Goal: Task Accomplishment & Management: Complete application form

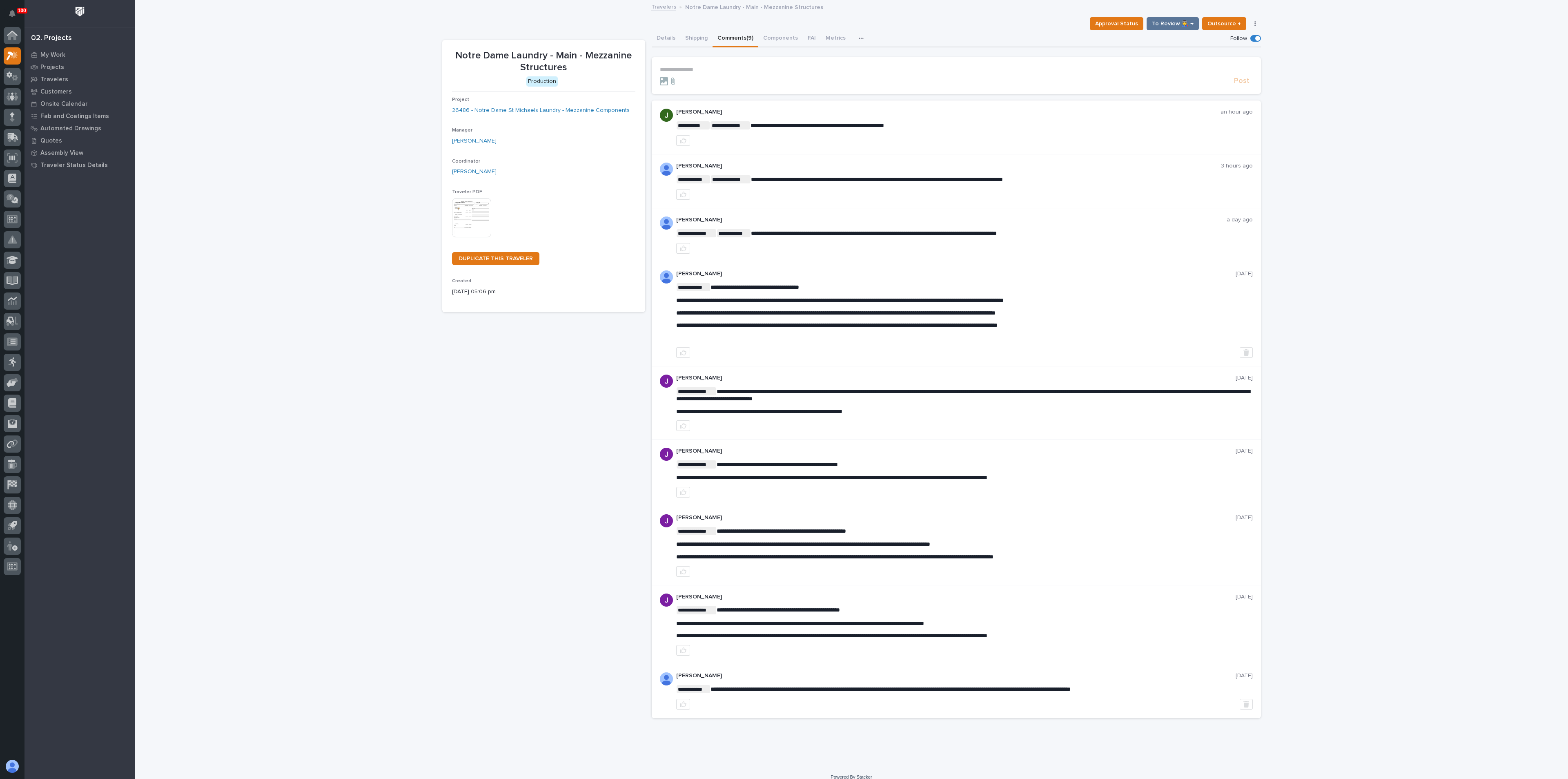
click at [334, 425] on div "**********" at bounding box center [851, 383] width 1433 height 765
click at [18, 37] on div at bounding box center [12, 35] width 17 height 17
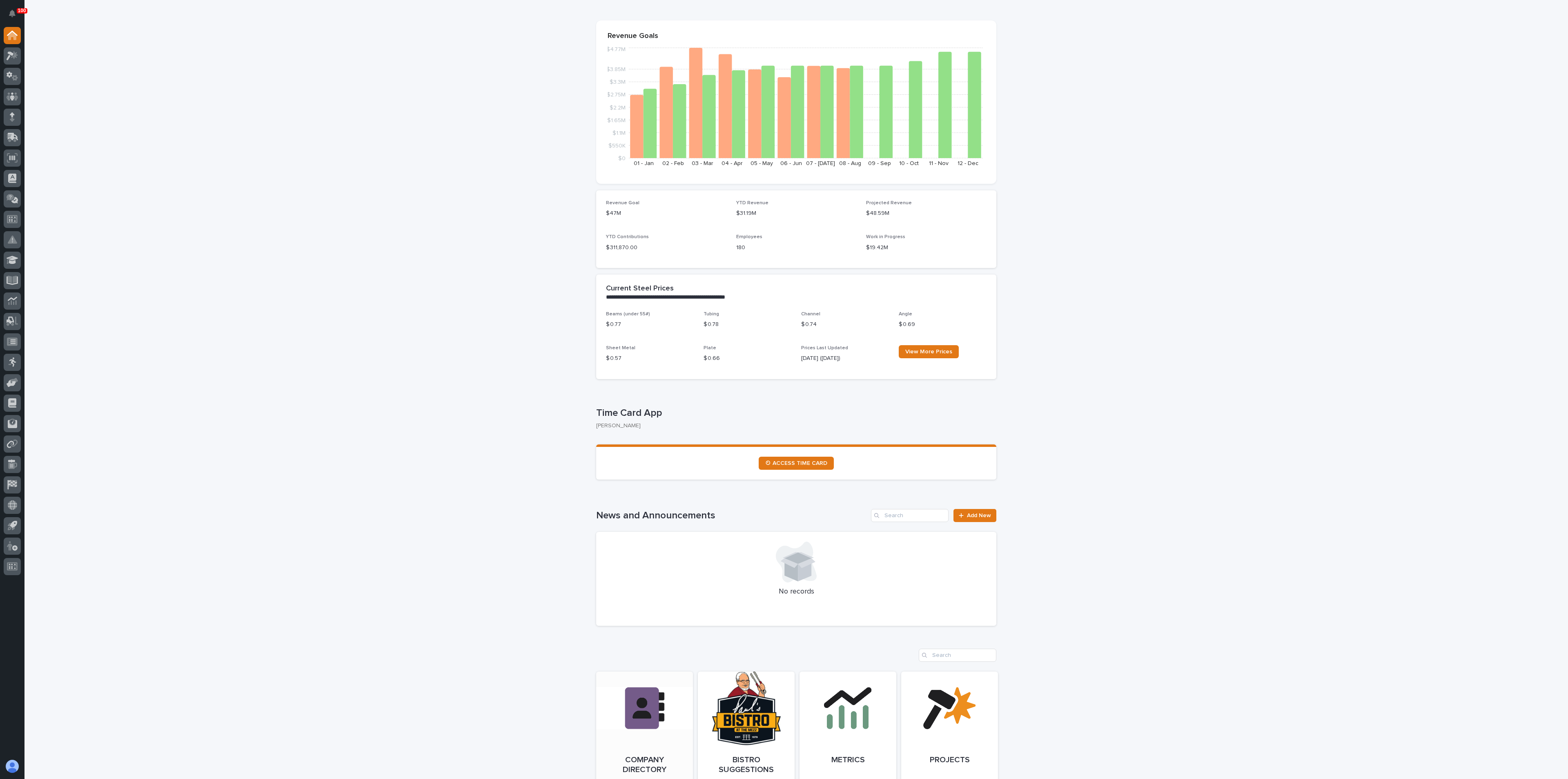
scroll to position [245, 0]
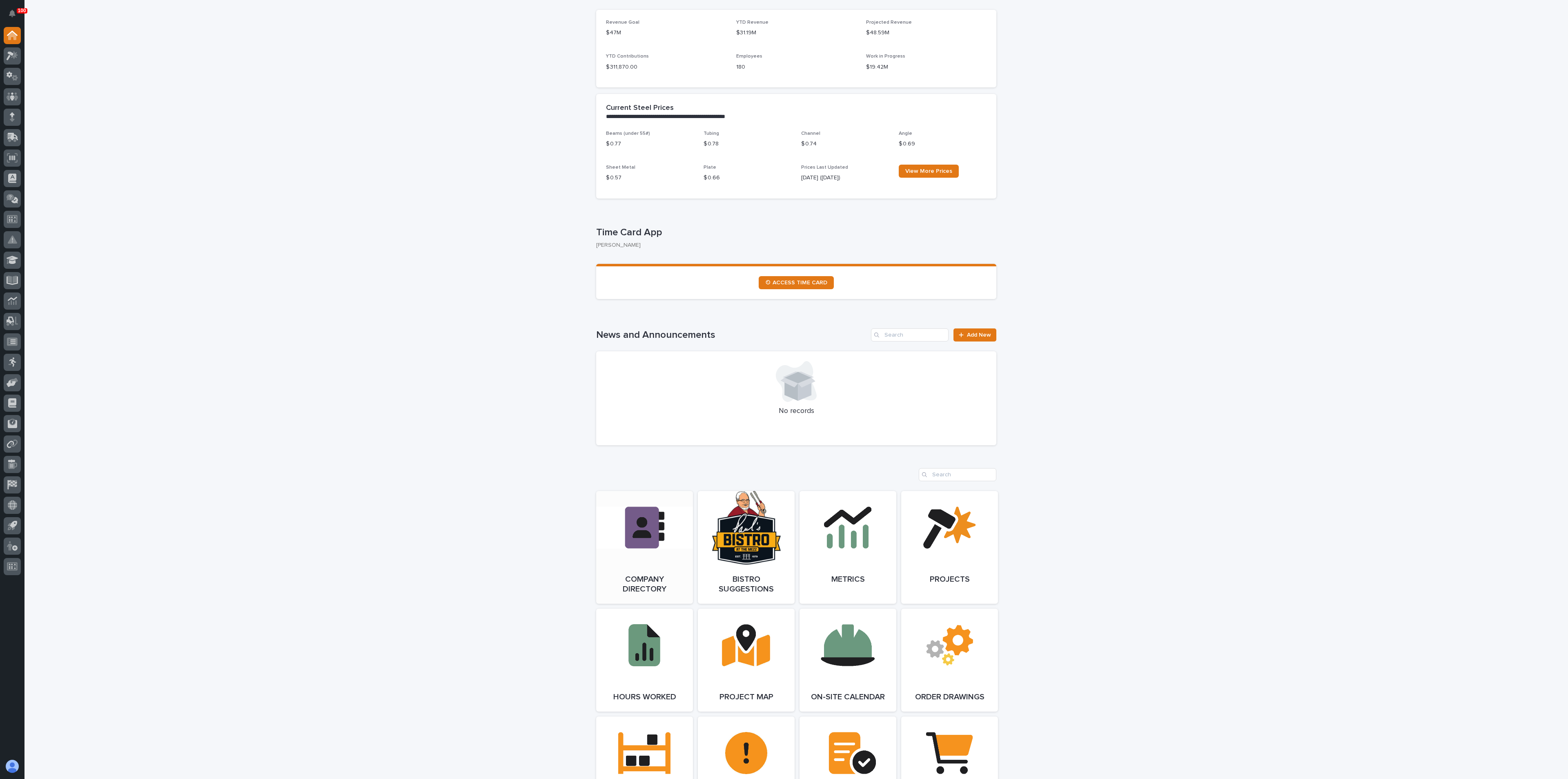
click at [646, 588] on link "Open Link" at bounding box center [644, 547] width 97 height 113
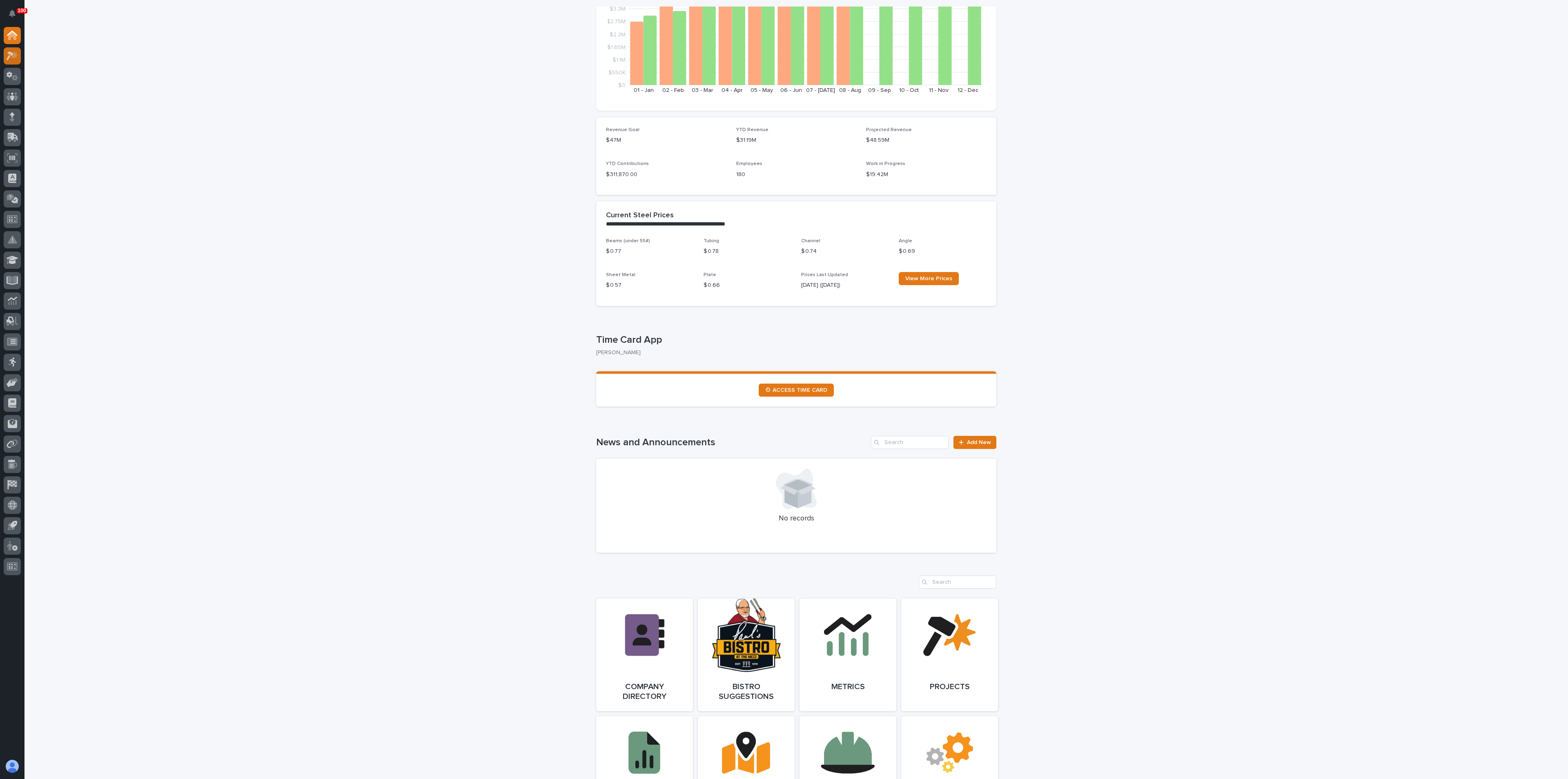
scroll to position [62, 0]
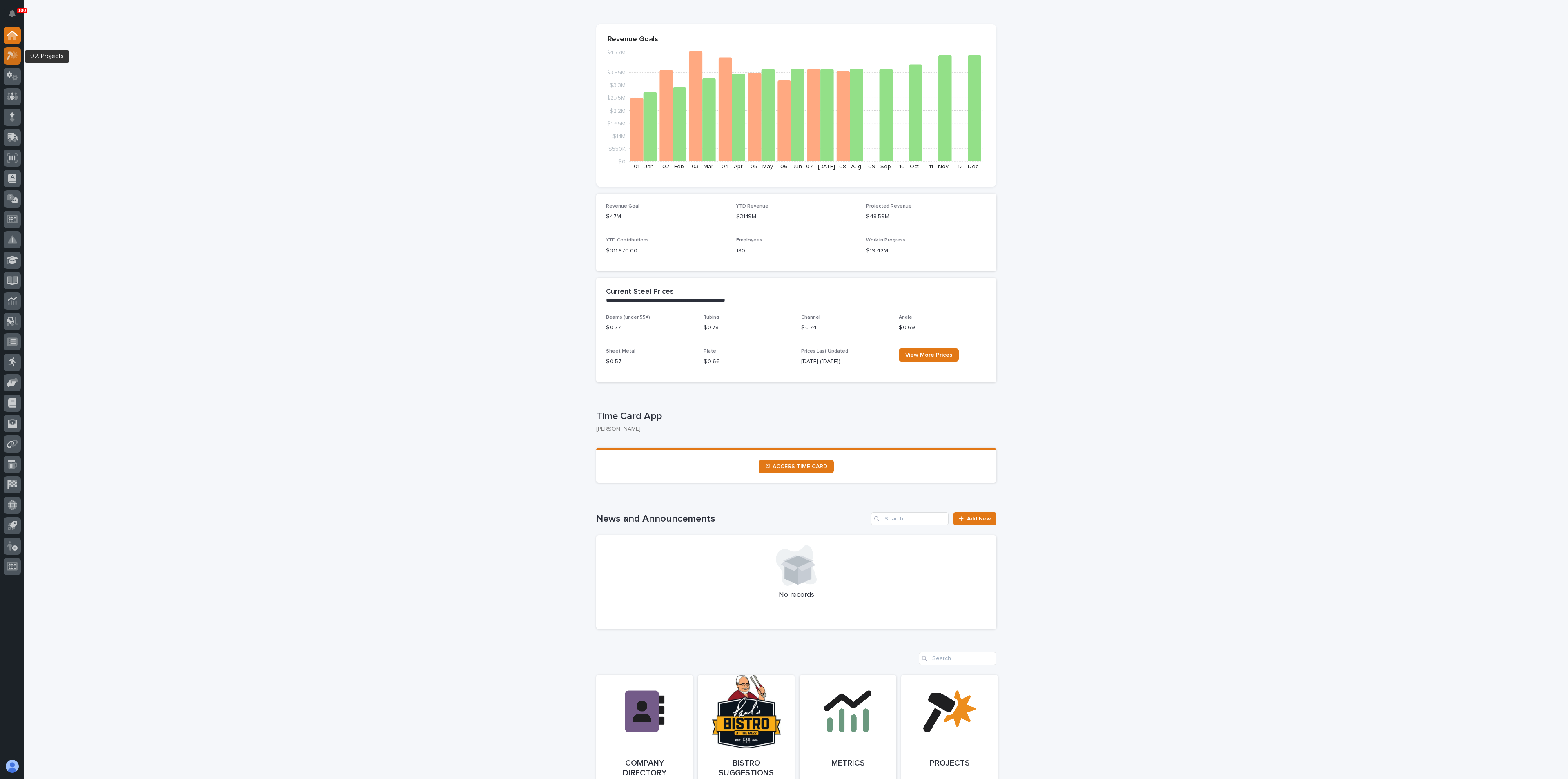
click at [13, 57] on icon at bounding box center [14, 54] width 7 height 8
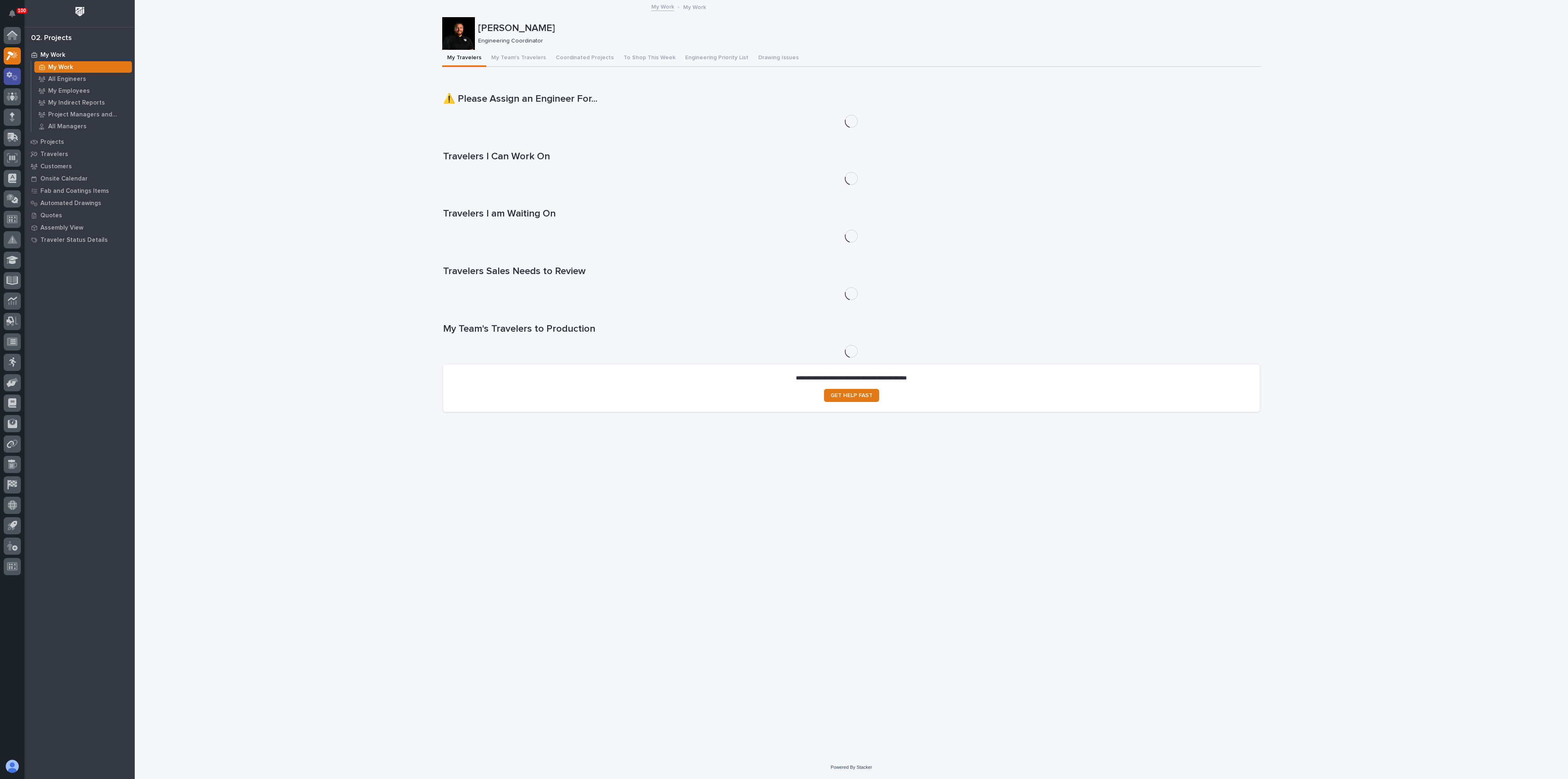
click at [5, 72] on link at bounding box center [12, 76] width 17 height 17
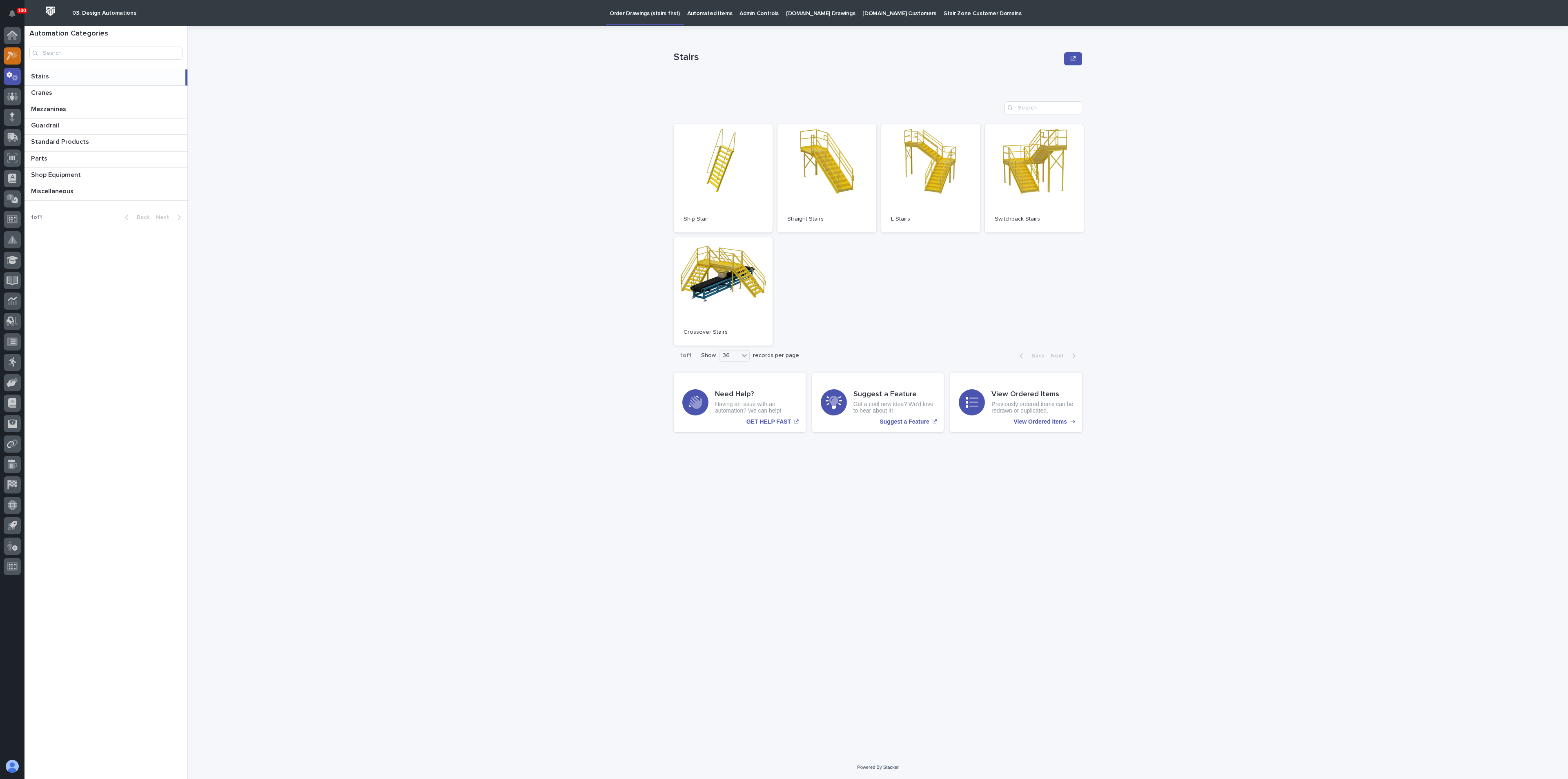
click at [12, 57] on icon at bounding box center [14, 54] width 7 height 8
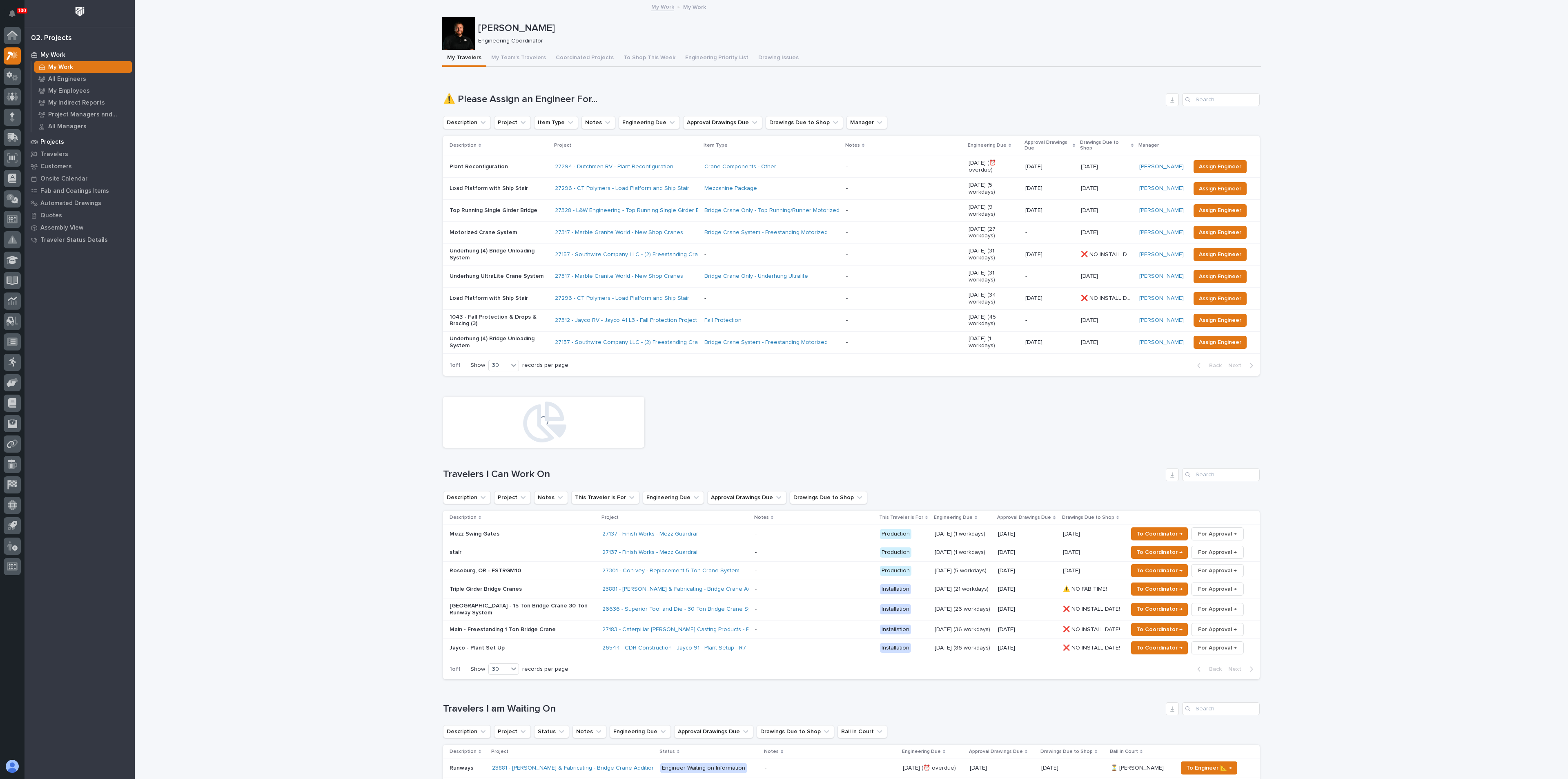
click at [53, 138] on div "Projects" at bounding box center [80, 141] width 106 height 12
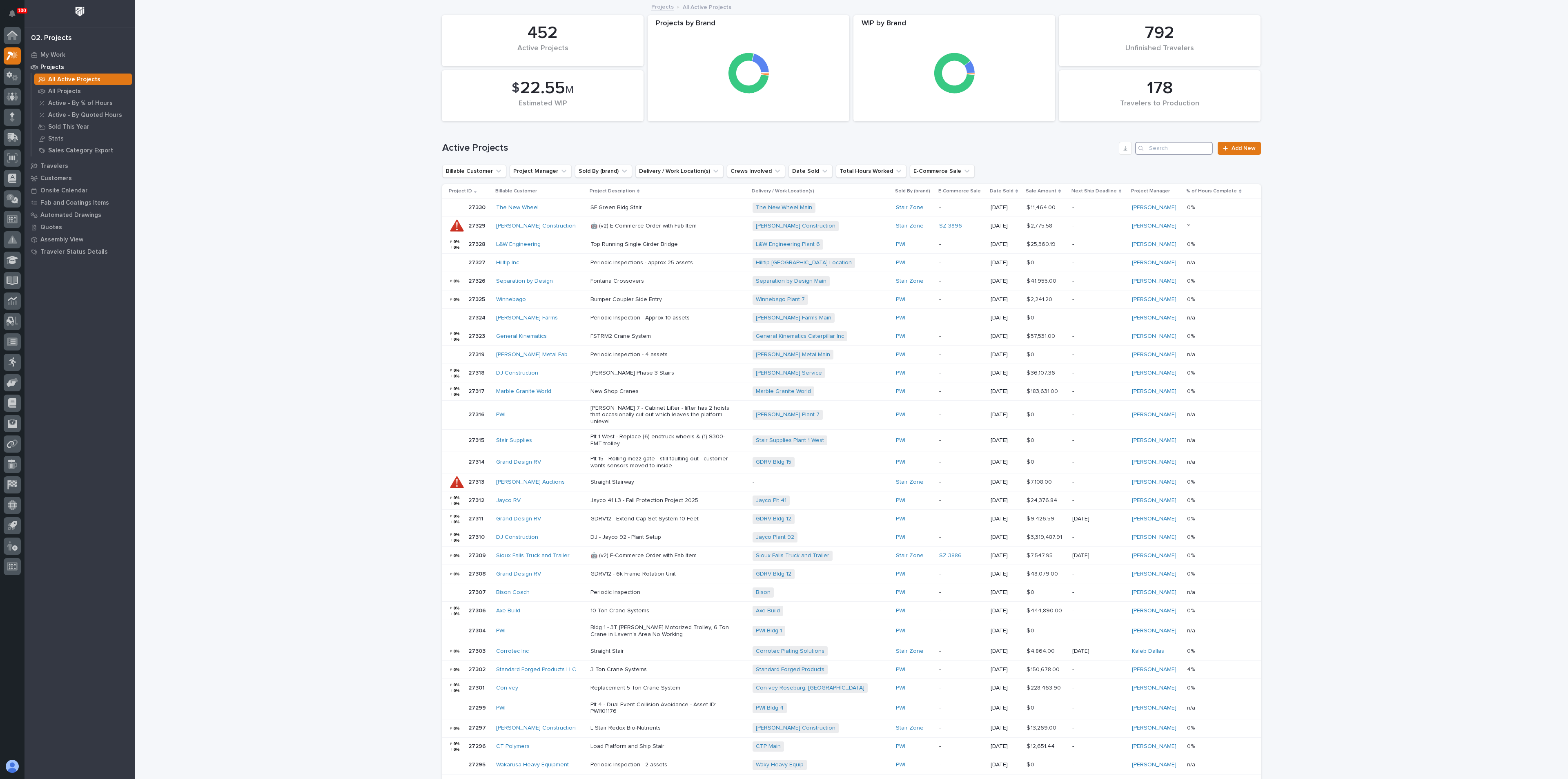
click at [1162, 149] on input "Search" at bounding box center [1174, 148] width 77 height 13
type input "P"
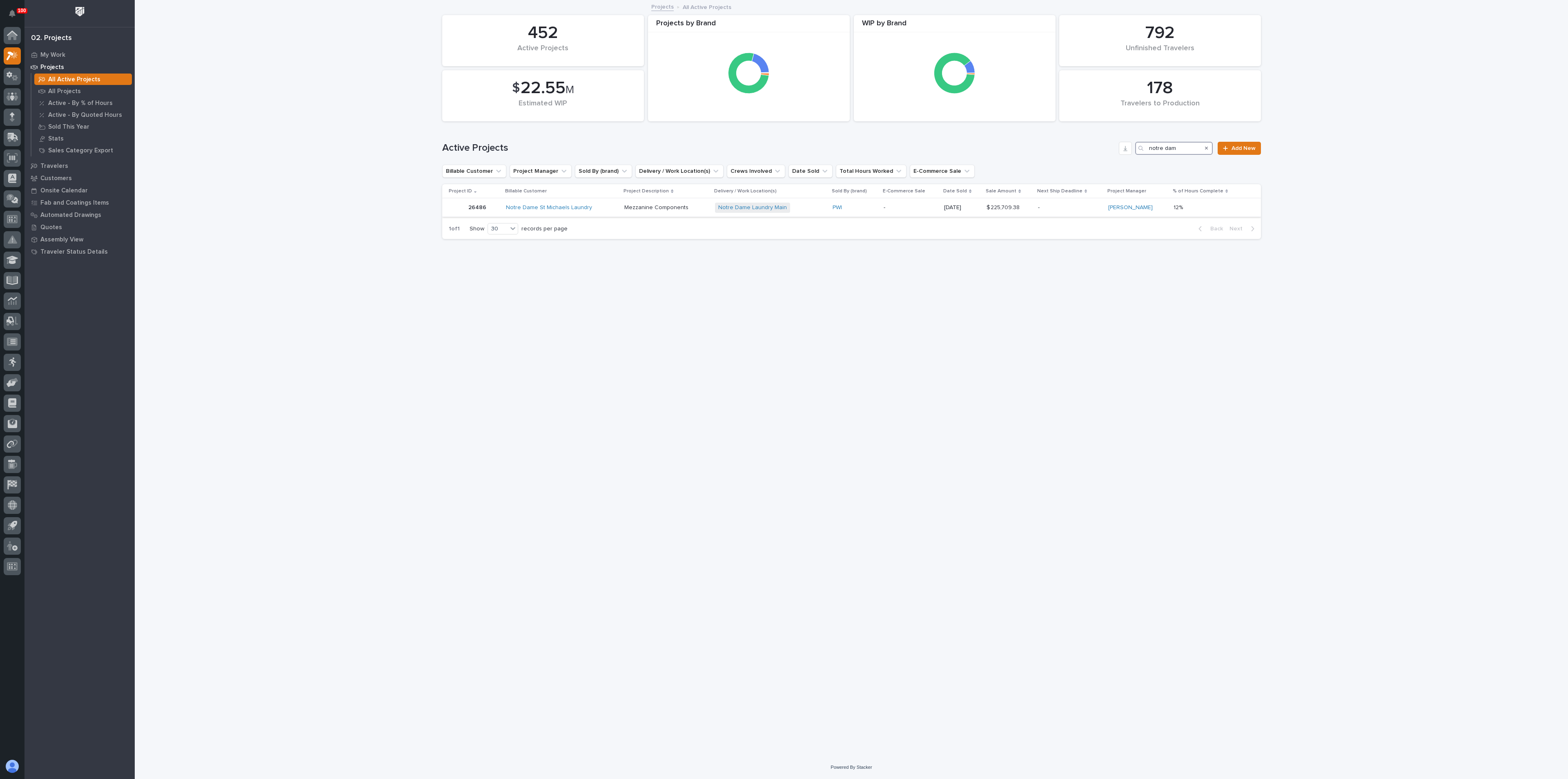
type input "notre dam"
click at [626, 207] on td "Mezzanine Components" at bounding box center [666, 208] width 90 height 18
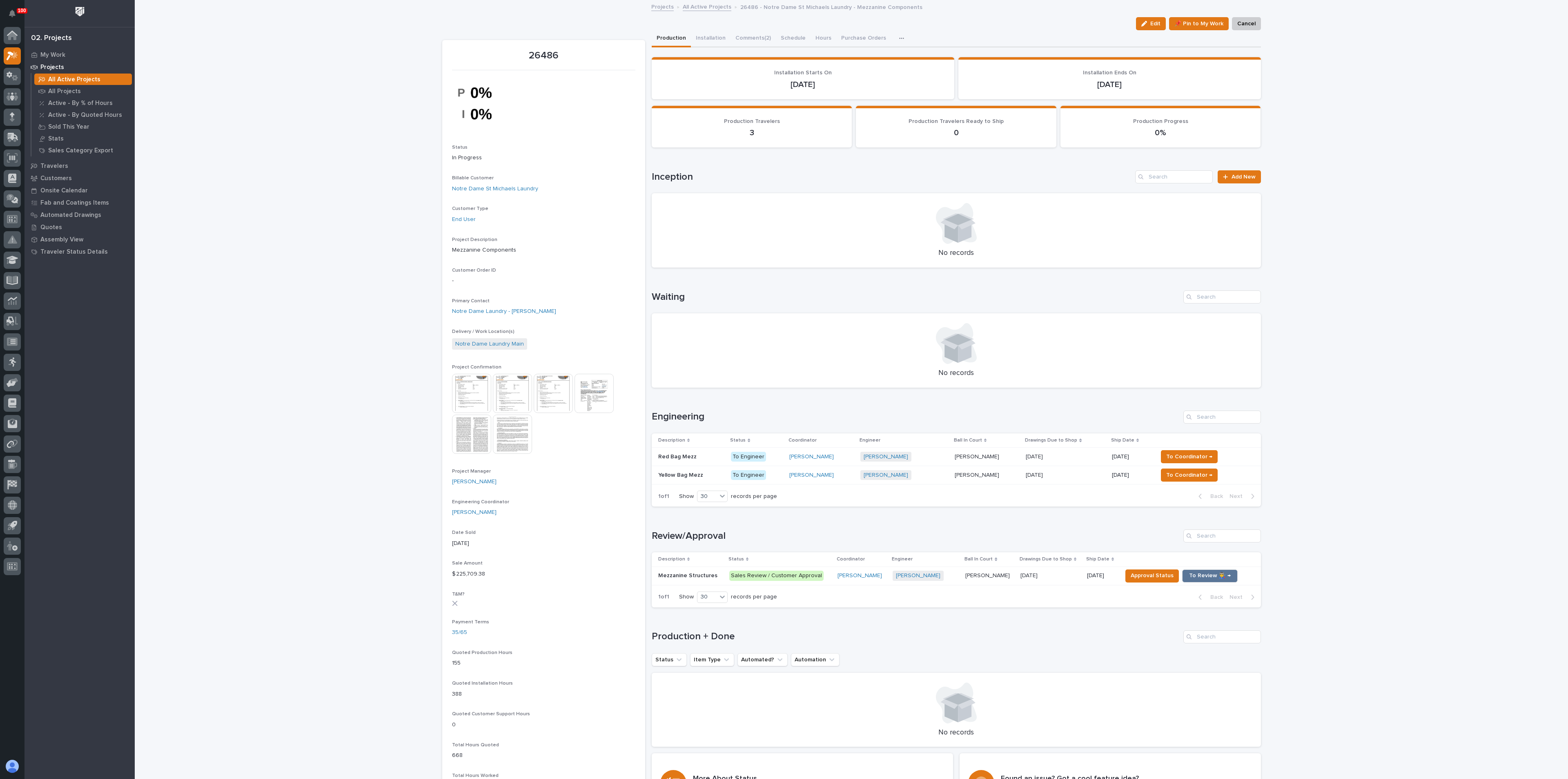
click at [668, 574] on p "Mezzanine Structures" at bounding box center [688, 575] width 61 height 9
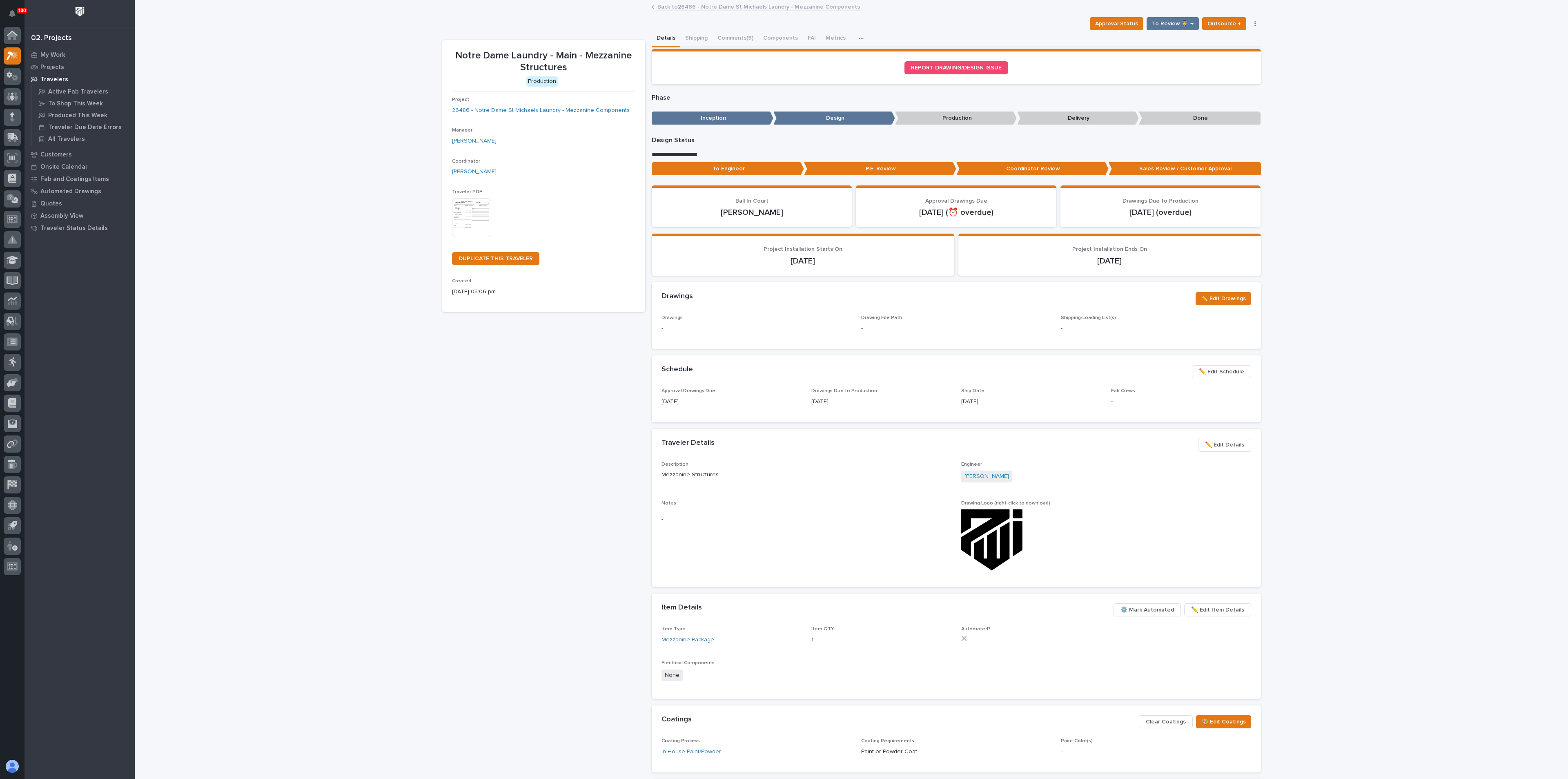
click at [1250, 23] on button "button" at bounding box center [1255, 23] width 12 height 5
click at [1301, 132] on div "Loading... Saving… Loading... Saving… Notre Dame Laundry - Main - Mezzanine Str…" at bounding box center [851, 437] width 1433 height 873
click at [695, 40] on button "Shipping" at bounding box center [696, 39] width 32 height 17
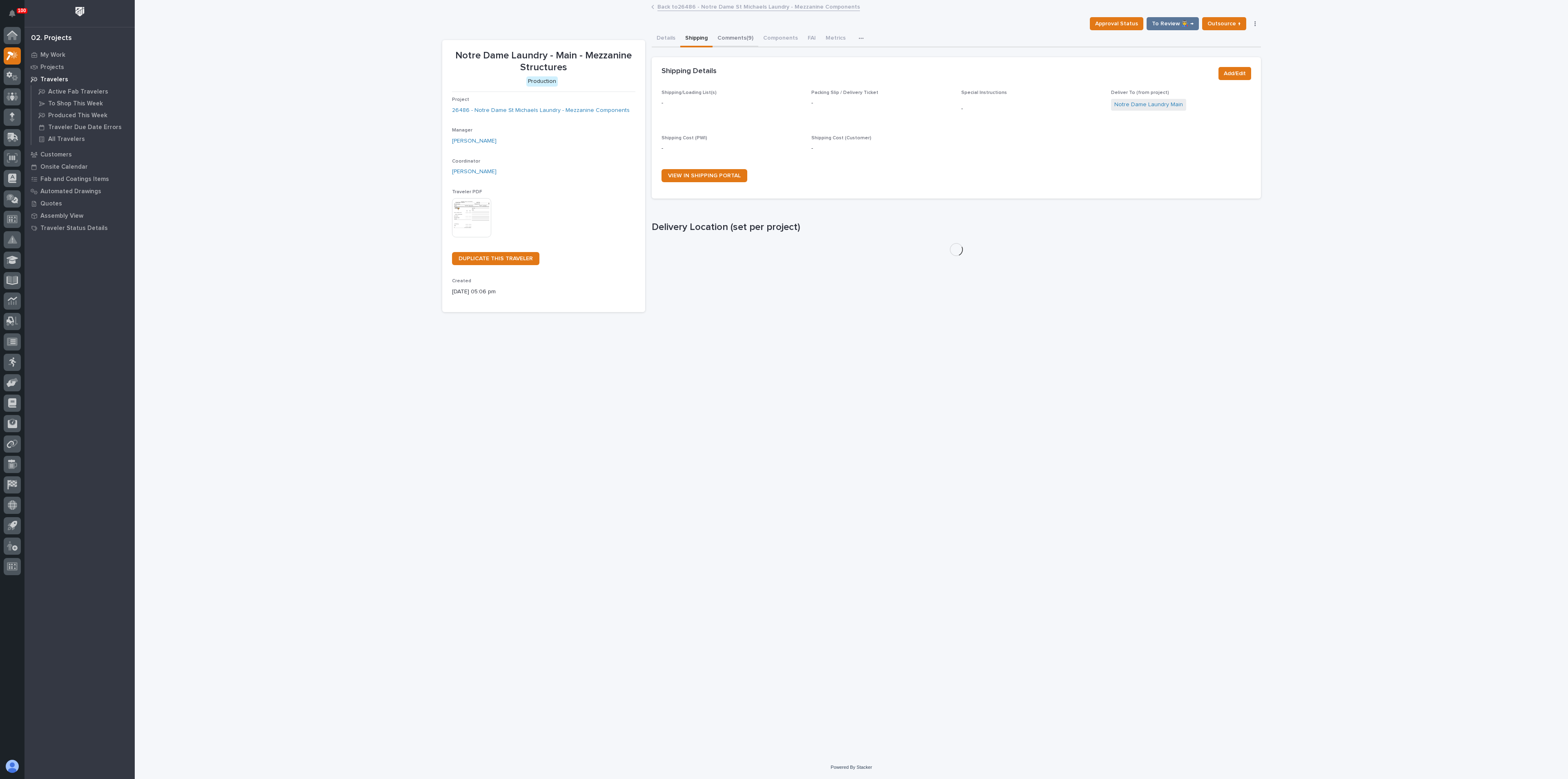
drag, startPoint x: 727, startPoint y: 37, endPoint x: 721, endPoint y: 39, distance: 6.3
click at [727, 37] on button "Comments (9)" at bounding box center [735, 39] width 46 height 17
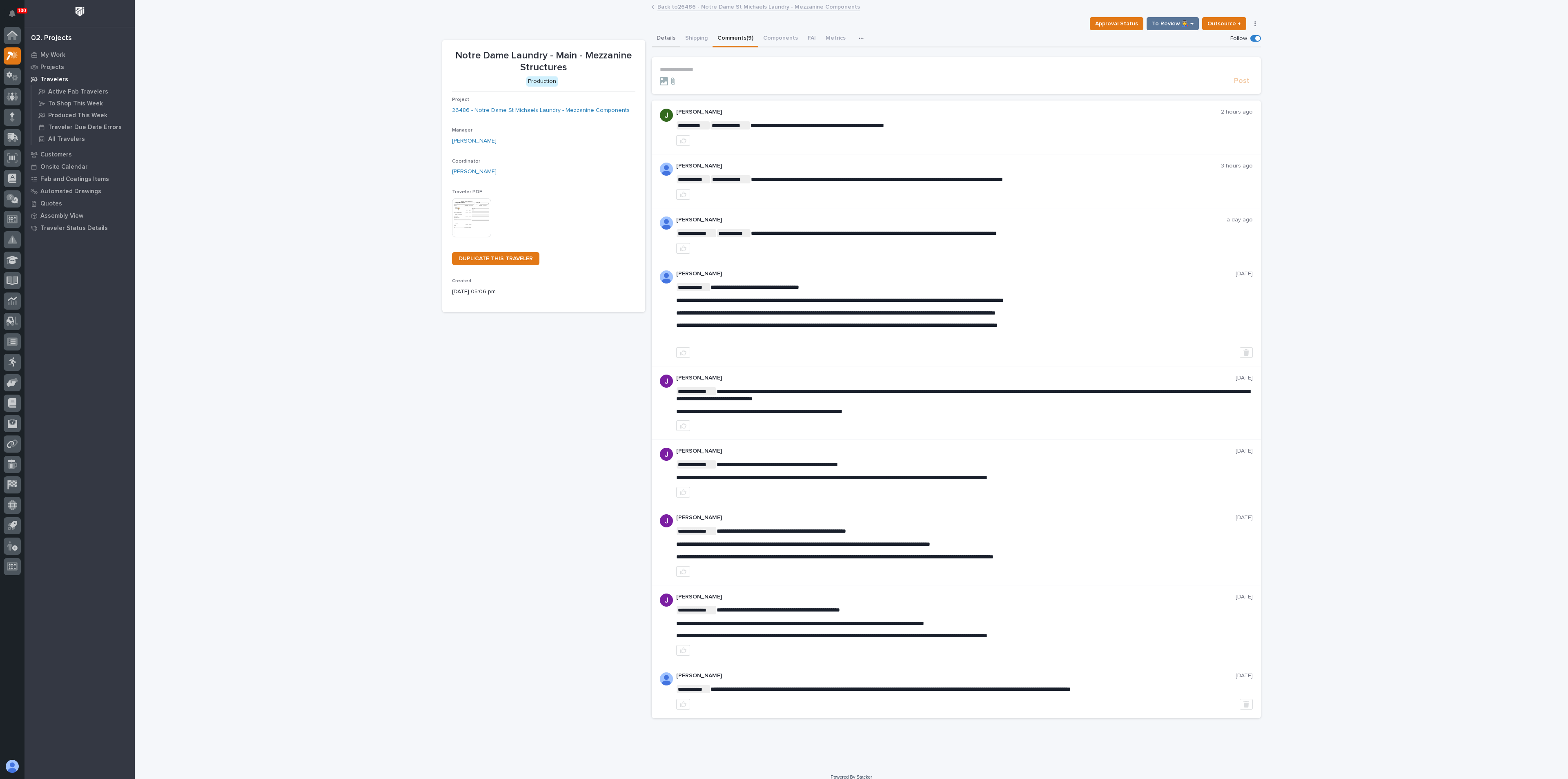
drag, startPoint x: 668, startPoint y: 39, endPoint x: 669, endPoint y: 45, distance: 6.1
click at [668, 39] on button "Details" at bounding box center [666, 39] width 29 height 17
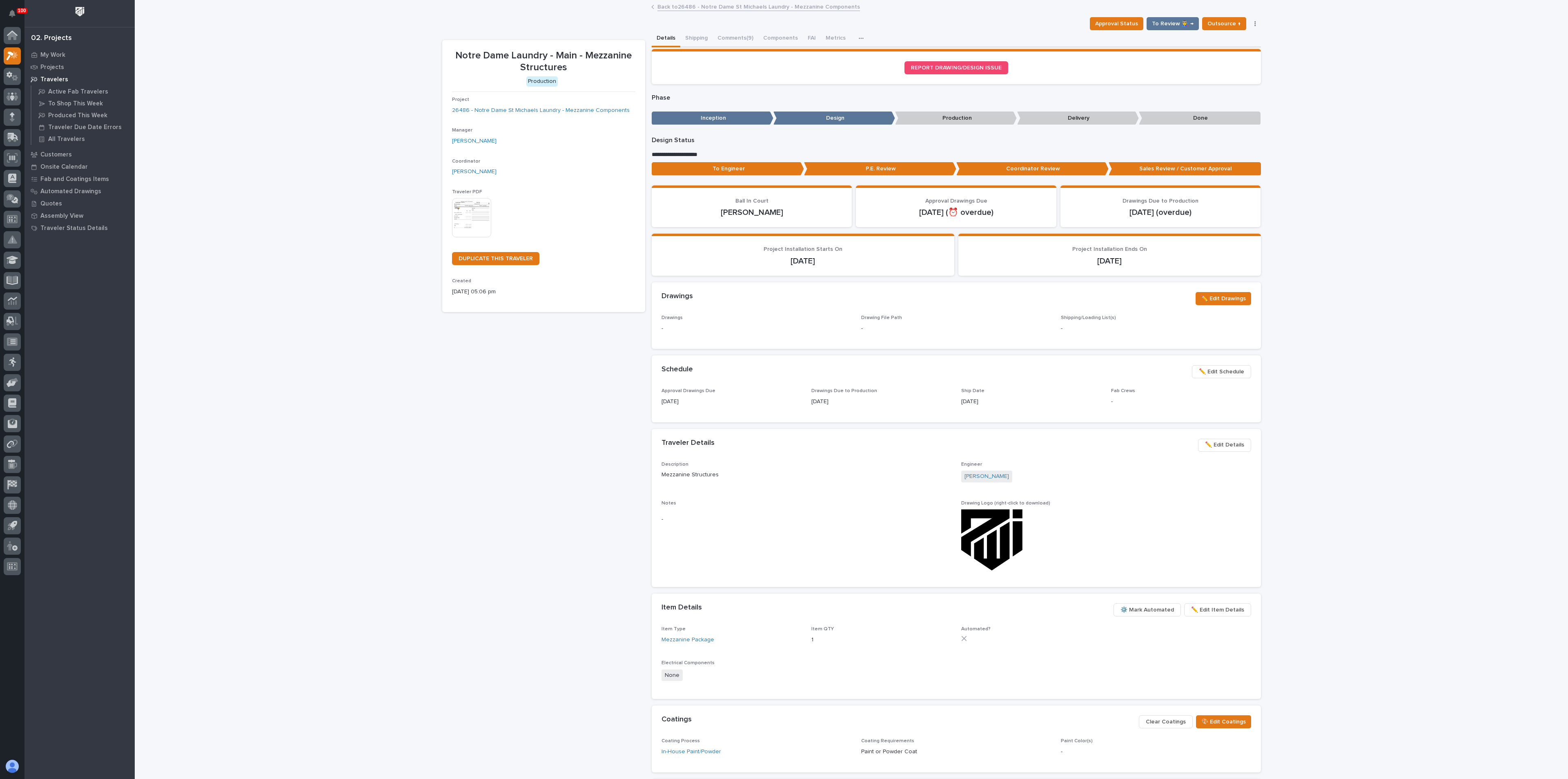
click at [751, 172] on p "To Engineer" at bounding box center [728, 169] width 152 height 13
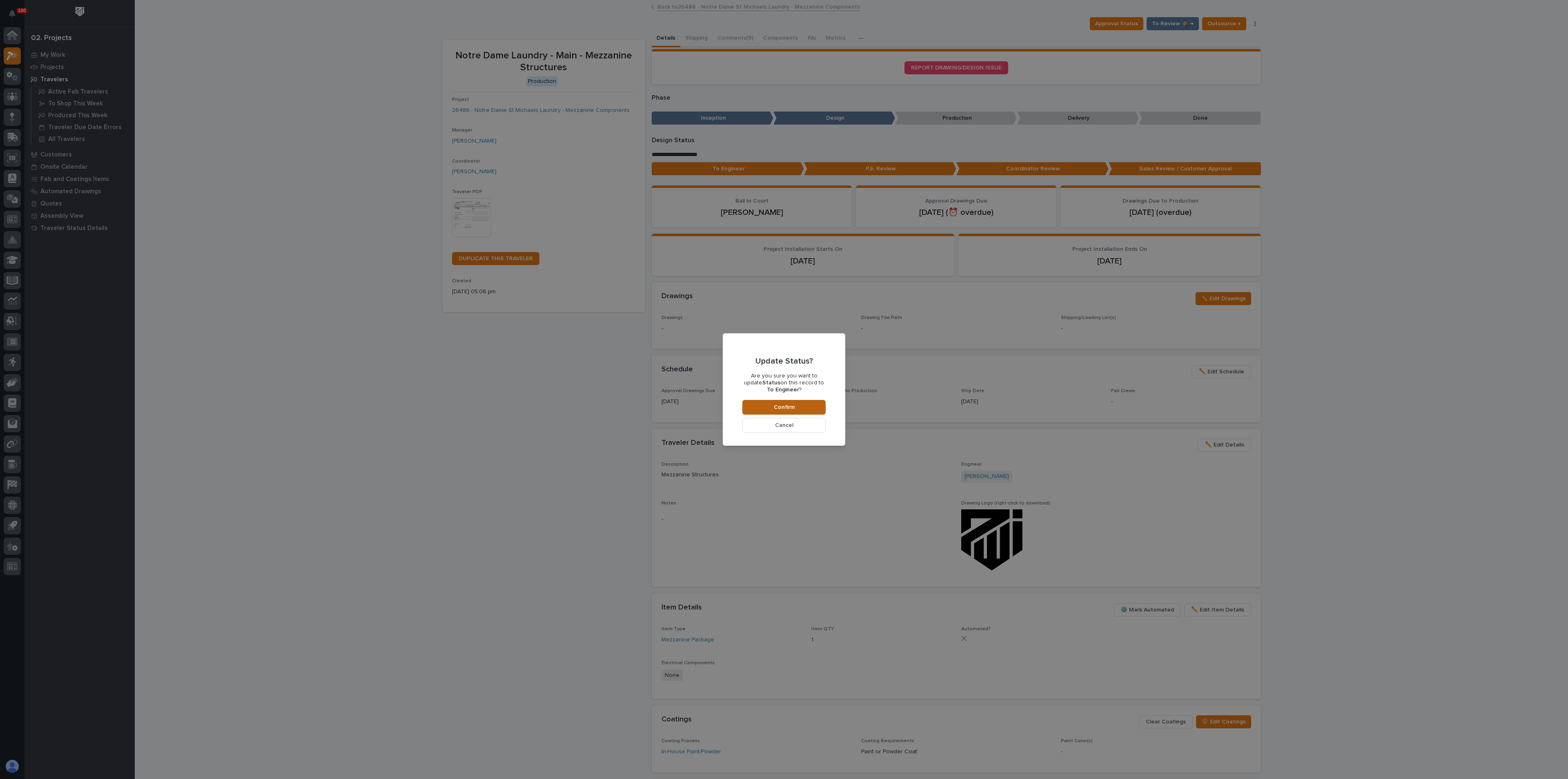
click at [792, 406] on span "Confirm" at bounding box center [784, 407] width 21 height 7
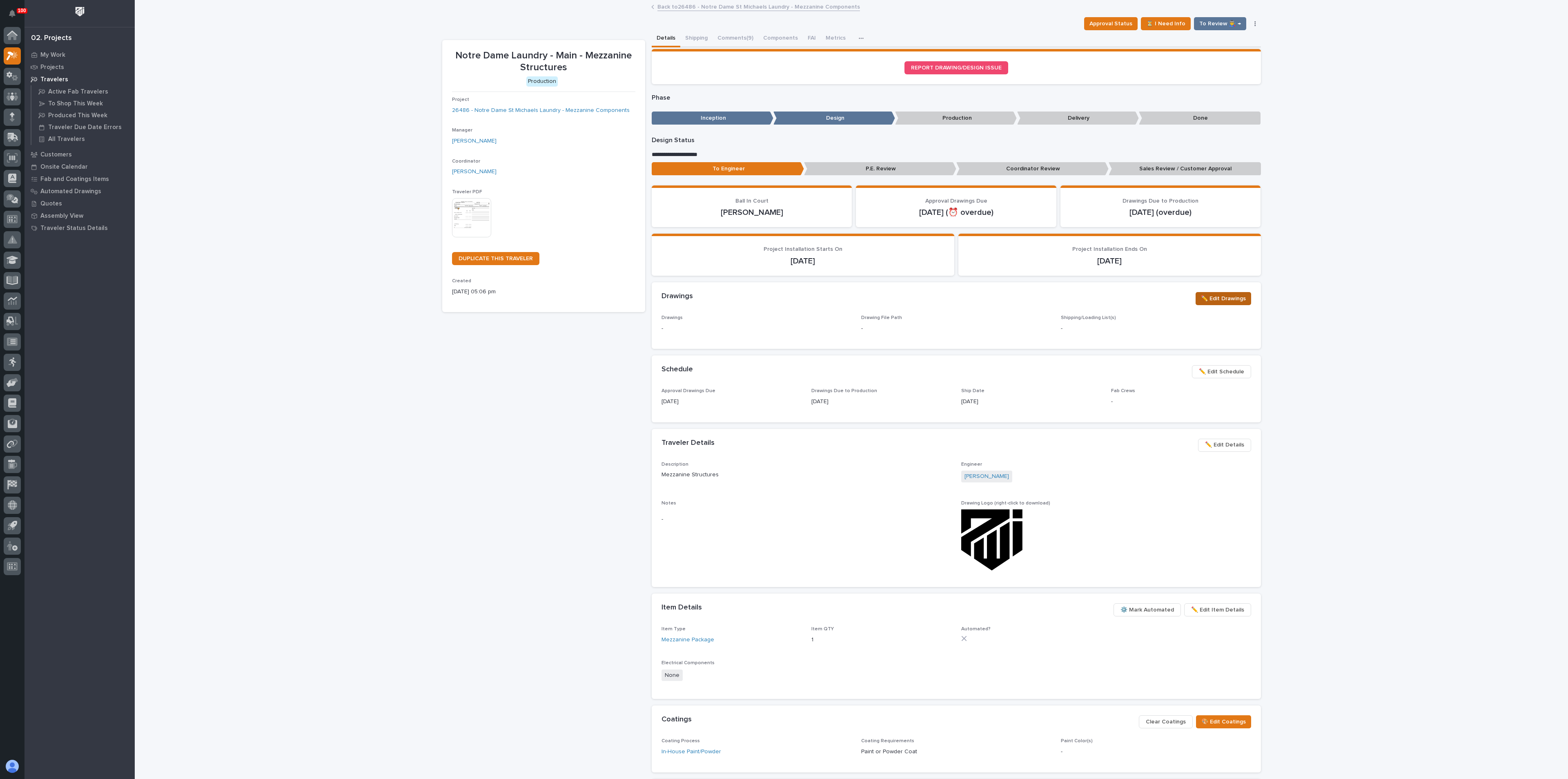
click at [1227, 300] on span "✏️ Edit Drawings" at bounding box center [1223, 298] width 45 height 10
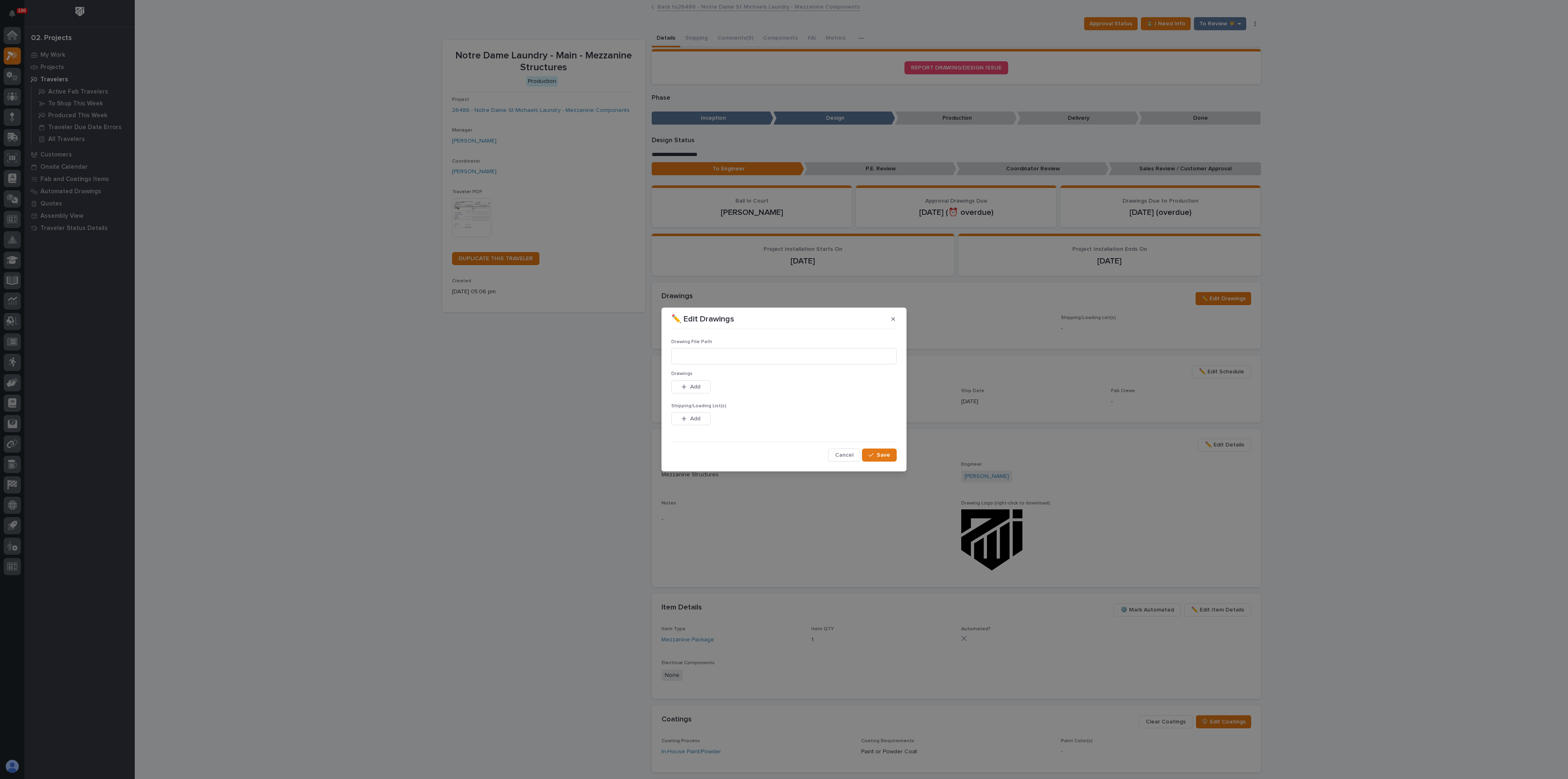
click at [890, 317] on button "button" at bounding box center [893, 319] width 13 height 13
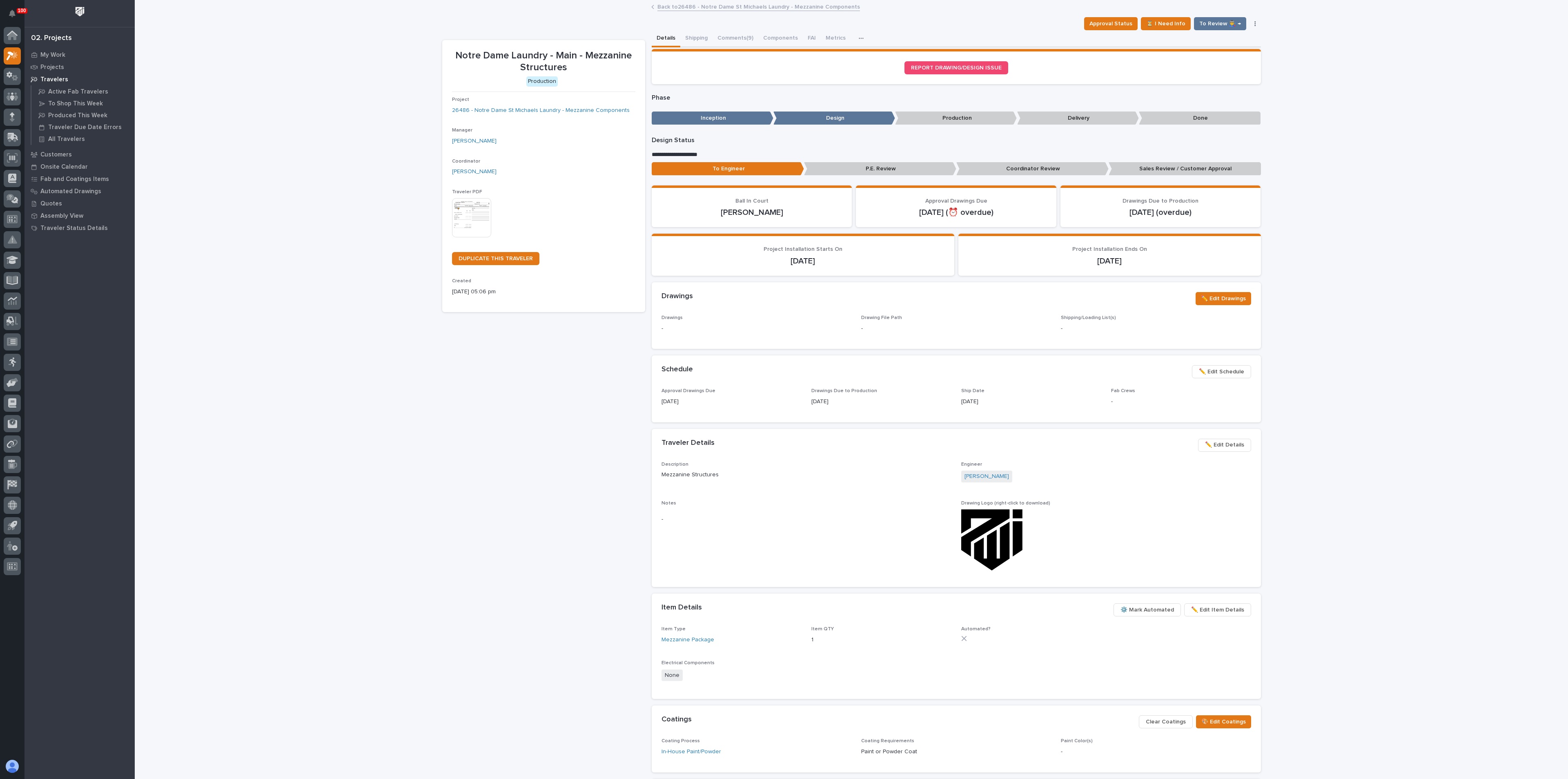
click at [1214, 445] on span "✏️ Edit Details" at bounding box center [1225, 445] width 39 height 10
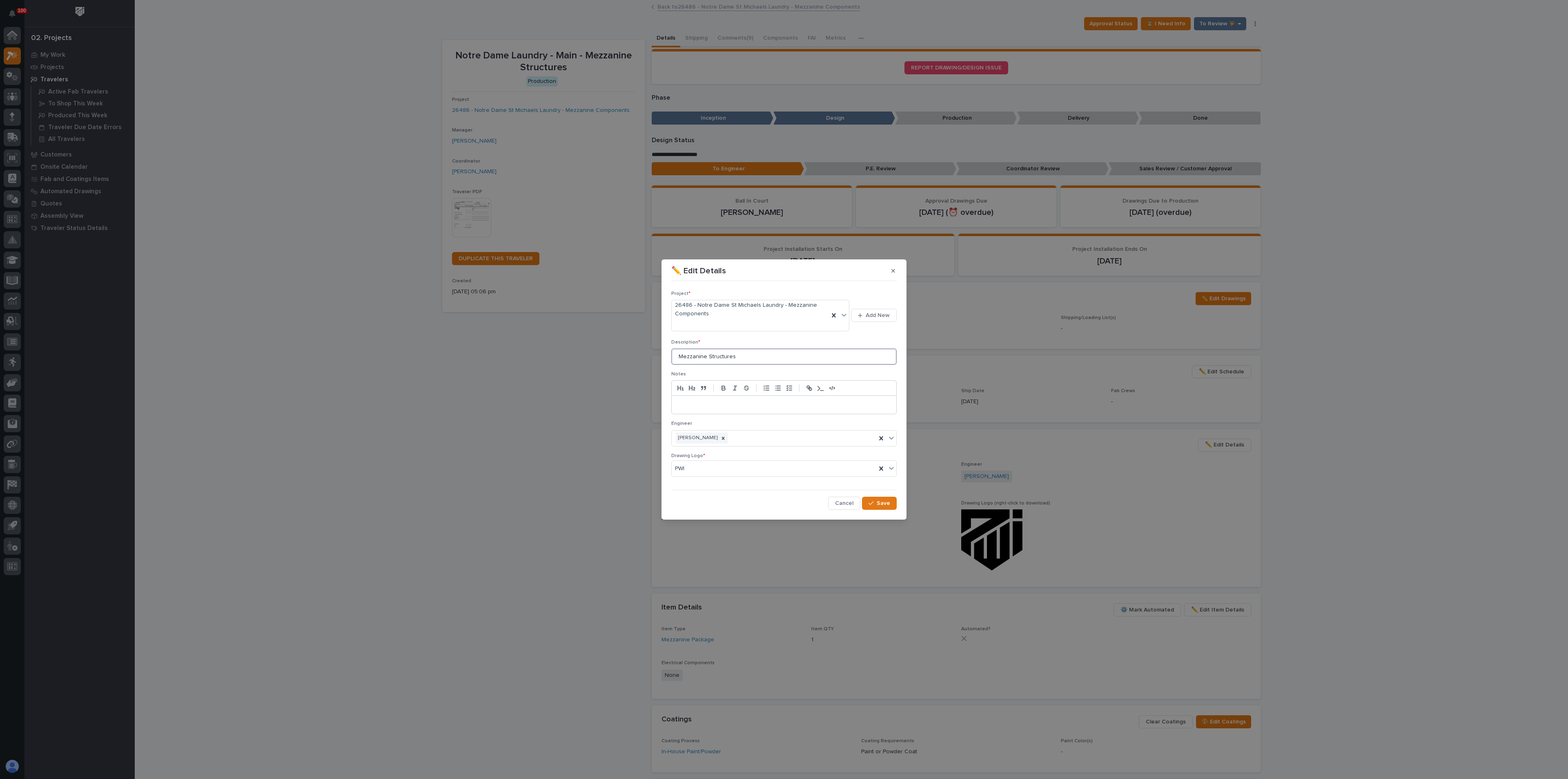
drag, startPoint x: 626, startPoint y: 356, endPoint x: 612, endPoint y: 359, distance: 14.3
click at [615, 359] on div "✏️ Edit Details Project * 26486 - Notre Dame St Michaels Laundry - Mezzanine Co…" at bounding box center [784, 389] width 1568 height 779
type input "B"
type input "Blue Bag Mezz"
click at [892, 506] on button "Save" at bounding box center [879, 503] width 35 height 13
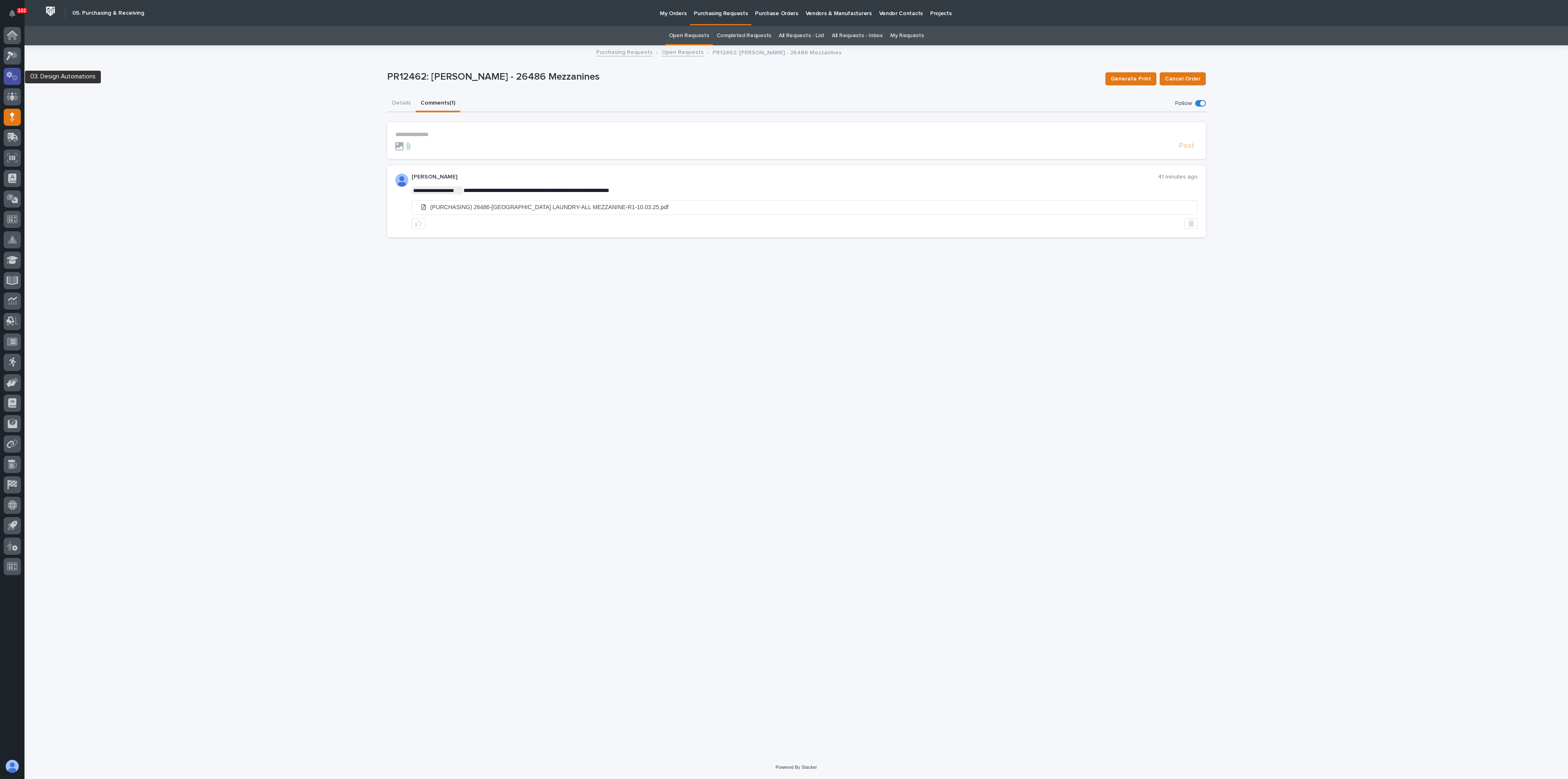
click at [15, 76] on icon at bounding box center [15, 77] width 6 height 5
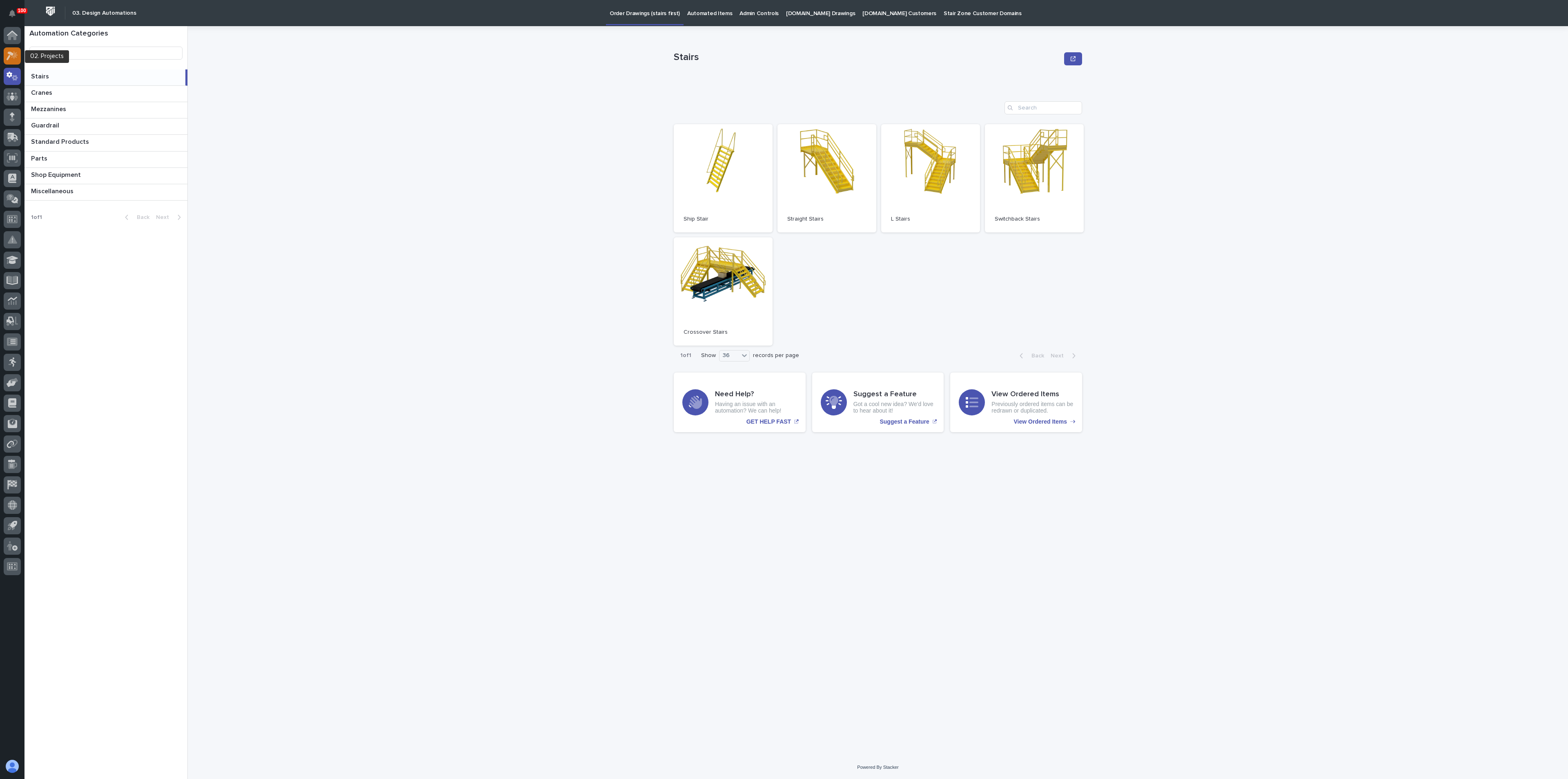
click at [11, 58] on icon at bounding box center [12, 55] width 12 height 9
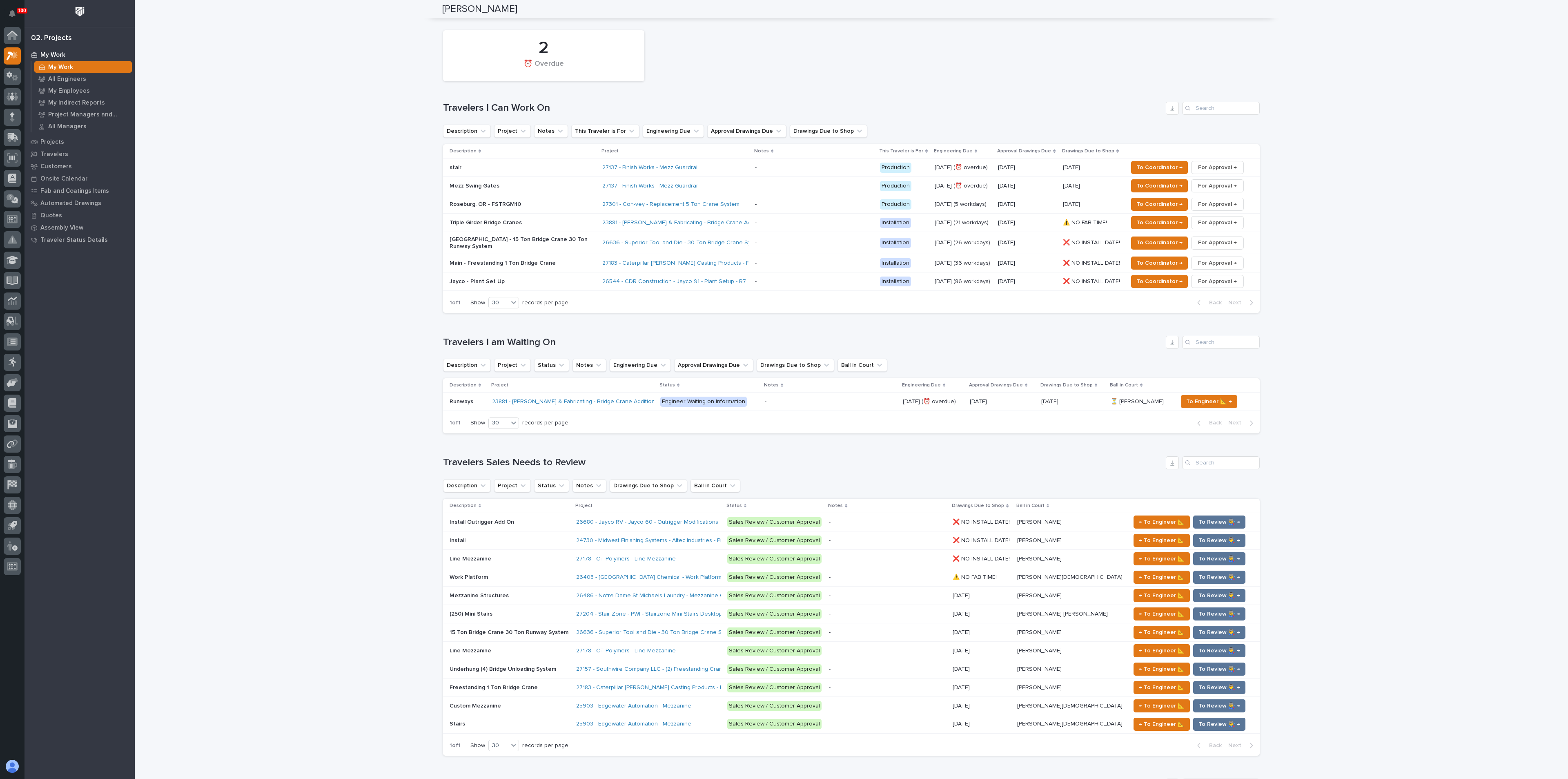
scroll to position [368, 0]
click at [505, 591] on p at bounding box center [509, 594] width 120 height 7
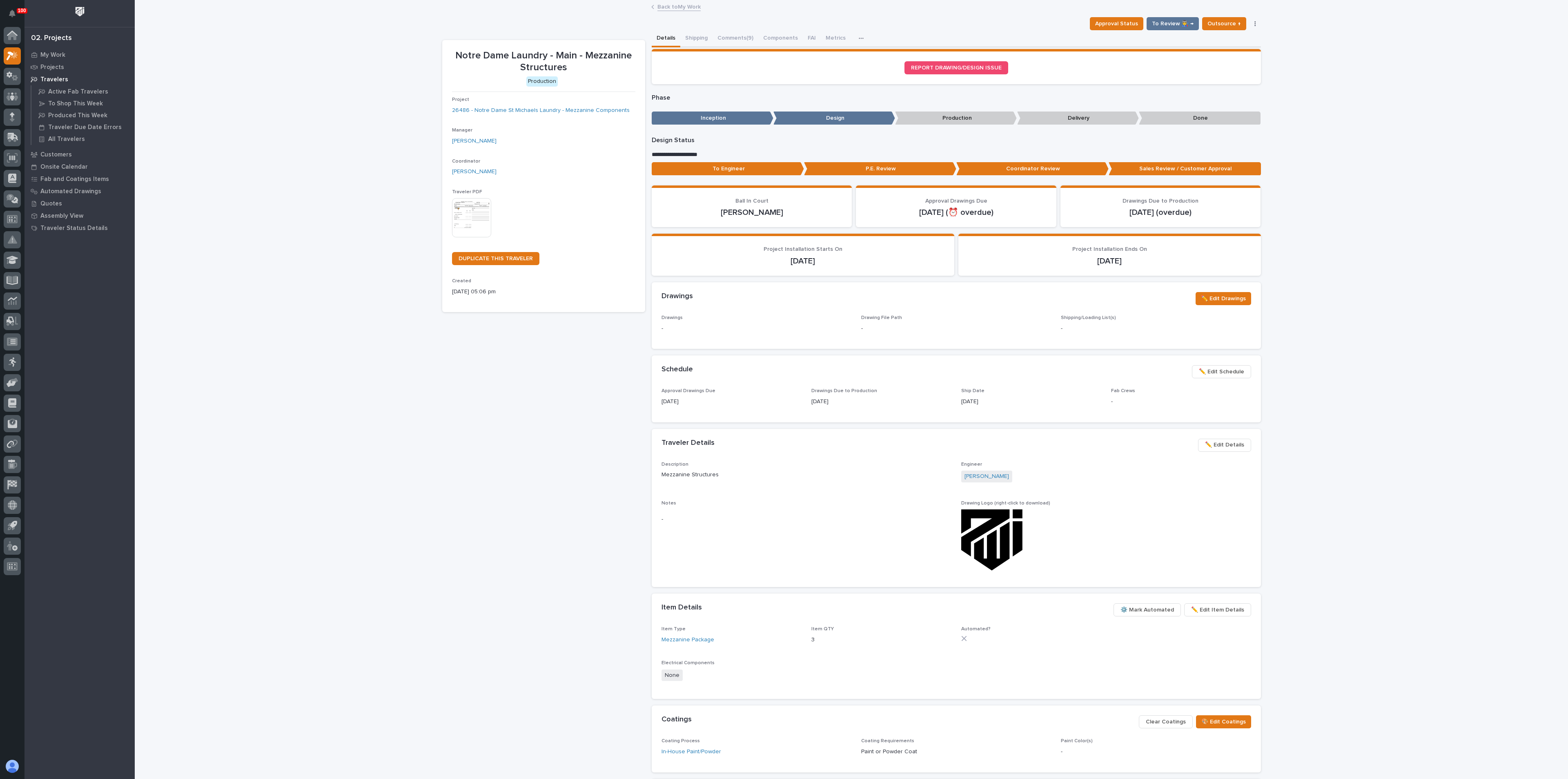
click at [557, 101] on p "Project" at bounding box center [544, 99] width 183 height 5
click at [555, 109] on link "26486 - Notre Dame St Michaels Laundry - Mezzanine Components" at bounding box center [541, 110] width 178 height 9
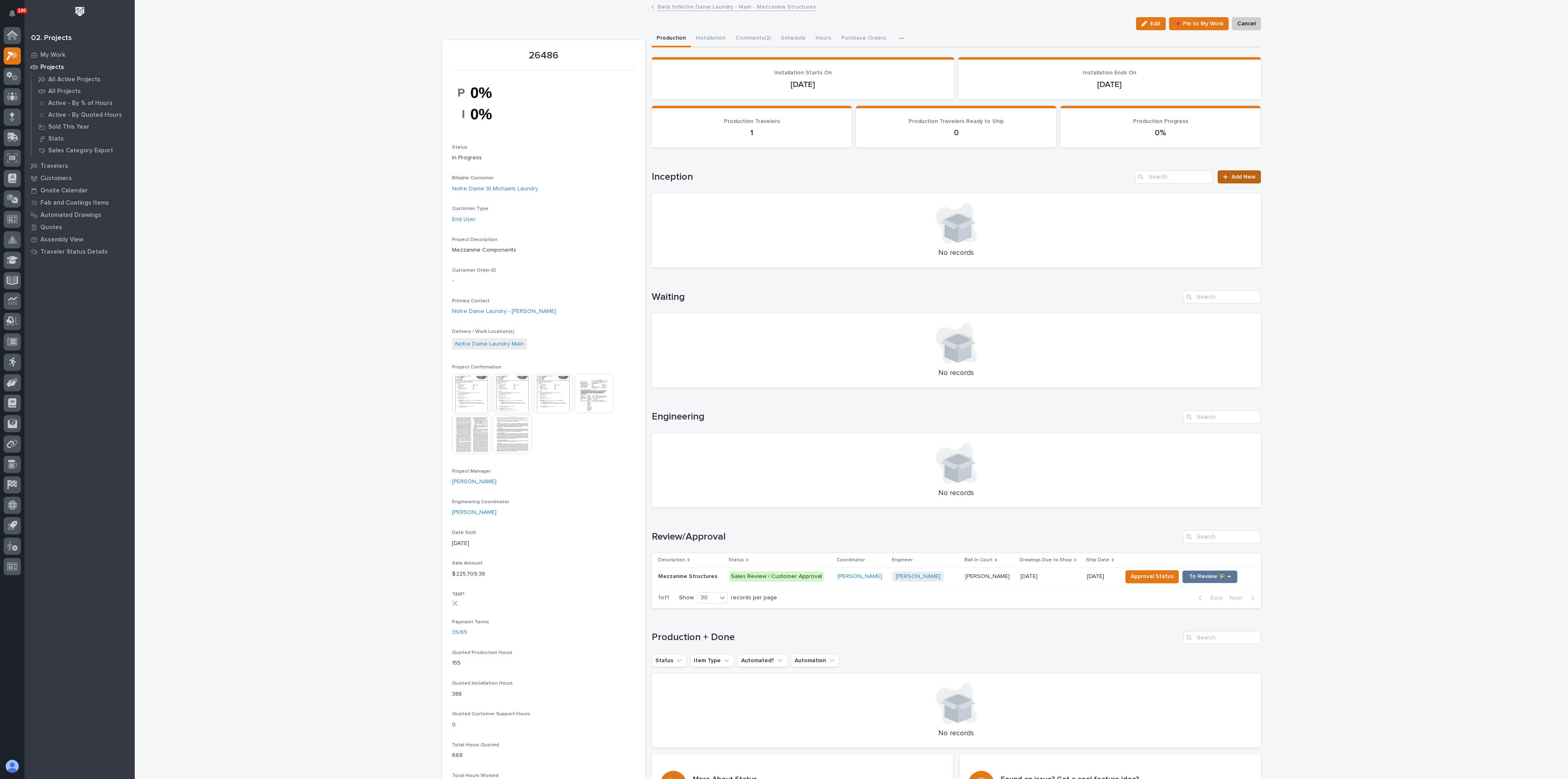
click at [1231, 175] on span "Add New" at bounding box center [1244, 177] width 24 height 5
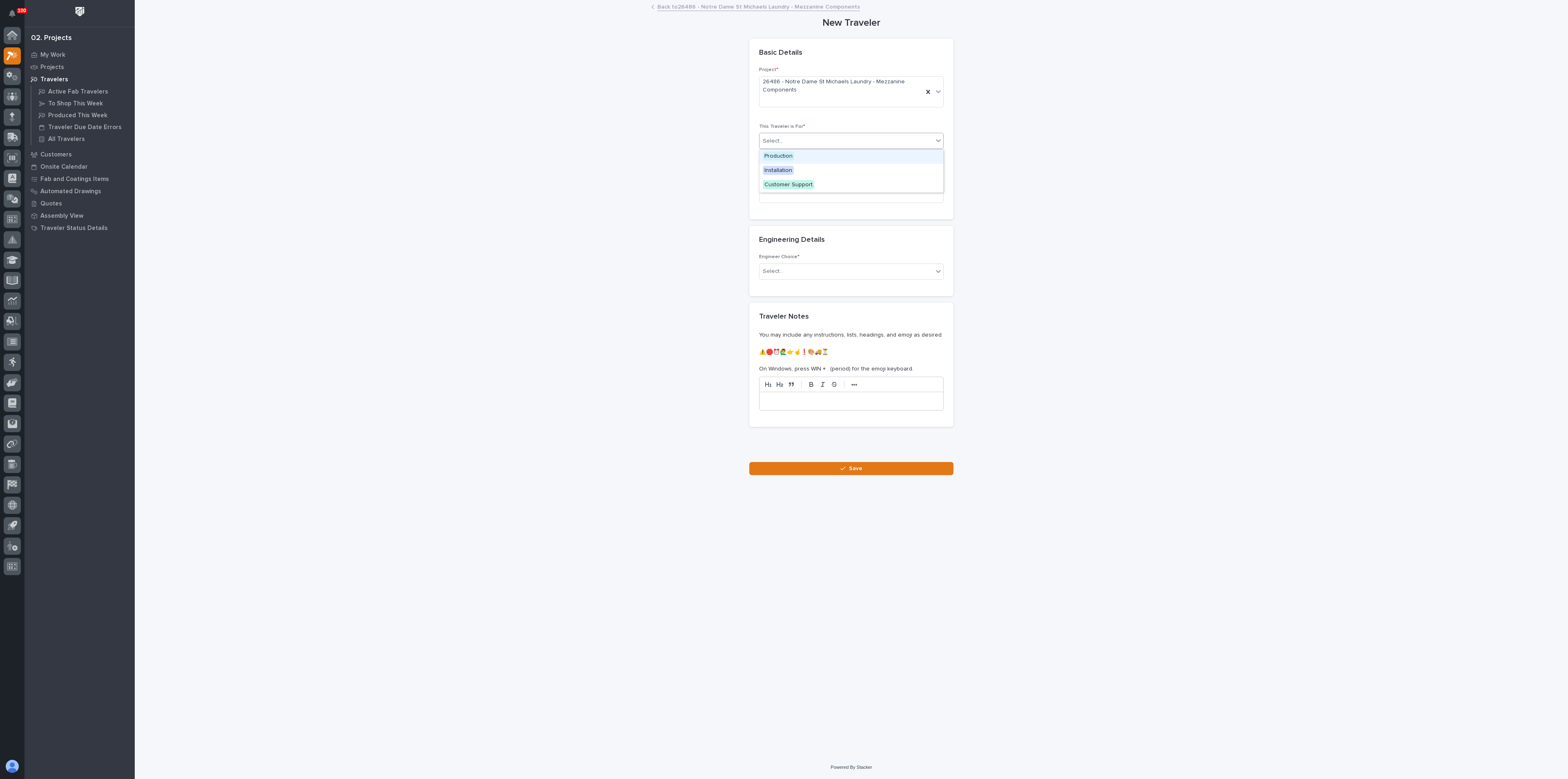
click at [787, 137] on div "Select..." at bounding box center [846, 141] width 173 height 13
click at [782, 155] on span "Production" at bounding box center [779, 156] width 32 height 9
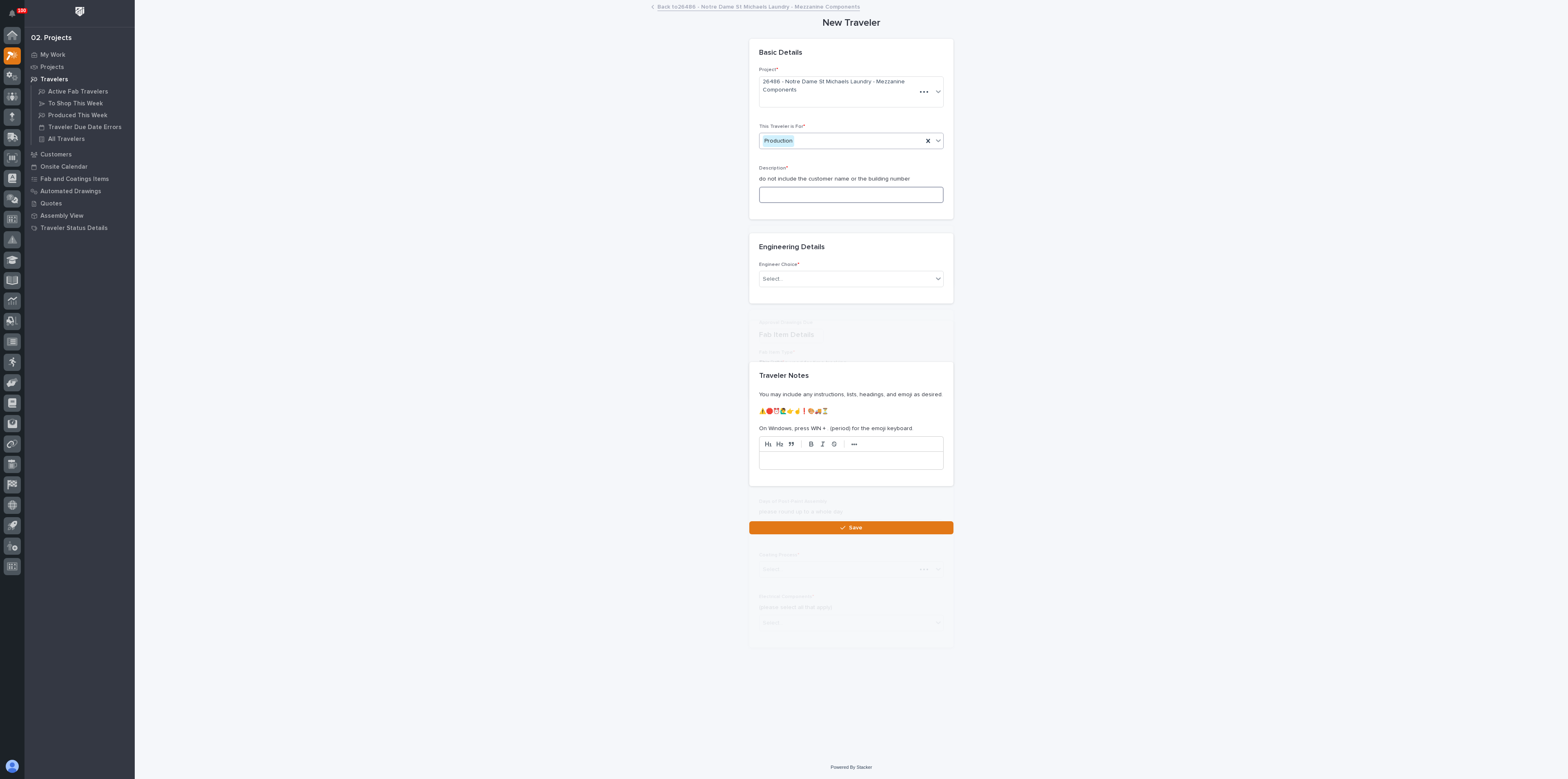
click at [777, 192] on input at bounding box center [851, 195] width 184 height 16
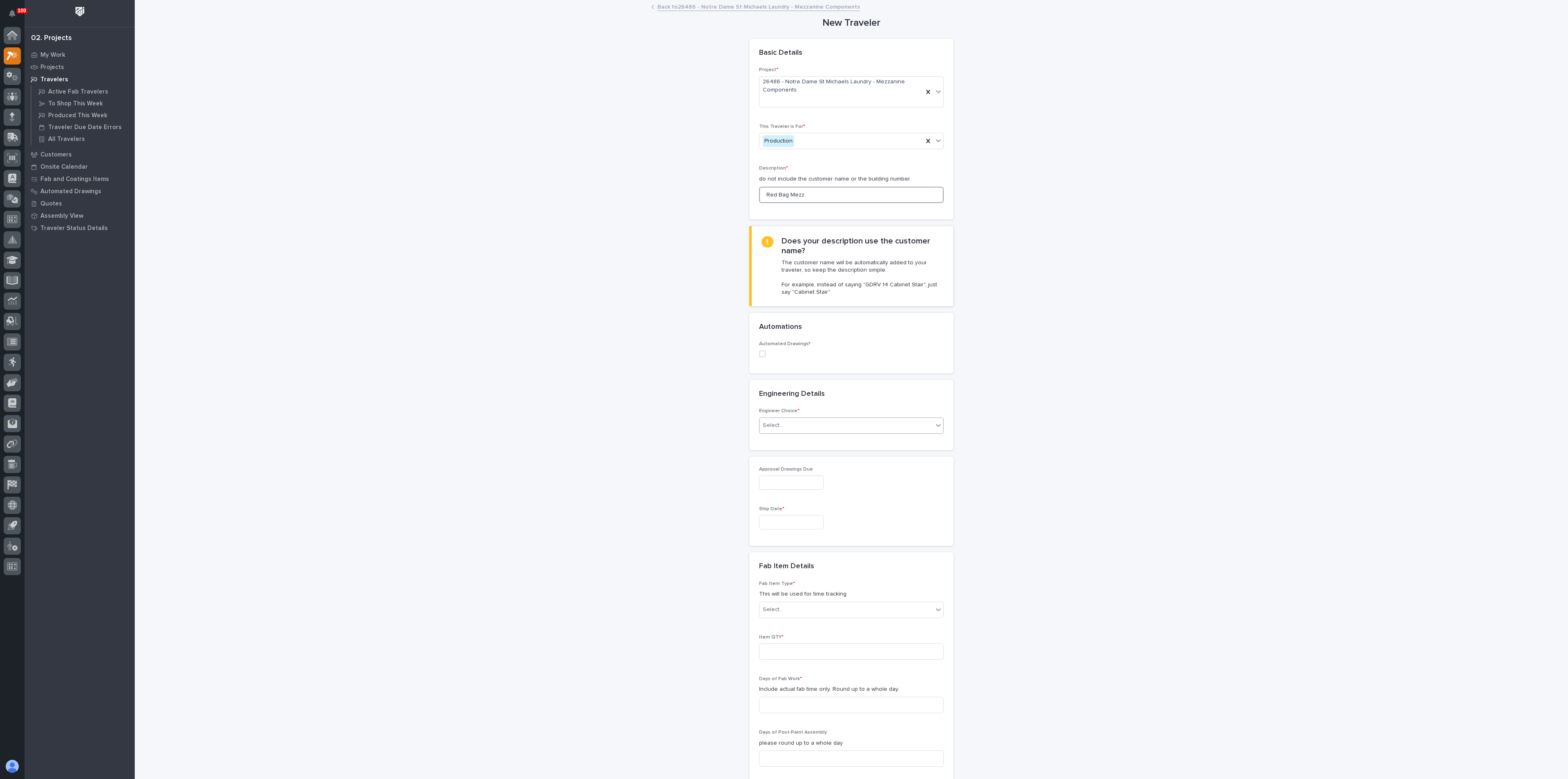
type input "Red Bag Mezz"
drag, startPoint x: 780, startPoint y: 424, endPoint x: 788, endPoint y: 430, distance: 10.0
click at [780, 424] on div "Select..." at bounding box center [846, 426] width 173 height 13
drag, startPoint x: 789, startPoint y: 462, endPoint x: 785, endPoint y: 468, distance: 7.2
click at [786, 467] on div "I know who will draw this" at bounding box center [847, 470] width 184 height 14
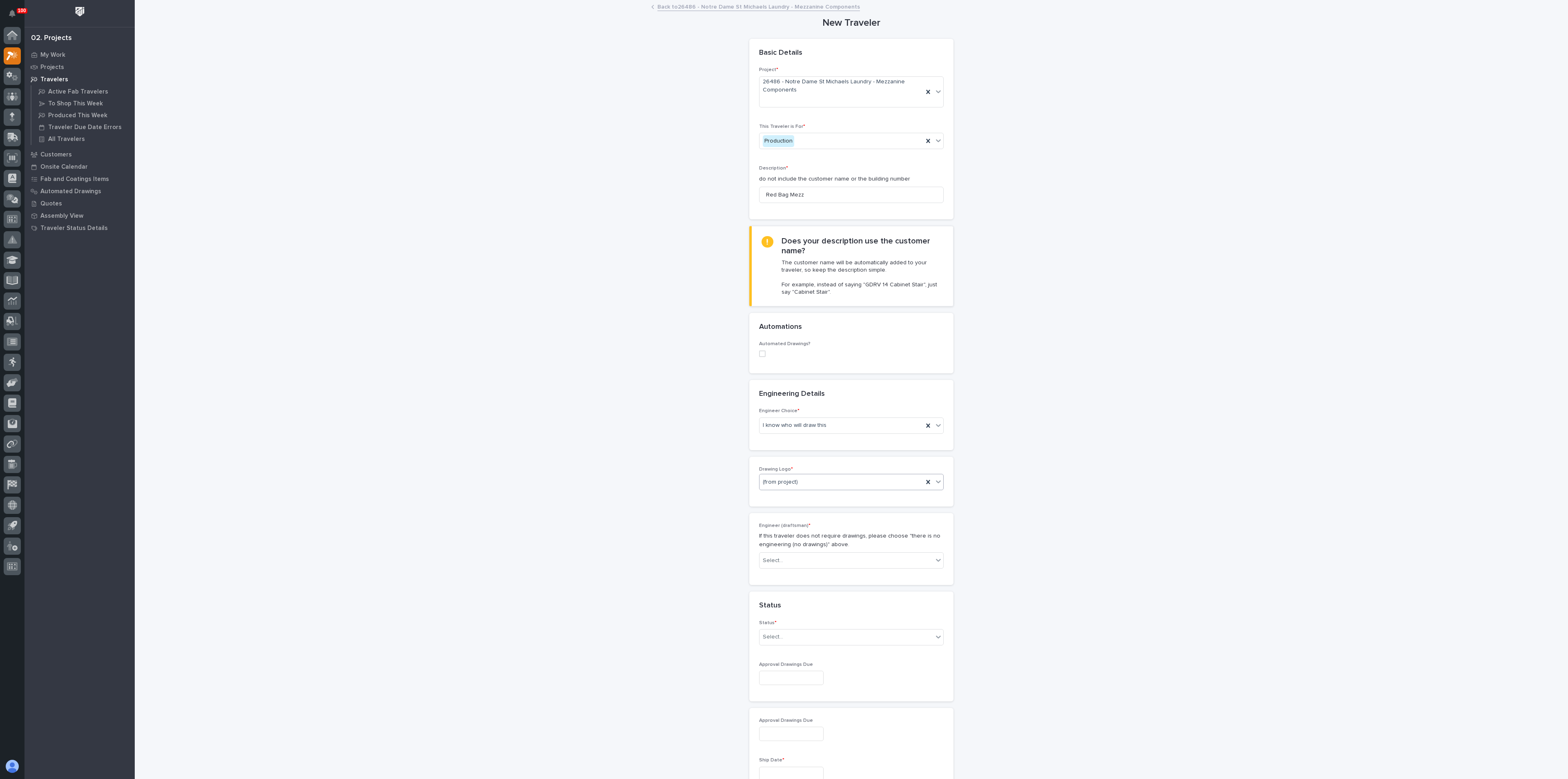
click at [780, 485] on span "(from project)" at bounding box center [780, 482] width 35 height 9
click at [776, 560] on div "Select..." at bounding box center [773, 561] width 21 height 9
type input "*****"
click at [778, 576] on div "[PERSON_NAME]" at bounding box center [847, 576] width 184 height 14
drag, startPoint x: 687, startPoint y: 579, endPoint x: 722, endPoint y: 614, distance: 49.5
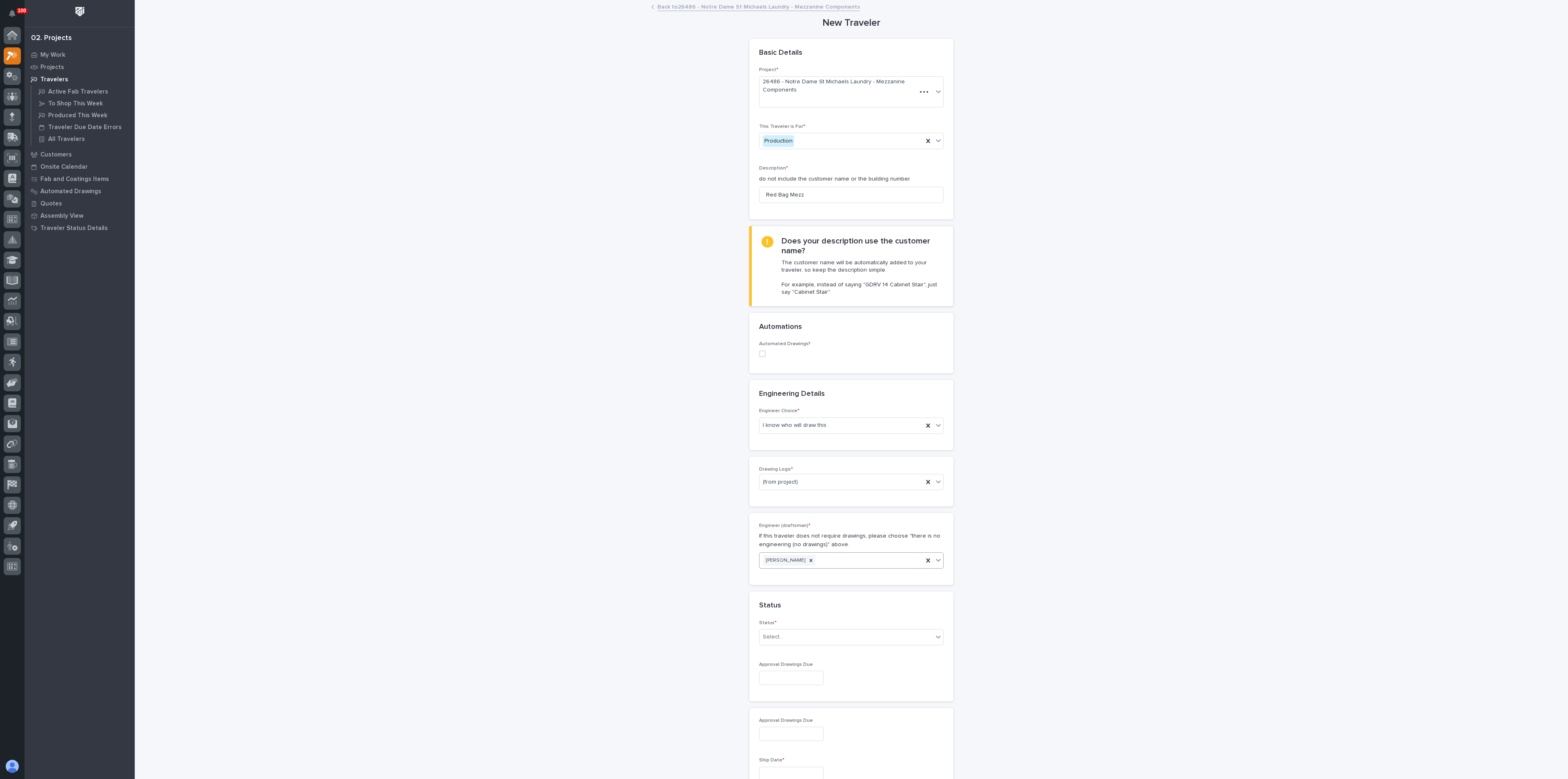
click at [687, 579] on div "**********" at bounding box center [852, 655] width 819 height 1309
drag, startPoint x: 782, startPoint y: 629, endPoint x: 781, endPoint y: 633, distance: 4.1
click at [782, 629] on div "Status * Select..." at bounding box center [851, 636] width 184 height 32
click at [777, 639] on div "Select..." at bounding box center [773, 637] width 21 height 9
click at [780, 669] on div "To Engineer" at bounding box center [847, 667] width 184 height 14
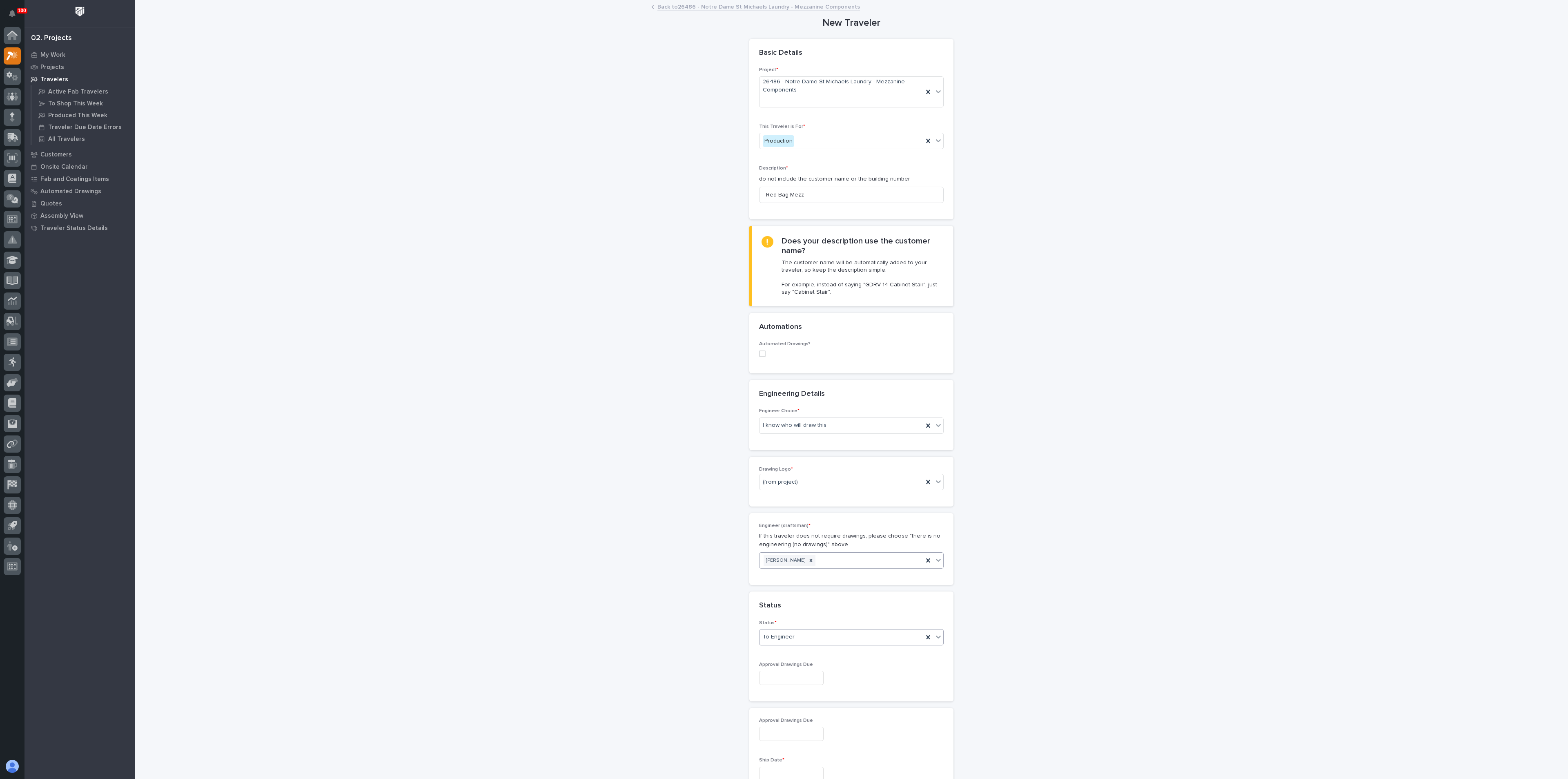
click at [695, 652] on div "**********" at bounding box center [852, 655] width 819 height 1309
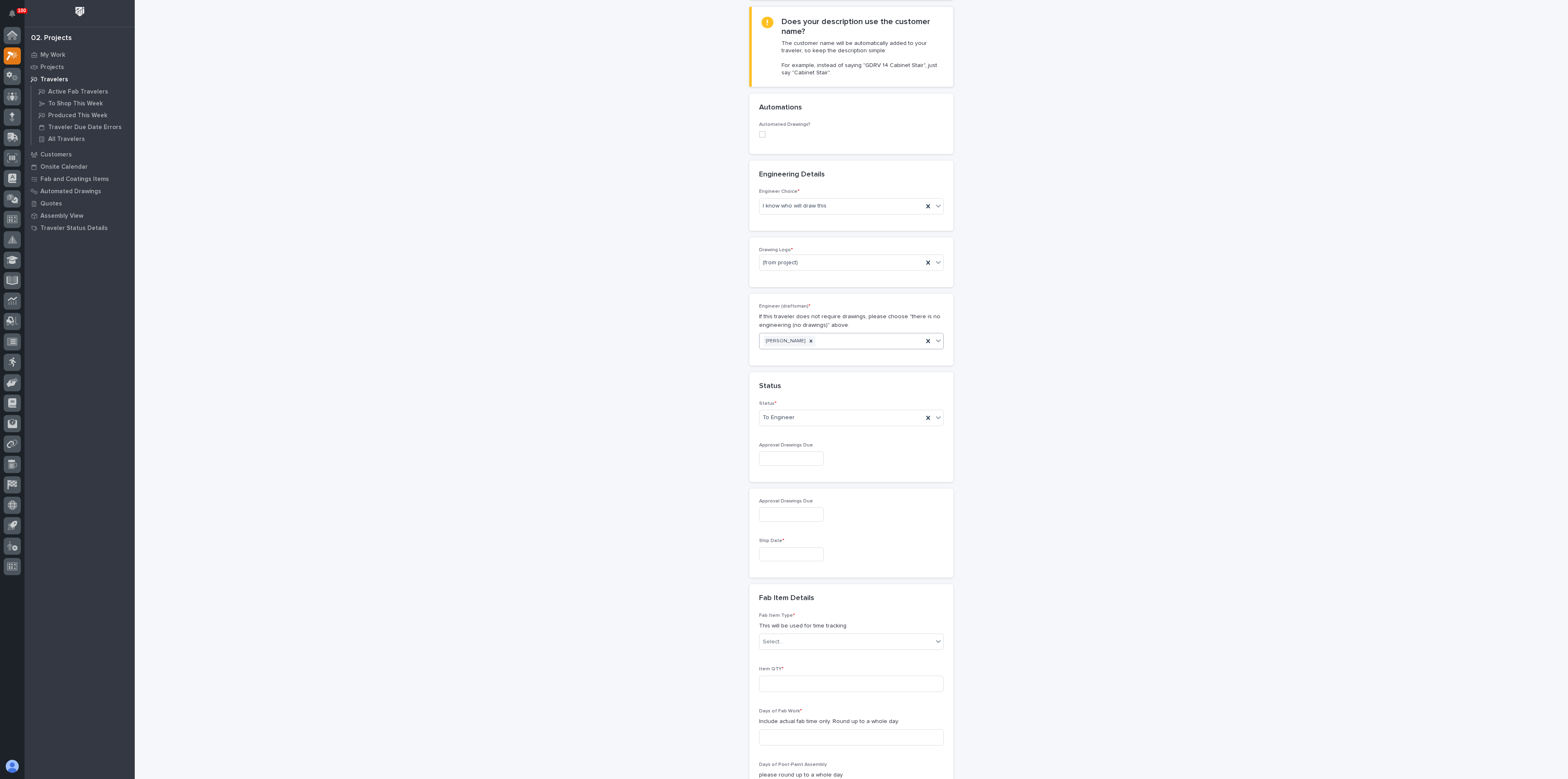
scroll to position [306, 0]
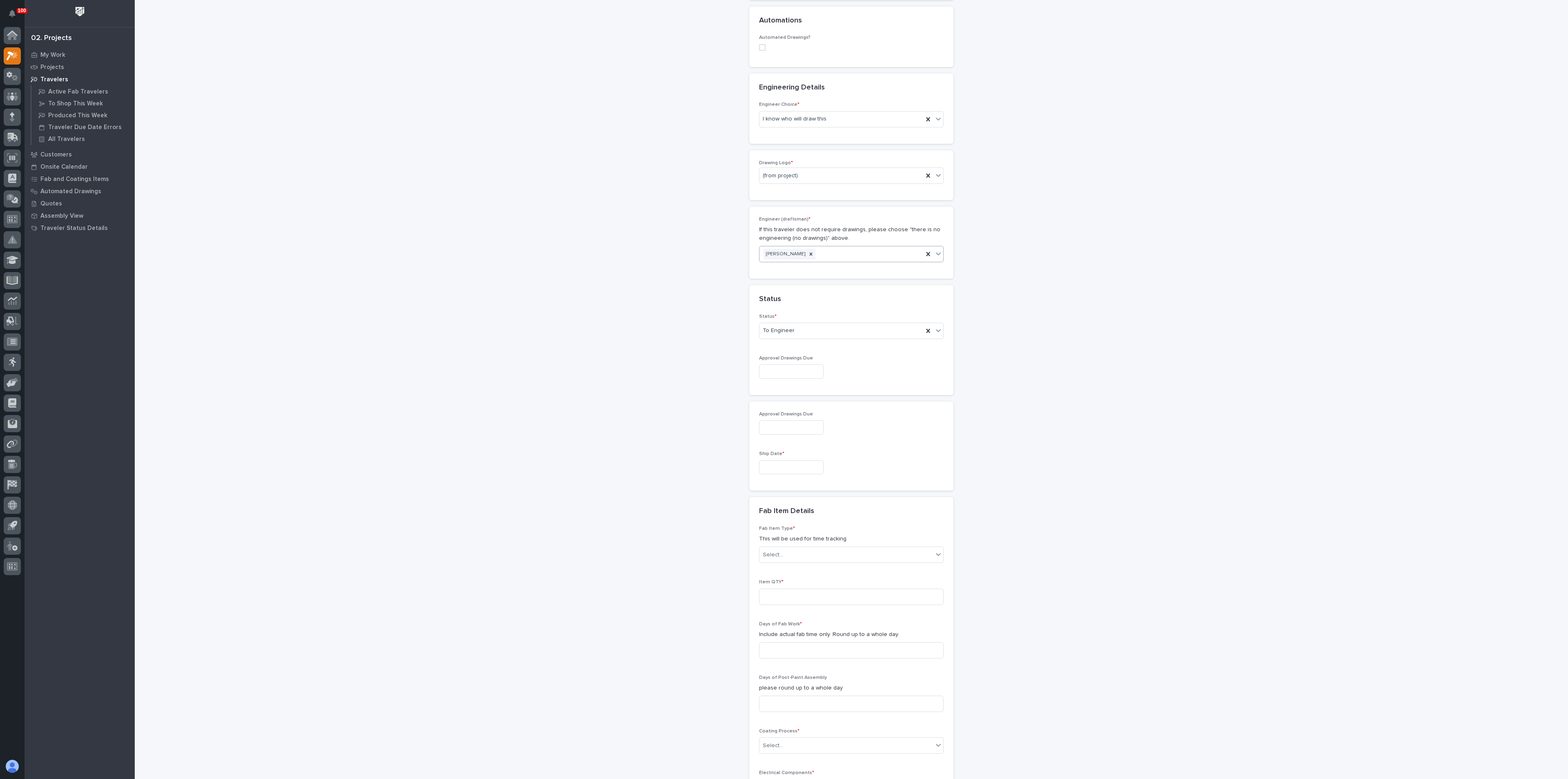
click at [772, 467] on input "text" at bounding box center [791, 467] width 65 height 14
click at [759, 400] on div "13" at bounding box center [755, 401] width 11 height 11
type input "**********"
click at [636, 475] on div "**********" at bounding box center [852, 348] width 819 height 1309
click at [782, 549] on div "Select..." at bounding box center [846, 555] width 173 height 13
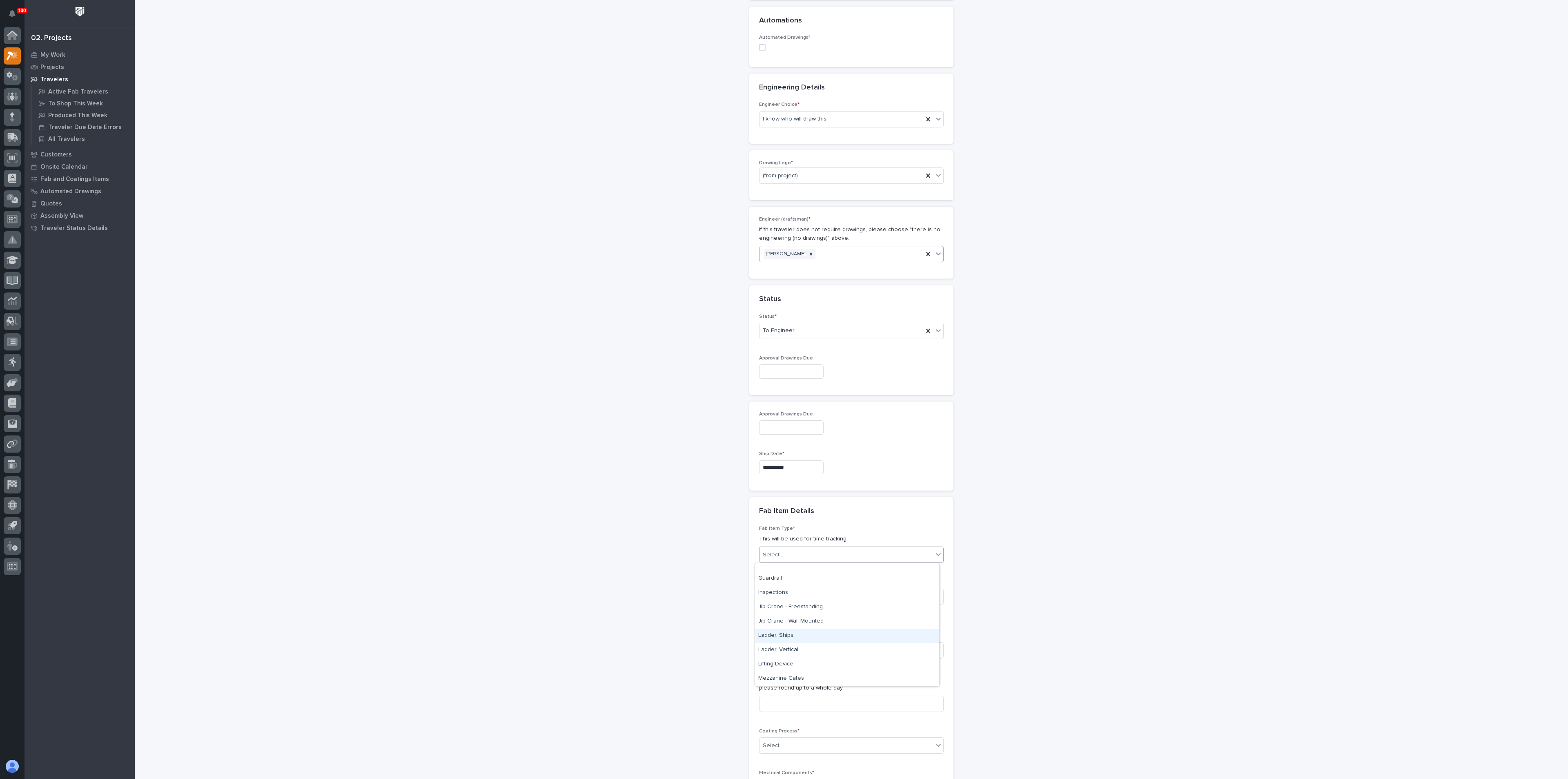
scroll to position [368, 0]
click at [797, 632] on div "Mezzanine Package" at bounding box center [847, 632] width 184 height 14
drag, startPoint x: 717, startPoint y: 621, endPoint x: 756, endPoint y: 601, distance: 43.8
click at [717, 621] on div "**********" at bounding box center [852, 348] width 819 height 1309
click at [760, 599] on input at bounding box center [851, 597] width 184 height 16
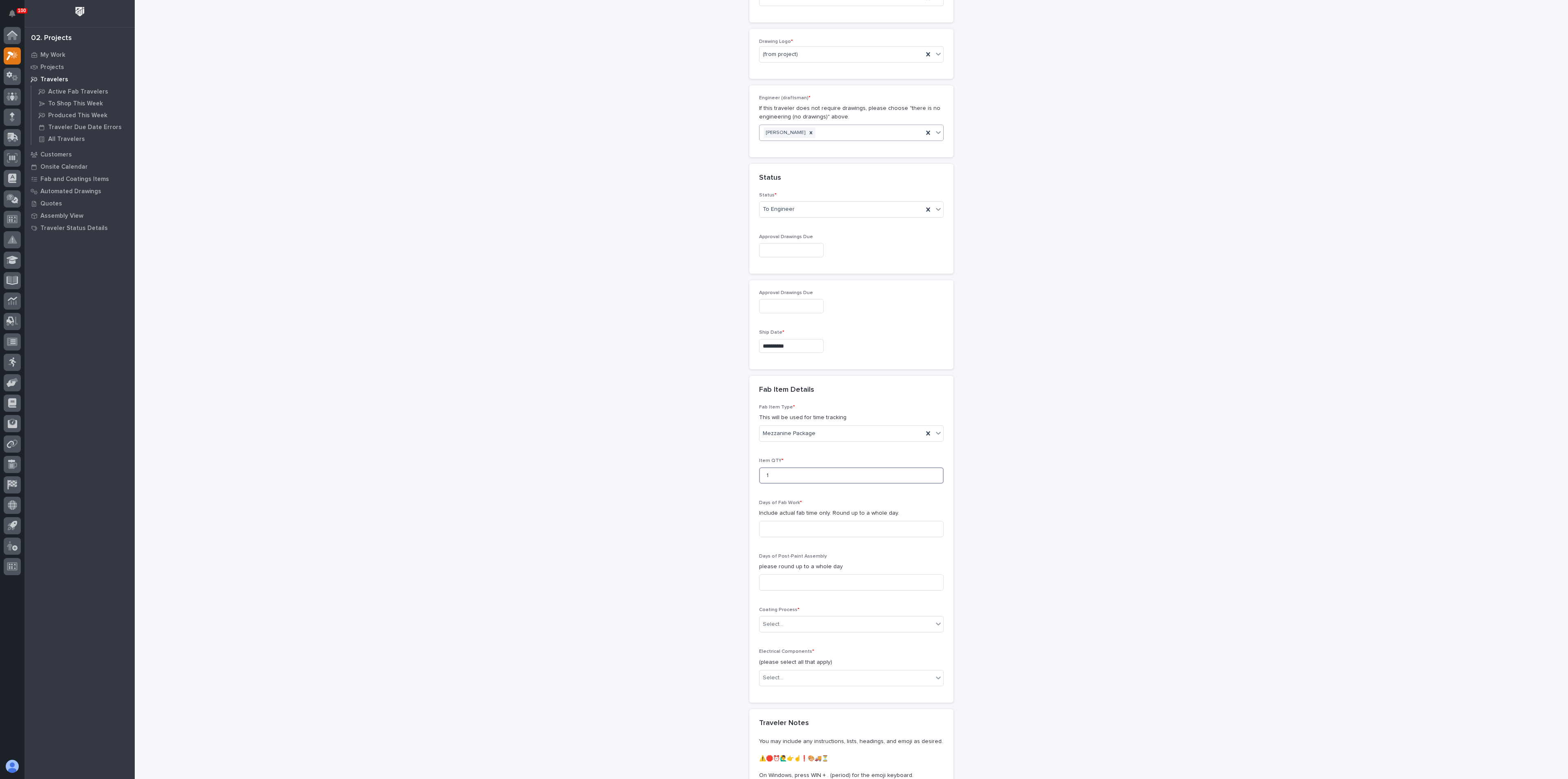
scroll to position [429, 0]
type input "1"
click at [763, 525] on input at bounding box center [851, 527] width 184 height 16
type input "2"
click at [716, 567] on div "**********" at bounding box center [852, 226] width 819 height 1309
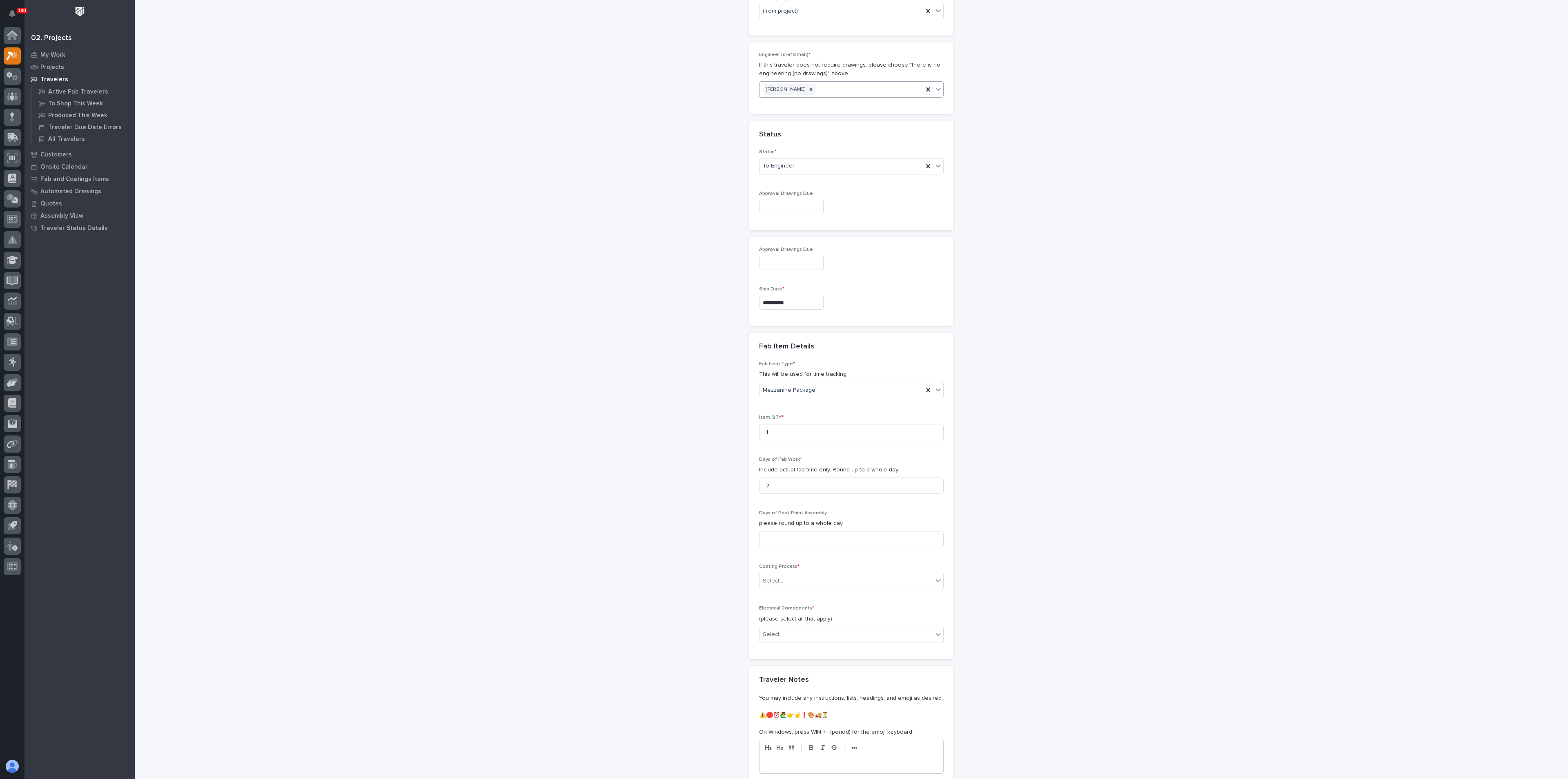
scroll to position [490, 0]
click at [766, 471] on input "2" at bounding box center [851, 467] width 184 height 16
type input "3"
click at [732, 513] on div "**********" at bounding box center [852, 164] width 819 height 1309
click at [772, 561] on div "Select..." at bounding box center [773, 562] width 21 height 9
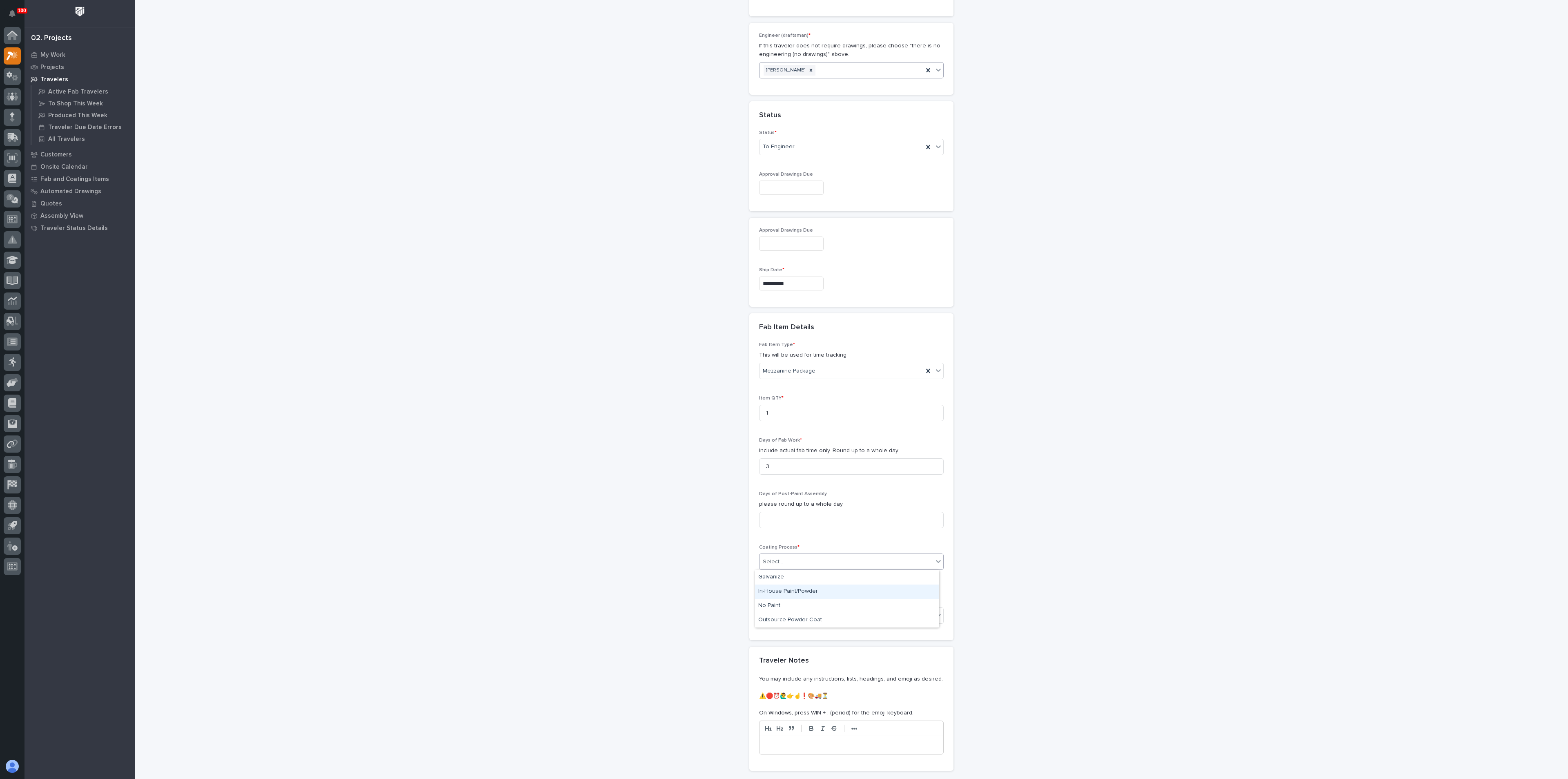
click at [779, 590] on div "In-House Paint/Powder" at bounding box center [847, 591] width 184 height 14
click at [685, 614] on div "**********" at bounding box center [852, 164] width 819 height 1309
click at [772, 612] on div "Select..." at bounding box center [773, 616] width 21 height 9
click at [769, 633] on div "None" at bounding box center [847, 631] width 184 height 14
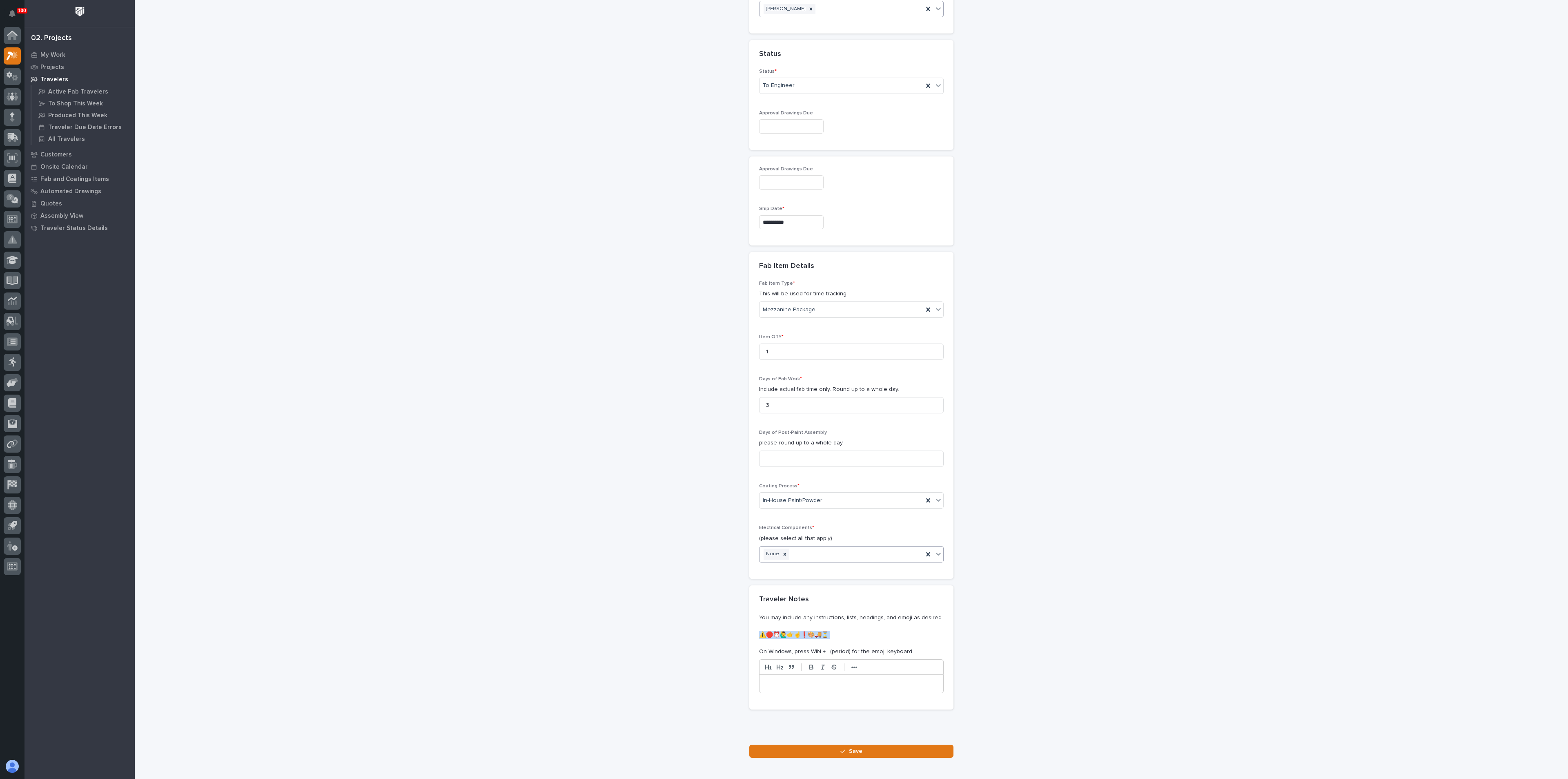
click at [698, 640] on div "**********" at bounding box center [852, 104] width 819 height 1309
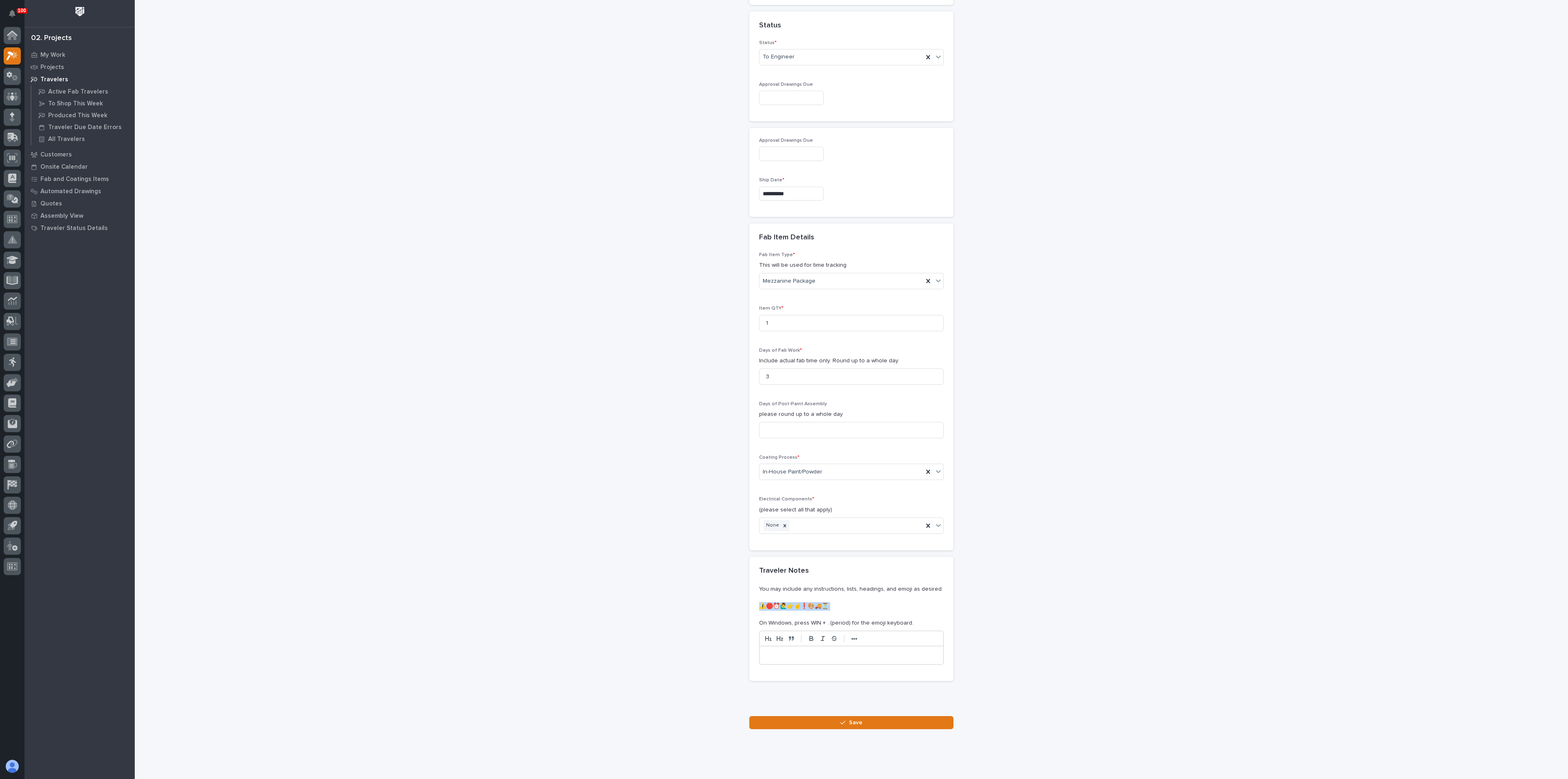
scroll to position [594, 0]
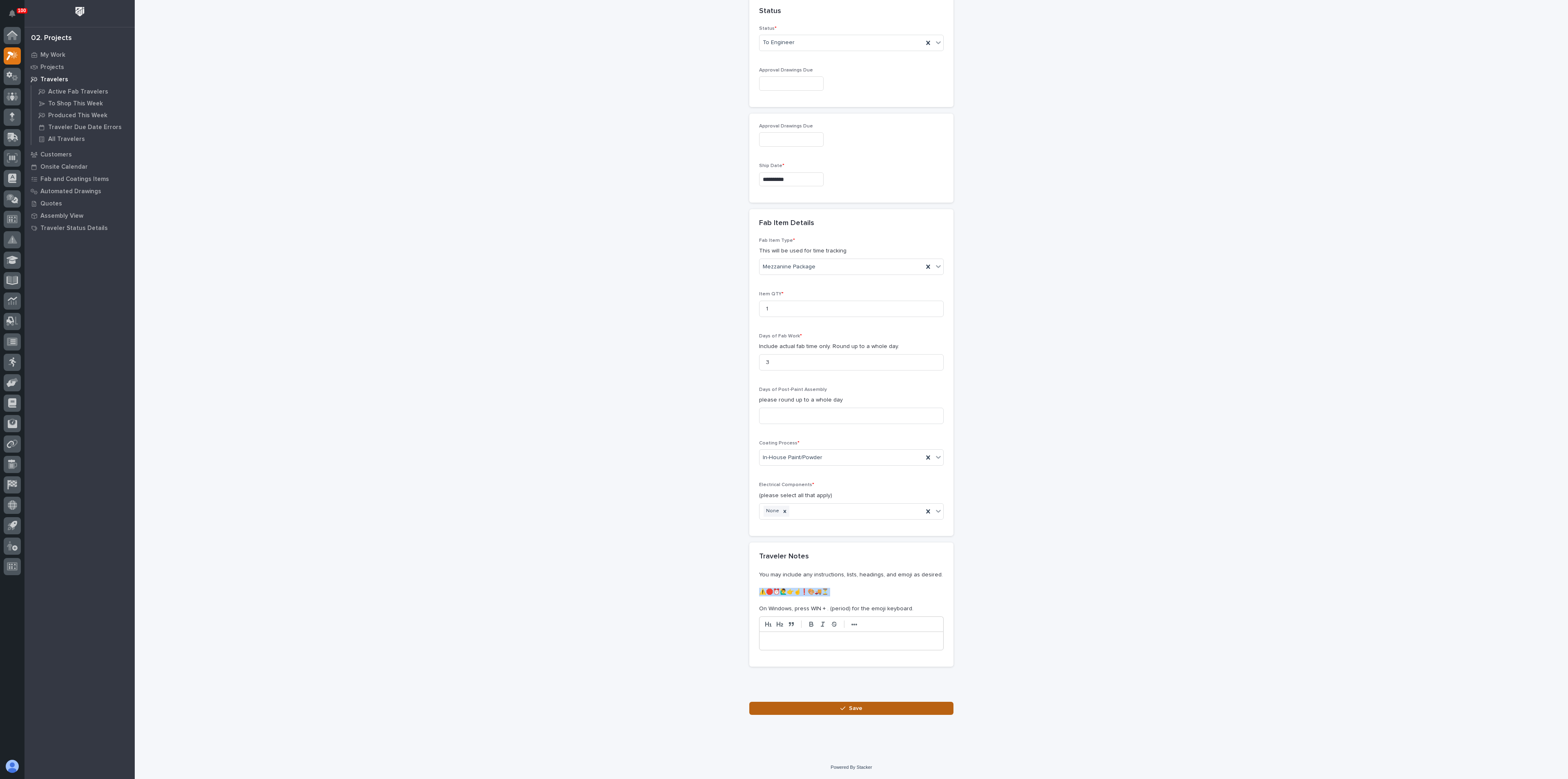
click at [785, 708] on button "Save" at bounding box center [851, 708] width 204 height 13
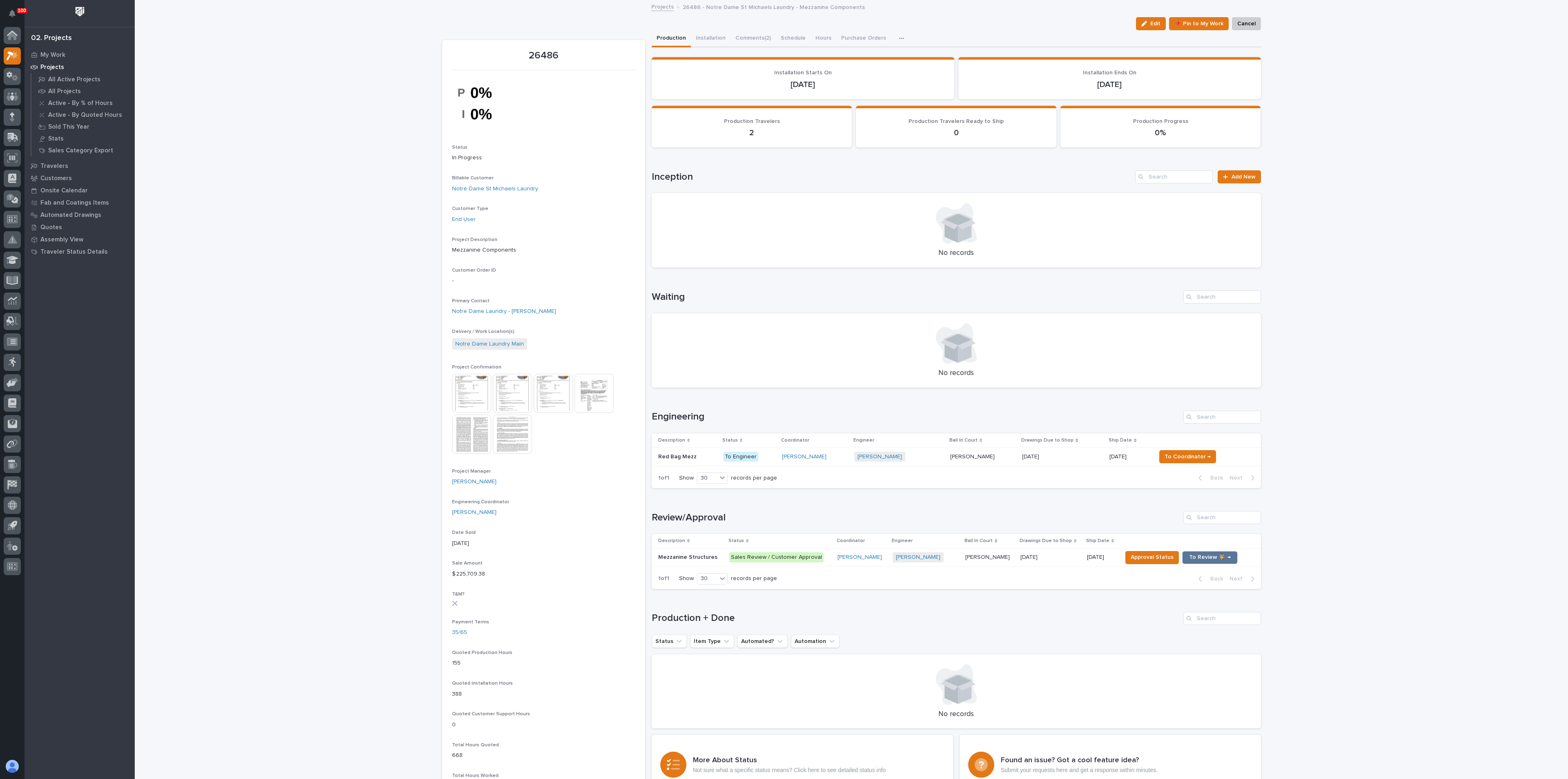
click at [676, 450] on div "Red Bag Mezz Red Bag Mezz" at bounding box center [687, 457] width 58 height 13
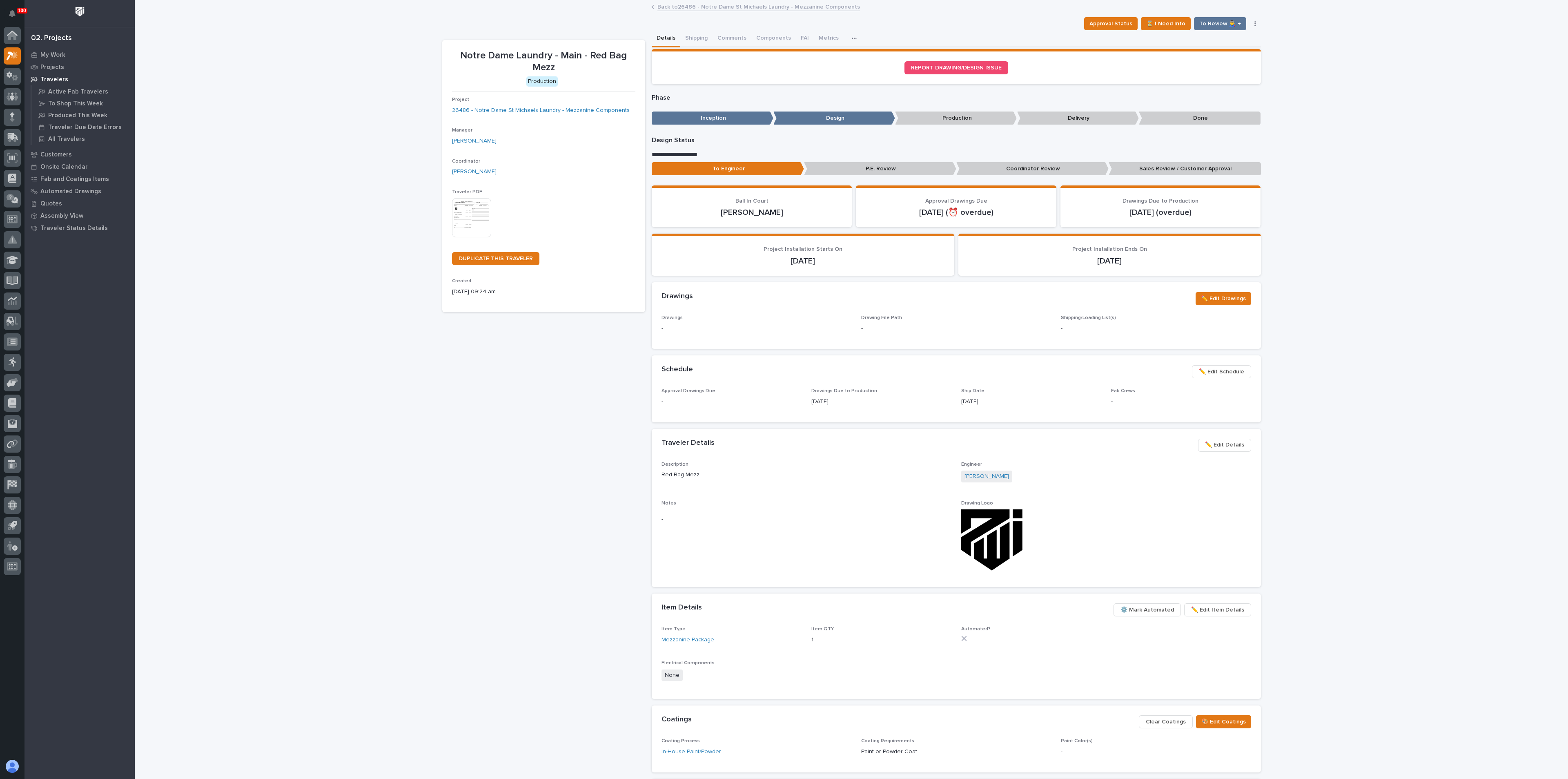
click at [471, 215] on img at bounding box center [472, 217] width 39 height 39
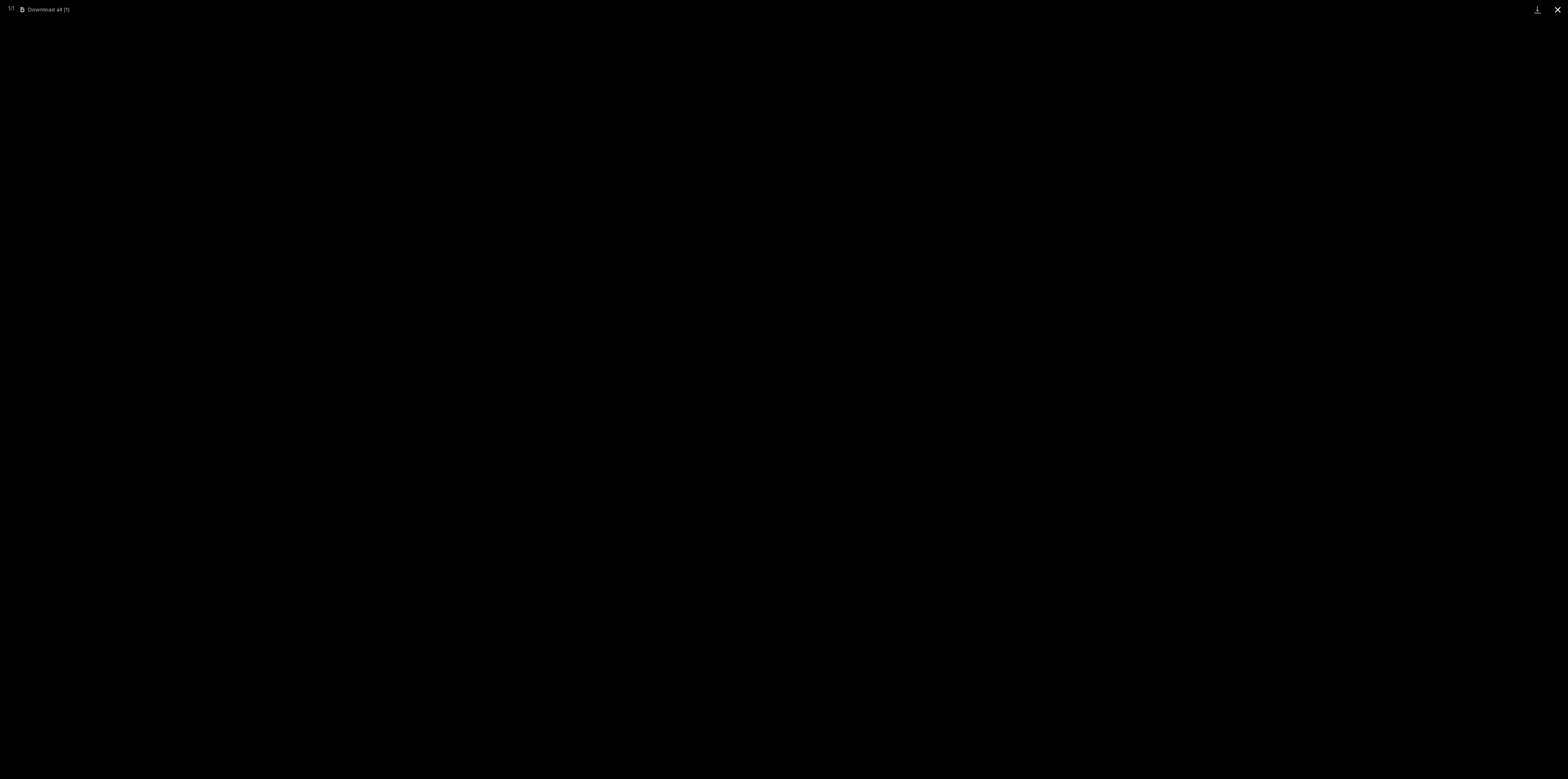
click at [1558, 9] on button "Close gallery" at bounding box center [1558, 10] width 21 height 19
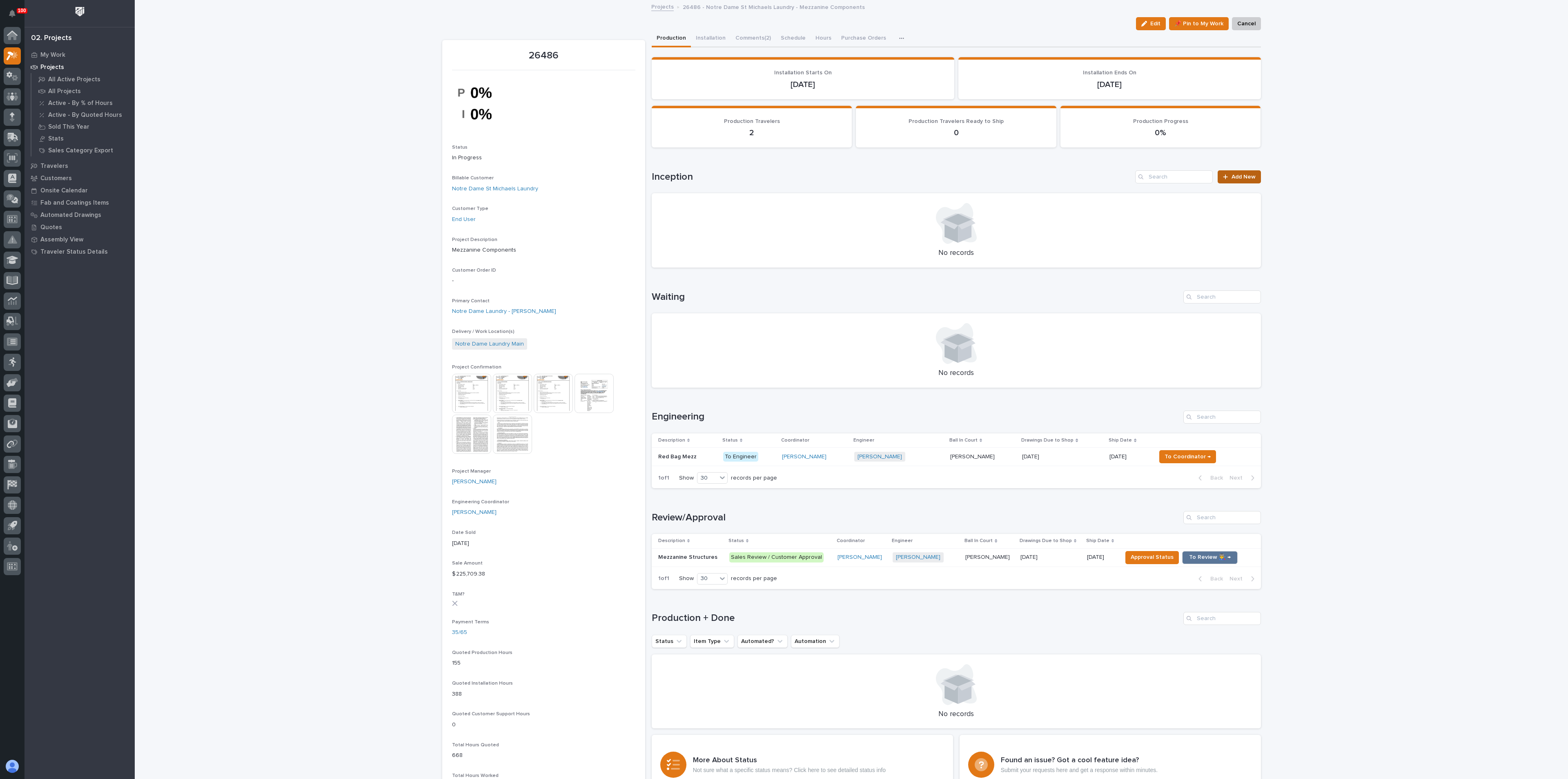
click at [1223, 178] on icon at bounding box center [1225, 177] width 4 height 4
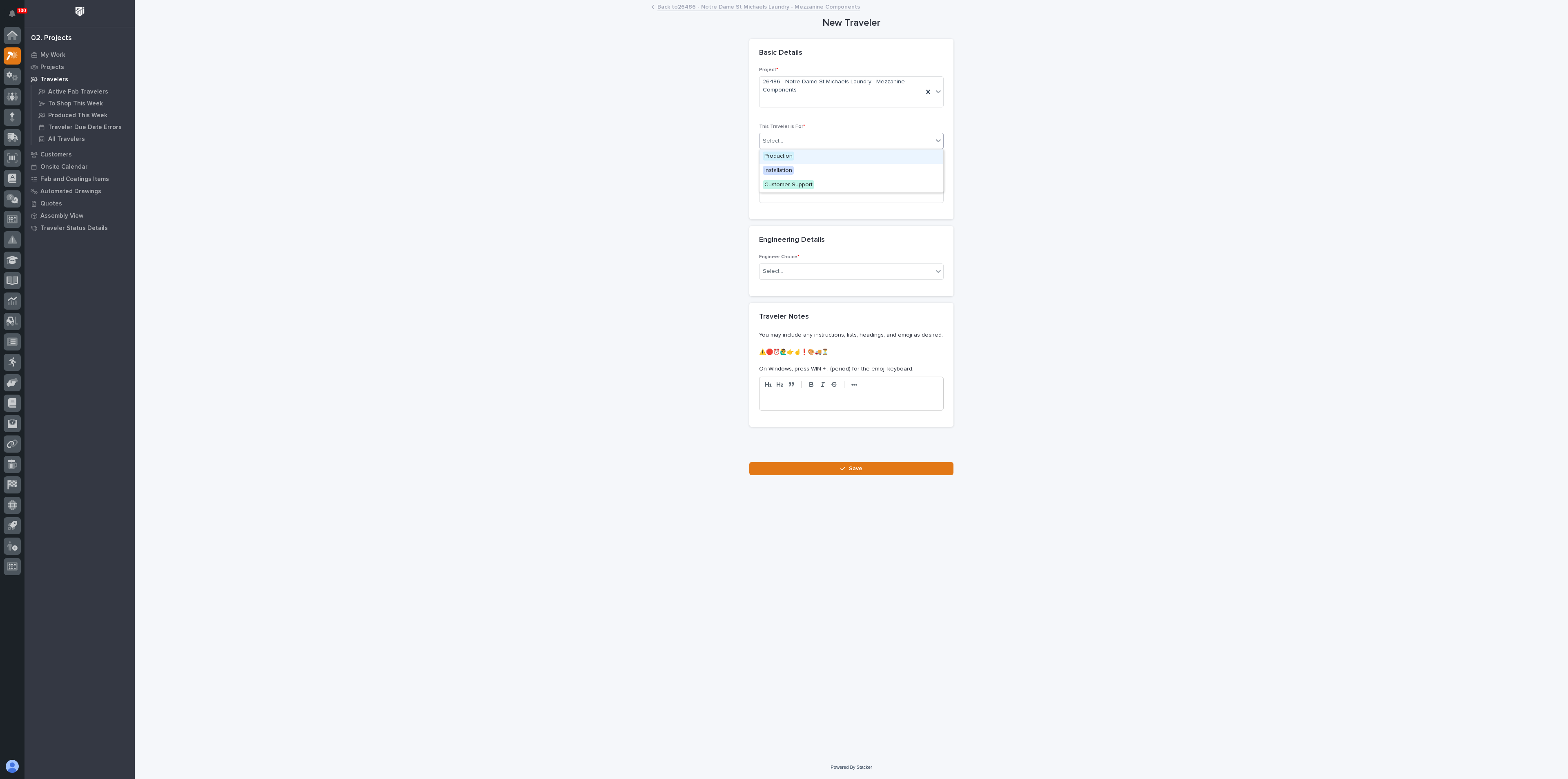
click at [786, 144] on div "Select..." at bounding box center [846, 141] width 173 height 13
click at [791, 157] on span "Production" at bounding box center [779, 156] width 32 height 9
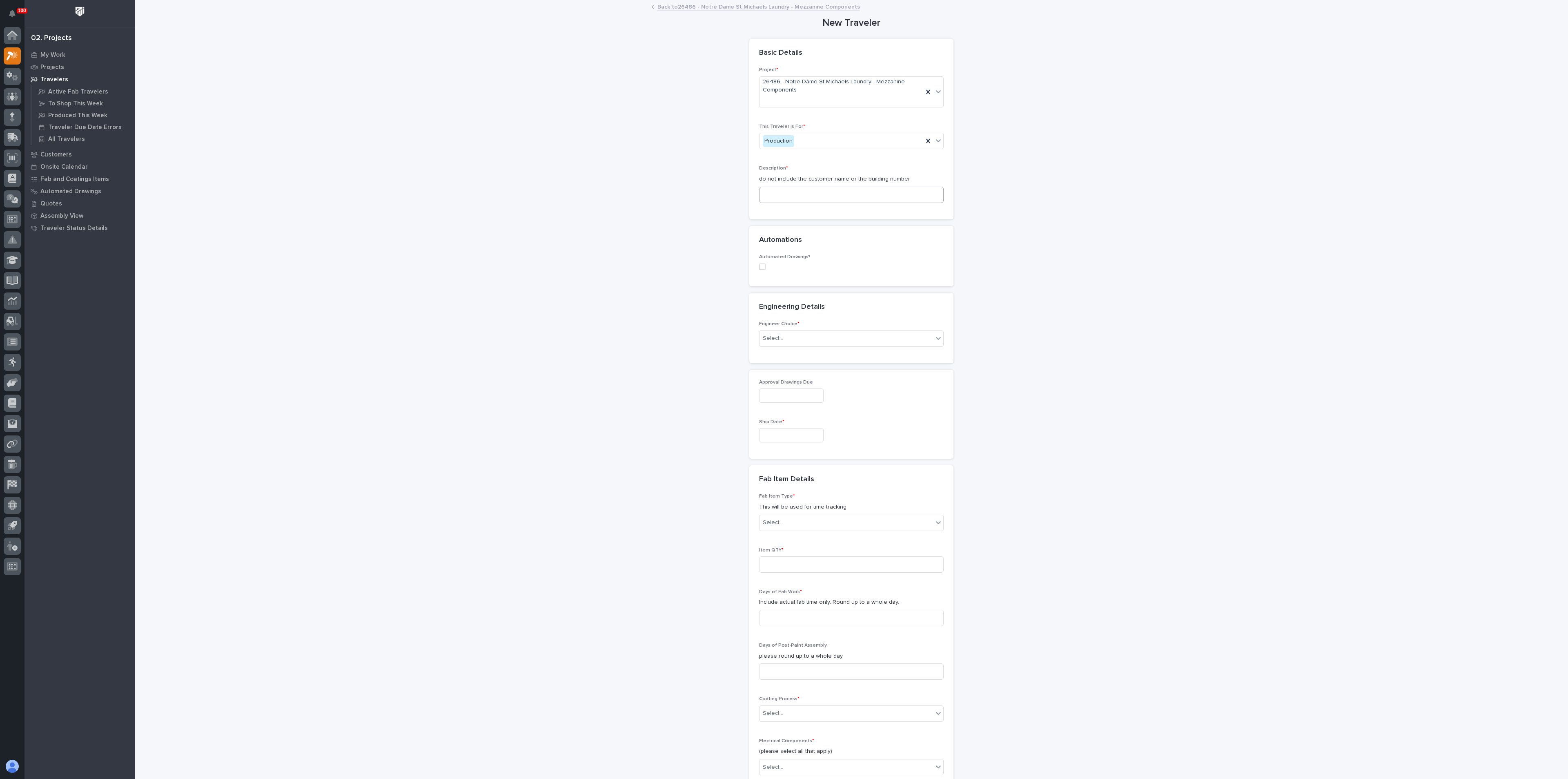
drag, startPoint x: 789, startPoint y: 182, endPoint x: 785, endPoint y: 191, distance: 9.8
click at [789, 184] on div "Description * do not include the customer name or the building number" at bounding box center [851, 188] width 184 height 44
click at [785, 191] on input at bounding box center [851, 195] width 184 height 16
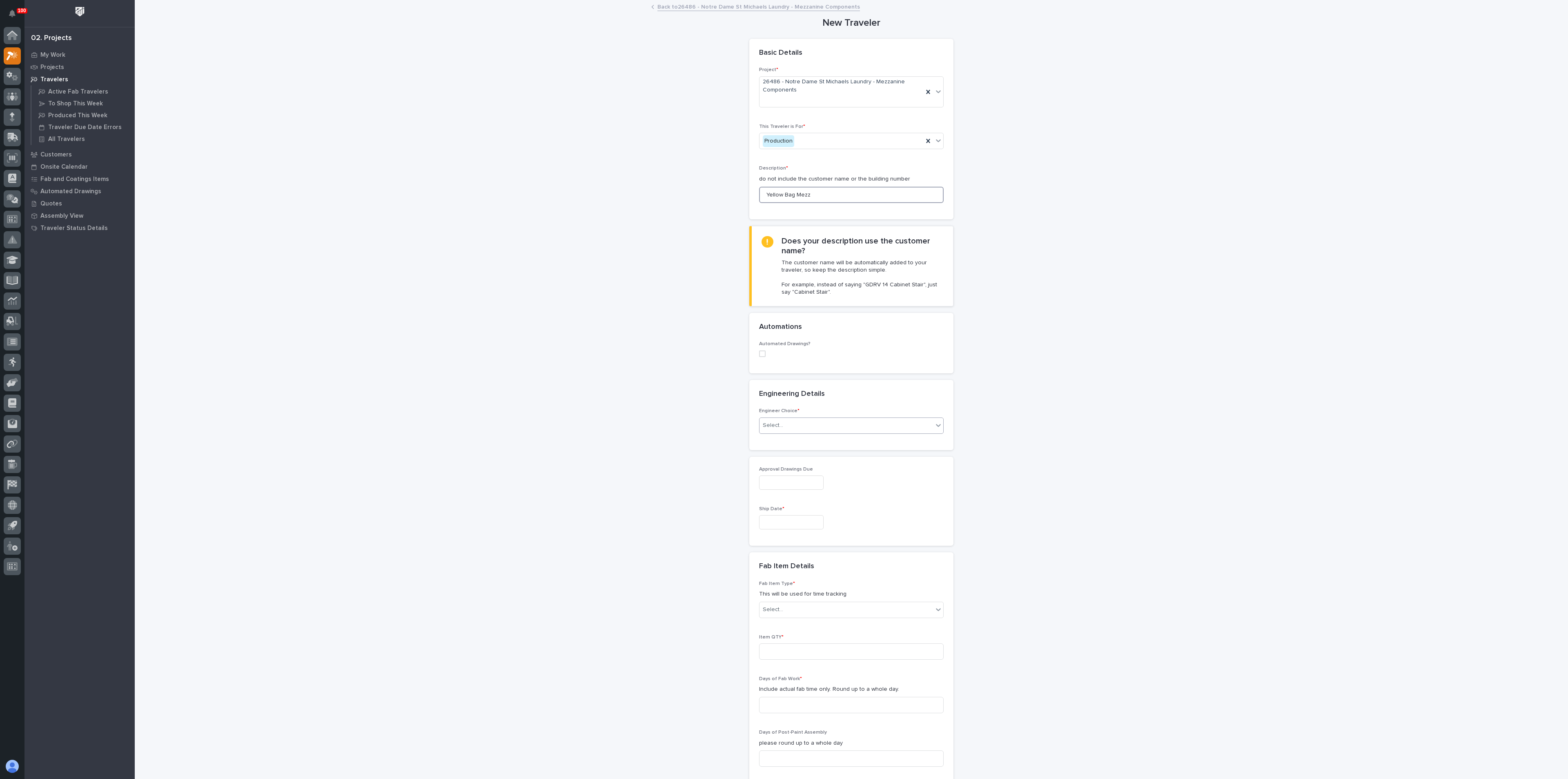
type input "Yellow Bag Mezz"
click at [791, 429] on div "Select..." at bounding box center [846, 426] width 173 height 13
drag, startPoint x: 778, startPoint y: 483, endPoint x: 780, endPoint y: 474, distance: 9.2
click at [780, 470] on div "I know who will draw this" at bounding box center [847, 470] width 184 height 14
click at [781, 562] on div "Select..." at bounding box center [846, 561] width 173 height 13
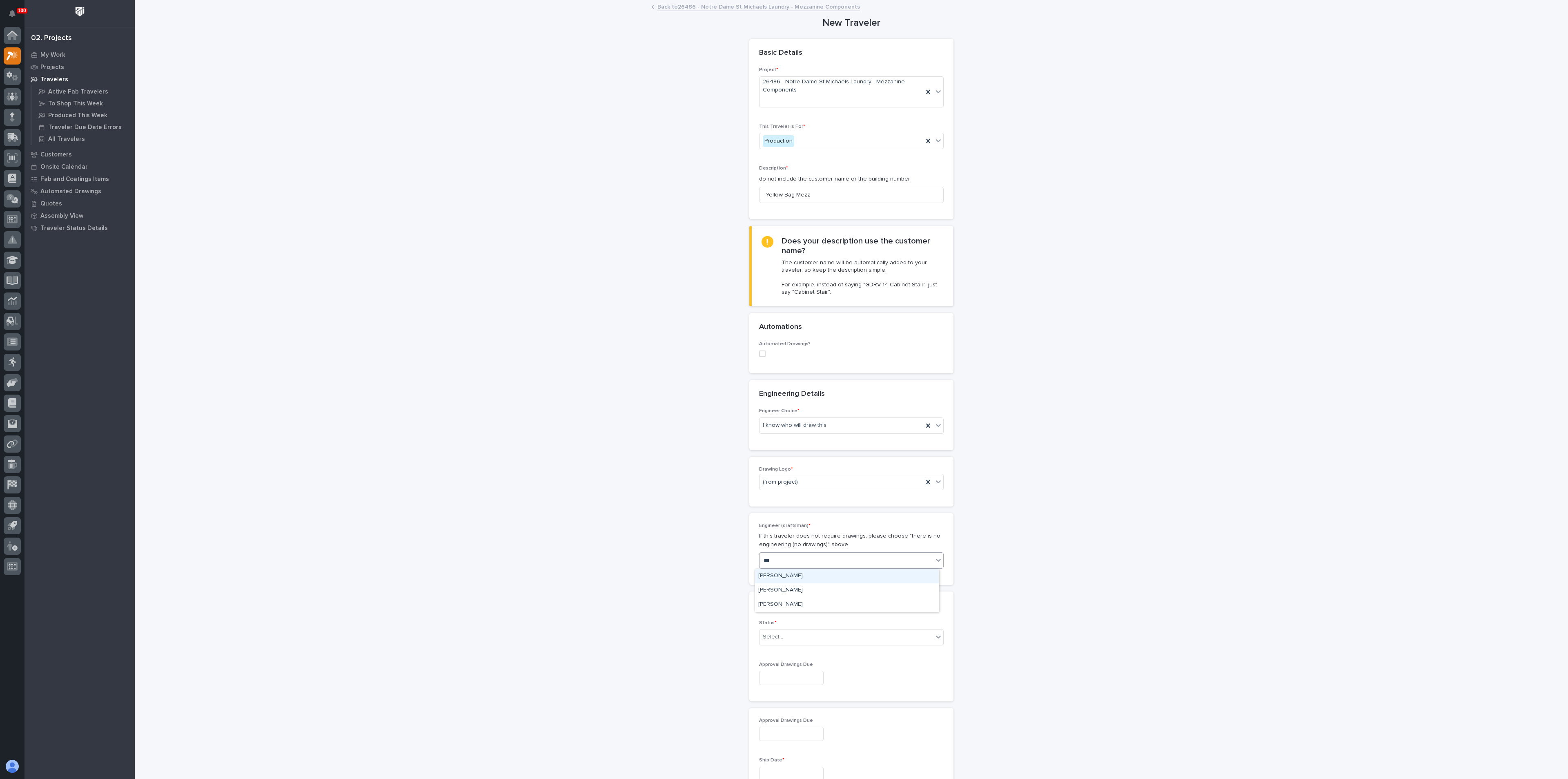
type input "****"
click at [775, 579] on div "[PERSON_NAME]" at bounding box center [847, 576] width 184 height 14
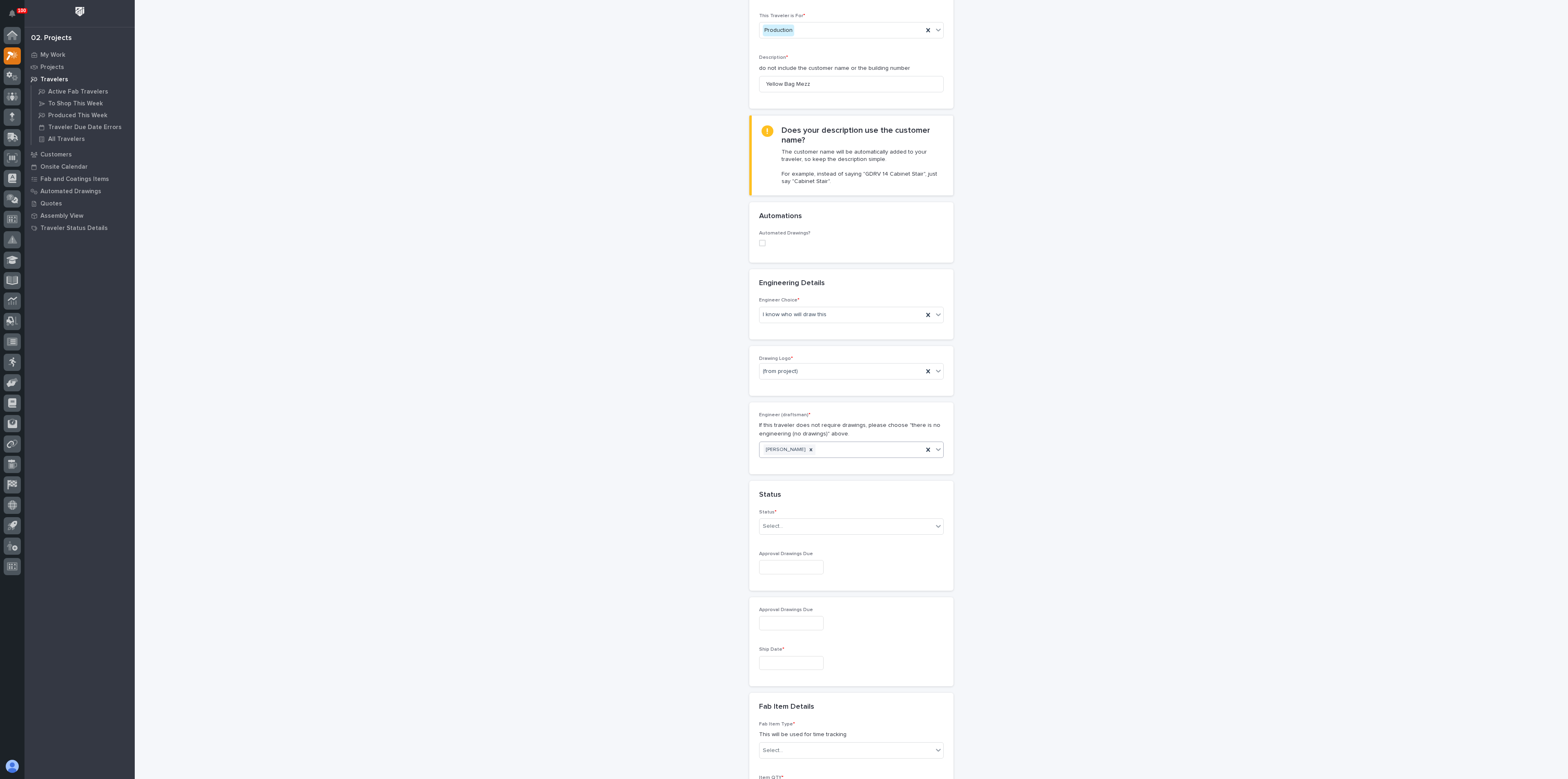
scroll to position [122, 0]
click at [786, 511] on div "Select..." at bounding box center [846, 515] width 173 height 13
click at [780, 550] on div "To Engineer" at bounding box center [847, 545] width 184 height 14
click at [779, 651] on input "text" at bounding box center [791, 651] width 65 height 14
click at [784, 585] on div "15" at bounding box center [782, 585] width 11 height 11
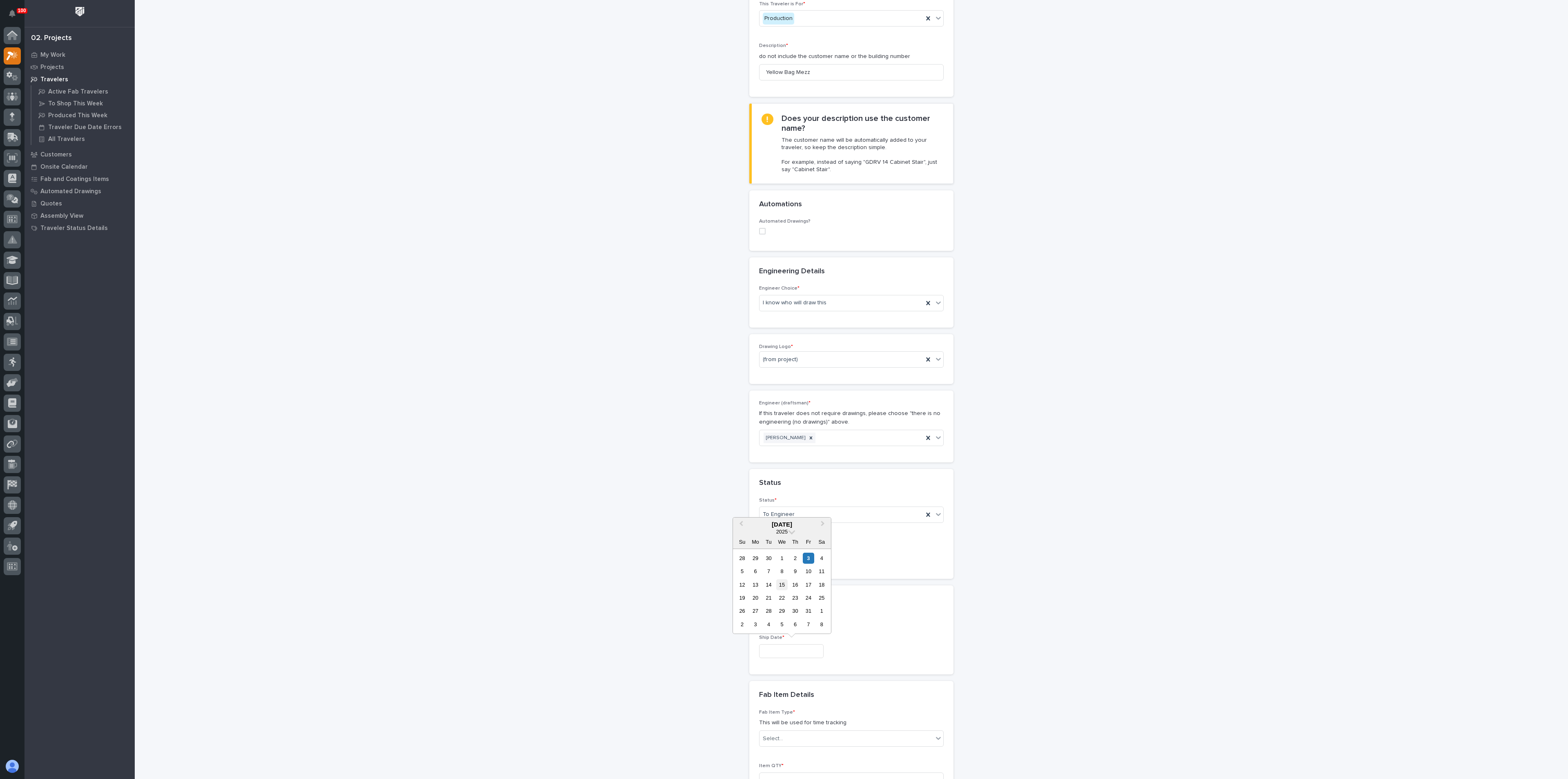
type input "**********"
click at [660, 596] on div "**********" at bounding box center [852, 532] width 819 height 1309
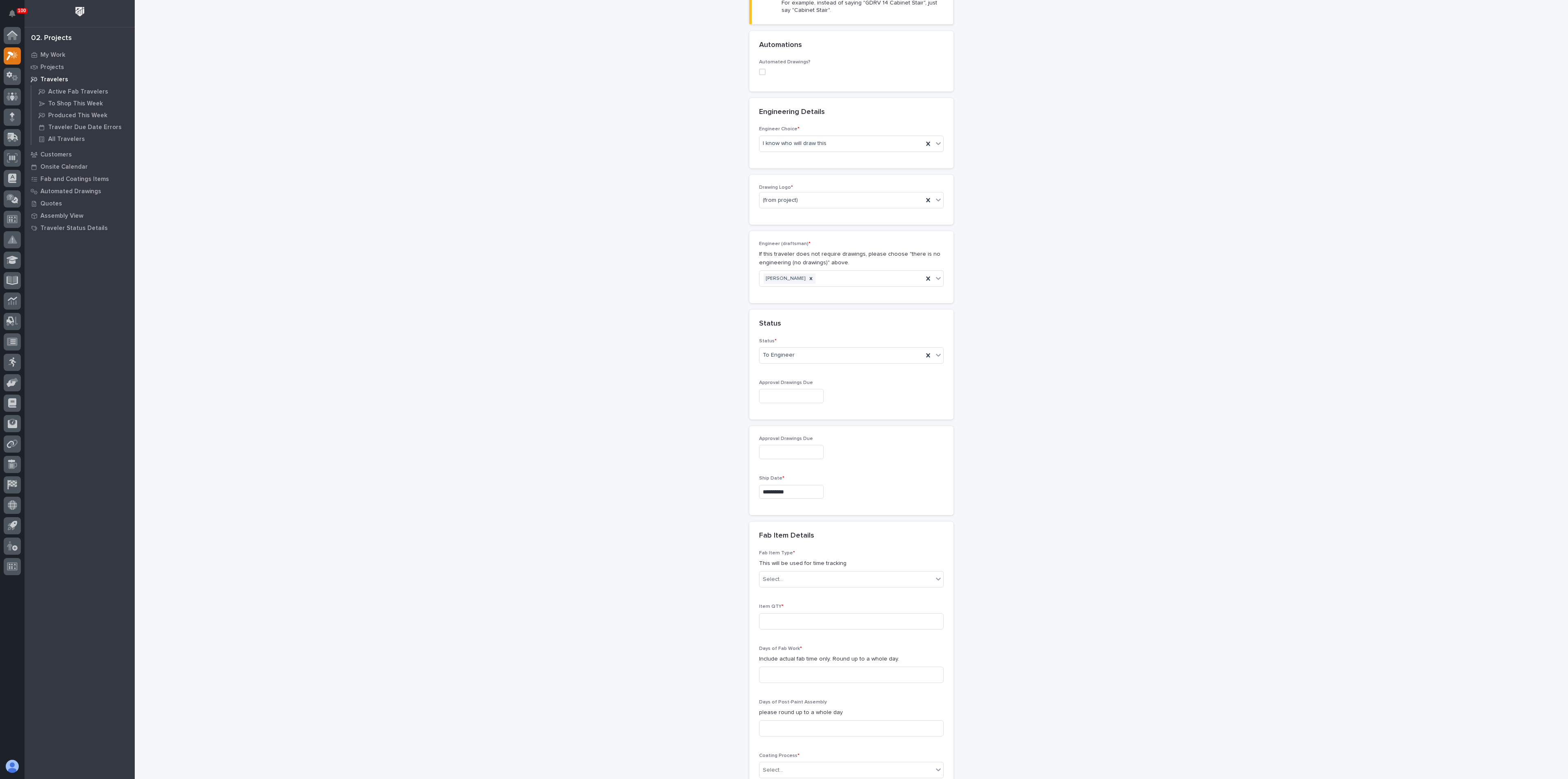
scroll to position [306, 0]
click at [785, 553] on div "Select..." at bounding box center [846, 555] width 173 height 13
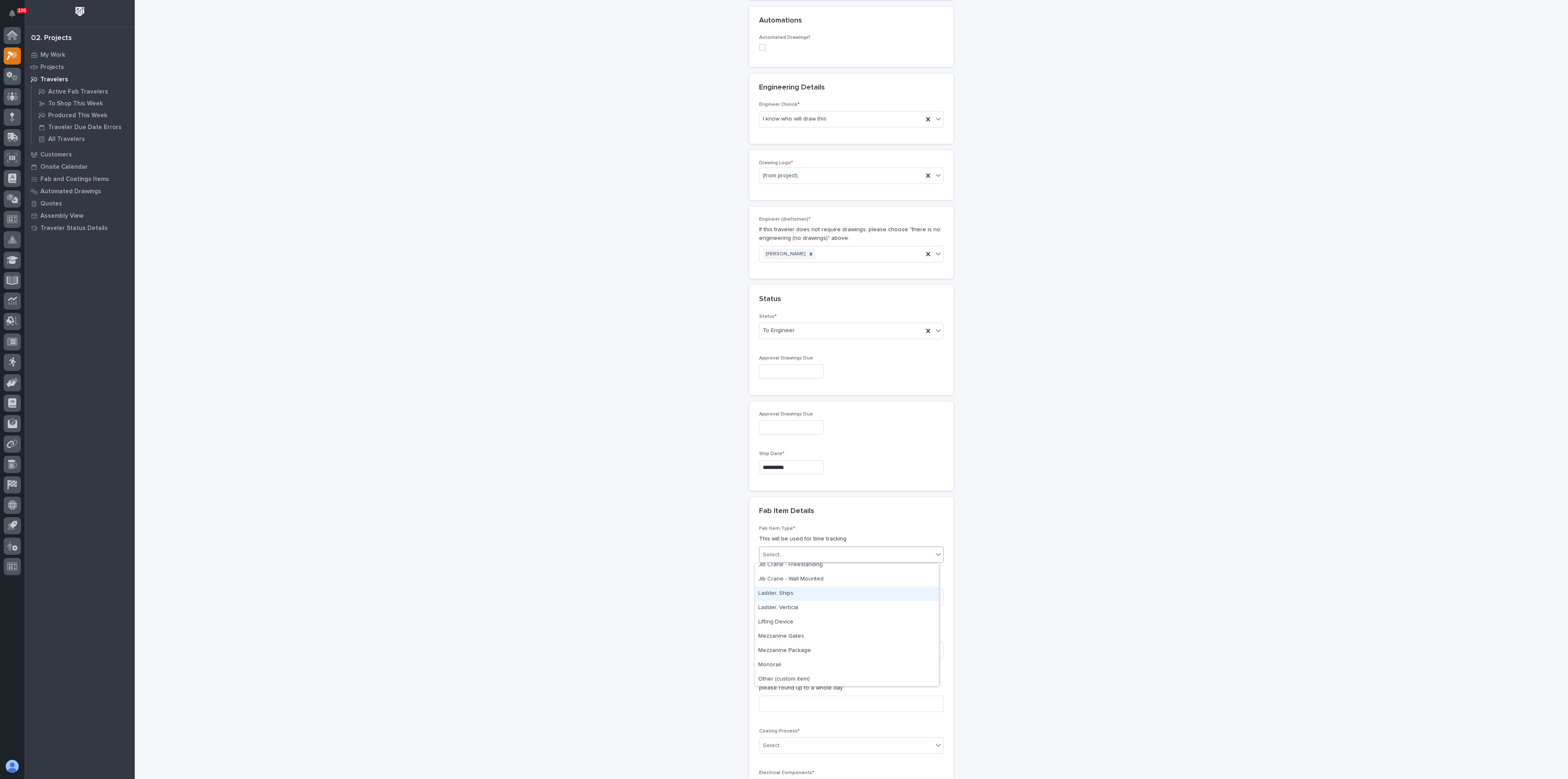
scroll to position [368, 0]
drag, startPoint x: 789, startPoint y: 622, endPoint x: 789, endPoint y: 633, distance: 11.0
click at [789, 633] on div "Mezzanine Package" at bounding box center [847, 632] width 184 height 14
click at [715, 642] on div "**********" at bounding box center [852, 348] width 819 height 1309
click at [774, 599] on input at bounding box center [851, 597] width 184 height 16
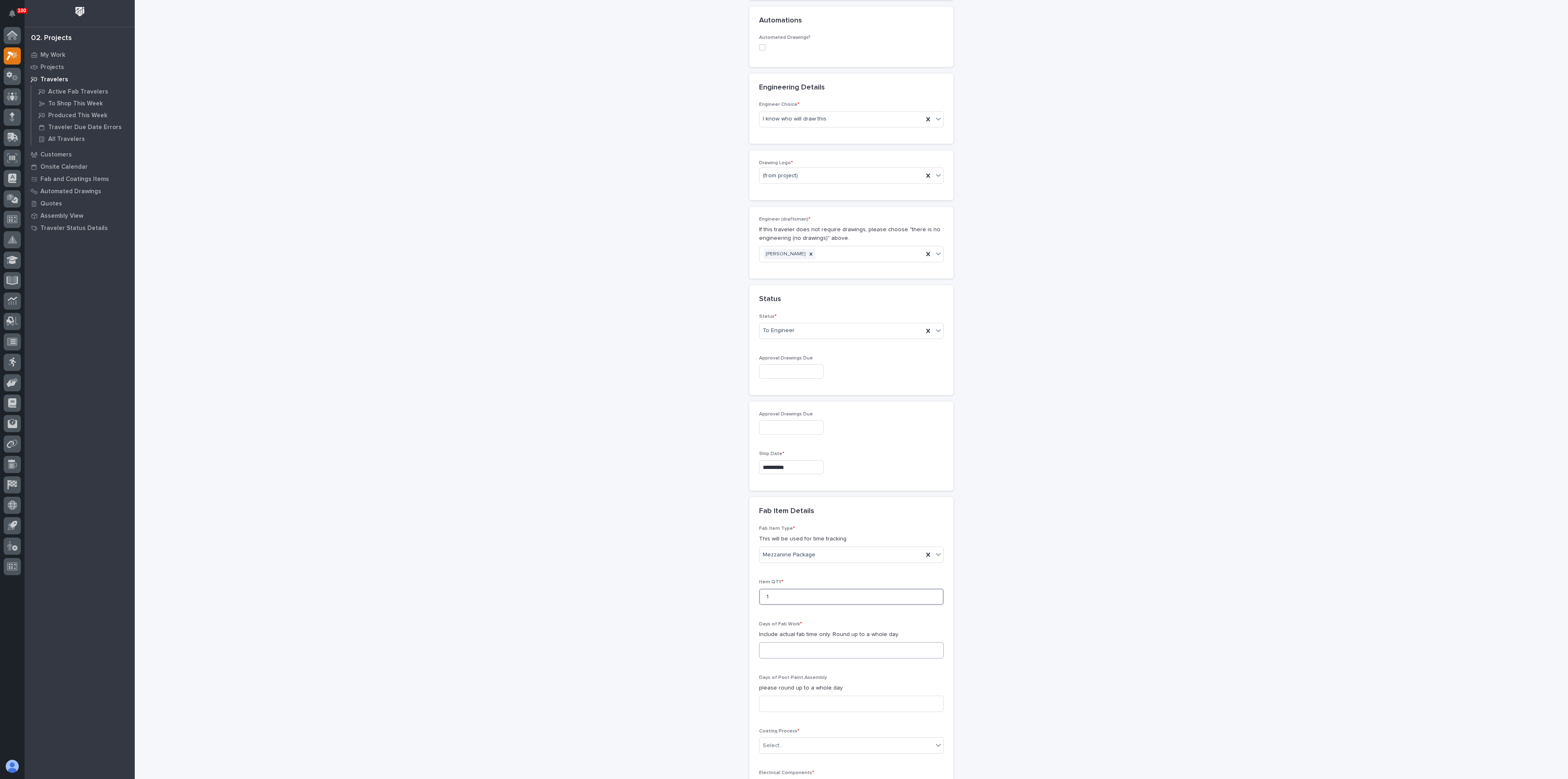
type input "1"
click at [770, 644] on input at bounding box center [851, 650] width 184 height 16
type input "4"
click at [721, 666] on div "**********" at bounding box center [852, 348] width 819 height 1309
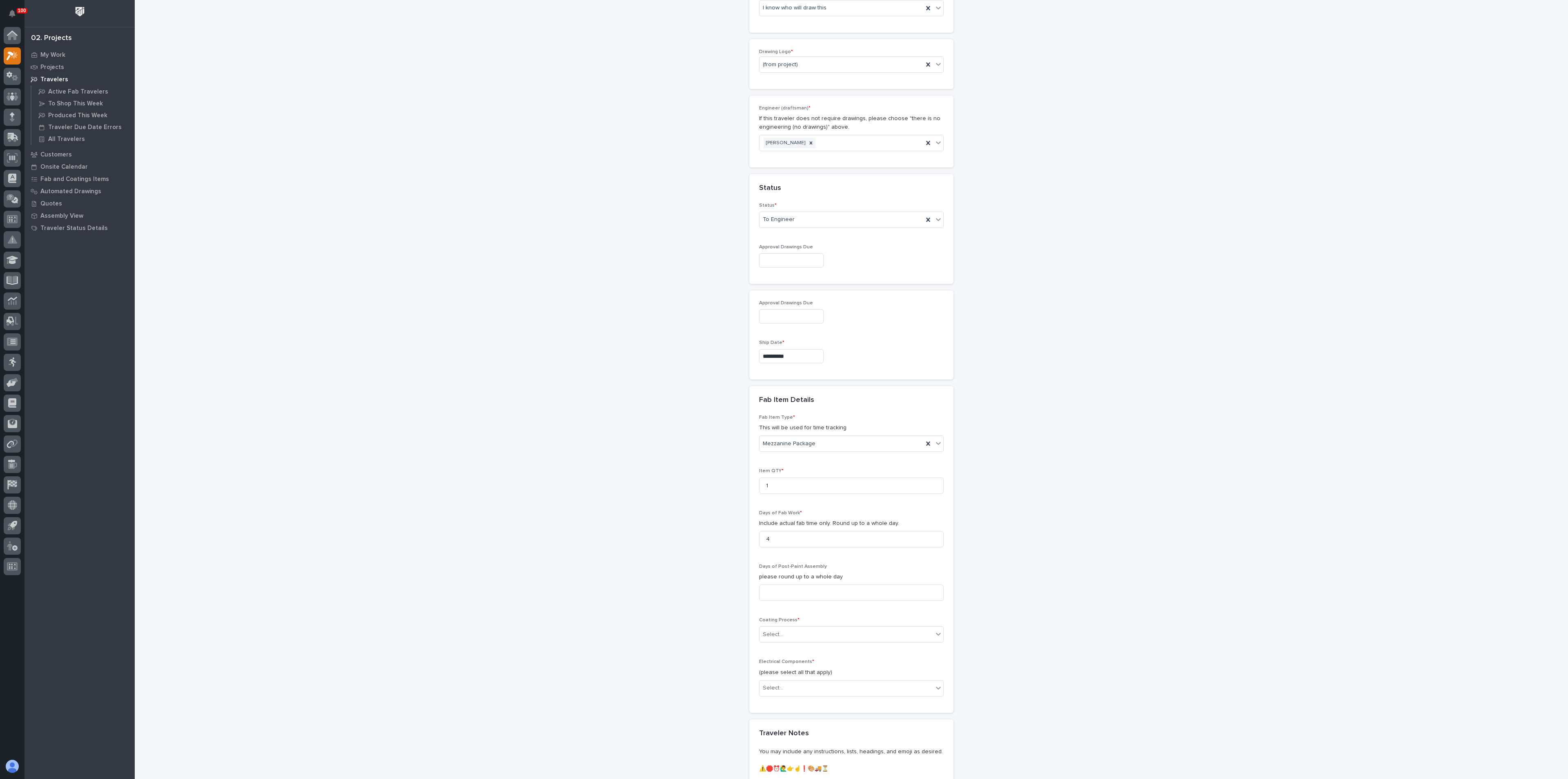
scroll to position [429, 0]
click at [770, 623] on div "Select..." at bounding box center [773, 623] width 21 height 9
click at [782, 663] on div "No Paint" at bounding box center [847, 667] width 184 height 14
click at [783, 626] on div "No Paint" at bounding box center [841, 623] width 164 height 13
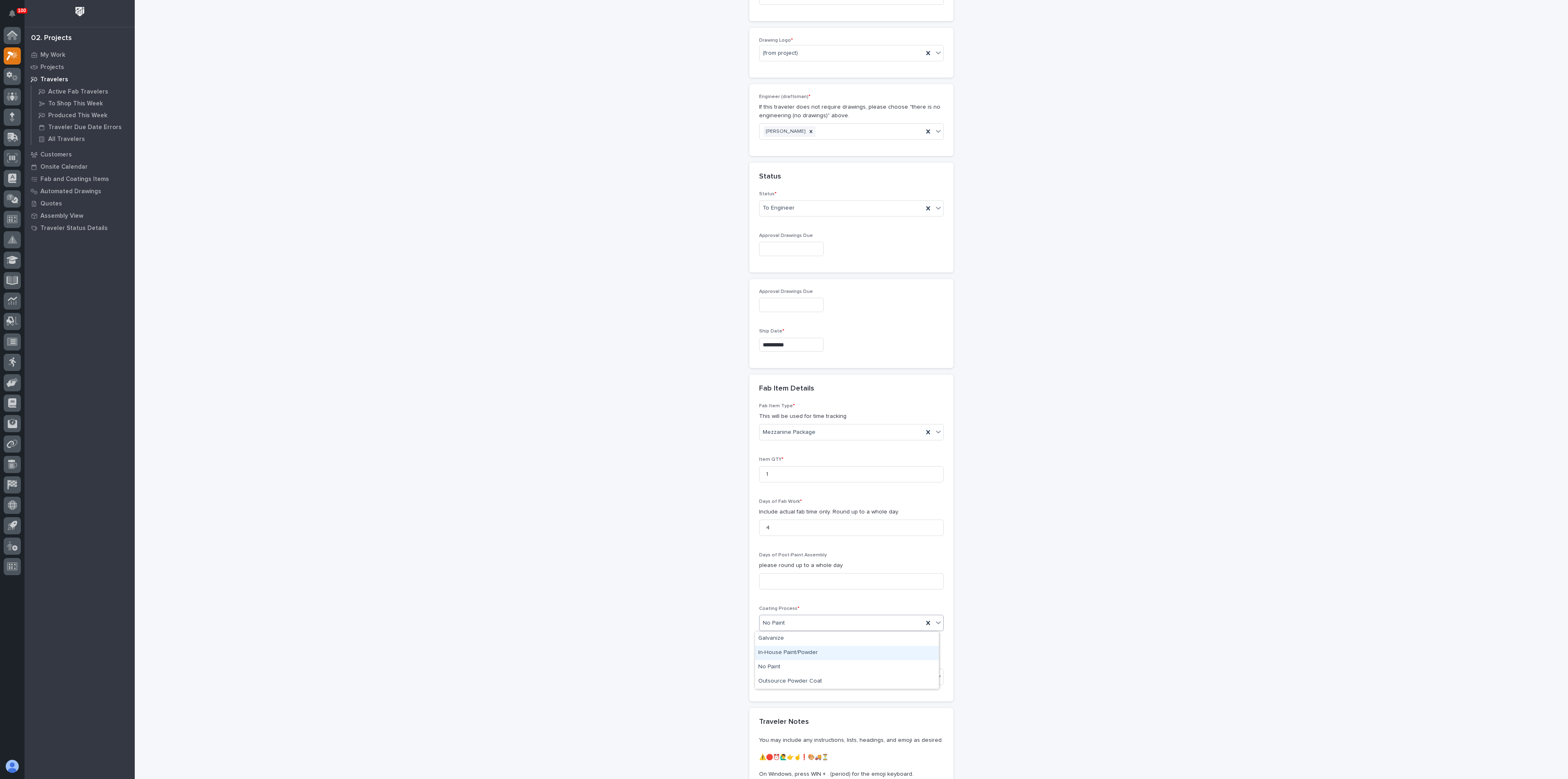
drag, startPoint x: 786, startPoint y: 650, endPoint x: 780, endPoint y: 650, distance: 6.0
click at [786, 650] on div "In-House Paint/Powder" at bounding box center [847, 653] width 184 height 14
click at [718, 649] on div "**********" at bounding box center [852, 226] width 819 height 1309
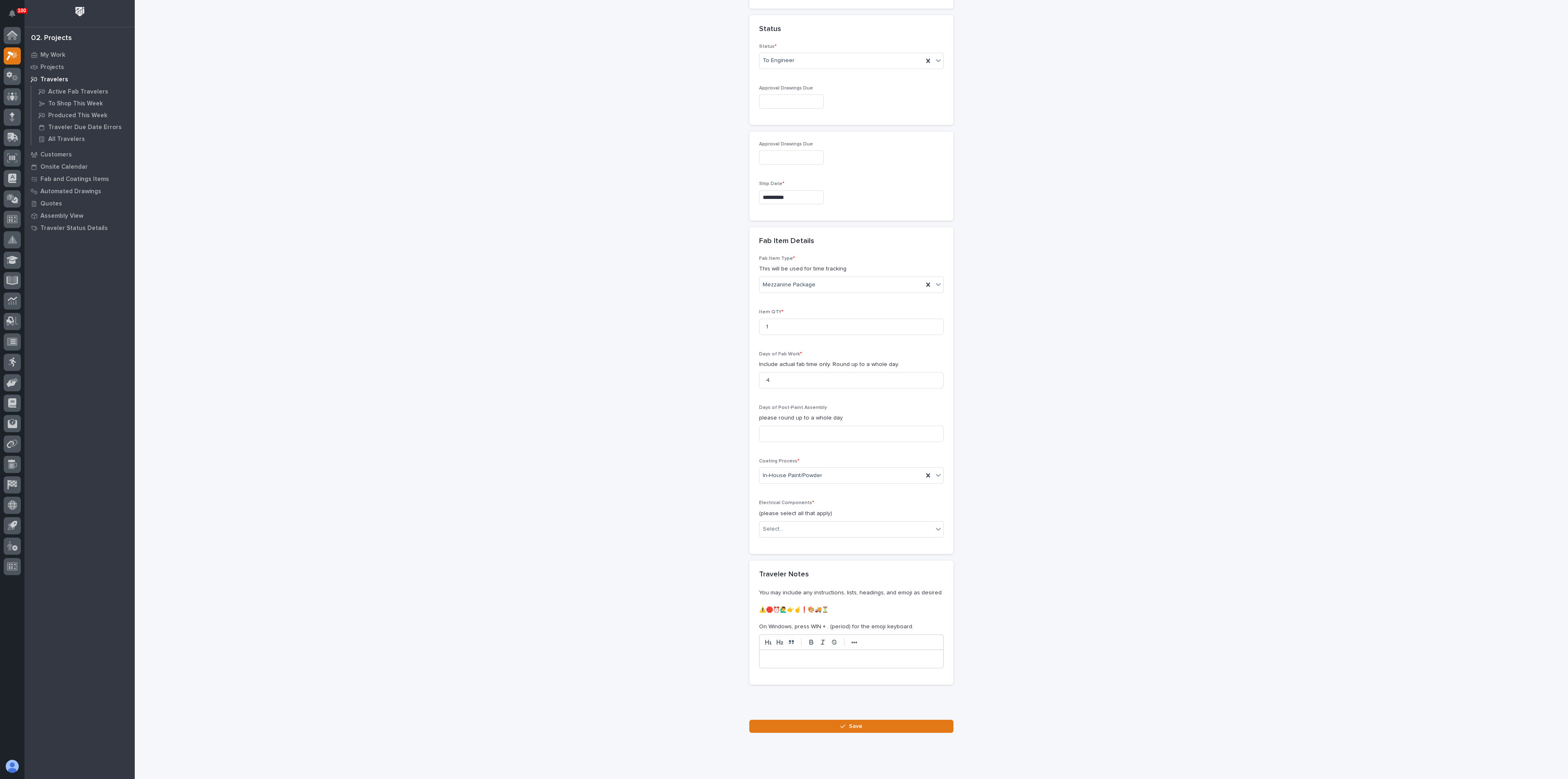
scroll to position [594, 0]
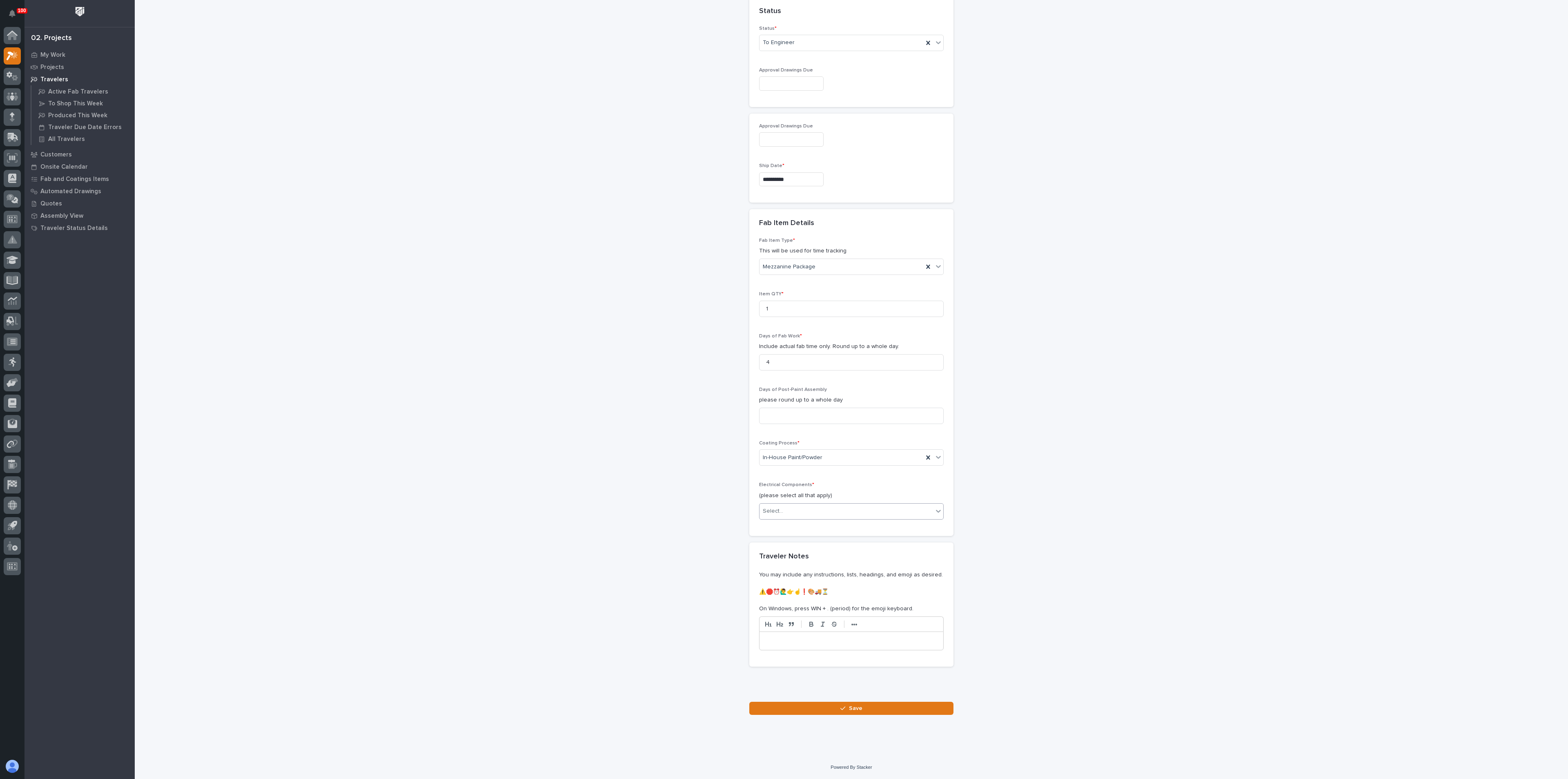
click at [777, 514] on div "Select..." at bounding box center [773, 512] width 21 height 9
drag, startPoint x: 771, startPoint y: 527, endPoint x: 766, endPoint y: 528, distance: 5.1
click at [771, 527] on div "None" at bounding box center [847, 527] width 184 height 14
click at [795, 708] on button "Save" at bounding box center [851, 708] width 204 height 13
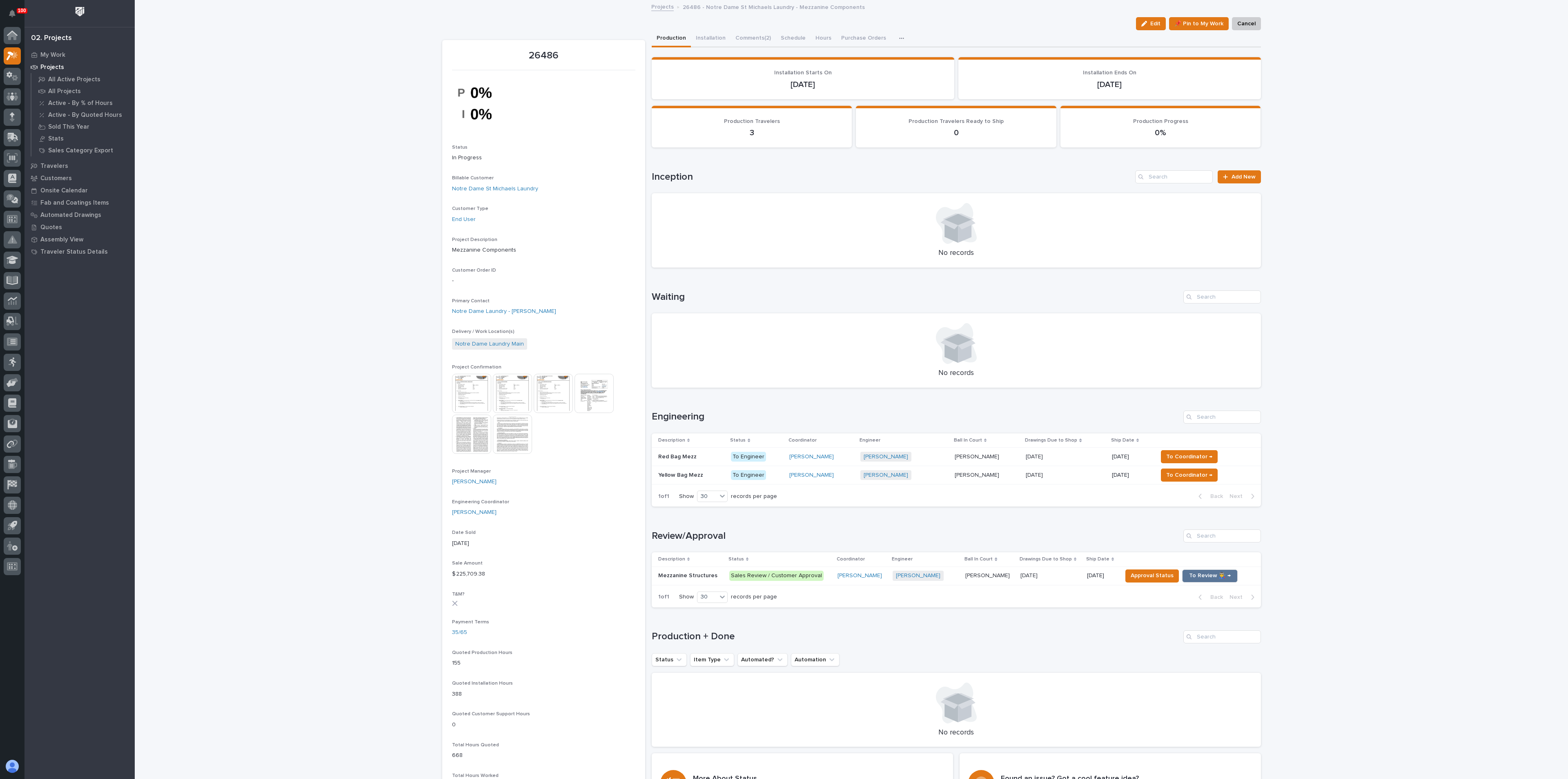
click at [672, 476] on p "Yellow Bag Mezz" at bounding box center [681, 474] width 46 height 9
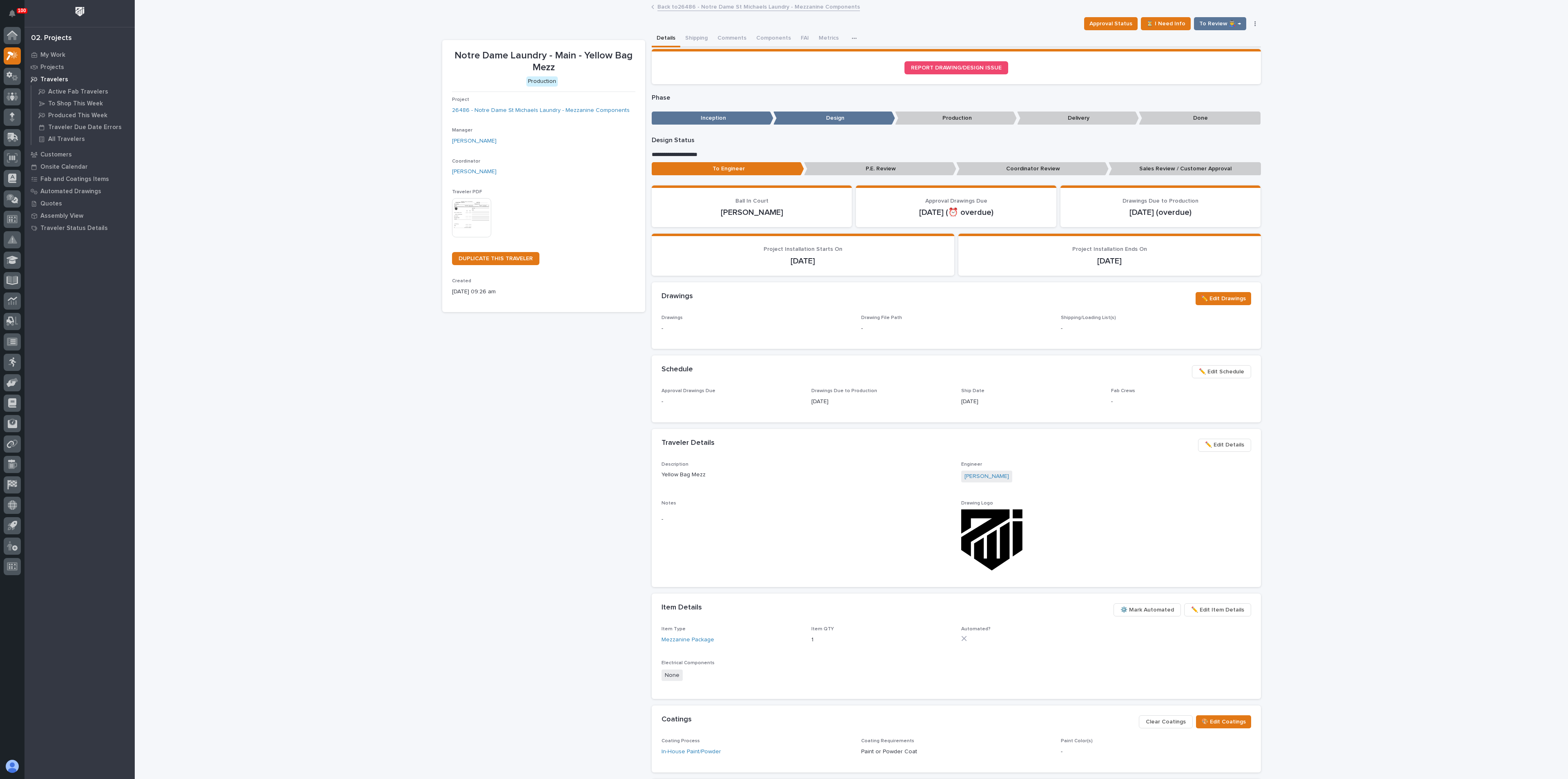
click at [461, 217] on img at bounding box center [472, 217] width 39 height 39
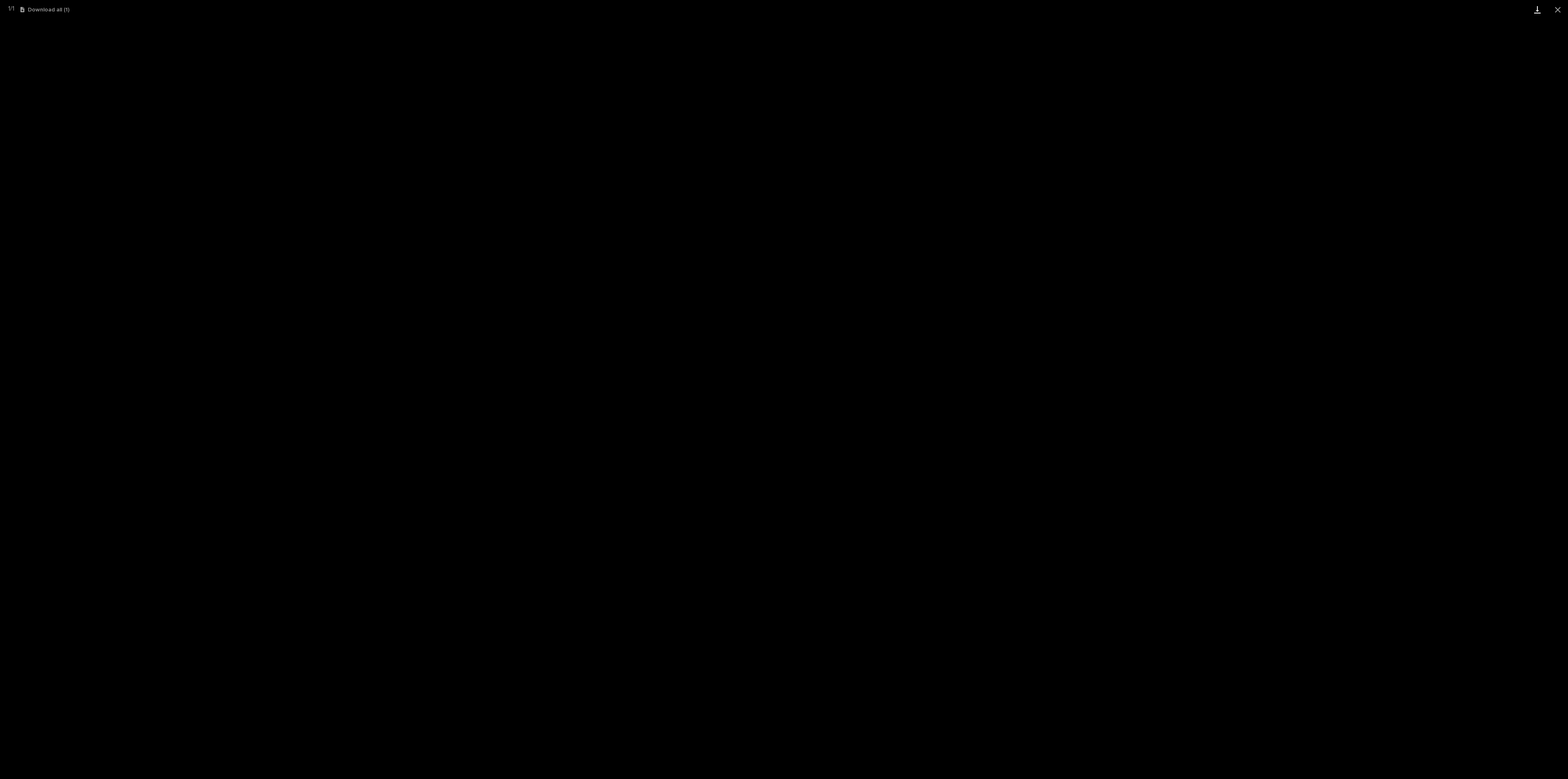
drag, startPoint x: 1556, startPoint y: 10, endPoint x: 1543, endPoint y: 15, distance: 13.9
click at [1556, 10] on button "Close gallery" at bounding box center [1558, 10] width 21 height 19
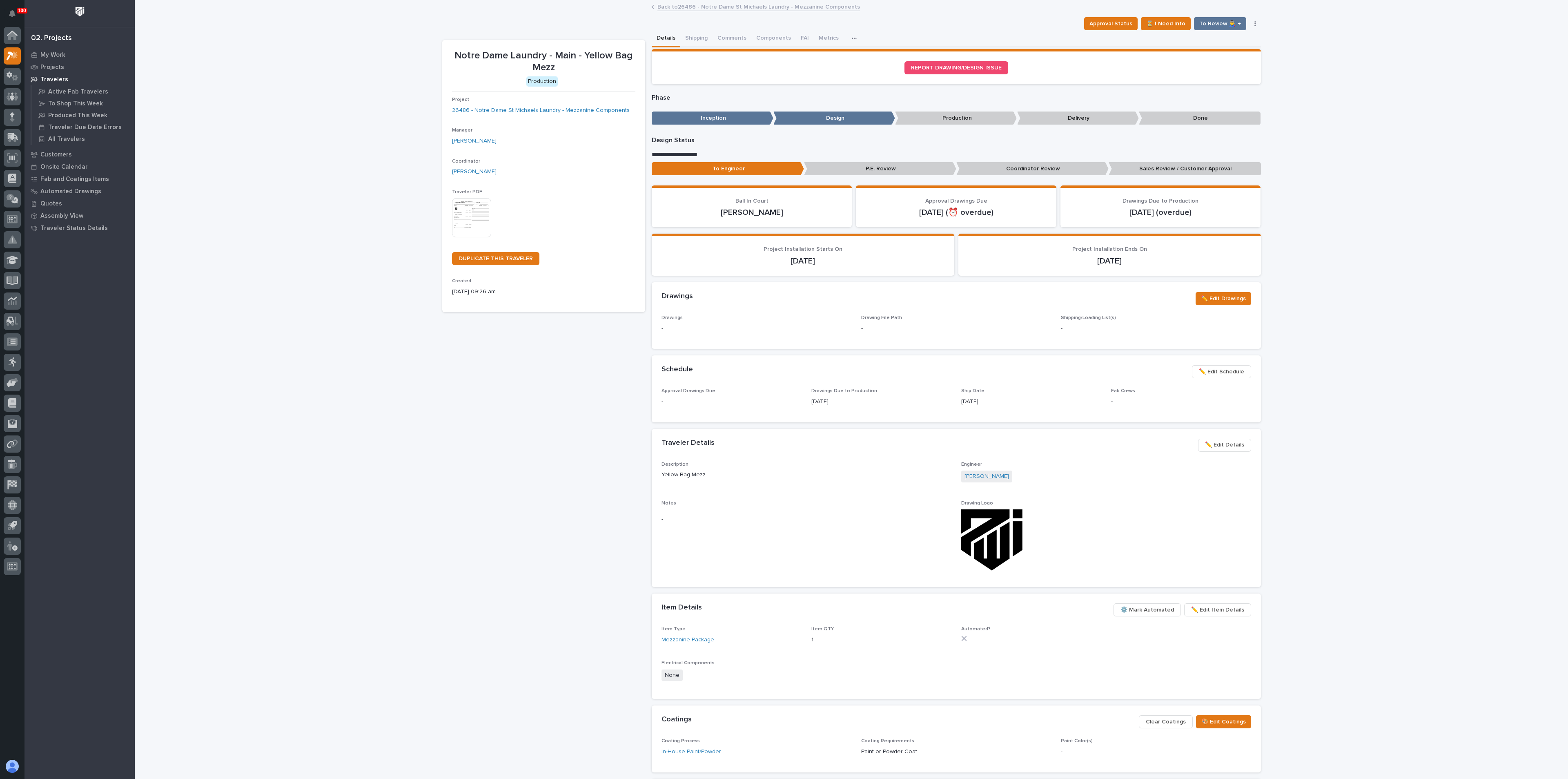
click at [453, 218] on img at bounding box center [472, 217] width 39 height 39
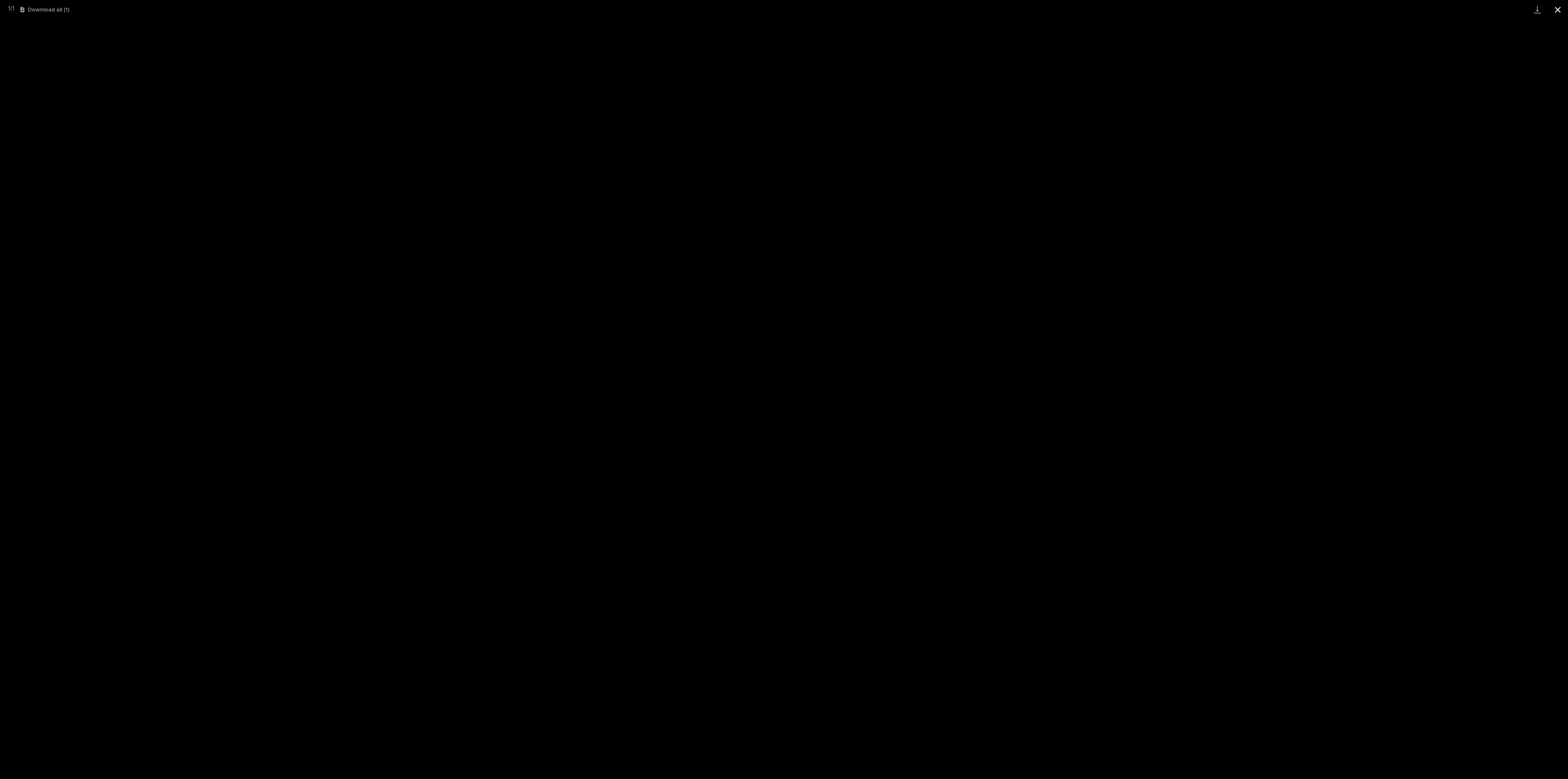
drag, startPoint x: 1561, startPoint y: 10, endPoint x: 1557, endPoint y: 14, distance: 5.7
click at [1561, 10] on button "Close gallery" at bounding box center [1558, 10] width 21 height 19
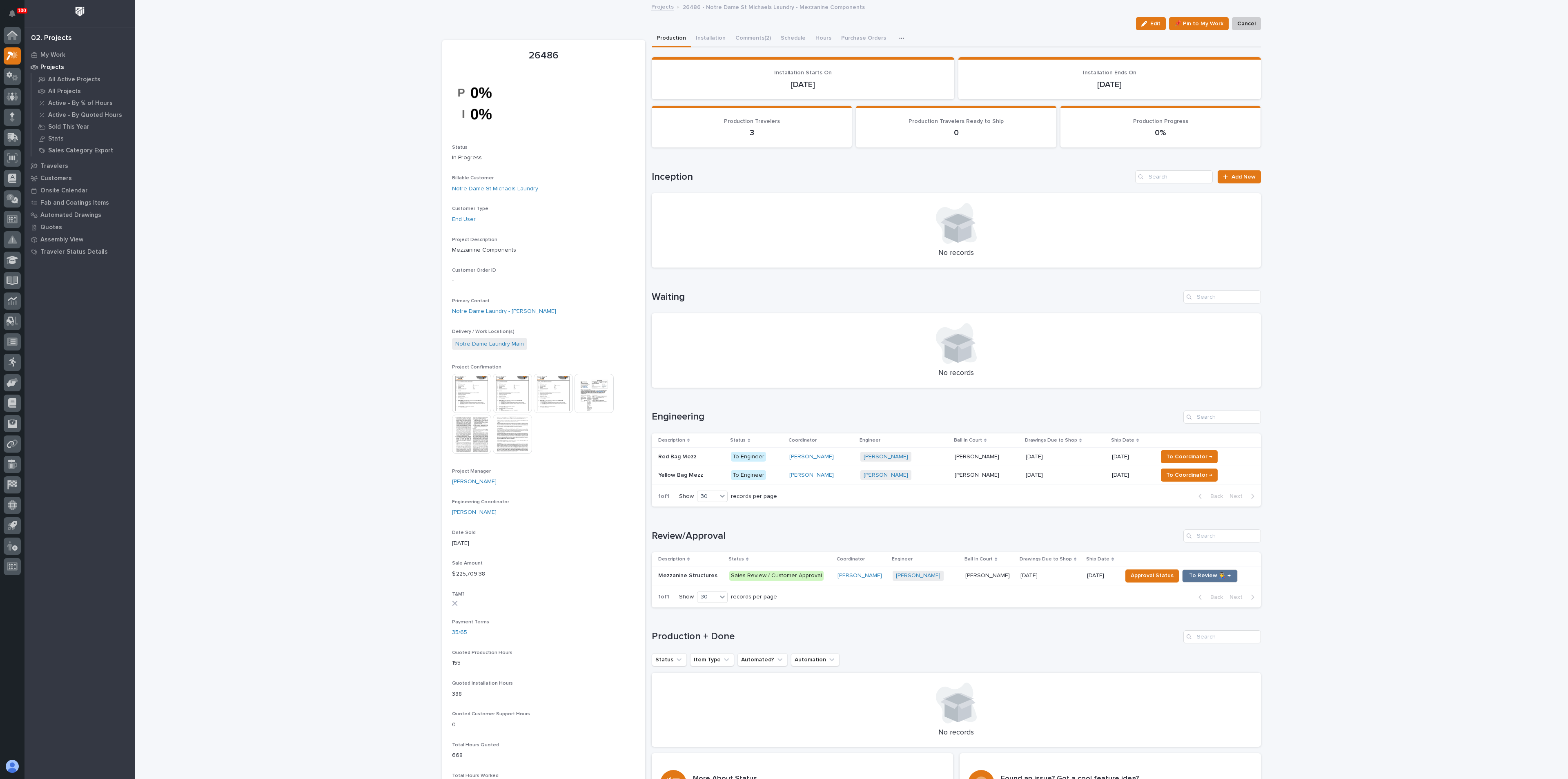
click at [684, 576] on p "Mezzanine Structures" at bounding box center [688, 575] width 61 height 9
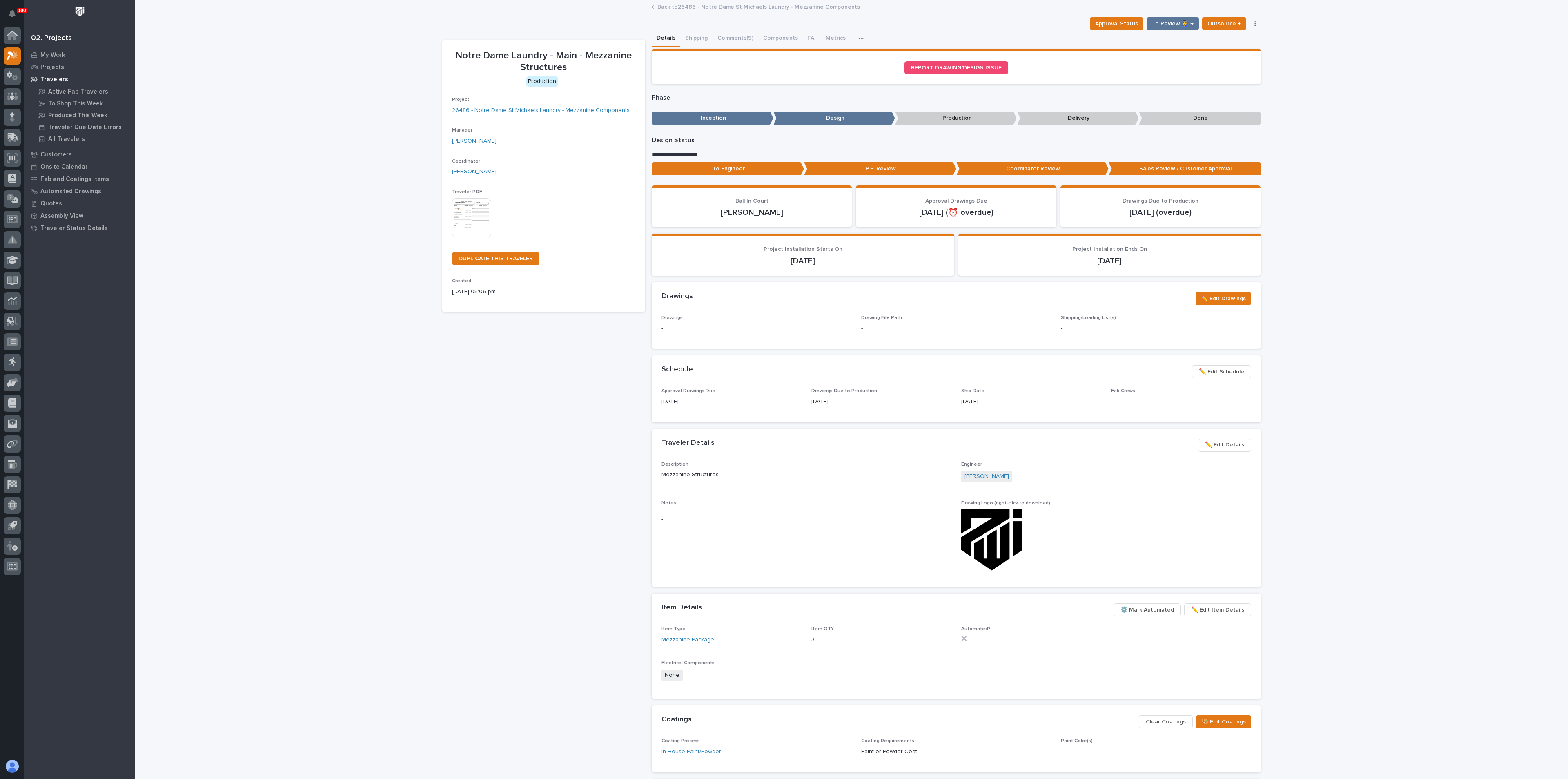
click at [1253, 21] on button "button" at bounding box center [1255, 23] width 12 height 5
click at [1209, 373] on span "✏️ Edit Schedule" at bounding box center [1222, 372] width 45 height 10
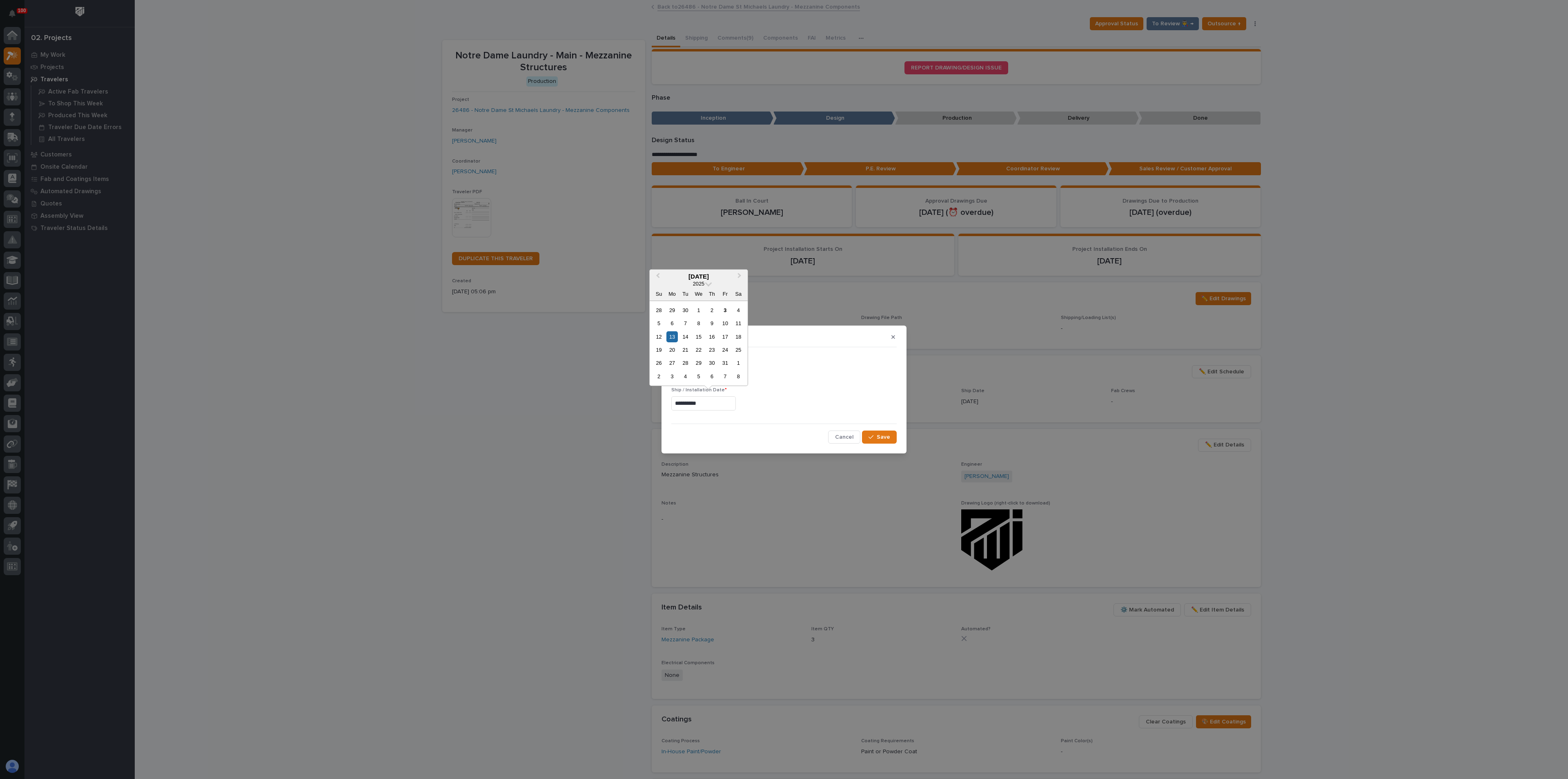
drag, startPoint x: 721, startPoint y: 404, endPoint x: 667, endPoint y: 407, distance: 54.1
click at [667, 407] on section "**********" at bounding box center [784, 389] width 245 height 127
click at [672, 350] on div "20" at bounding box center [672, 350] width 11 height 11
type input "**********"
click at [878, 437] on span "Save" at bounding box center [883, 437] width 13 height 7
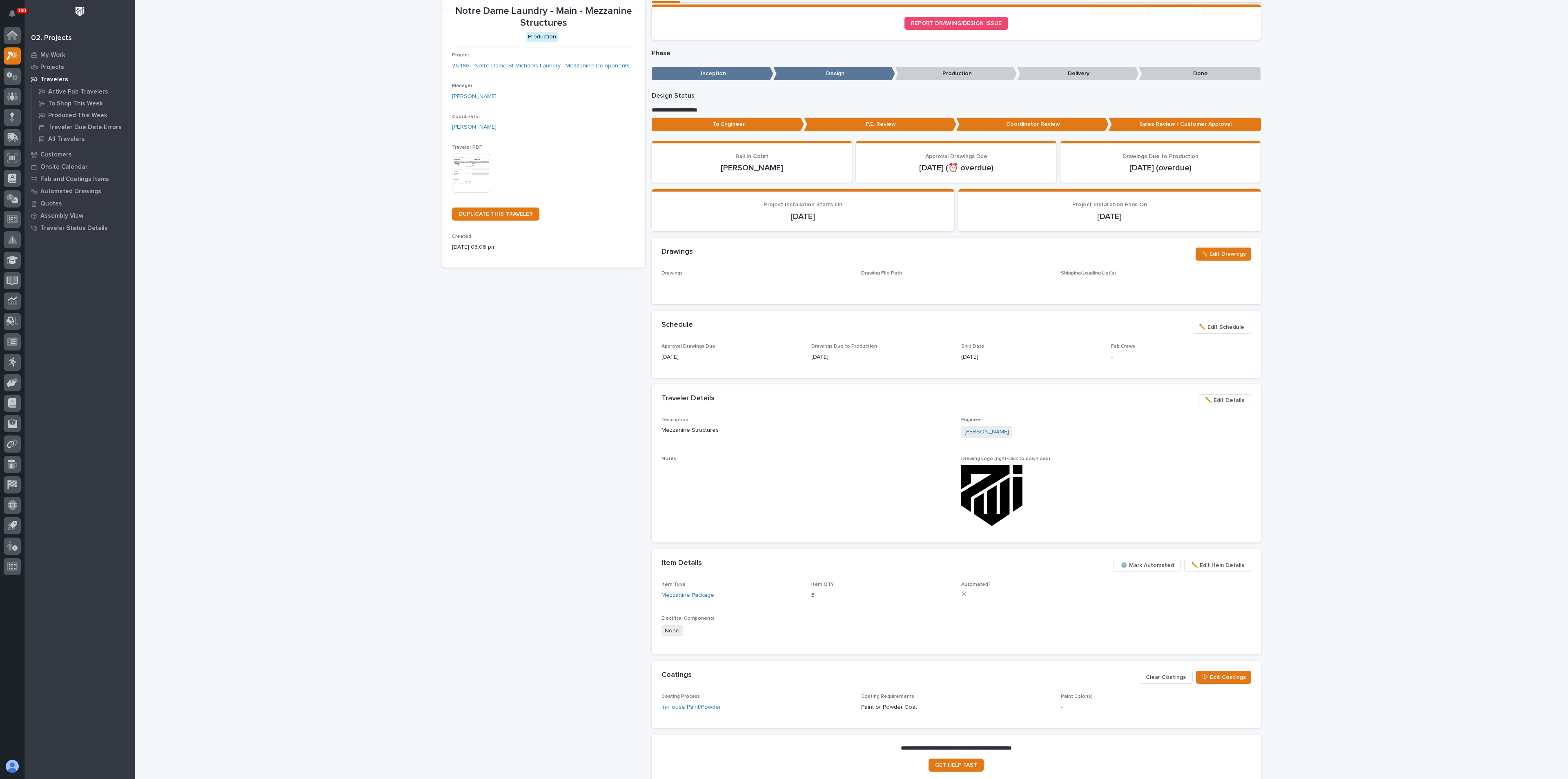
scroll to position [62, 0]
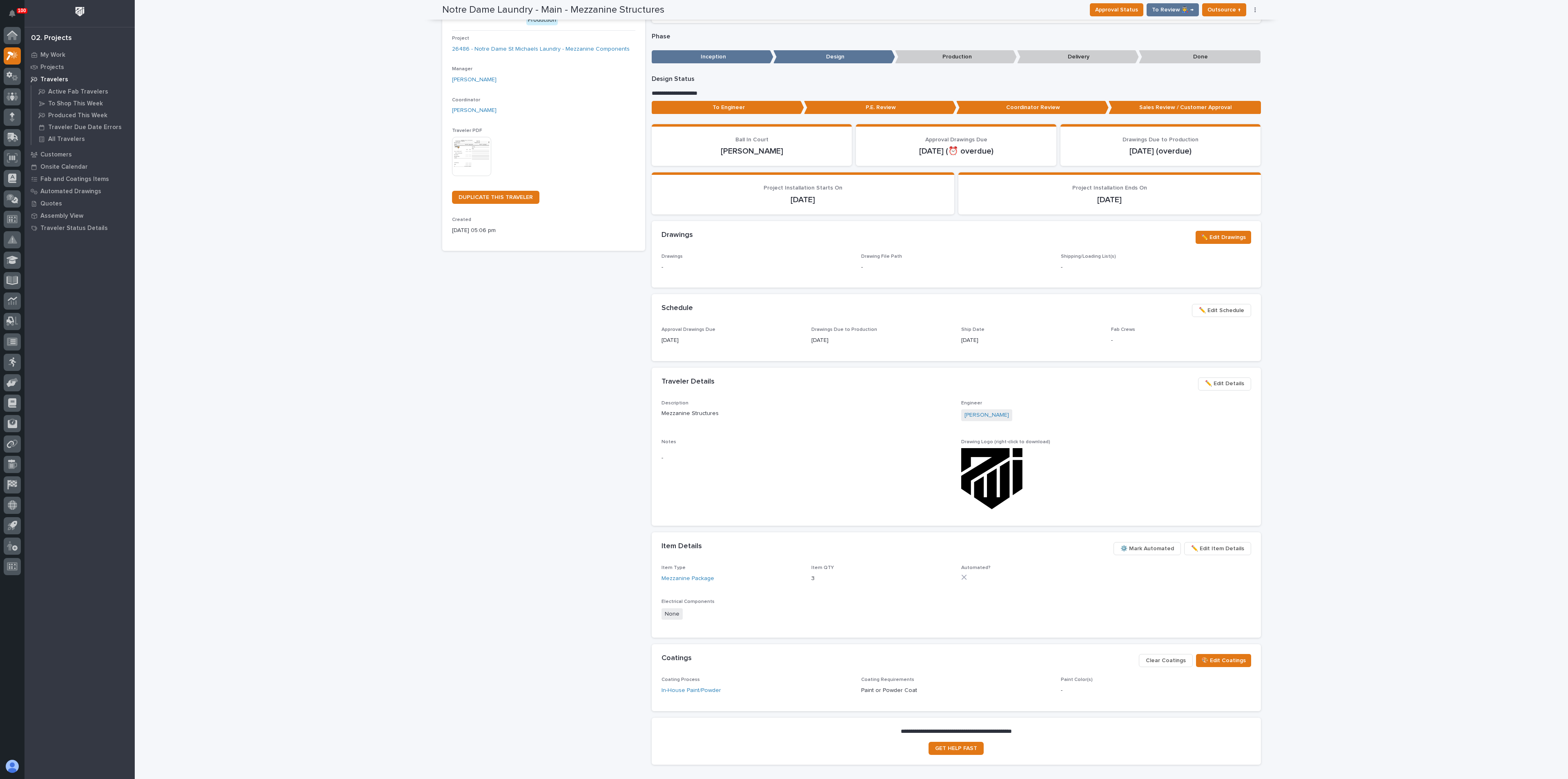
click at [1210, 549] on span "✏️ Edit Item Details" at bounding box center [1217, 549] width 53 height 10
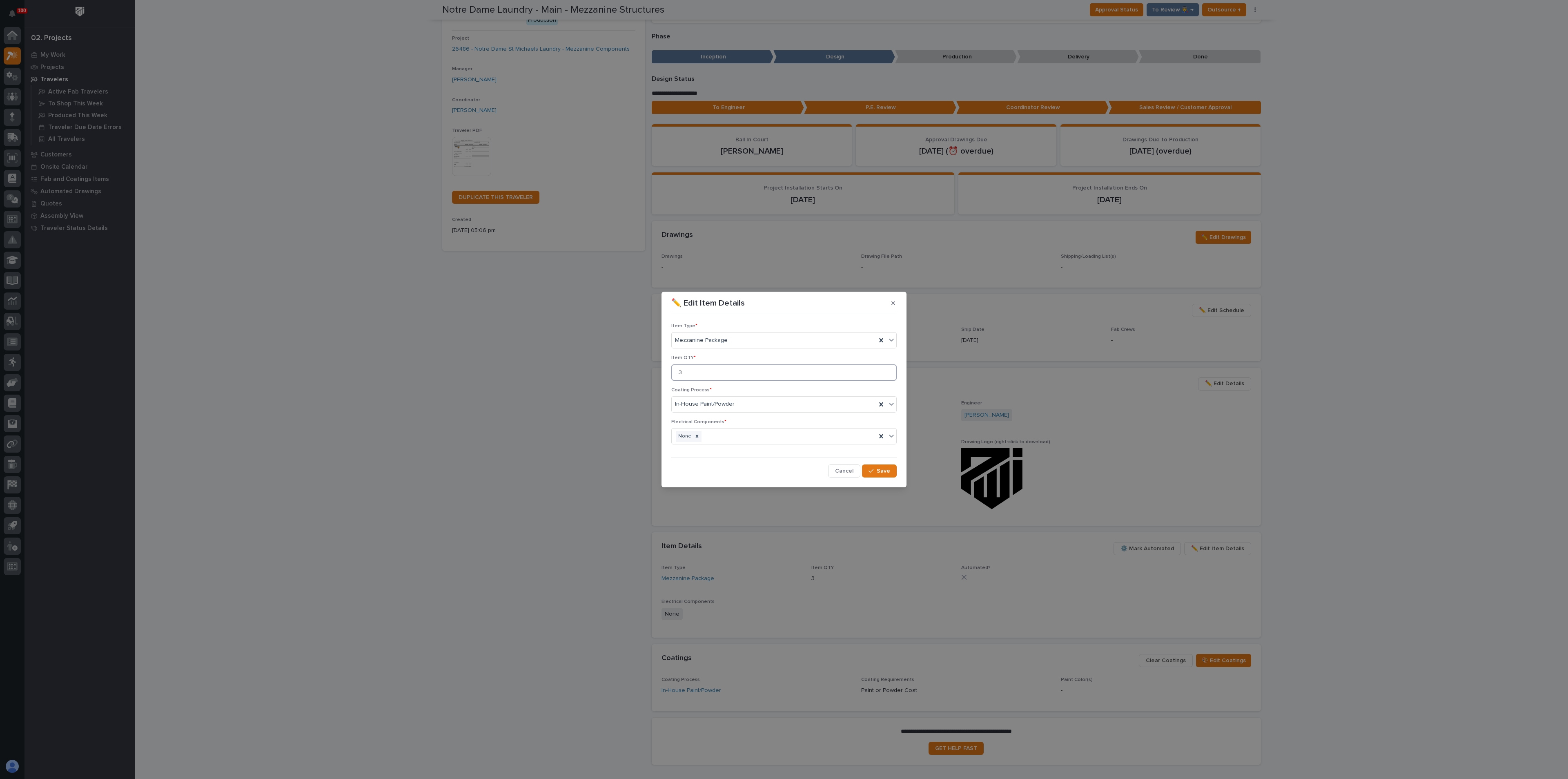
click at [720, 373] on input "3" at bounding box center [784, 372] width 225 height 16
type input "1"
click at [877, 469] on div "button" at bounding box center [872, 471] width 8 height 5
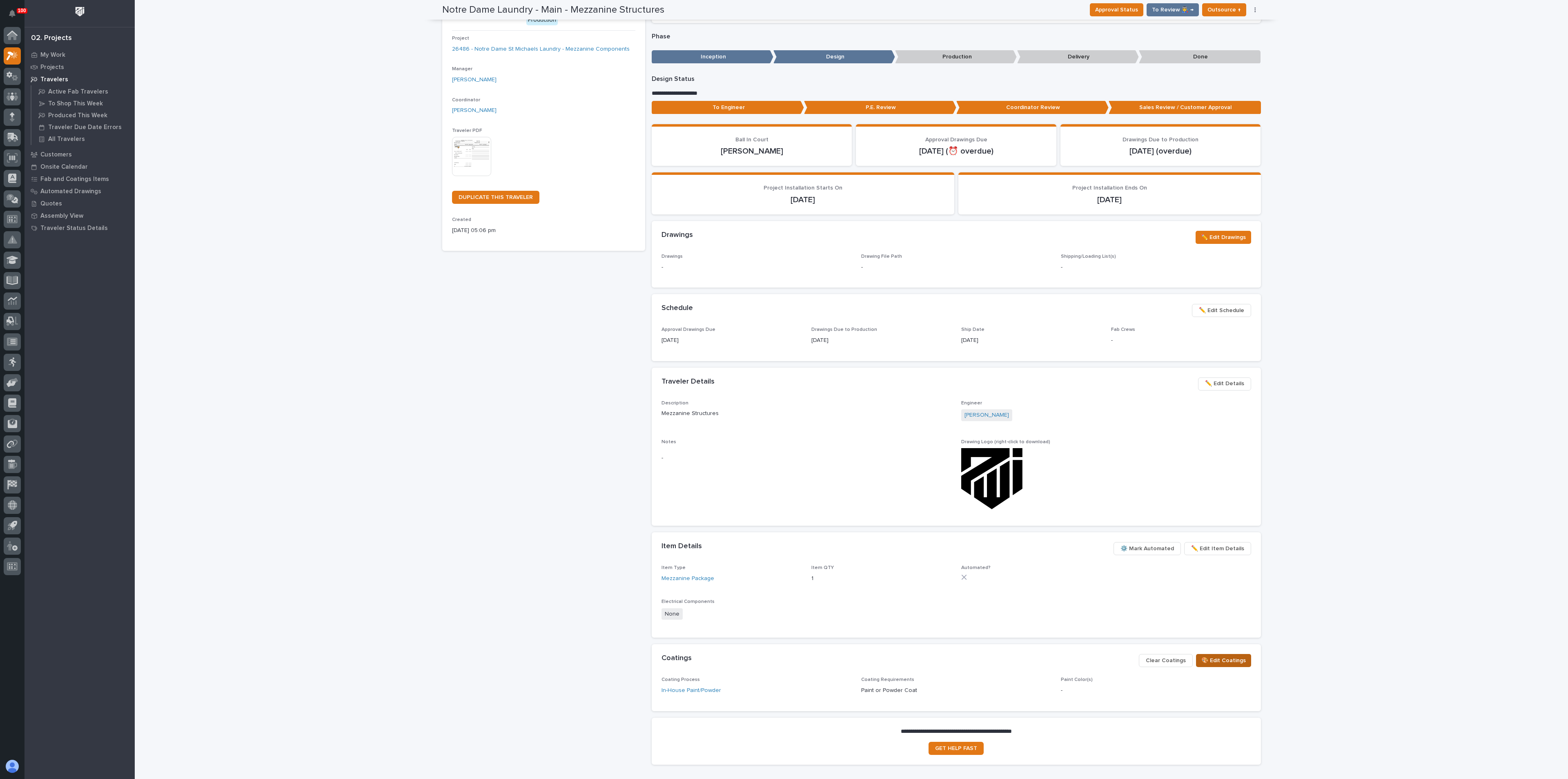
click at [1209, 660] on span "🎨 Edit Coatings" at bounding box center [1223, 661] width 44 height 10
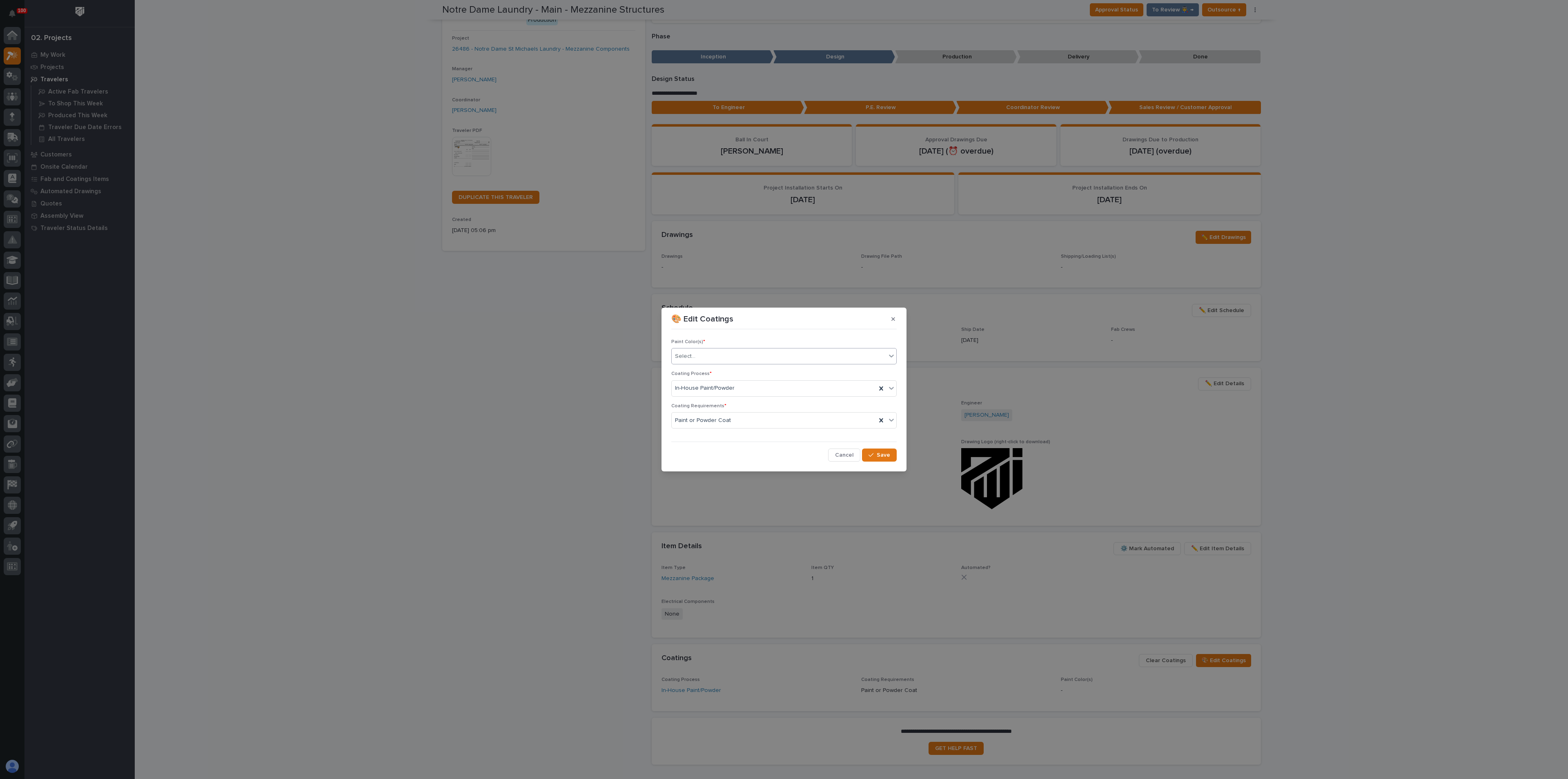
click at [751, 352] on div "Select..." at bounding box center [779, 356] width 214 height 13
click at [883, 328] on section "🎨 Edit Coatings Paint Color(s) * option Epoxy Black focused, 2 of 26. 26 result…" at bounding box center [784, 389] width 245 height 164
click at [775, 359] on div "Select..." at bounding box center [779, 356] width 214 height 13
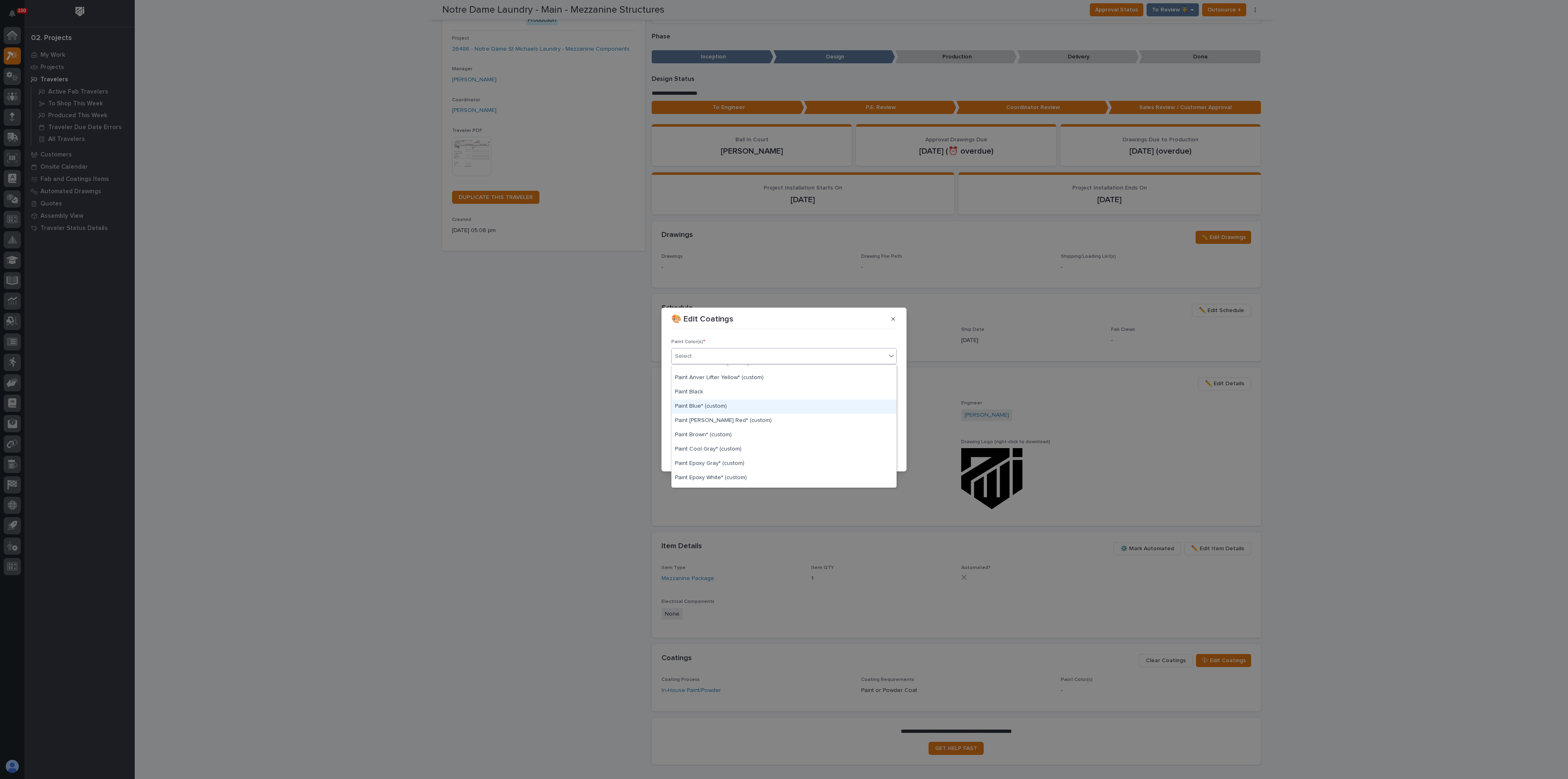
click at [737, 404] on div "Paint Blue* (custom)" at bounding box center [784, 406] width 225 height 14
click at [749, 356] on div "Paint Blue* (custom)" at bounding box center [774, 356] width 205 height 14
click at [750, 356] on div "Paint Blue* (custom)" at bounding box center [774, 356] width 205 height 14
click at [878, 359] on icon at bounding box center [881, 356] width 8 height 8
click at [896, 320] on button "button" at bounding box center [893, 319] width 13 height 13
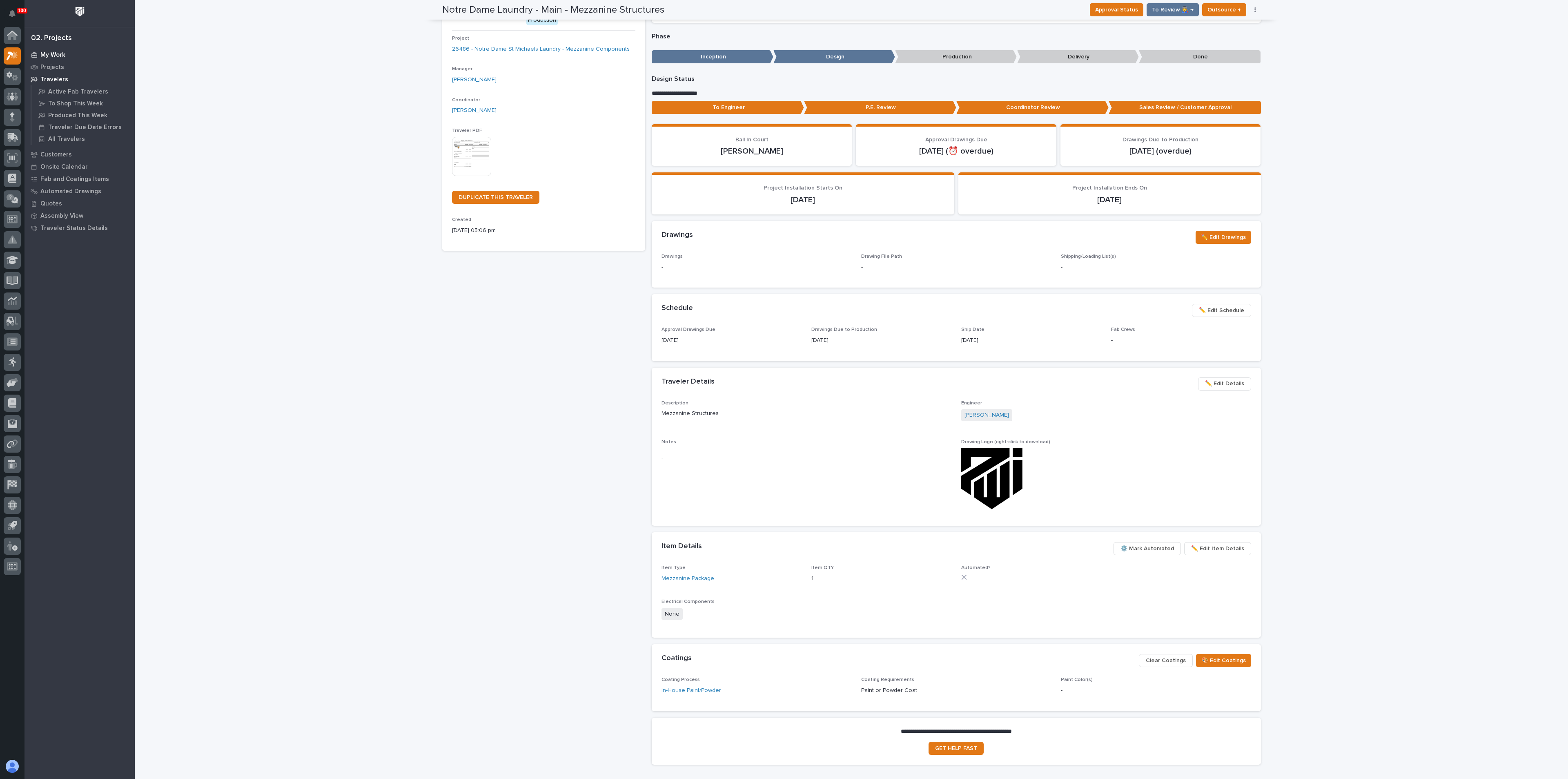
click at [53, 57] on p "My Work" at bounding box center [52, 55] width 25 height 7
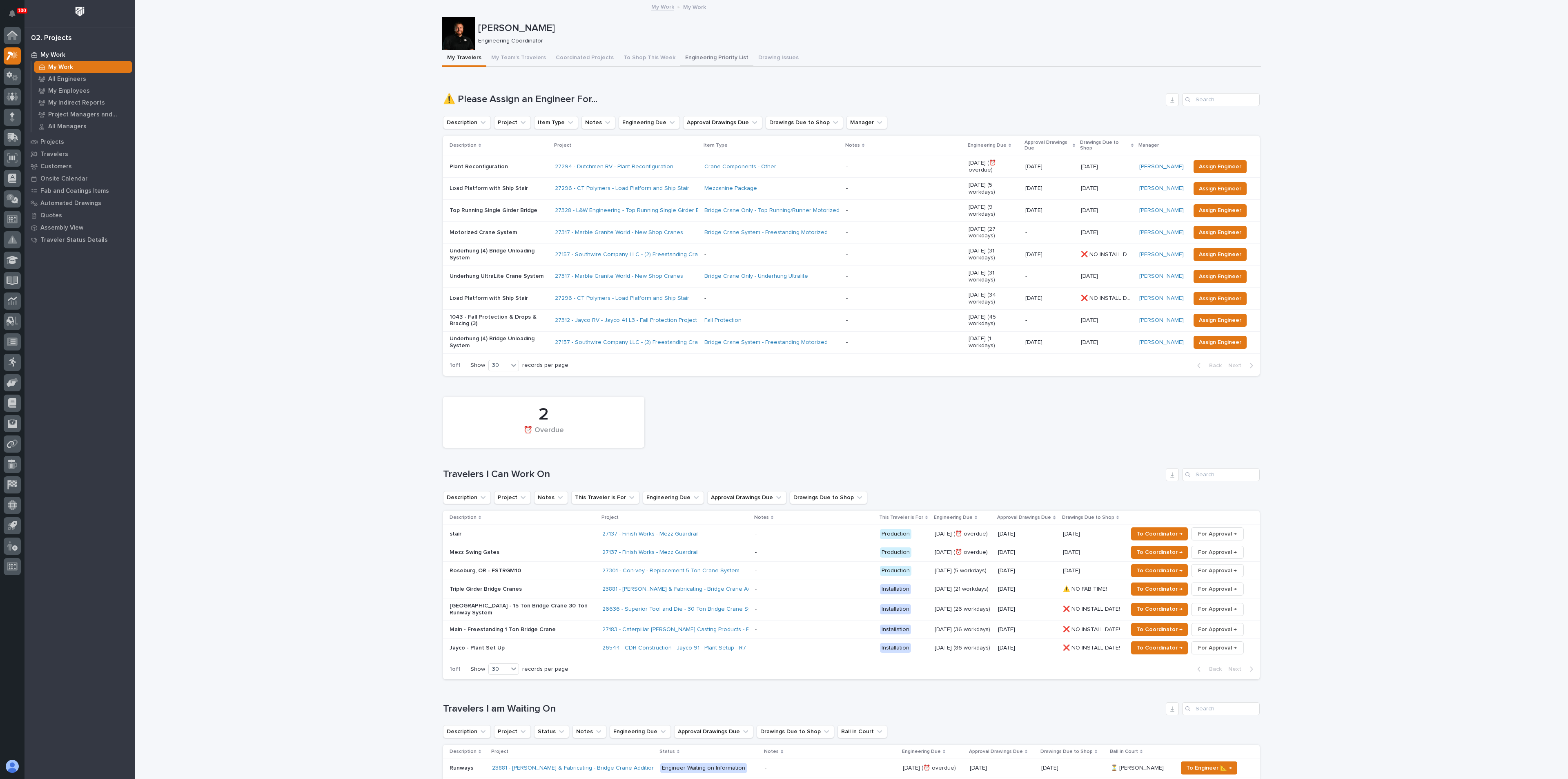
click at [694, 60] on button "Engineering Priority List" at bounding box center [717, 58] width 73 height 17
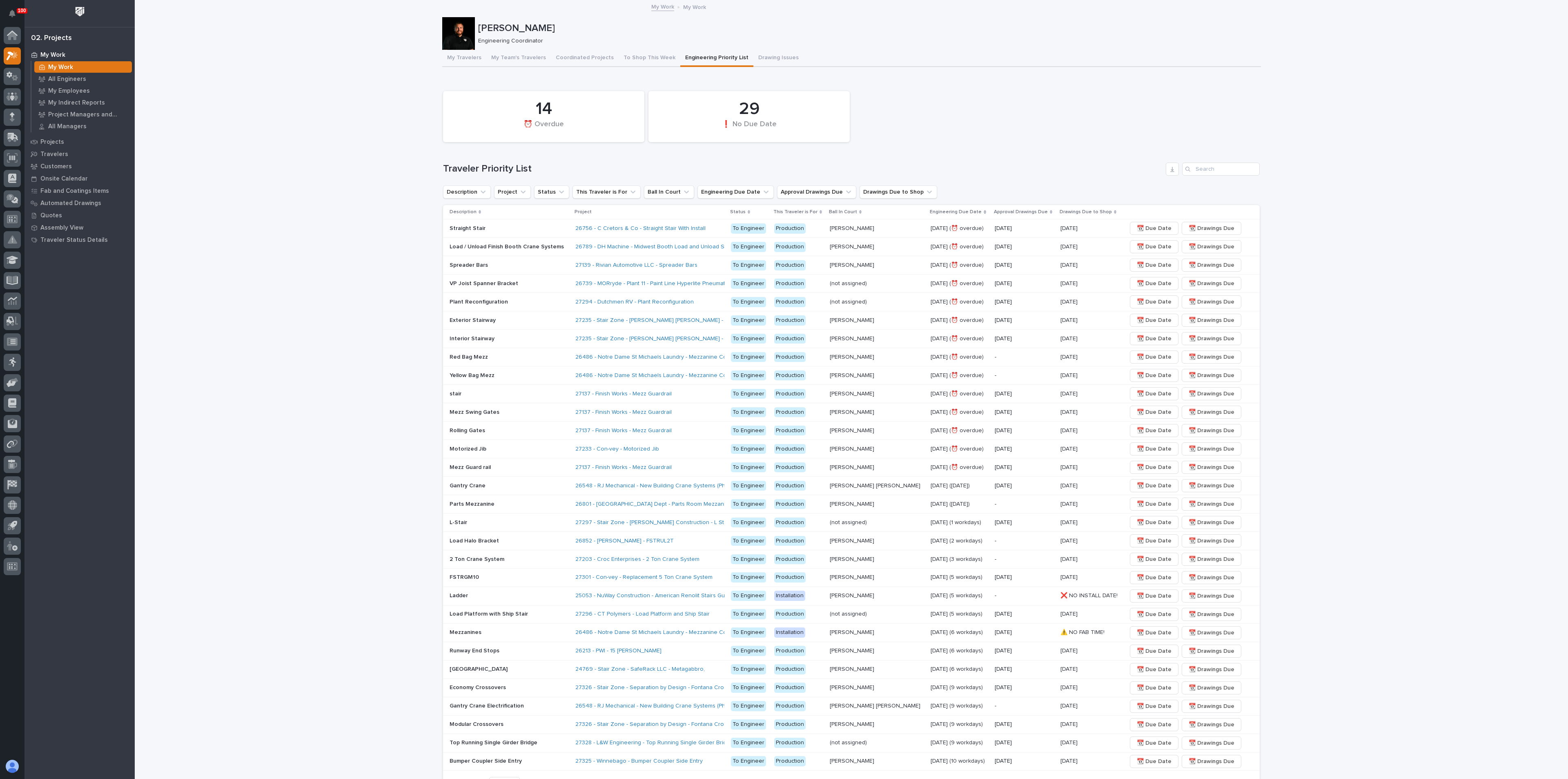
click at [1060, 244] on p "[DATE]" at bounding box center [1069, 246] width 19 height 9
click at [1137, 247] on span "📆 Due Date" at bounding box center [1154, 247] width 35 height 10
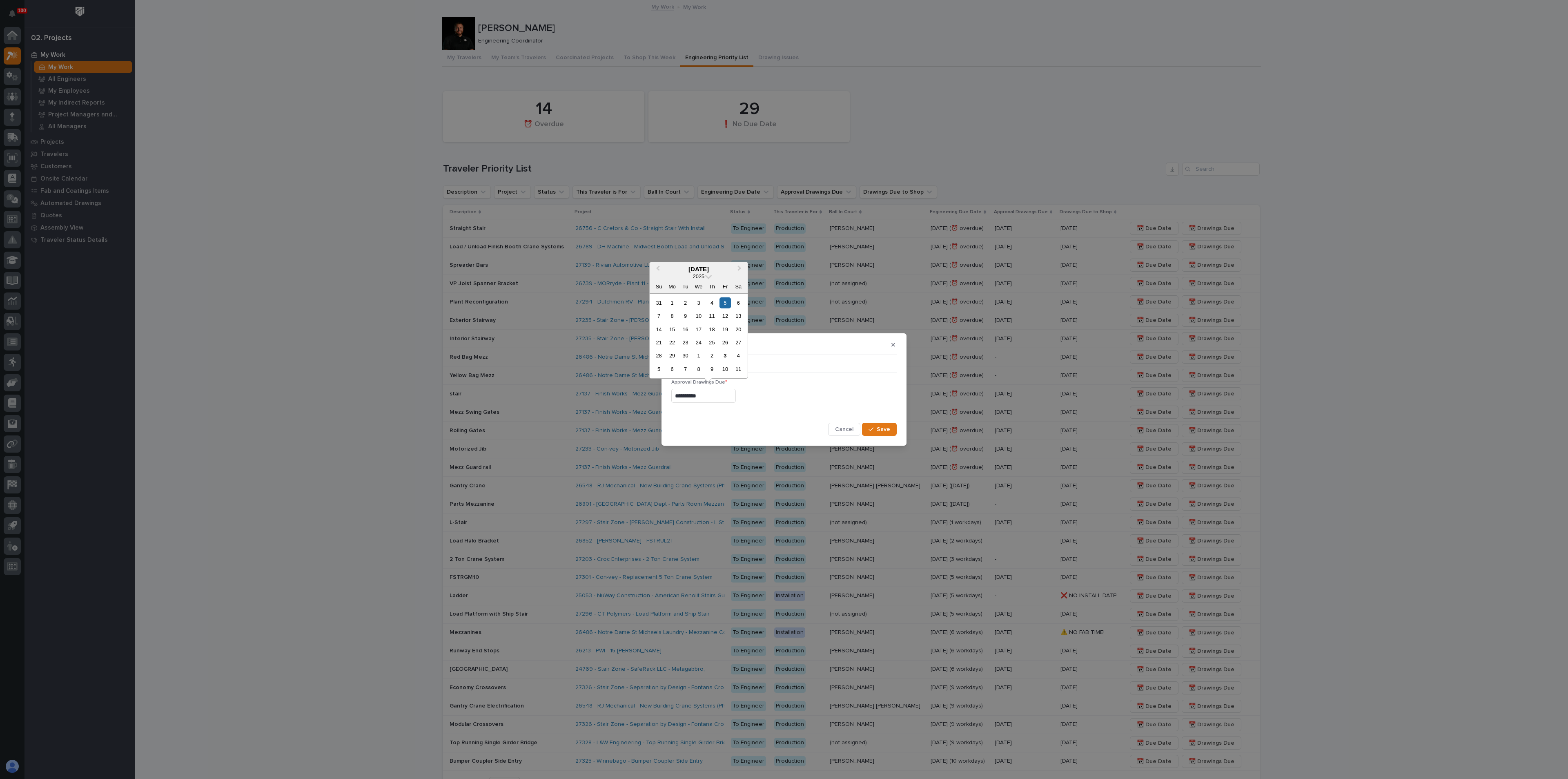
drag, startPoint x: 723, startPoint y: 399, endPoint x: 565, endPoint y: 398, distance: 158.0
click at [559, 397] on div "**********" at bounding box center [784, 389] width 1568 height 779
click at [890, 427] on button "Save" at bounding box center [879, 429] width 35 height 13
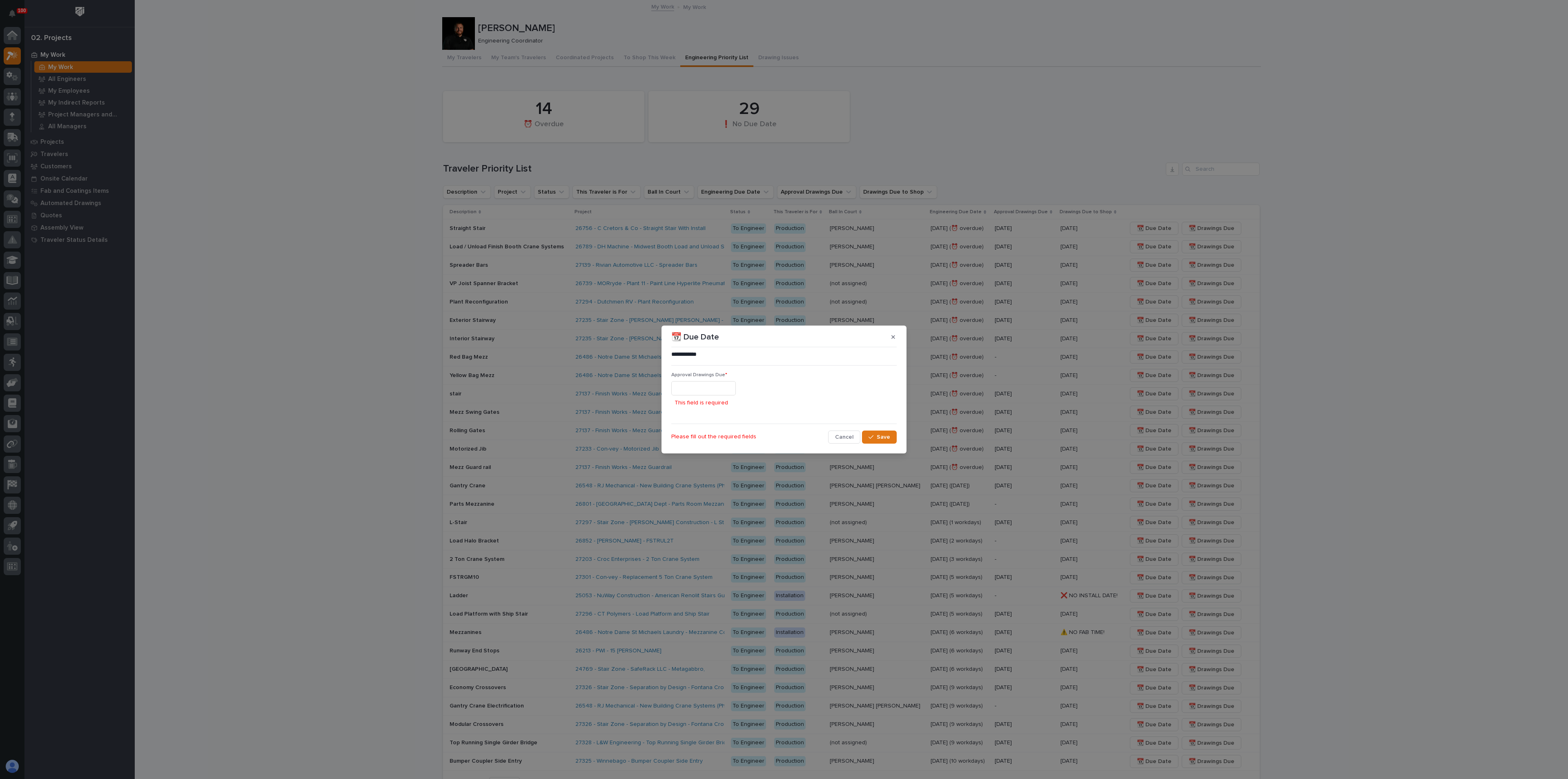
click at [718, 387] on input "text" at bounding box center [704, 388] width 65 height 14
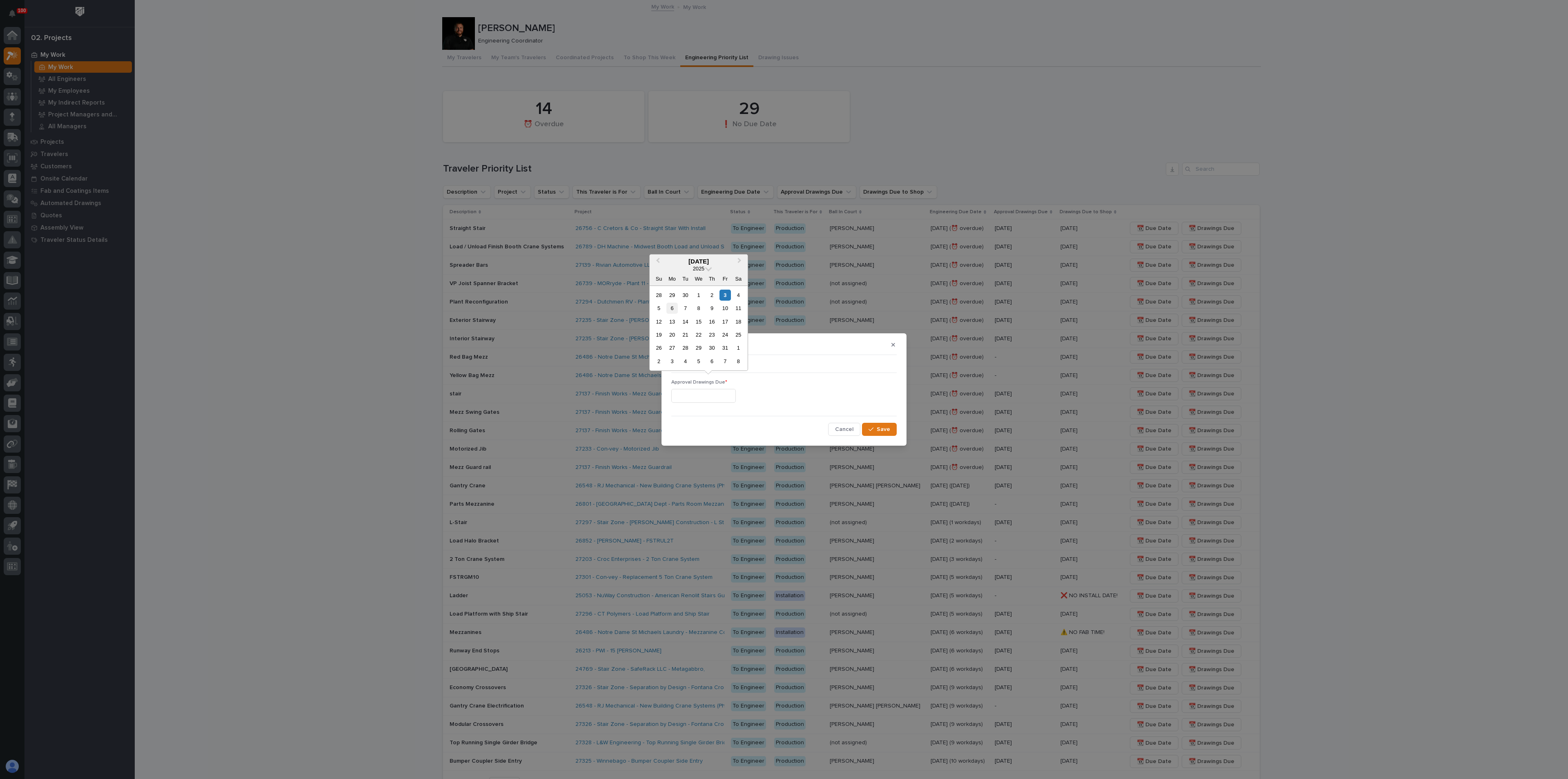
click at [676, 308] on div "6" at bounding box center [672, 308] width 11 height 11
type input "**********"
click at [873, 429] on icon "button" at bounding box center [871, 429] width 5 height 5
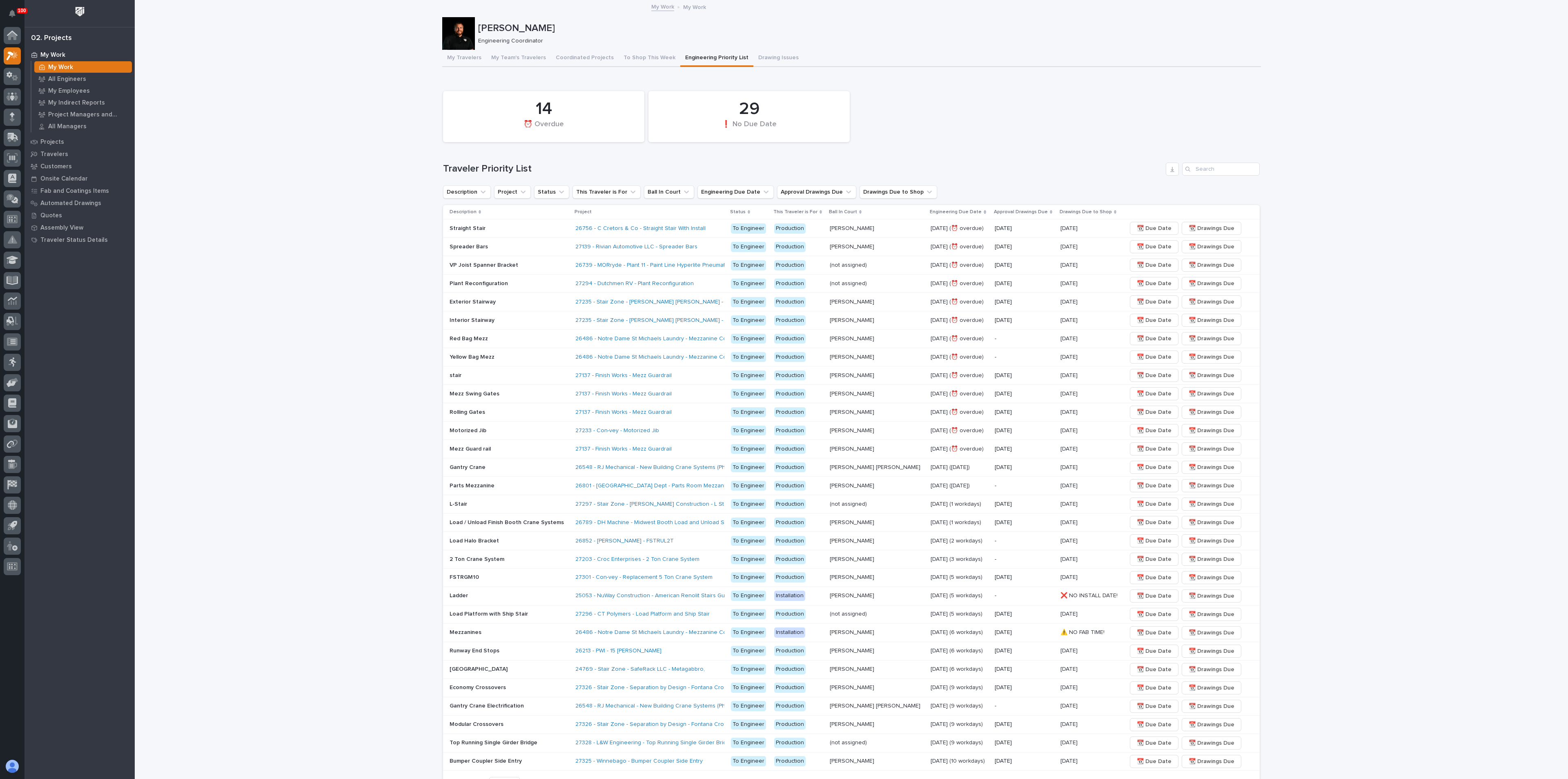
click at [995, 371] on div "[DATE]" at bounding box center [1024, 375] width 59 height 9
click at [1137, 373] on span "📆 Due Date" at bounding box center [1154, 375] width 35 height 10
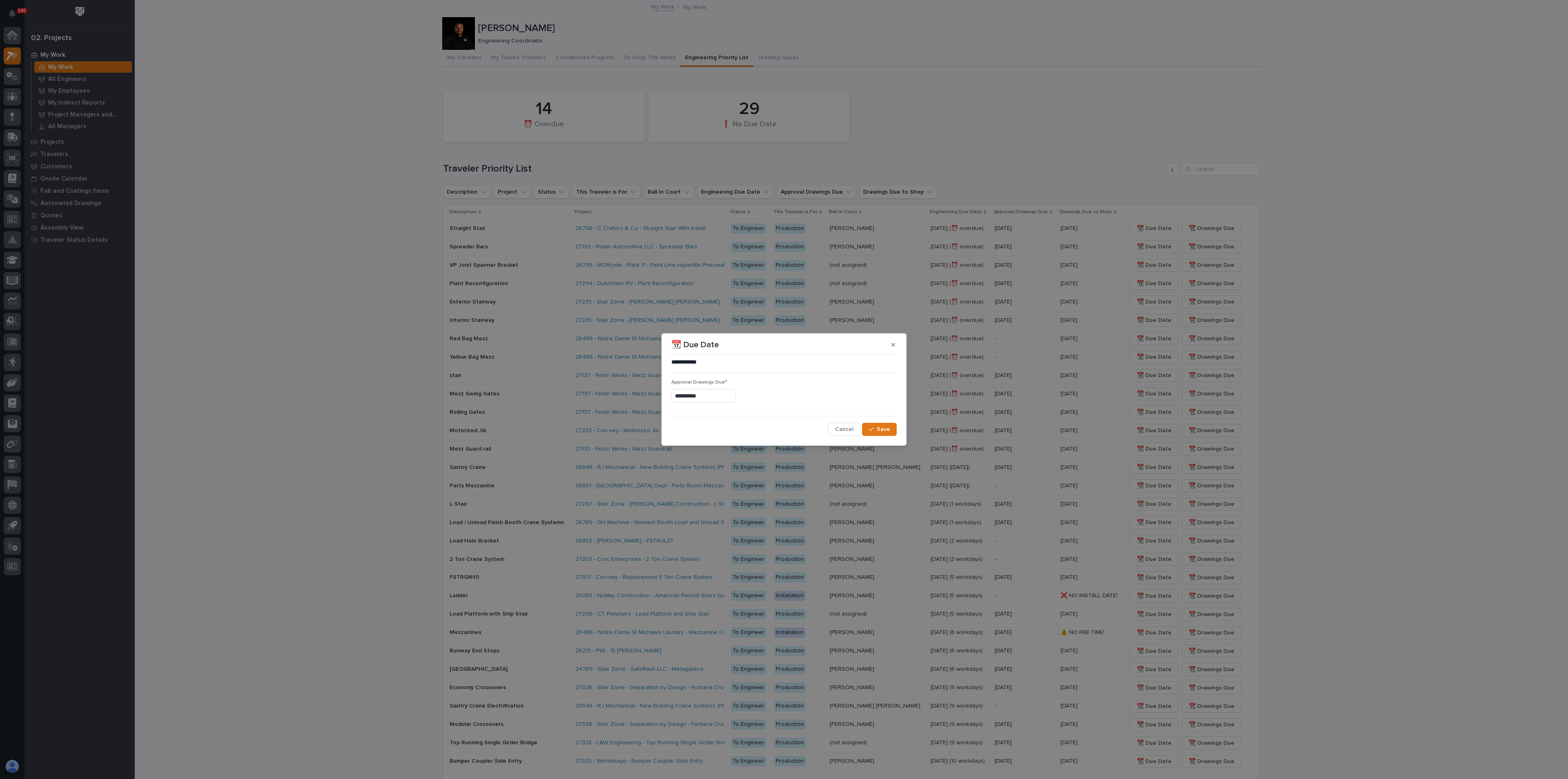
click at [633, 397] on div "**********" at bounding box center [784, 389] width 1568 height 779
click at [676, 371] on div "6" at bounding box center [672, 369] width 11 height 11
type input "**********"
click at [872, 428] on icon "button" at bounding box center [871, 429] width 5 height 5
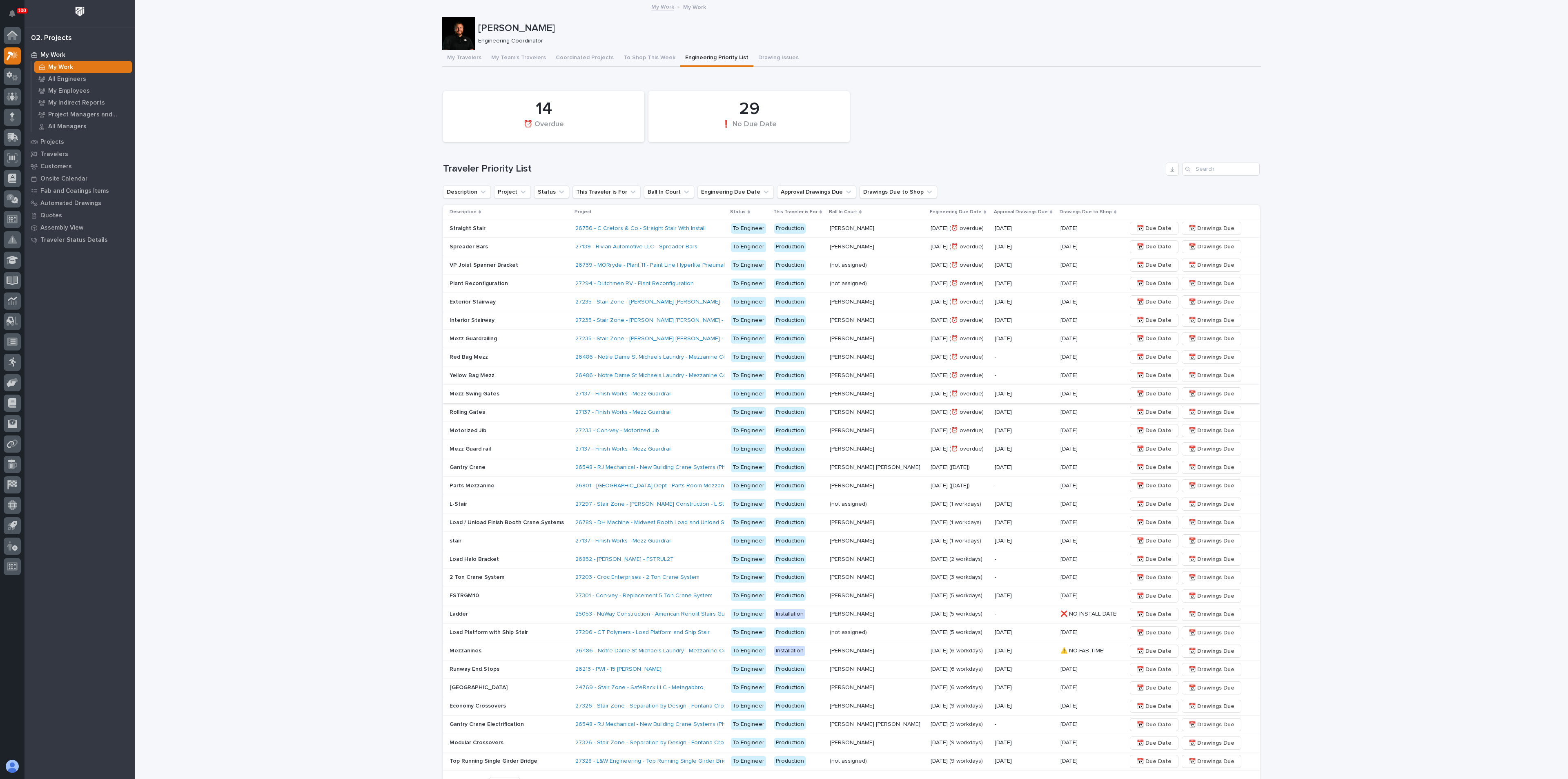
click at [1138, 393] on span "📆 Due Date" at bounding box center [1154, 394] width 35 height 10
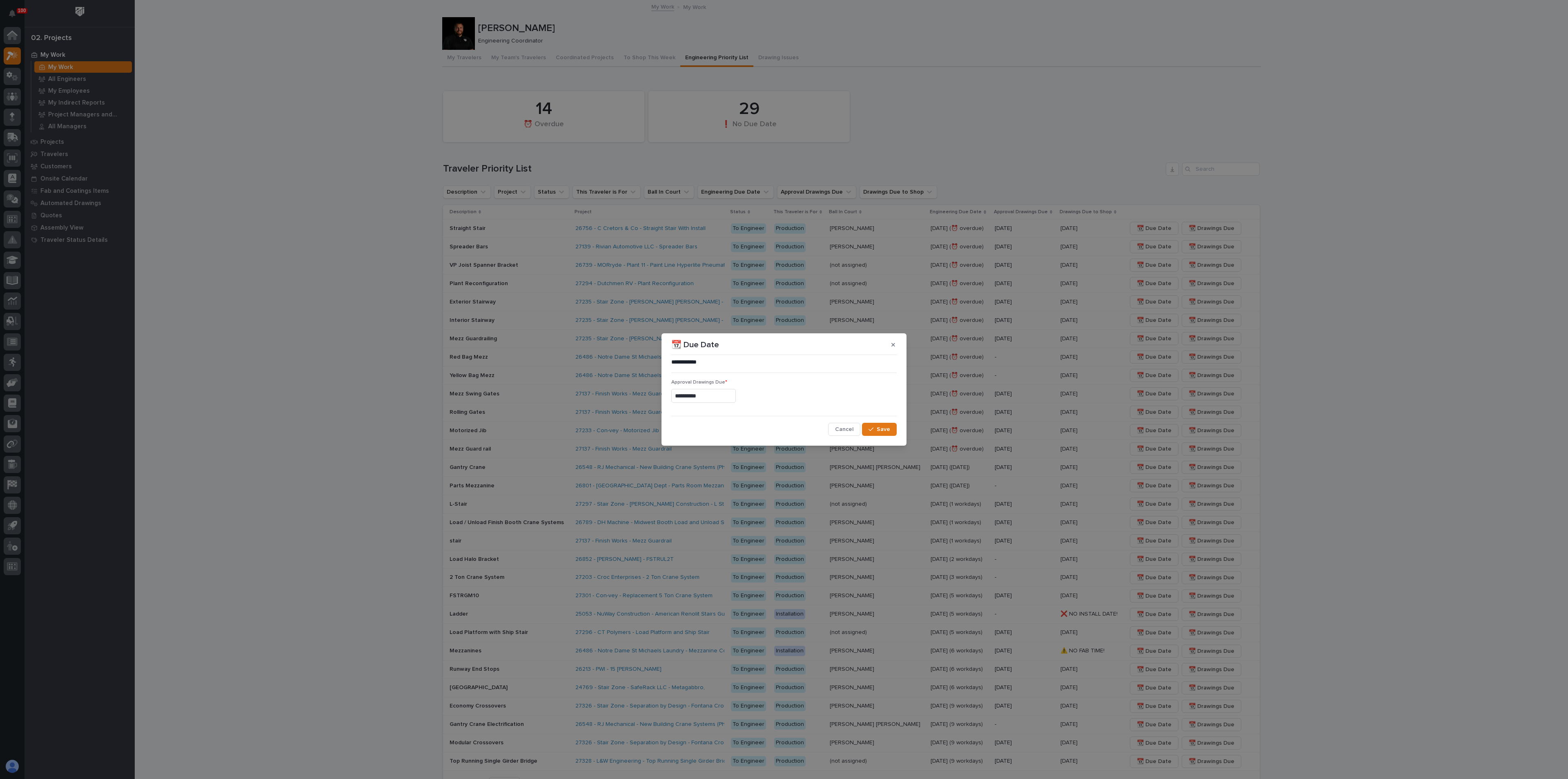
drag, startPoint x: 698, startPoint y: 395, endPoint x: 703, endPoint y: 395, distance: 5.0
click at [699, 395] on input "**********" at bounding box center [704, 396] width 65 height 14
click at [667, 367] on div "6" at bounding box center [672, 369] width 11 height 11
type input "**********"
click at [719, 395] on input "**********" at bounding box center [704, 396] width 65 height 14
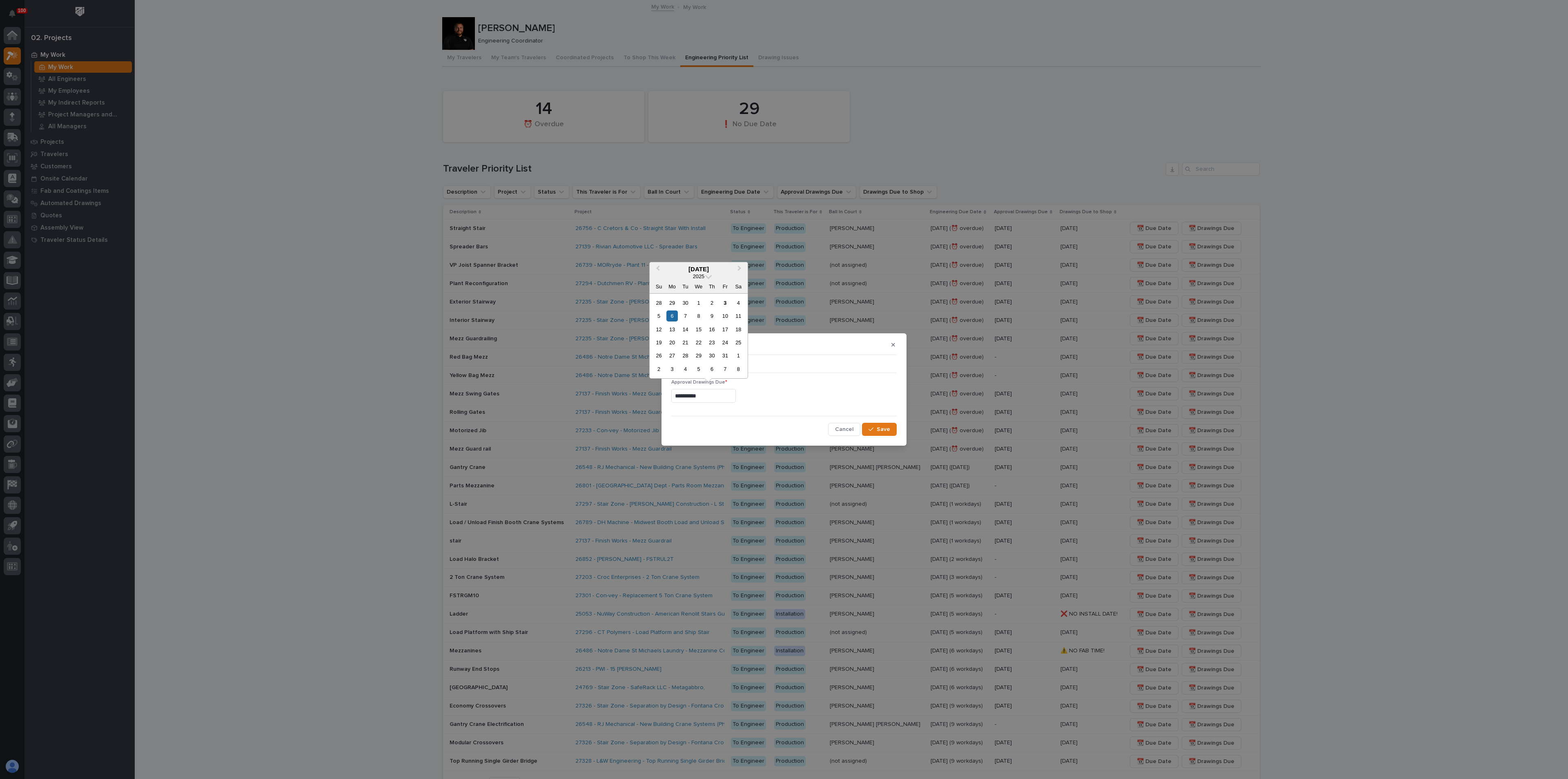
click at [719, 395] on input "**********" at bounding box center [704, 396] width 65 height 14
click at [873, 430] on icon "button" at bounding box center [871, 429] width 5 height 5
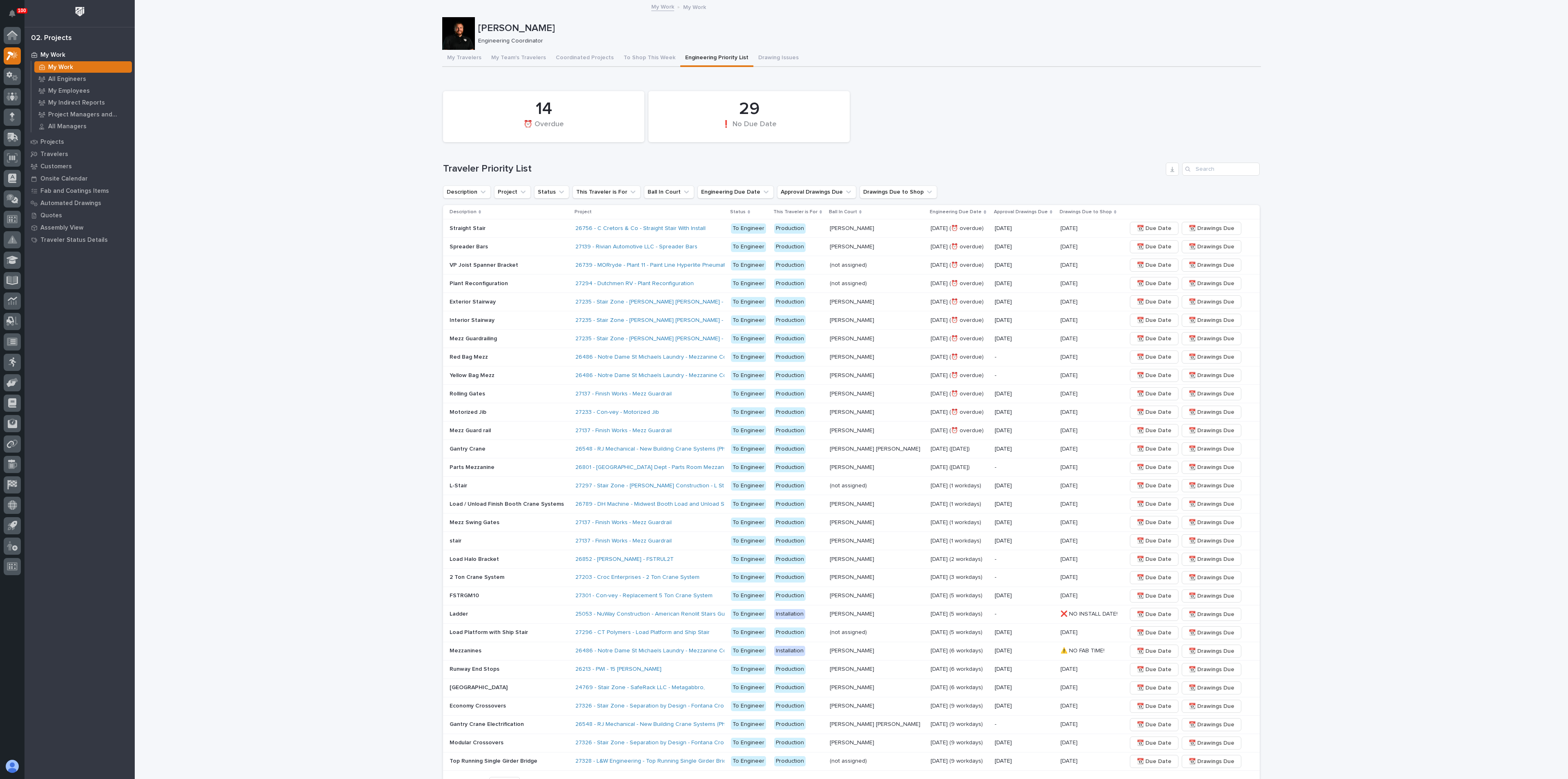
click at [995, 394] on p "[DATE]" at bounding box center [1024, 393] width 59 height 7
click at [1137, 391] on span "📆 Due Date" at bounding box center [1154, 394] width 35 height 10
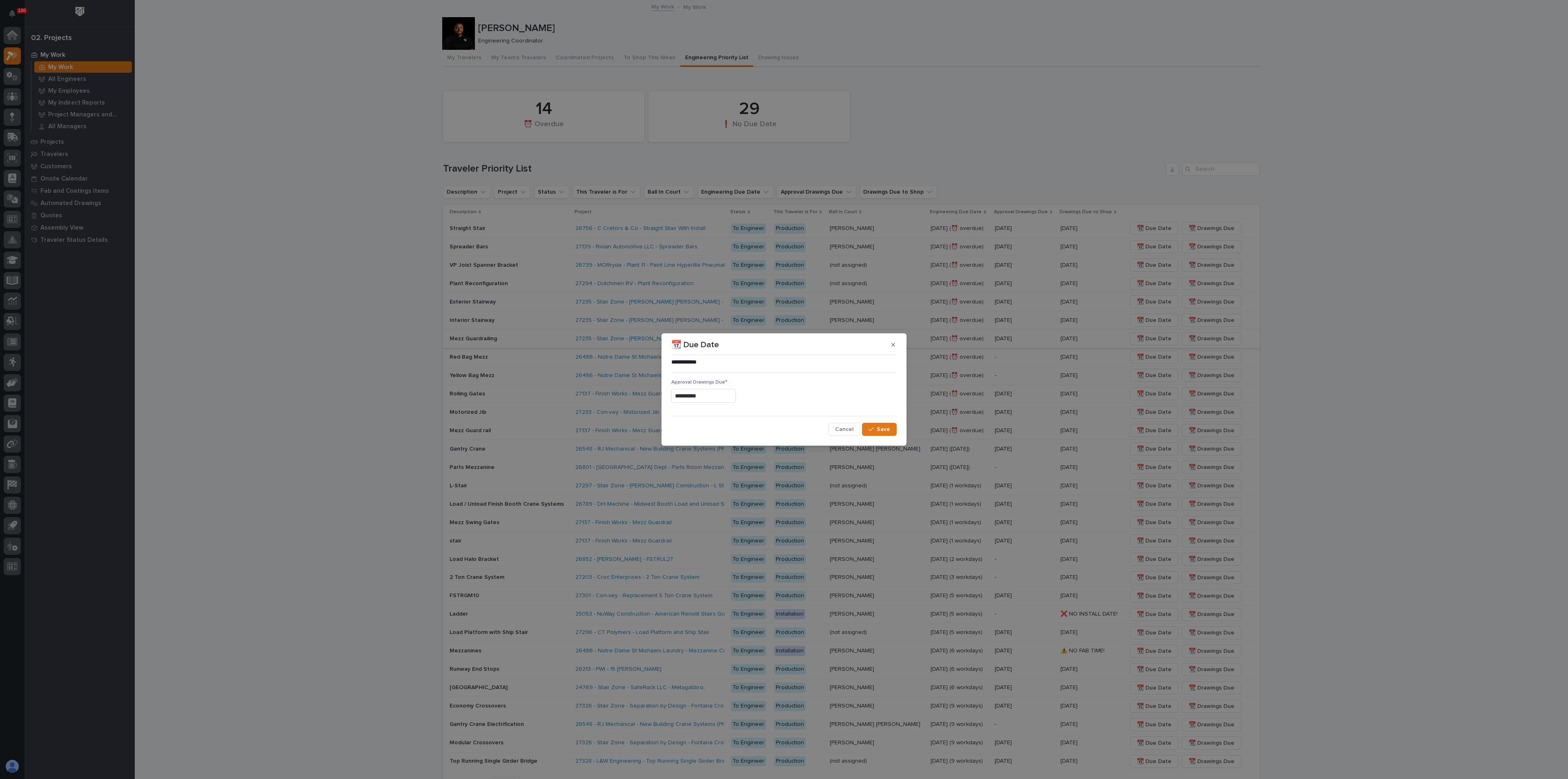
click at [891, 345] on icon "button" at bounding box center [893, 344] width 4 height 5
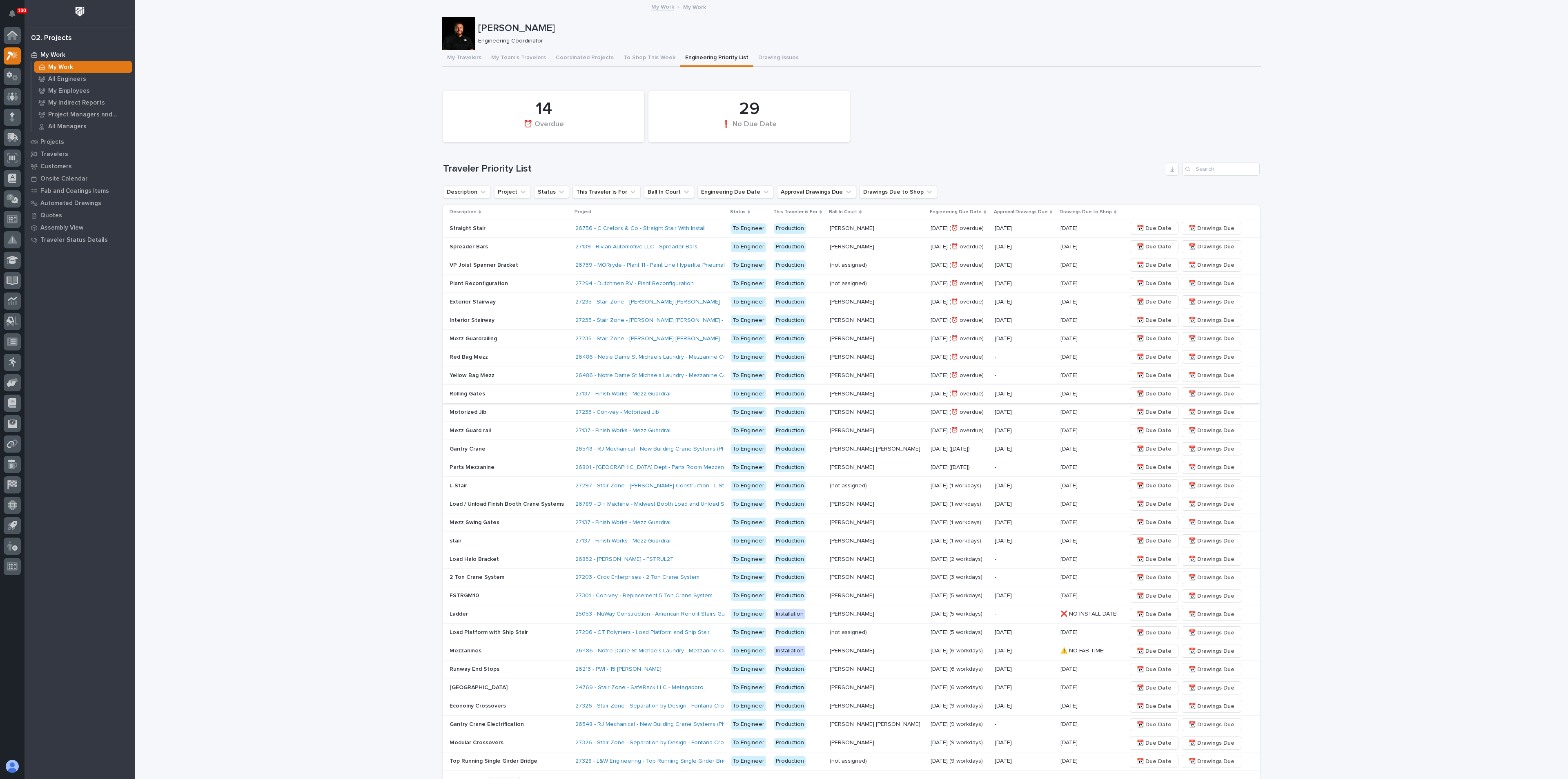
click at [1137, 392] on span "📆 Due Date" at bounding box center [1154, 394] width 35 height 10
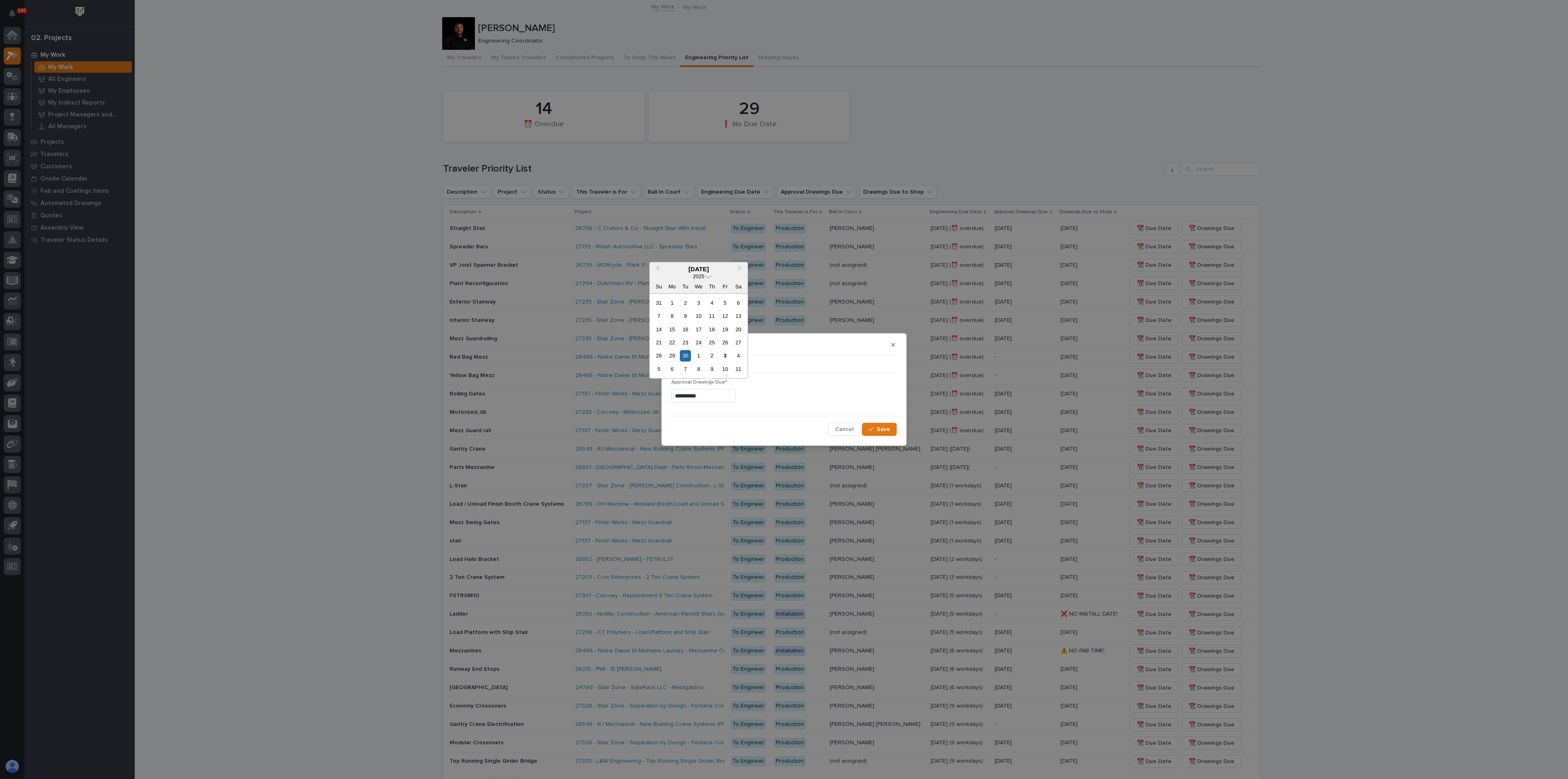
click at [712, 397] on input "**********" at bounding box center [704, 396] width 65 height 14
click at [671, 369] on div "6" at bounding box center [672, 369] width 11 height 11
type input "**********"
click at [886, 426] on span "Save" at bounding box center [883, 429] width 13 height 7
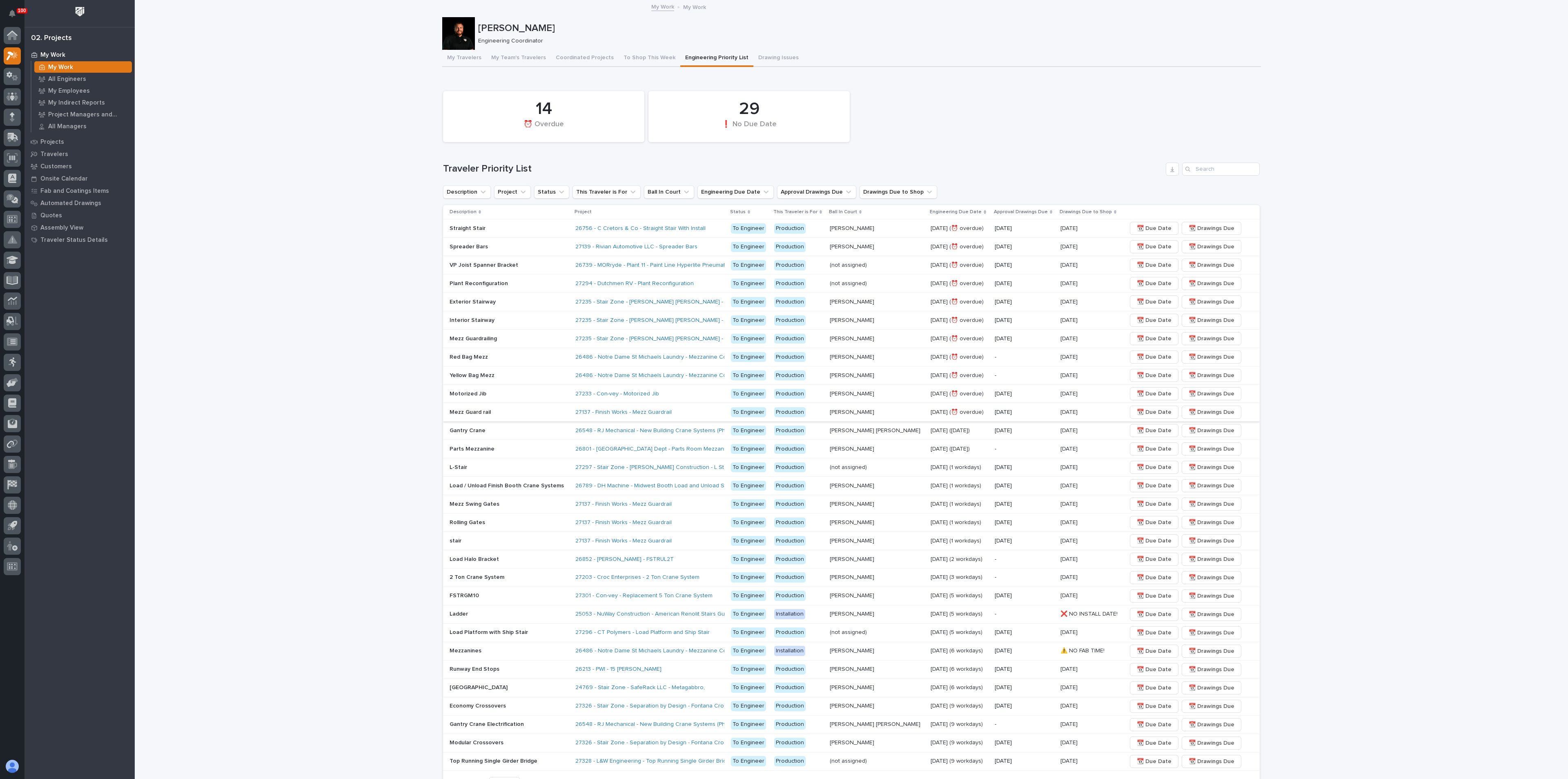
click at [1137, 411] on span "📆 Due Date" at bounding box center [1154, 412] width 35 height 10
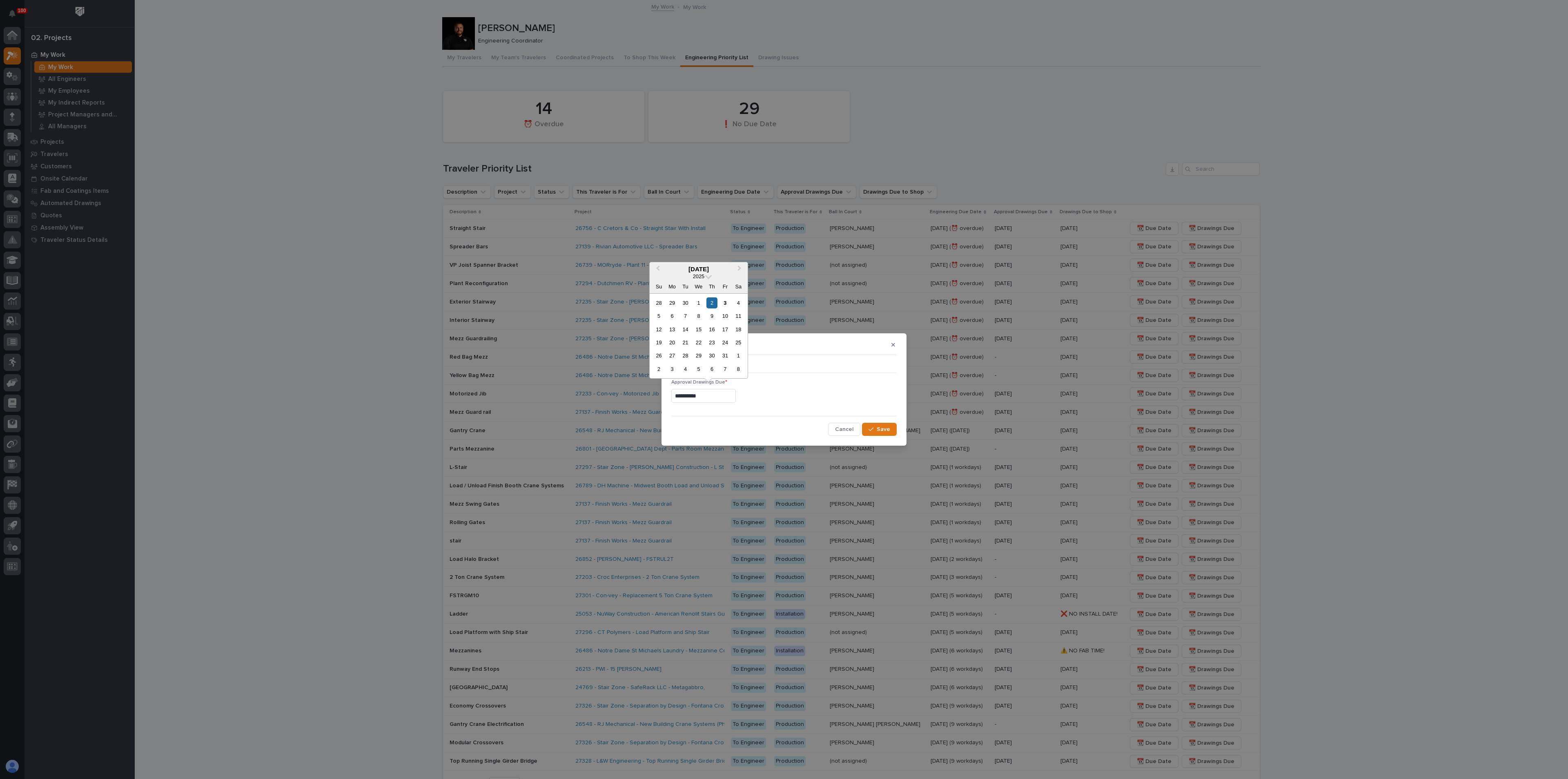
click at [735, 398] on input "**********" at bounding box center [704, 396] width 65 height 14
click at [674, 319] on div "6" at bounding box center [672, 316] width 11 height 11
type input "**********"
click at [879, 428] on span "Save" at bounding box center [883, 429] width 13 height 7
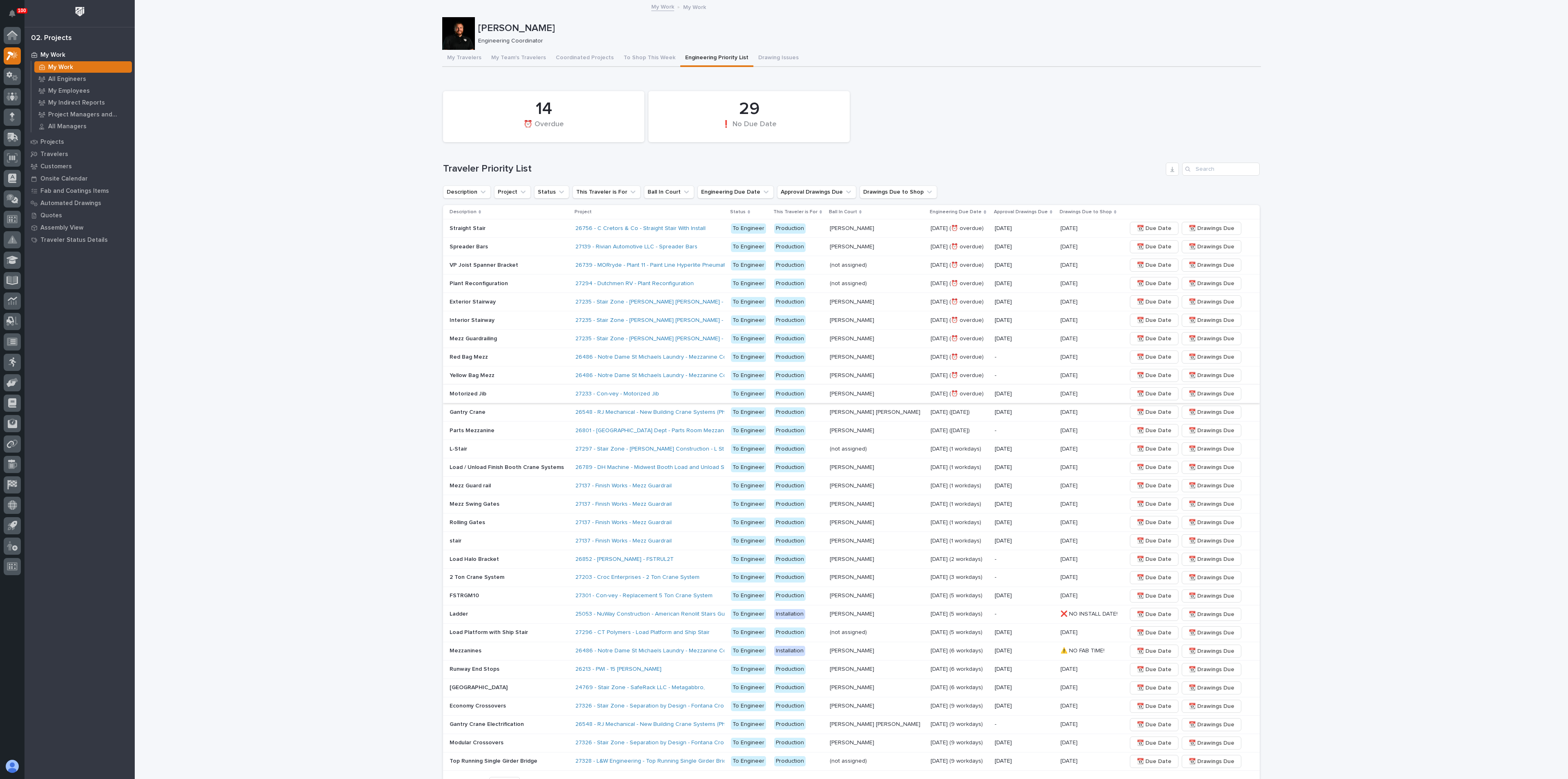
click at [1137, 391] on span "📆 Due Date" at bounding box center [1154, 394] width 35 height 10
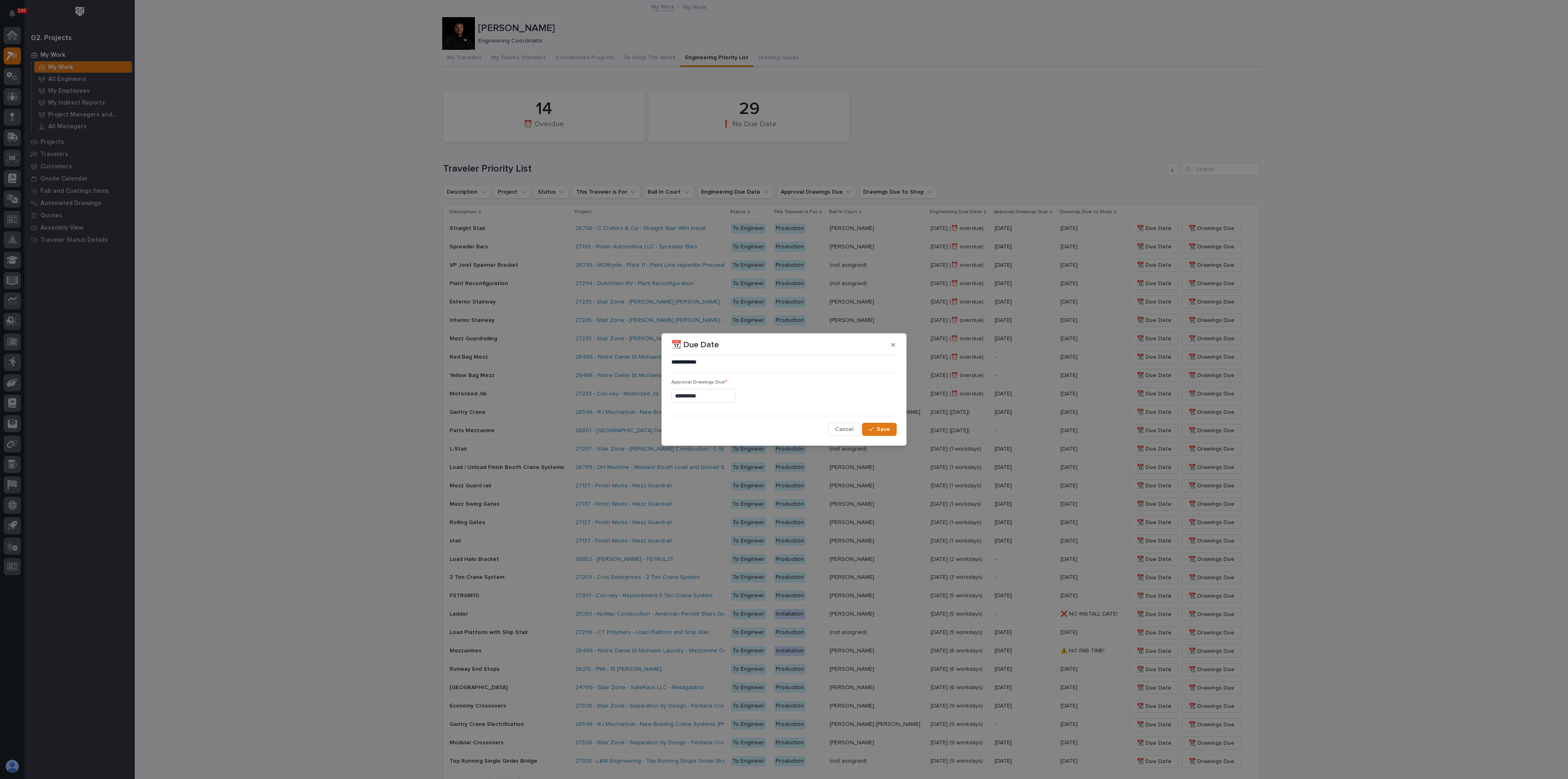
click at [729, 398] on input "**********" at bounding box center [704, 396] width 65 height 14
click at [886, 344] on div "📆 Due Date" at bounding box center [784, 344] width 225 height 13
click at [887, 346] on button "button" at bounding box center [893, 344] width 13 height 13
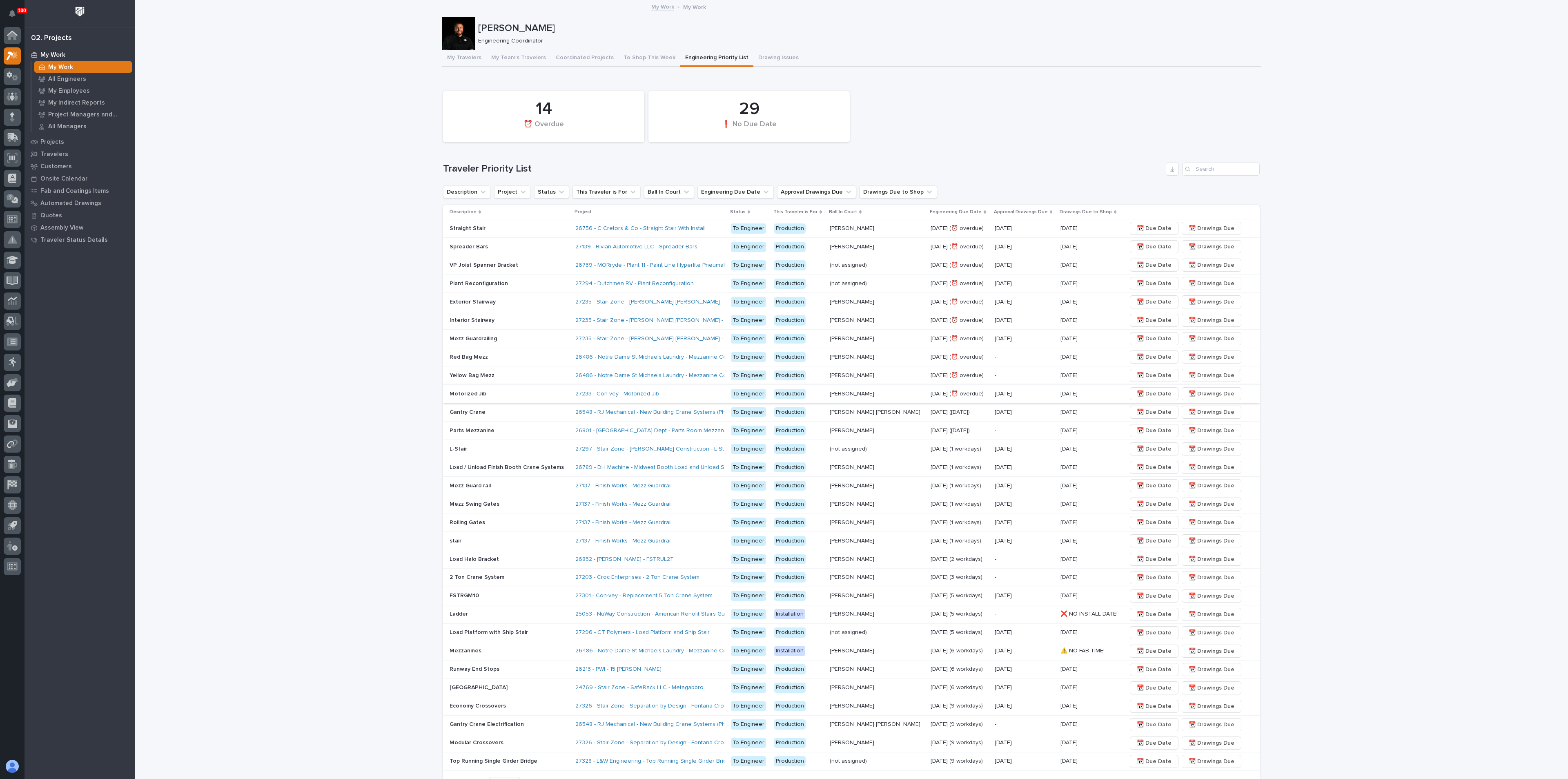
click at [1208, 392] on span "📆 Drawings Due" at bounding box center [1211, 394] width 46 height 10
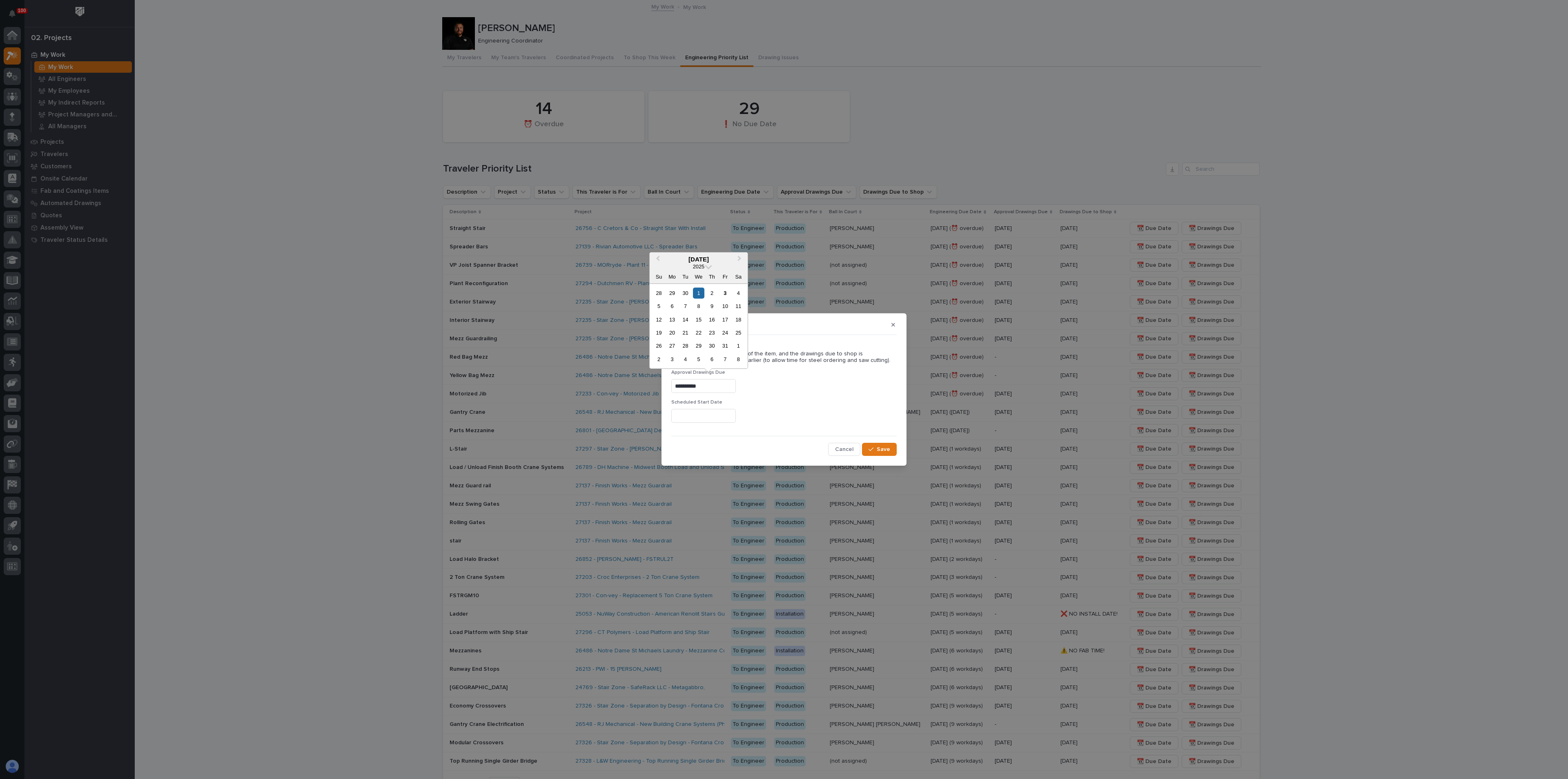
drag, startPoint x: 719, startPoint y: 390, endPoint x: 640, endPoint y: 389, distance: 79.0
click at [640, 390] on div "**********" at bounding box center [784, 389] width 1568 height 779
click at [693, 417] on input "text" at bounding box center [704, 416] width 65 height 14
click at [671, 350] on div "13" at bounding box center [672, 350] width 11 height 11
type input "**********"
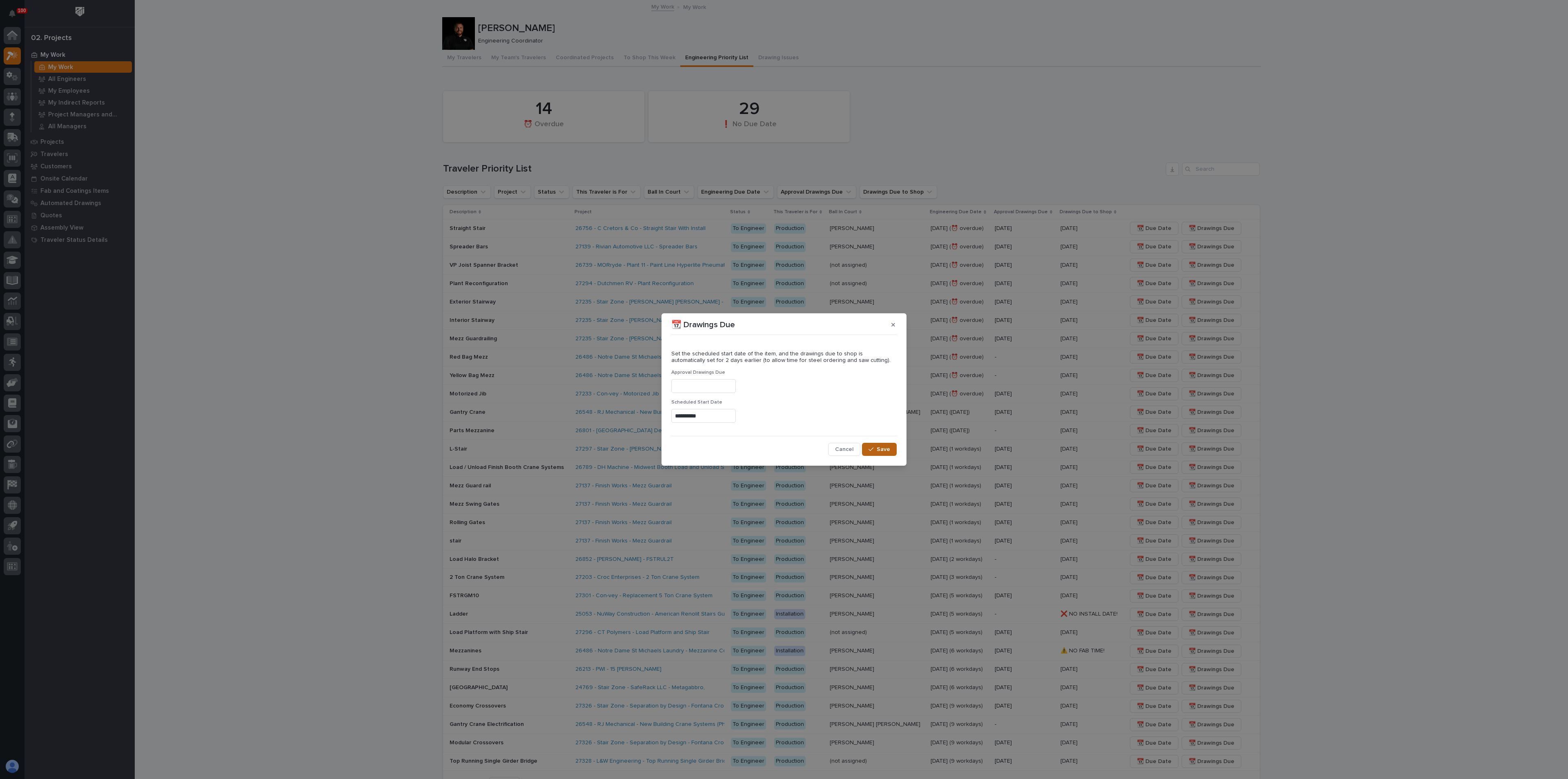
click at [872, 447] on icon "button" at bounding box center [871, 449] width 5 height 5
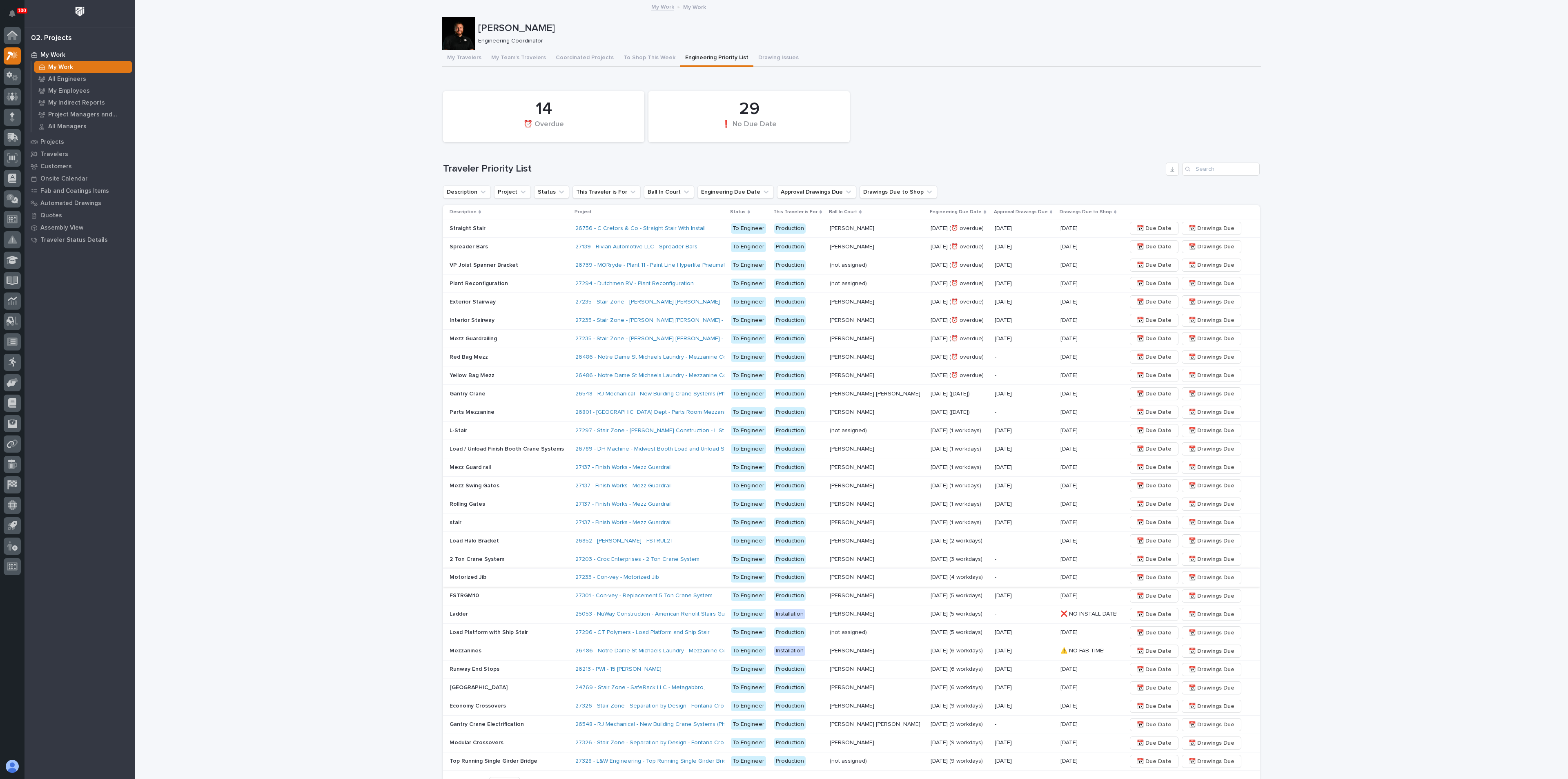
click at [1202, 576] on span "📆 Drawings Due" at bounding box center [1211, 578] width 46 height 10
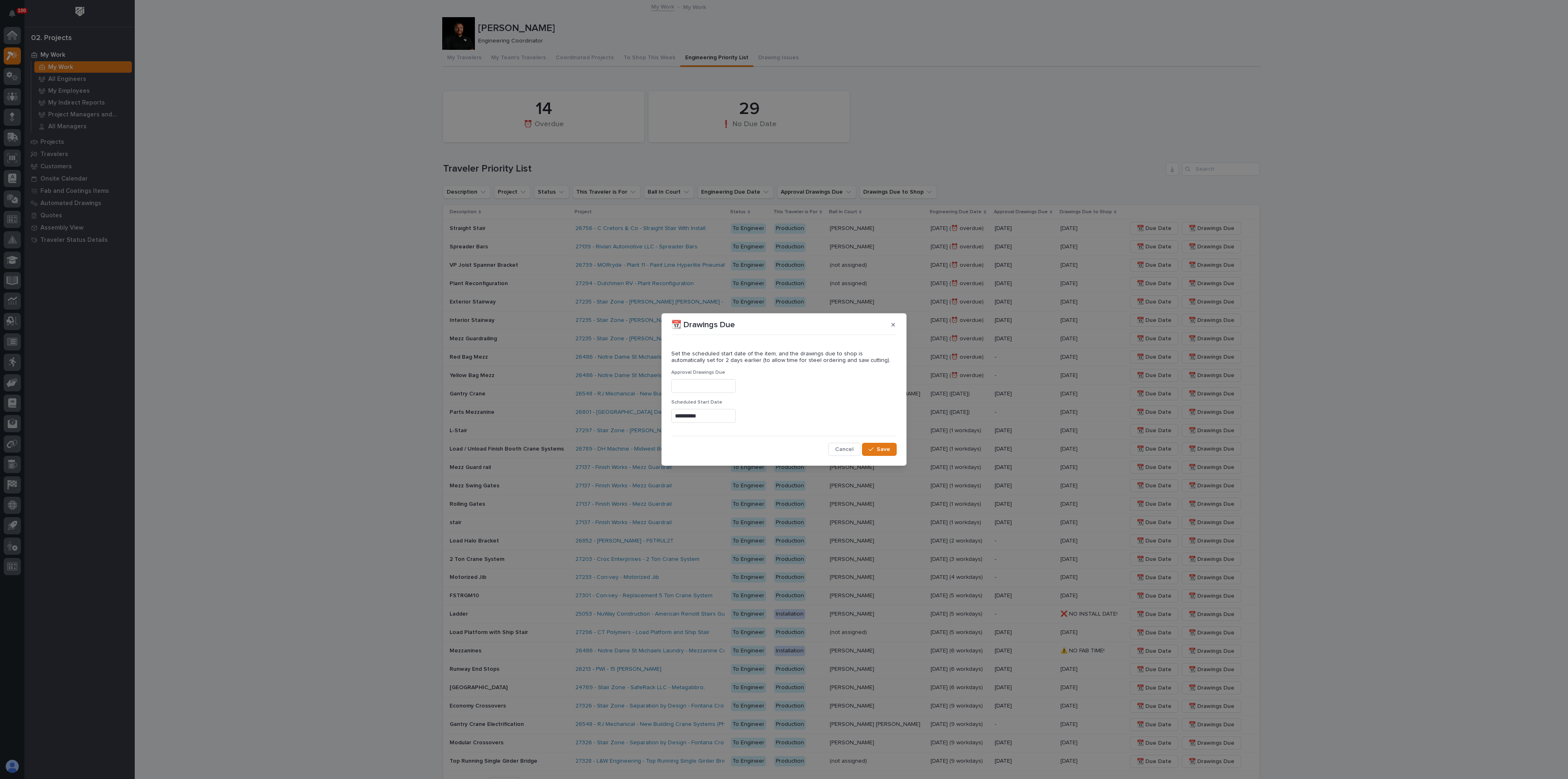
click at [704, 415] on input "**********" at bounding box center [704, 416] width 65 height 14
click at [737, 286] on button "Next Month" at bounding box center [740, 289] width 13 height 13
click at [659, 291] on button "Previous Month" at bounding box center [657, 289] width 13 height 13
click at [700, 351] on div "15" at bounding box center [698, 350] width 11 height 11
type input "**********"
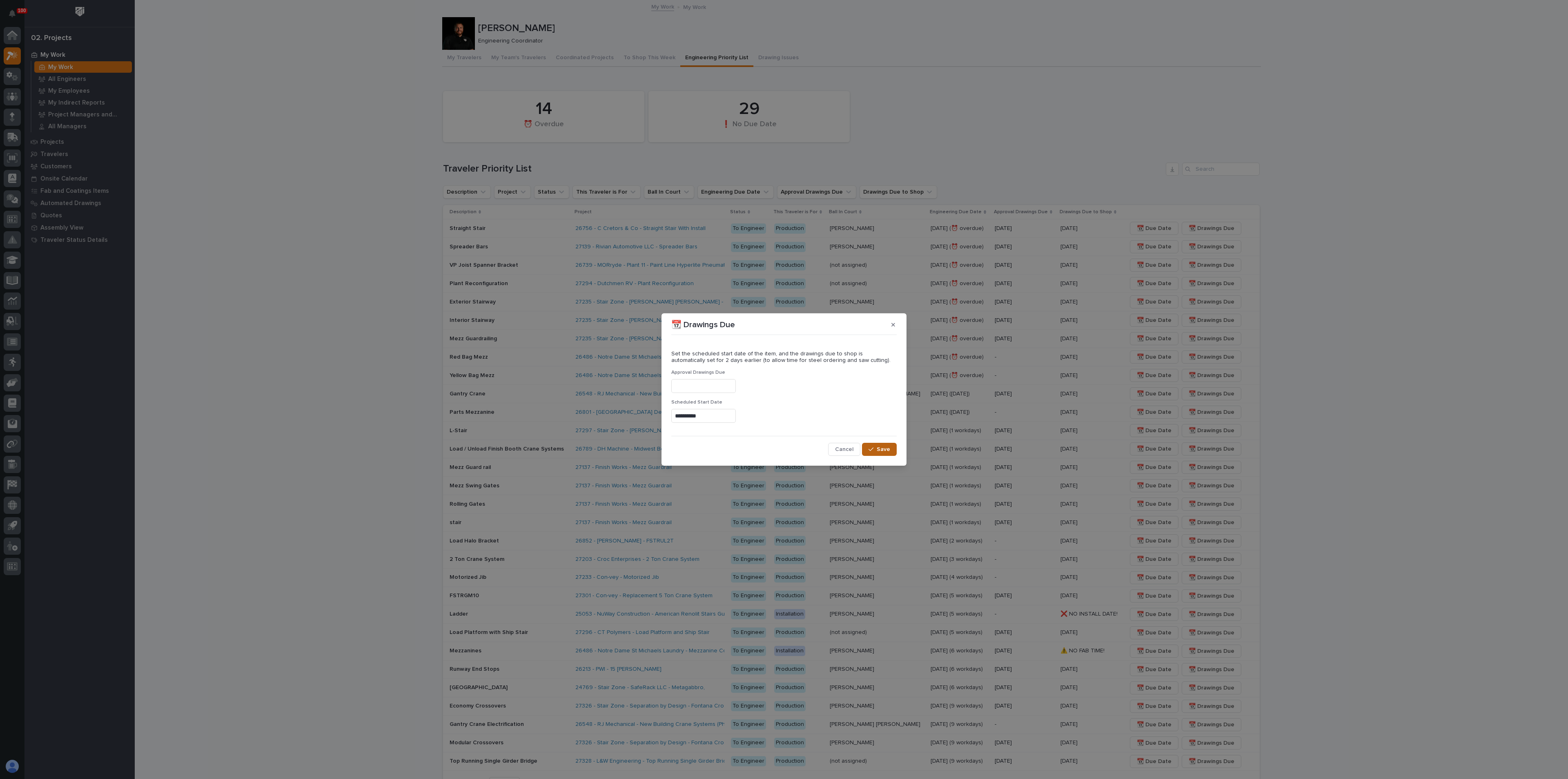
click at [873, 447] on icon "button" at bounding box center [871, 449] width 5 height 5
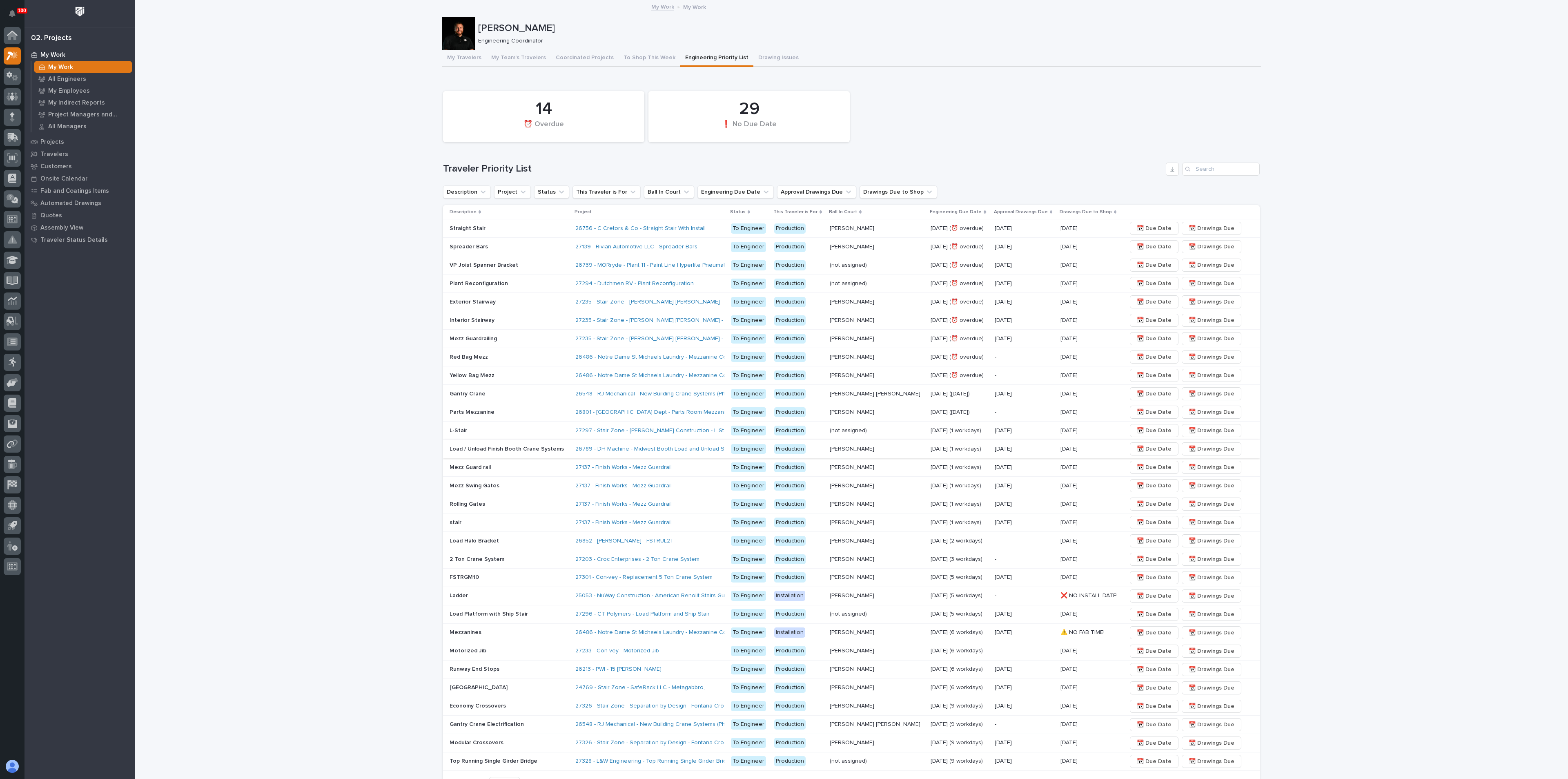
click at [1191, 449] on span "📆 Drawings Due" at bounding box center [1211, 449] width 46 height 10
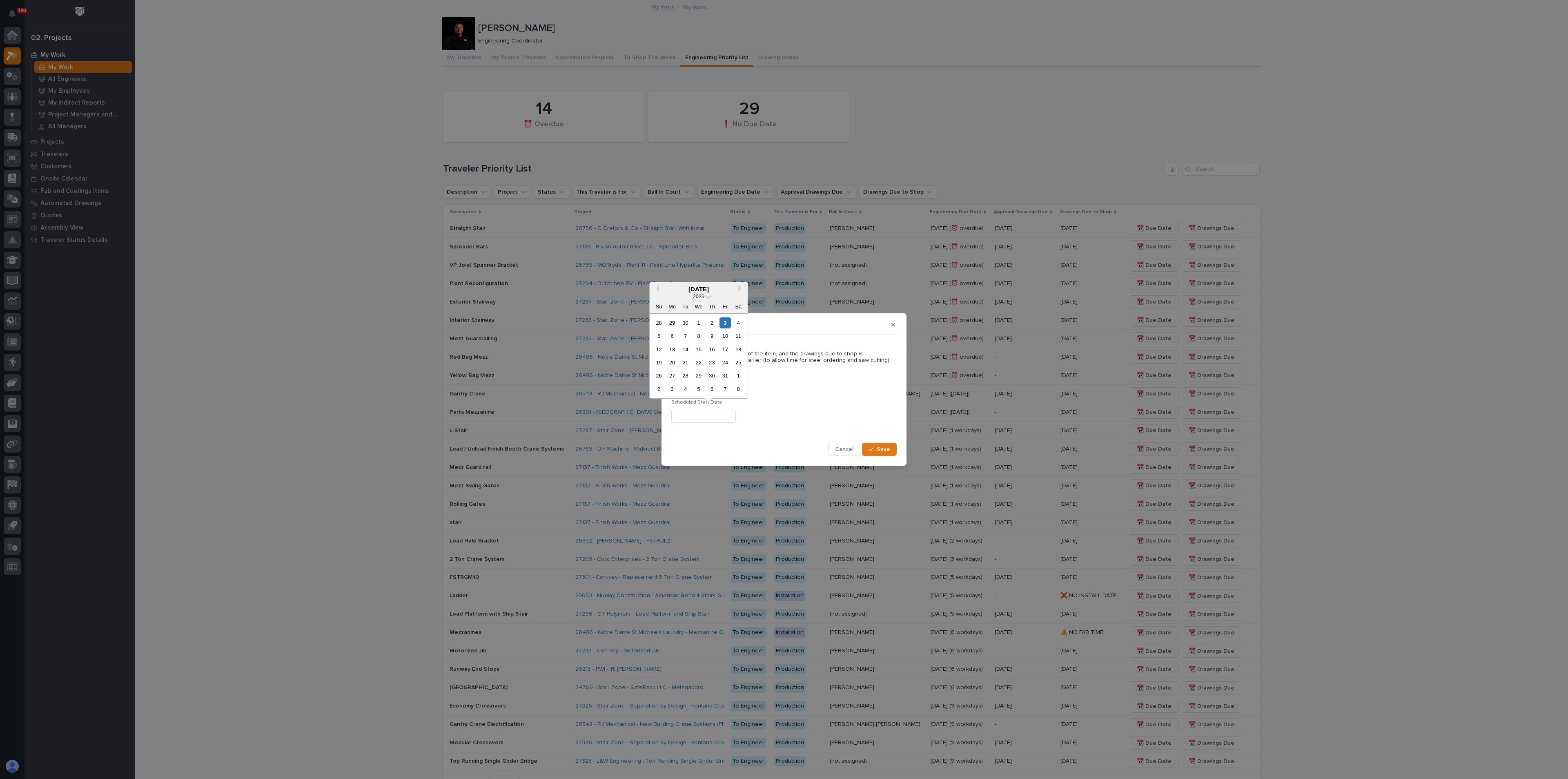
click at [729, 414] on input "text" at bounding box center [704, 416] width 65 height 14
click at [695, 335] on div "8" at bounding box center [698, 336] width 11 height 11
type input "**********"
click at [718, 387] on input "**********" at bounding box center [704, 386] width 65 height 14
drag, startPoint x: 718, startPoint y: 384, endPoint x: 575, endPoint y: 382, distance: 143.0
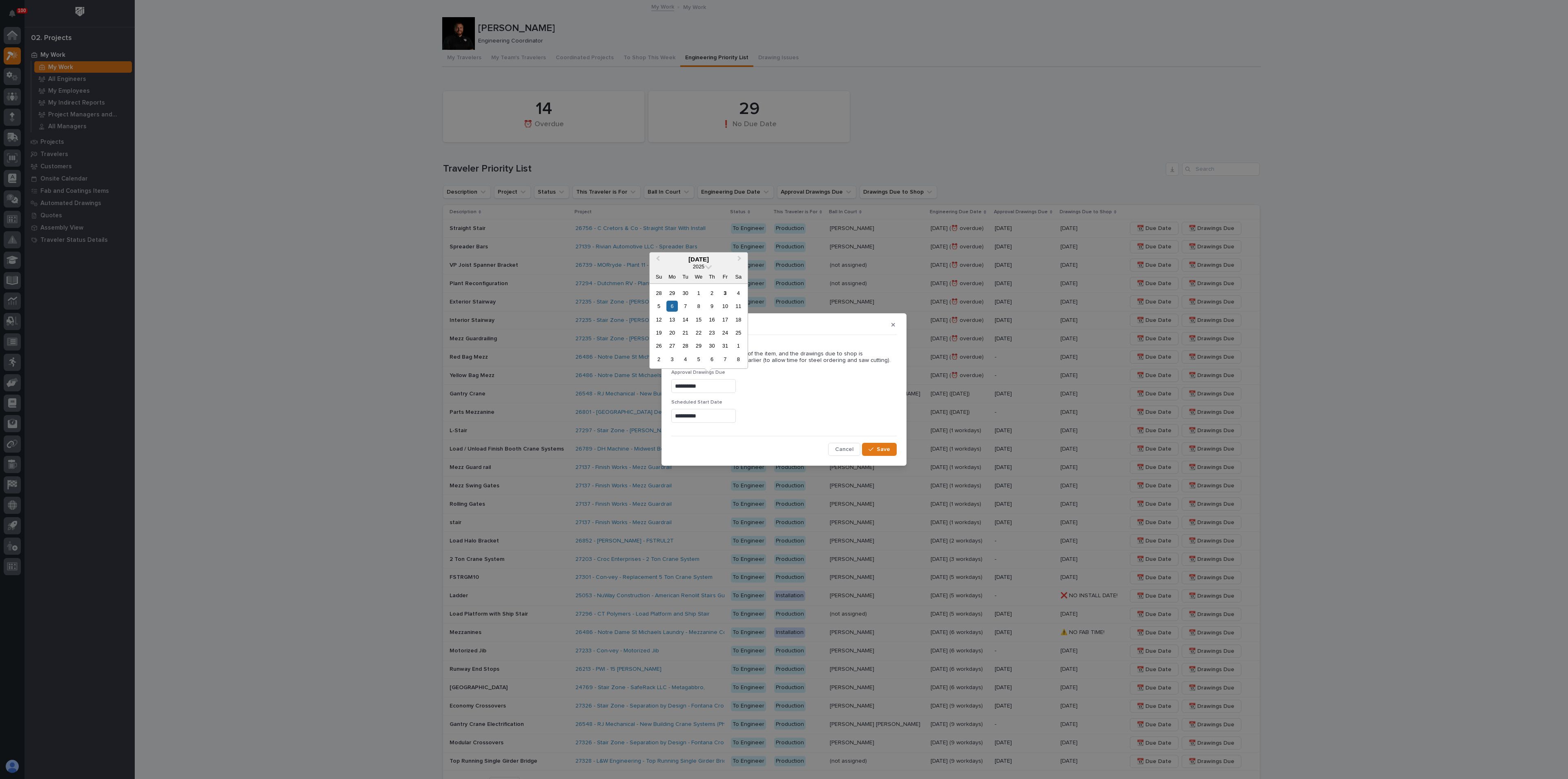
click at [574, 382] on div "**********" at bounding box center [784, 389] width 1568 height 779
click at [890, 448] on span "Save" at bounding box center [883, 449] width 13 height 7
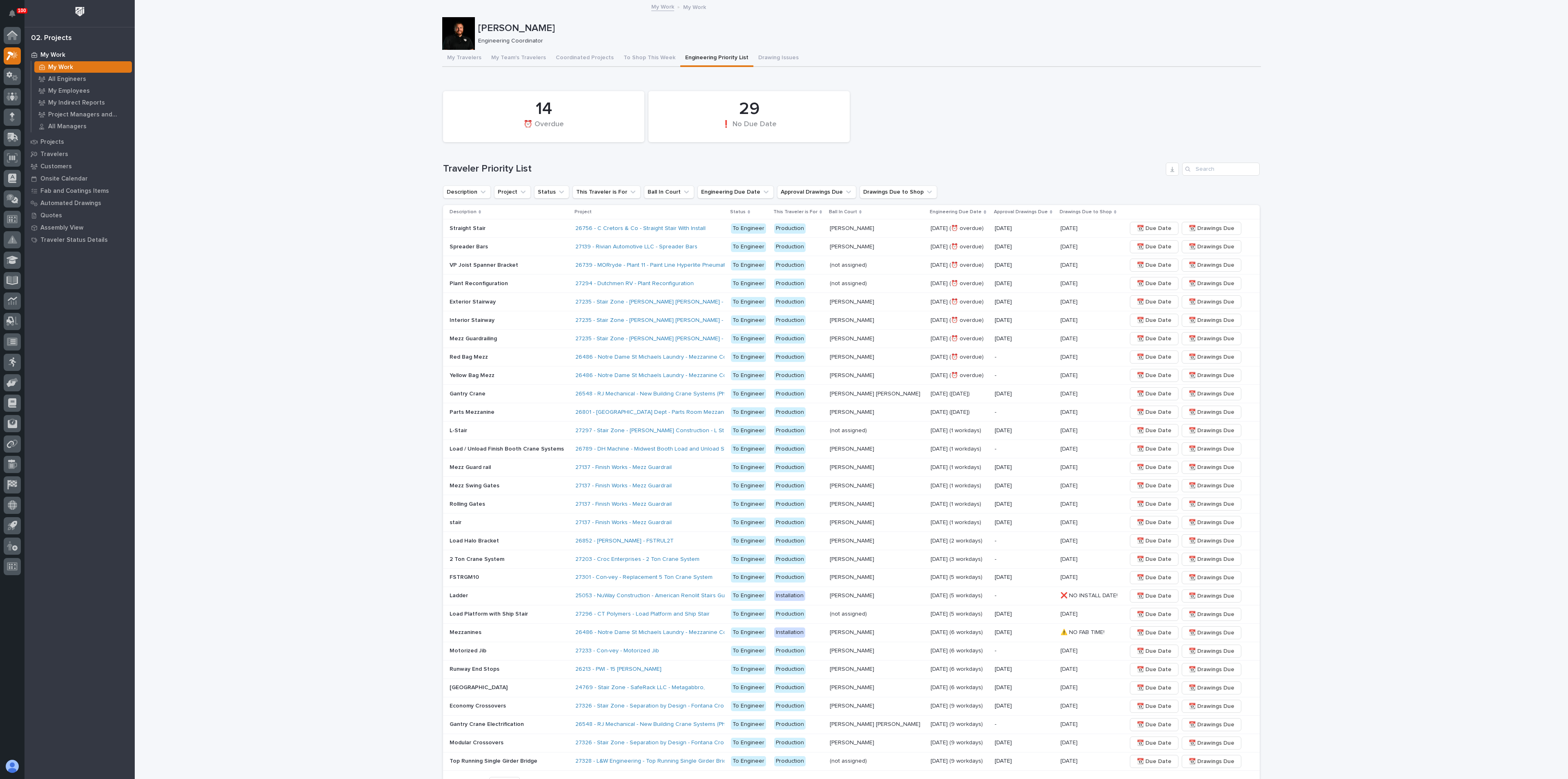
click at [1373, 461] on div "Loading... Saving… Loading... Saving… [PERSON_NAME] [PERSON_NAME] Engineering C…" at bounding box center [851, 420] width 1433 height 840
click at [869, 358] on p "[PERSON_NAME]" at bounding box center [853, 356] width 46 height 9
click at [1191, 353] on span "📆 Drawings Due" at bounding box center [1211, 357] width 46 height 10
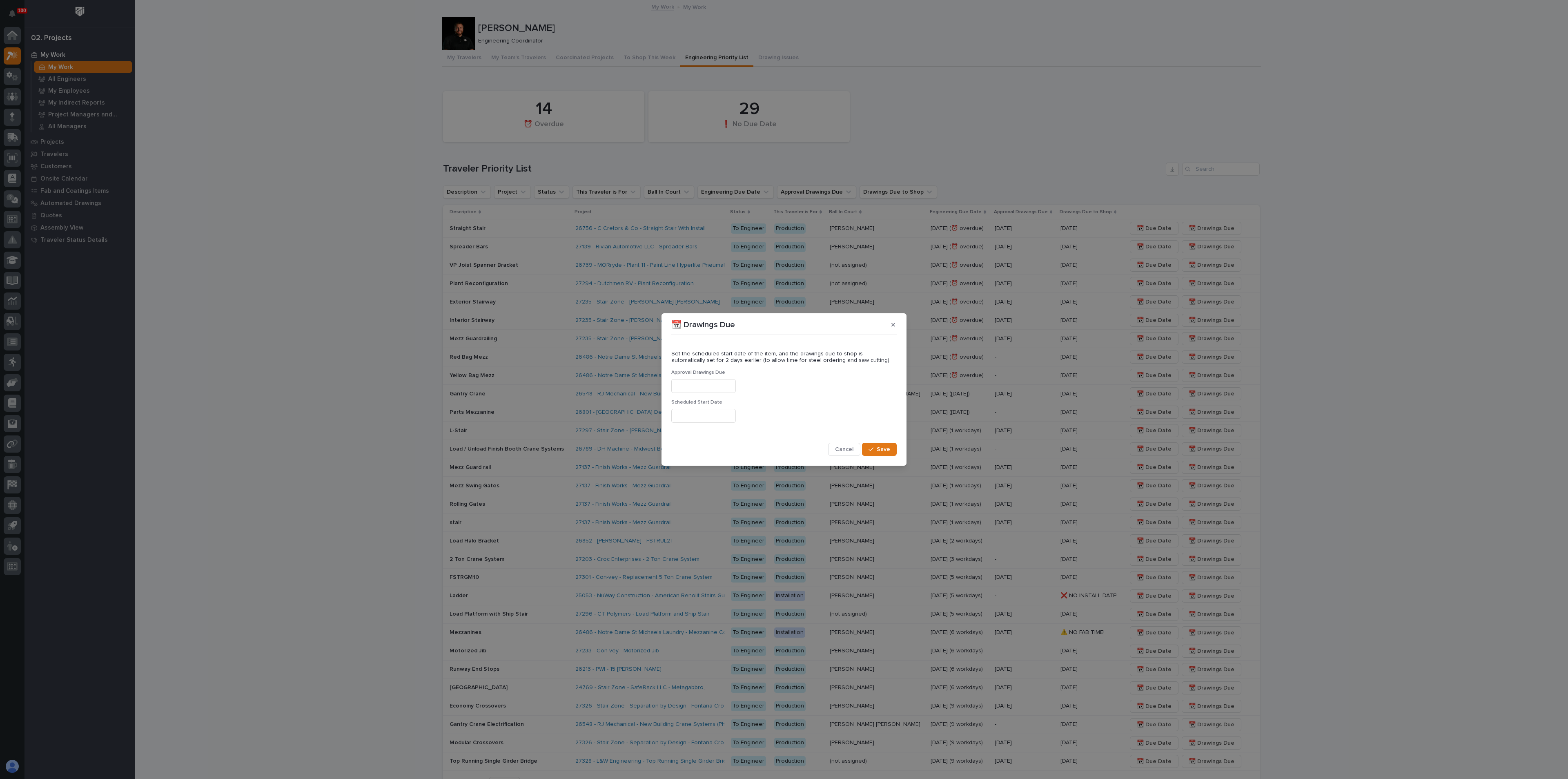
click at [695, 413] on input "text" at bounding box center [704, 416] width 65 height 14
click at [689, 335] on div "7" at bounding box center [685, 336] width 11 height 11
type input "**********"
click at [873, 449] on icon "button" at bounding box center [871, 449] width 5 height 4
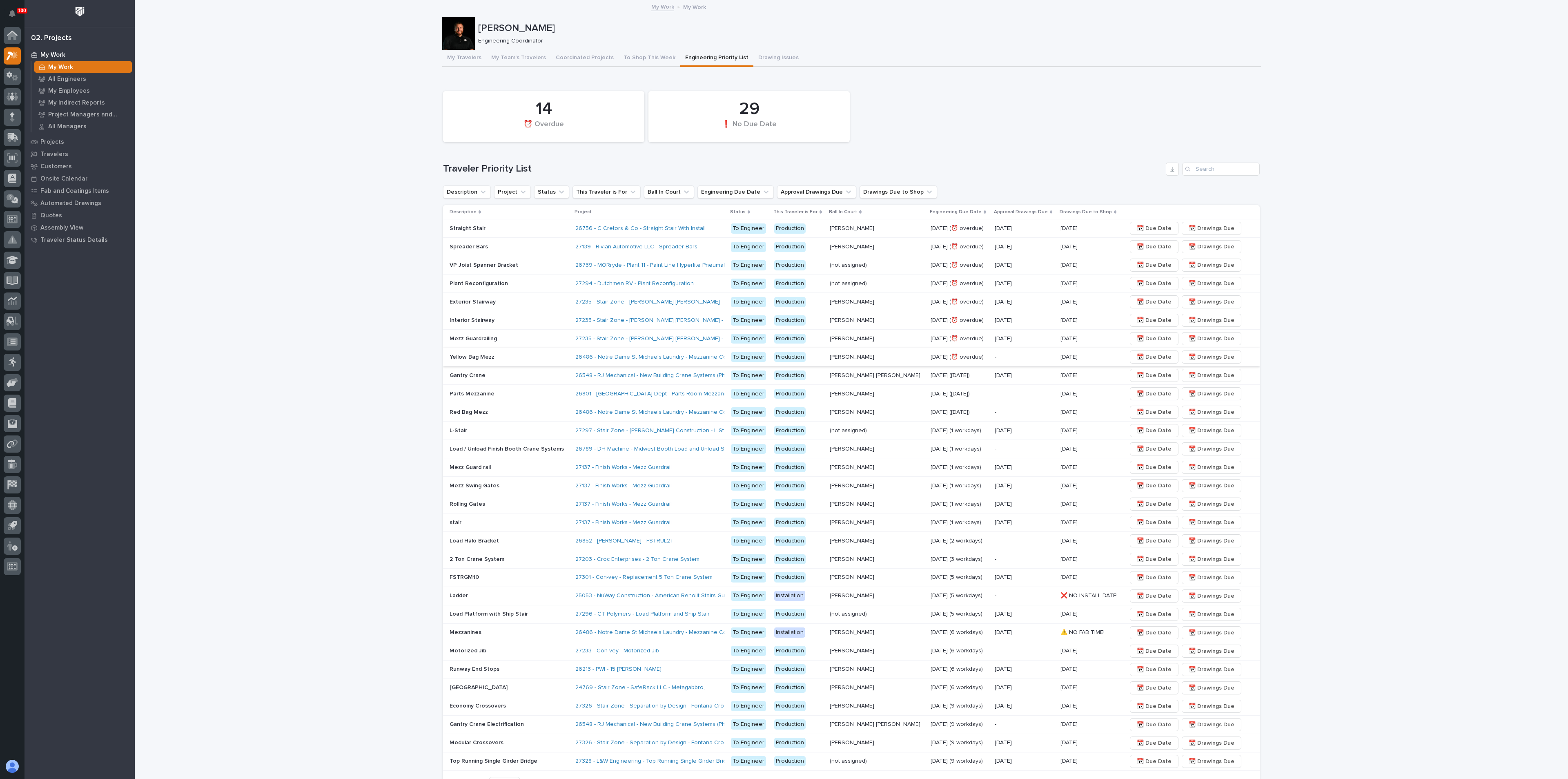
click at [1208, 354] on span "📆 Drawings Due" at bounding box center [1211, 357] width 46 height 10
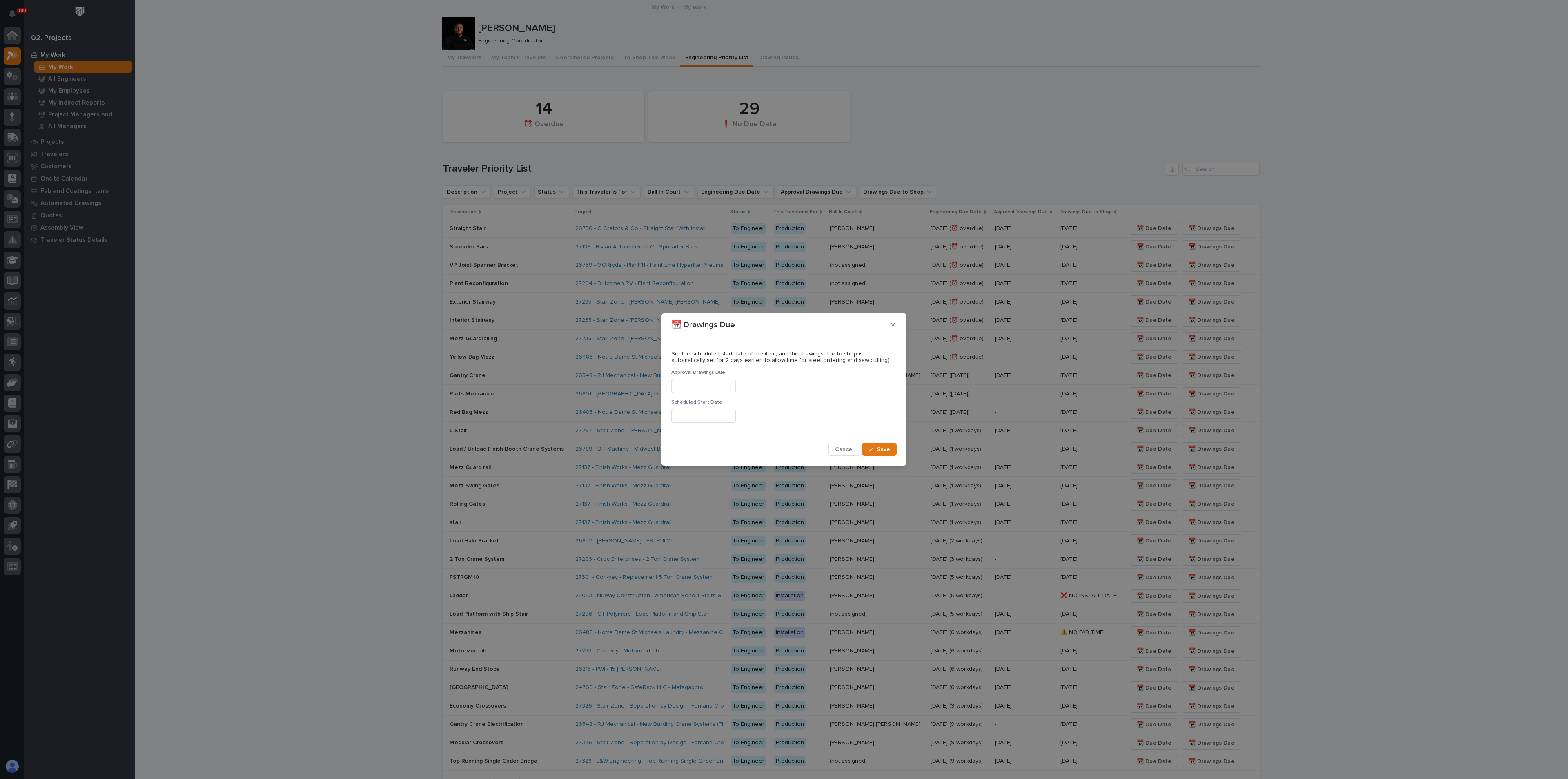
click at [707, 412] on input "text" at bounding box center [704, 416] width 65 height 14
click at [710, 336] on div "9" at bounding box center [712, 336] width 11 height 11
type input "**********"
click at [872, 445] on button "Save" at bounding box center [879, 449] width 35 height 13
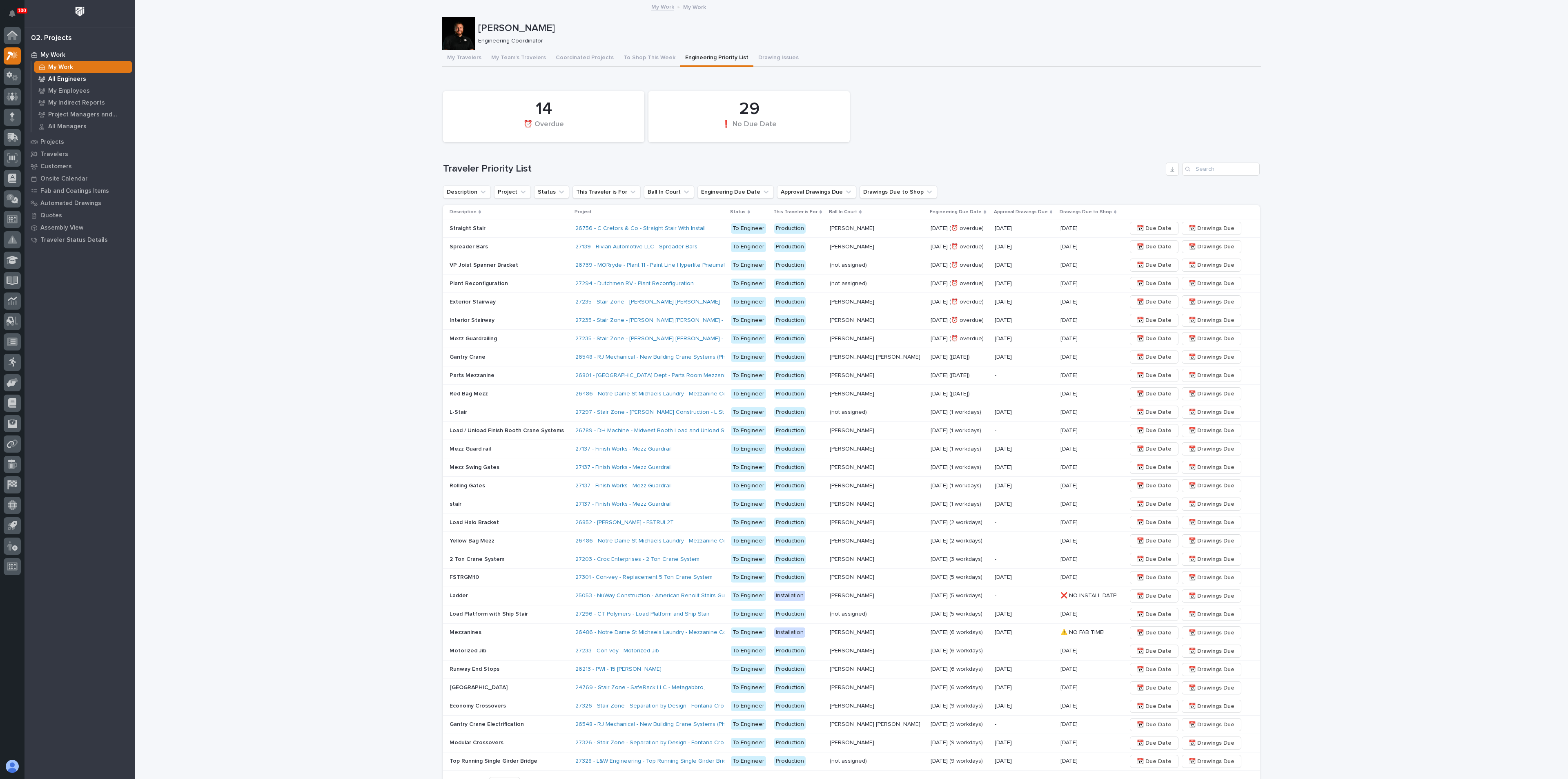
click at [71, 78] on p "All Engineers" at bounding box center [67, 79] width 38 height 7
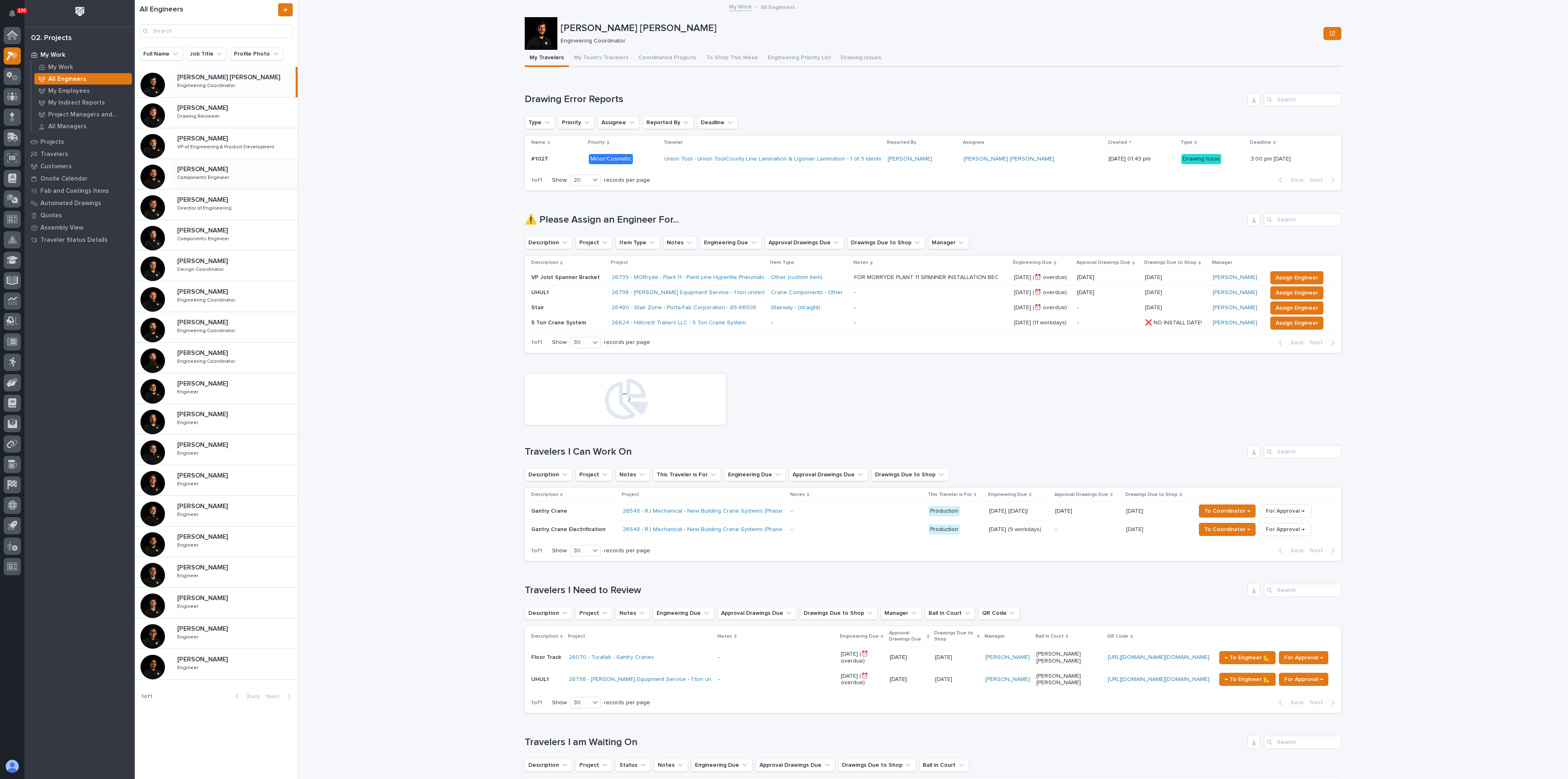
click at [195, 173] on p "Components Engineer" at bounding box center [204, 177] width 54 height 7
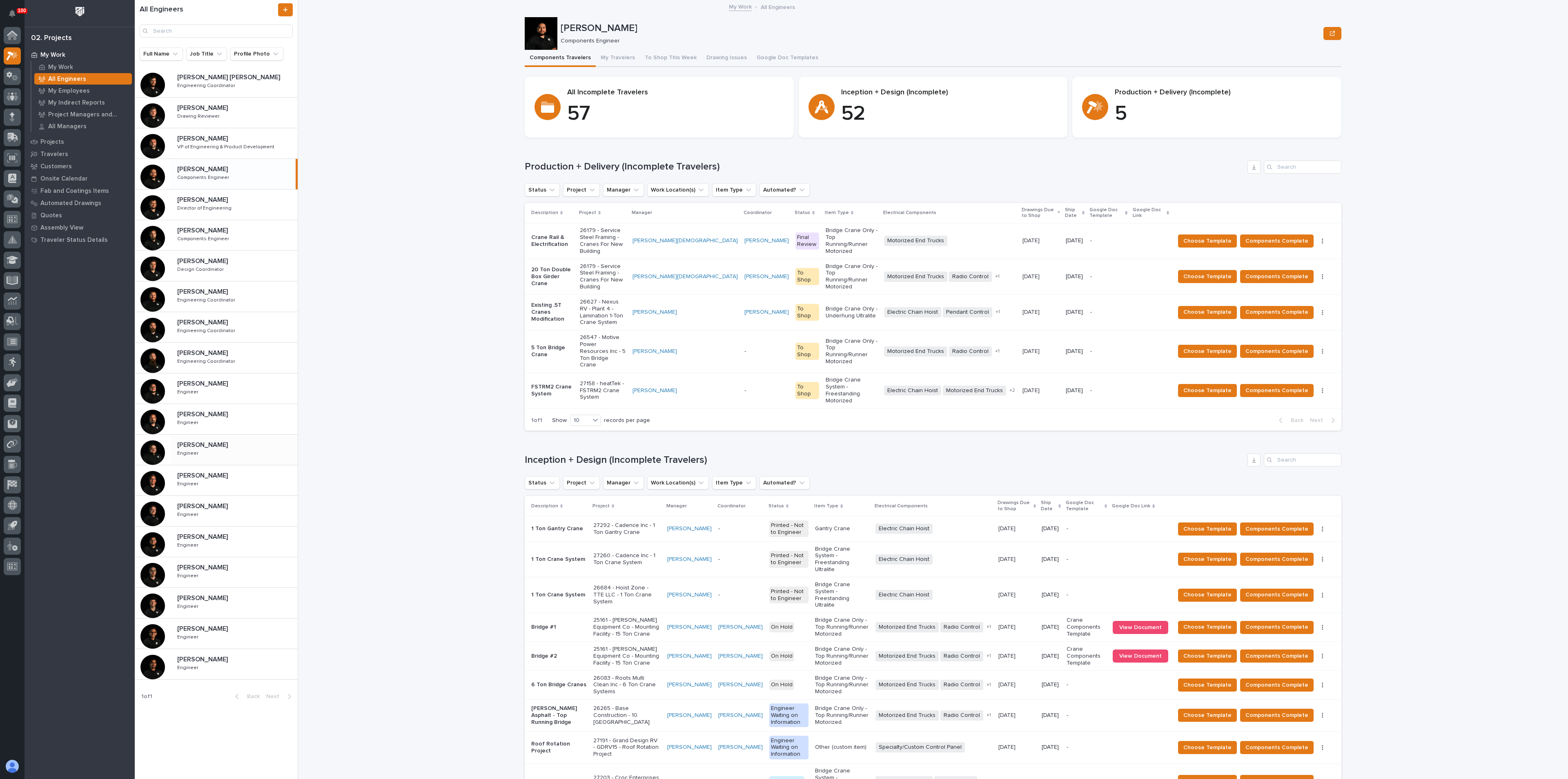
click at [188, 451] on p "Engineer" at bounding box center [189, 453] width 23 height 7
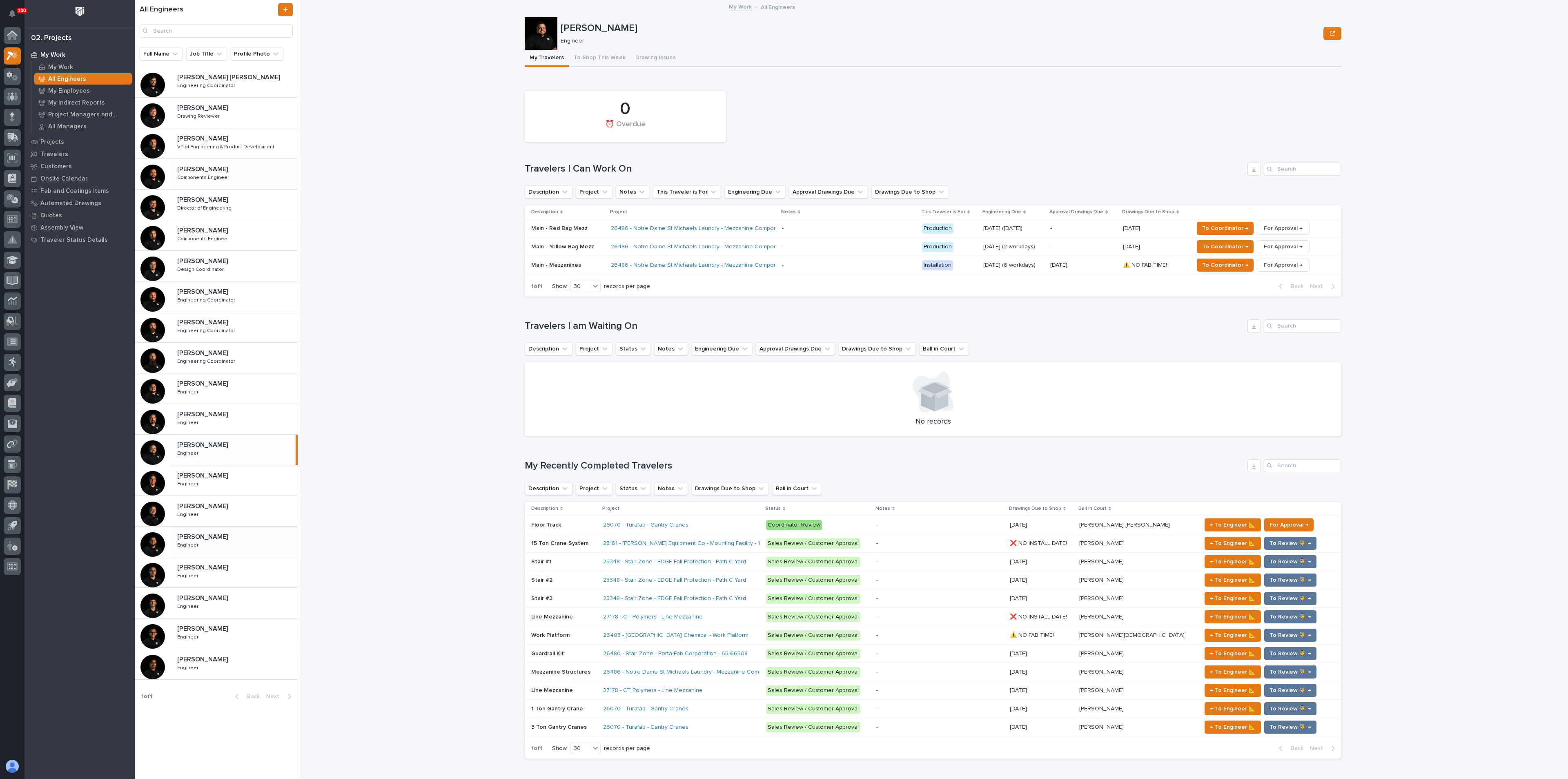
click at [222, 537] on p at bounding box center [236, 537] width 117 height 8
click at [228, 574] on div "[PERSON_NAME] [PERSON_NAME] Engineer Engineer" at bounding box center [234, 572] width 127 height 24
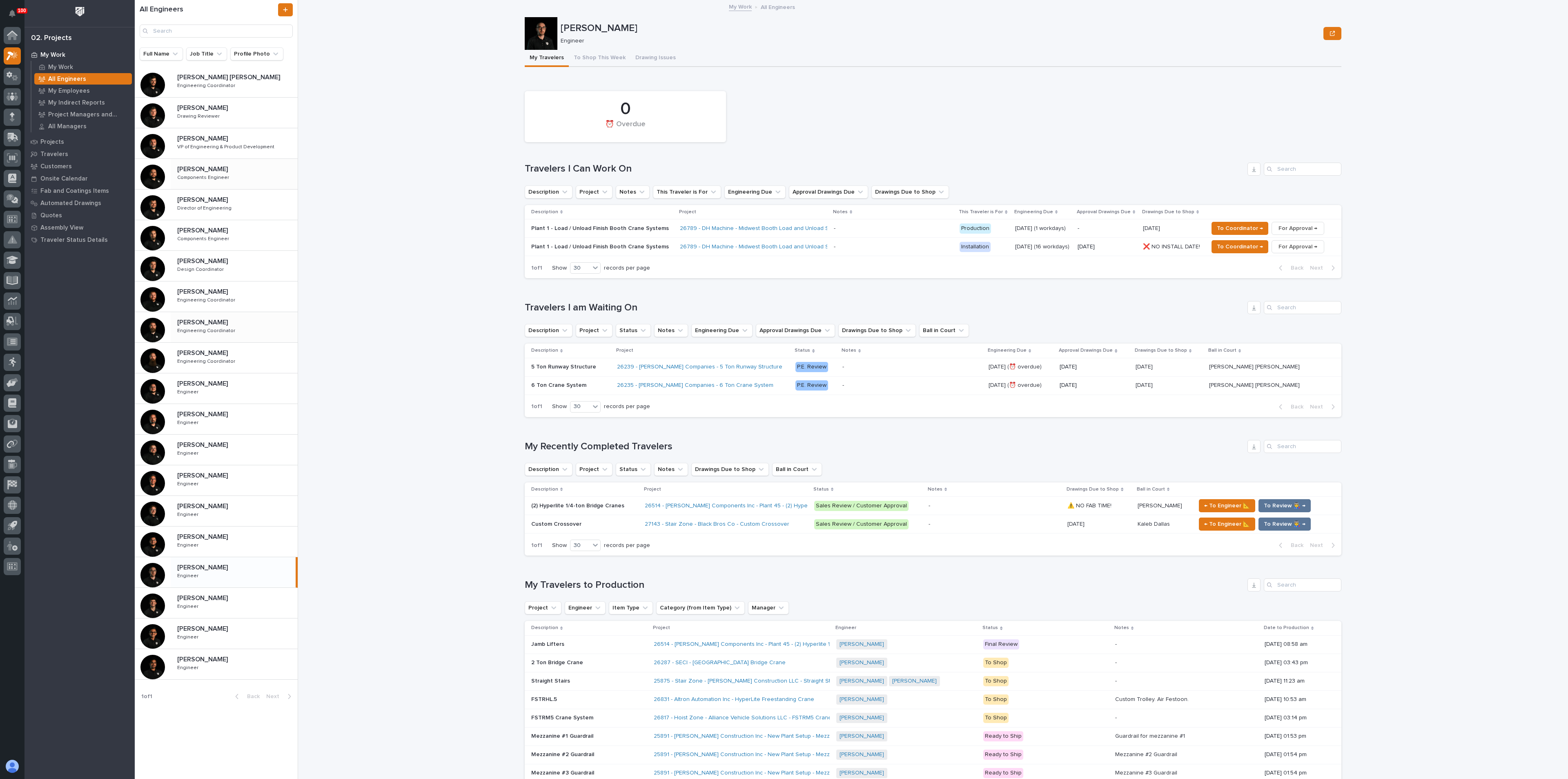
click at [207, 319] on p "[PERSON_NAME]" at bounding box center [203, 322] width 52 height 9
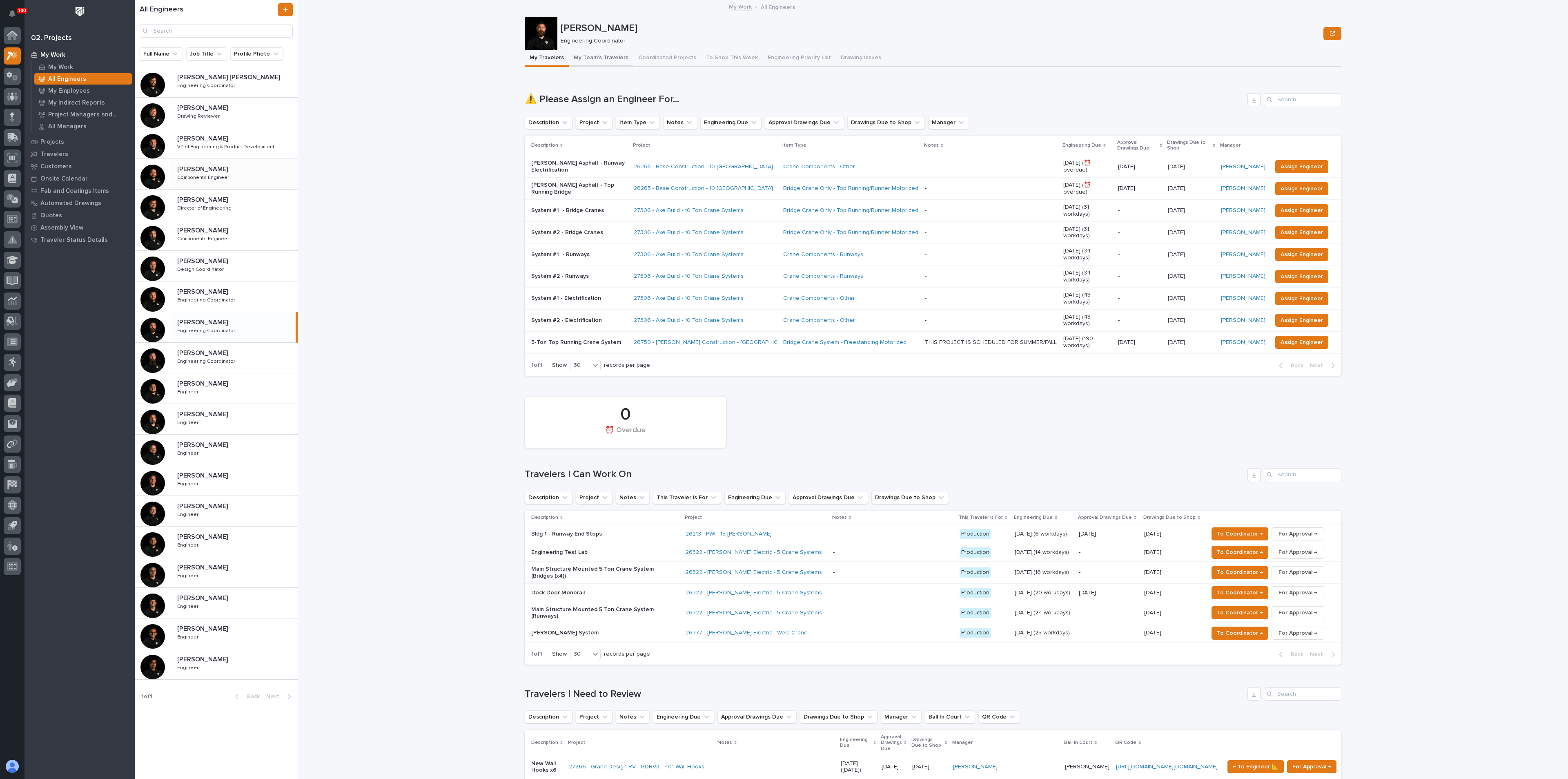
click at [606, 55] on button "My Team's Travelers" at bounding box center [601, 58] width 65 height 17
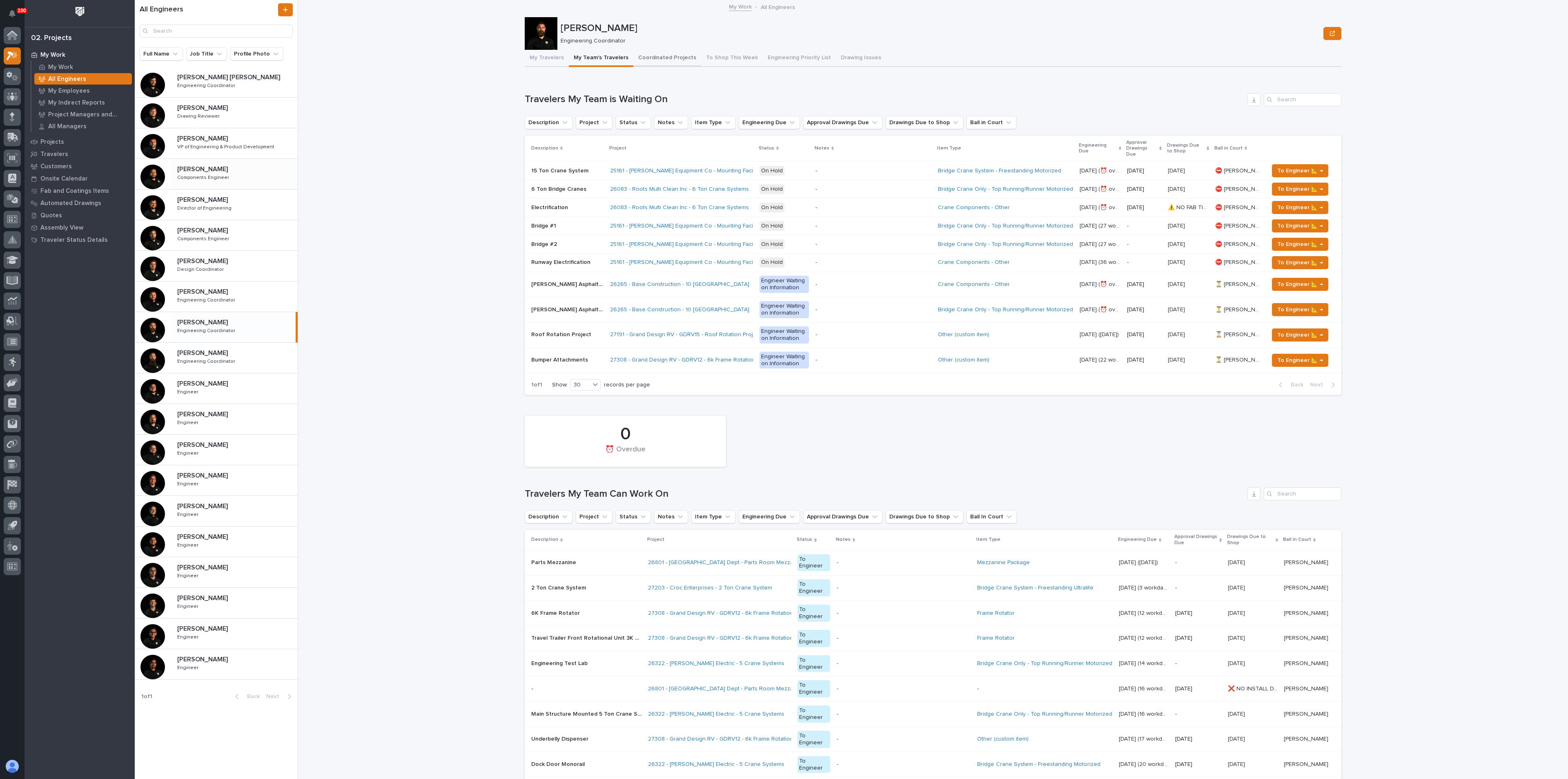
click at [645, 58] on button "Coordinated Projects" at bounding box center [667, 58] width 68 height 17
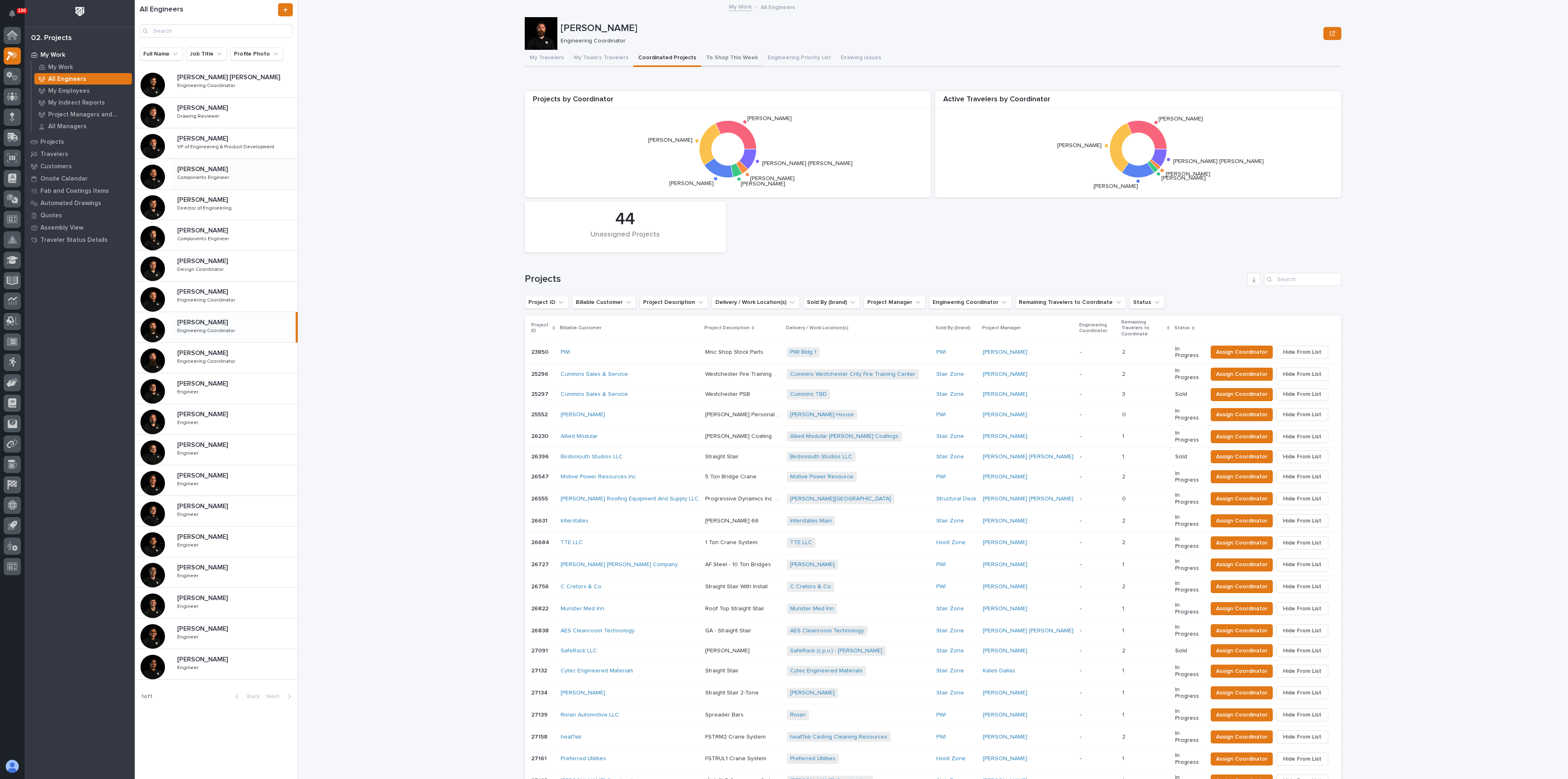
click at [728, 57] on button "To Shop This Week" at bounding box center [732, 58] width 61 height 17
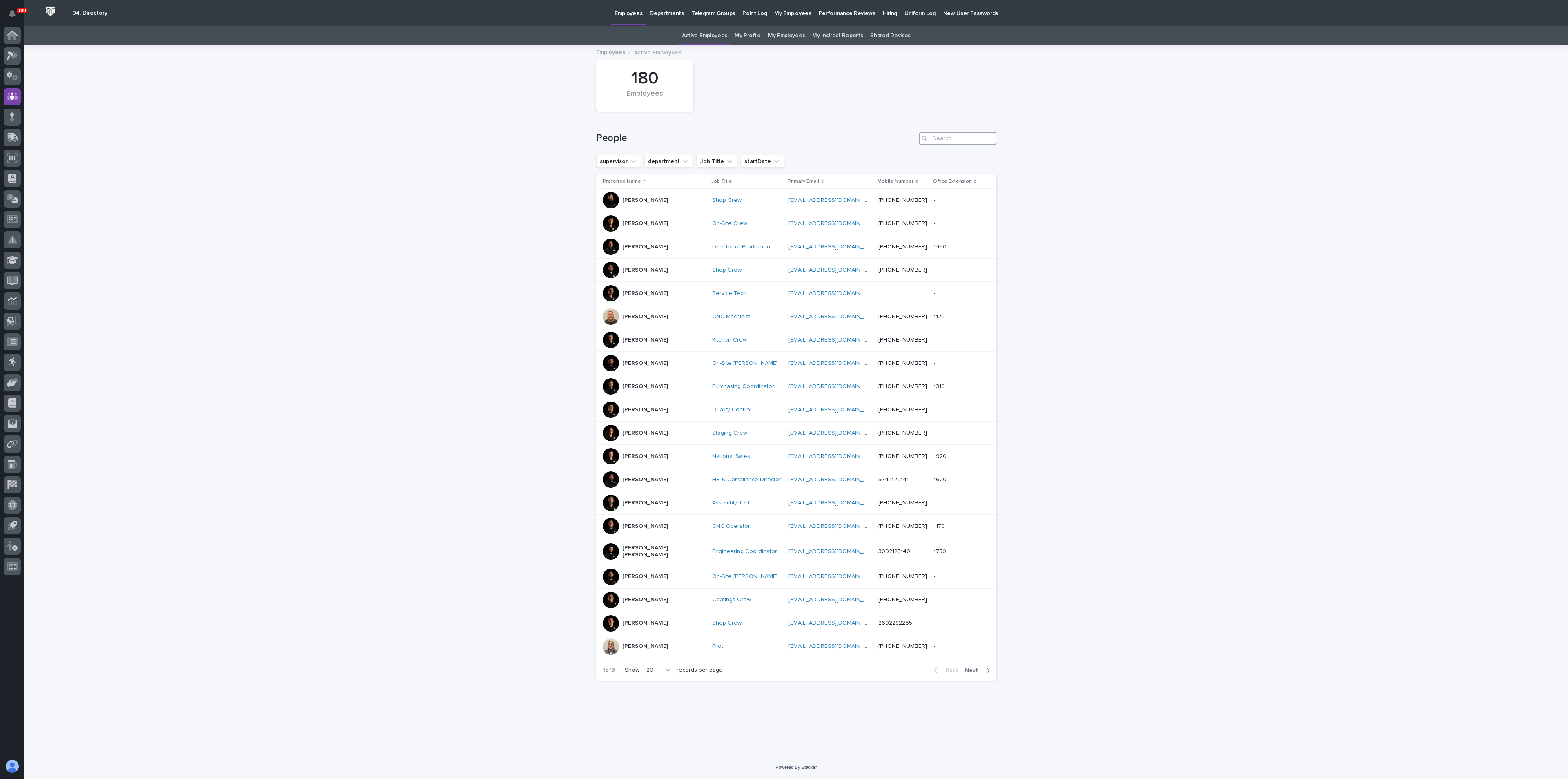
click at [939, 141] on input "Search" at bounding box center [957, 138] width 77 height 13
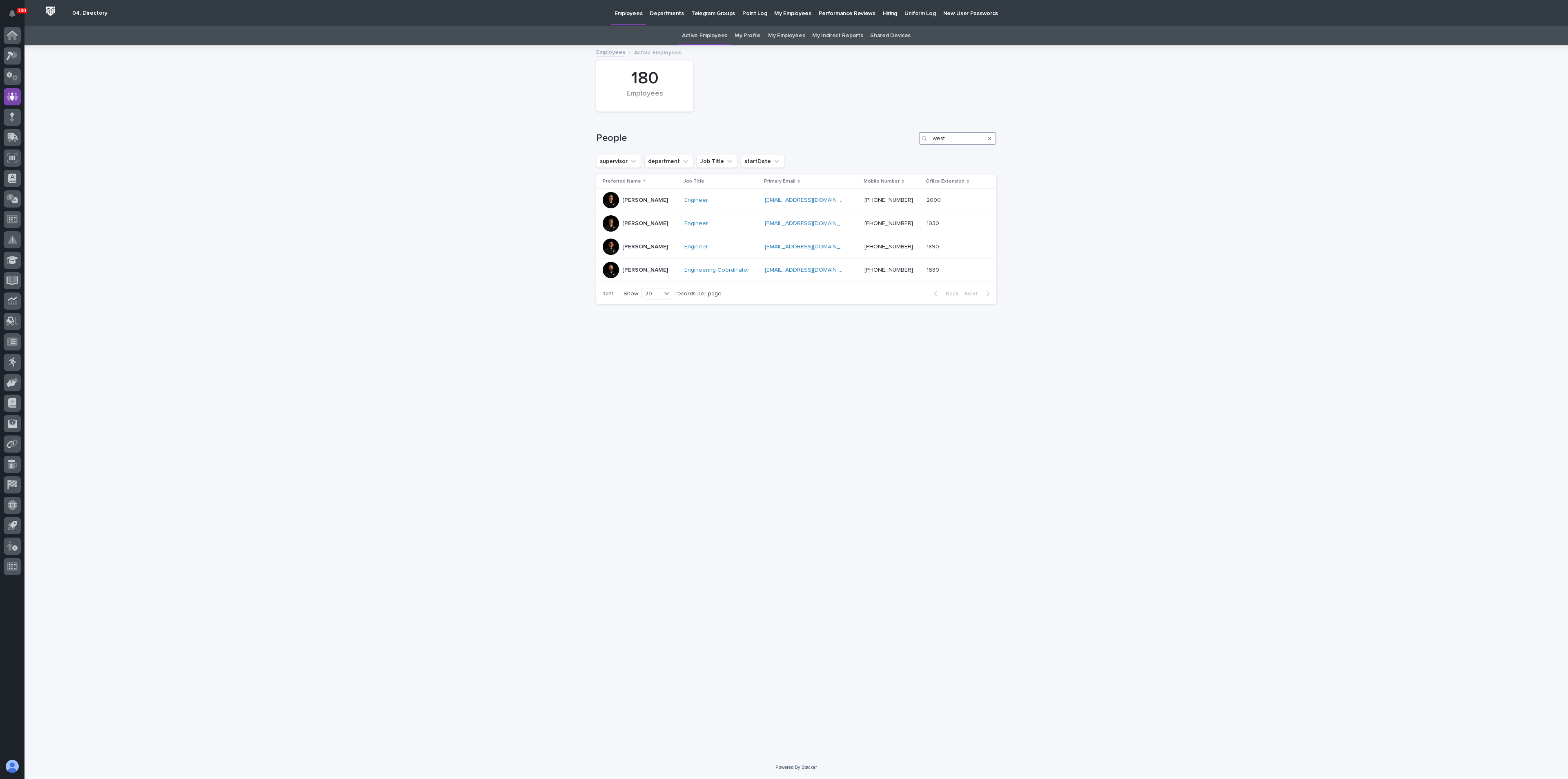
type input "west"
click at [495, 323] on div "Loading... Saving… Loading... Saving… 180 Employees People west supervisor depa…" at bounding box center [796, 401] width 1544 height 710
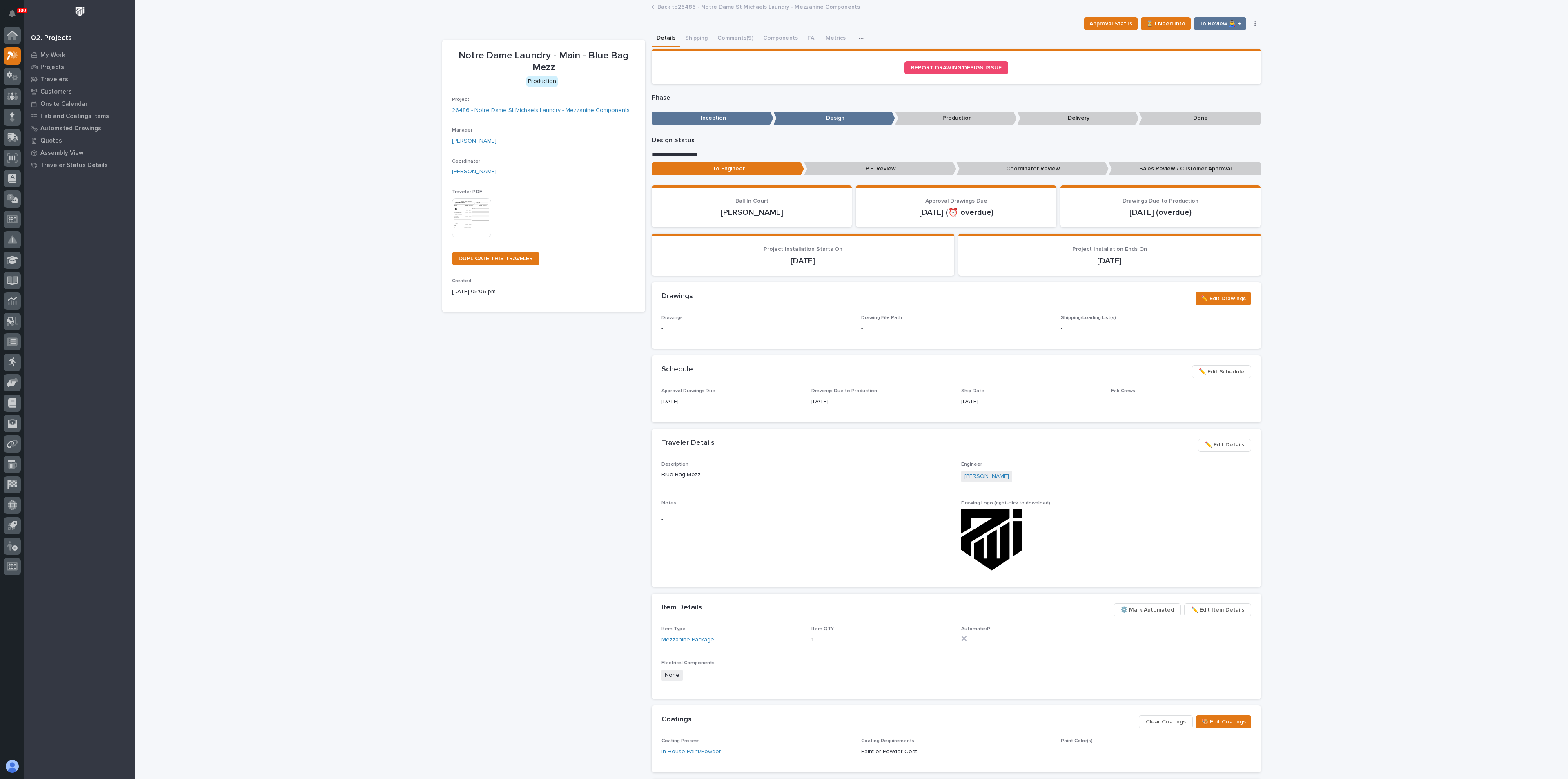
click at [466, 208] on img at bounding box center [472, 217] width 39 height 39
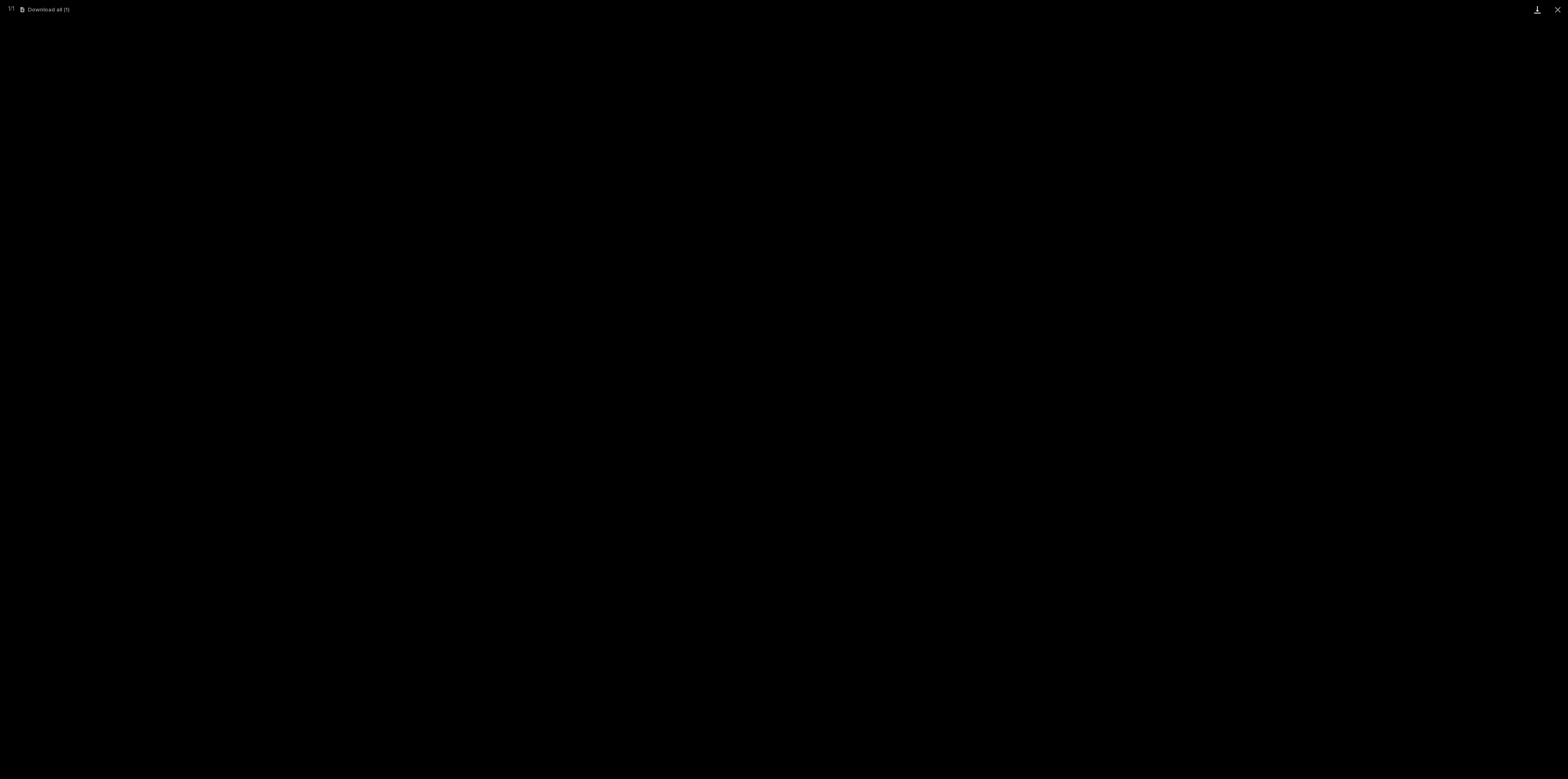
drag, startPoint x: 1553, startPoint y: 9, endPoint x: 1542, endPoint y: 18, distance: 14.2
click at [1553, 9] on button "Close gallery" at bounding box center [1558, 10] width 21 height 19
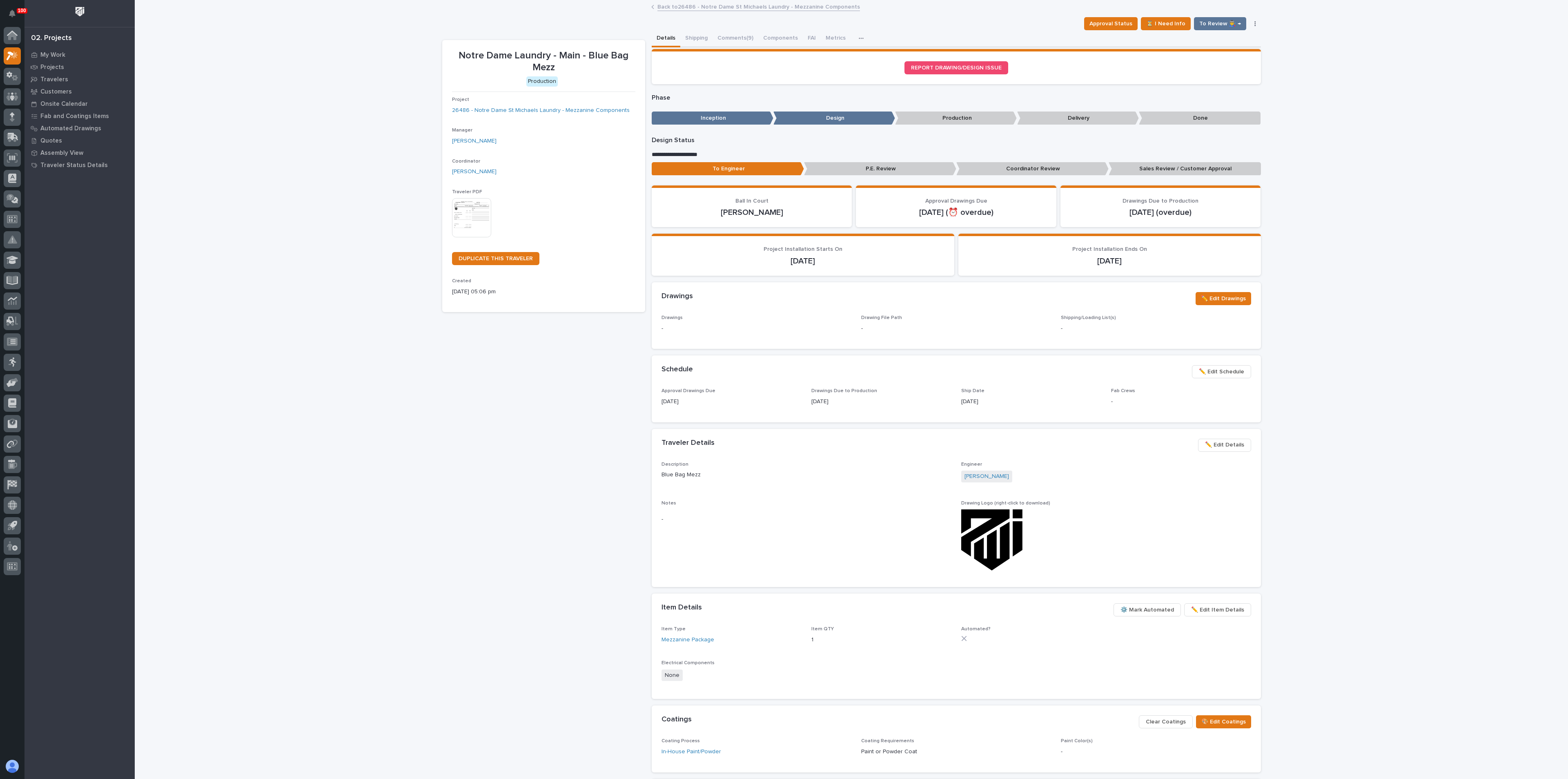
click at [408, 416] on div "Loading... Saving… Loading... Saving… Notre Dame Laundry - Main - Blue Bag Mezz…" at bounding box center [851, 437] width 1433 height 873
click at [528, 108] on link "26486 - Notre Dame St Michaels Laundry - Mezzanine Components" at bounding box center [541, 110] width 178 height 9
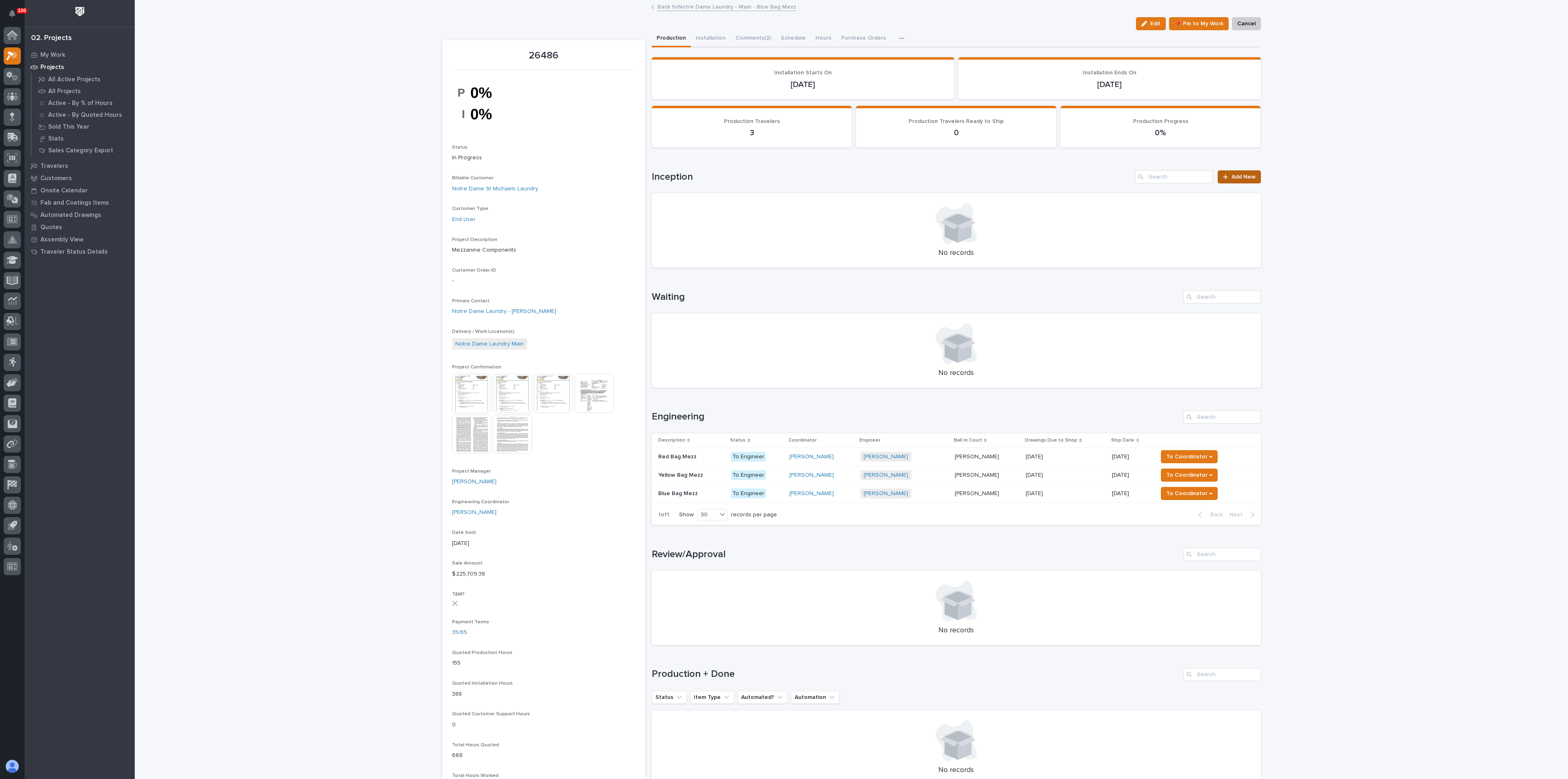
click at [1246, 177] on span "Add New" at bounding box center [1244, 177] width 24 height 5
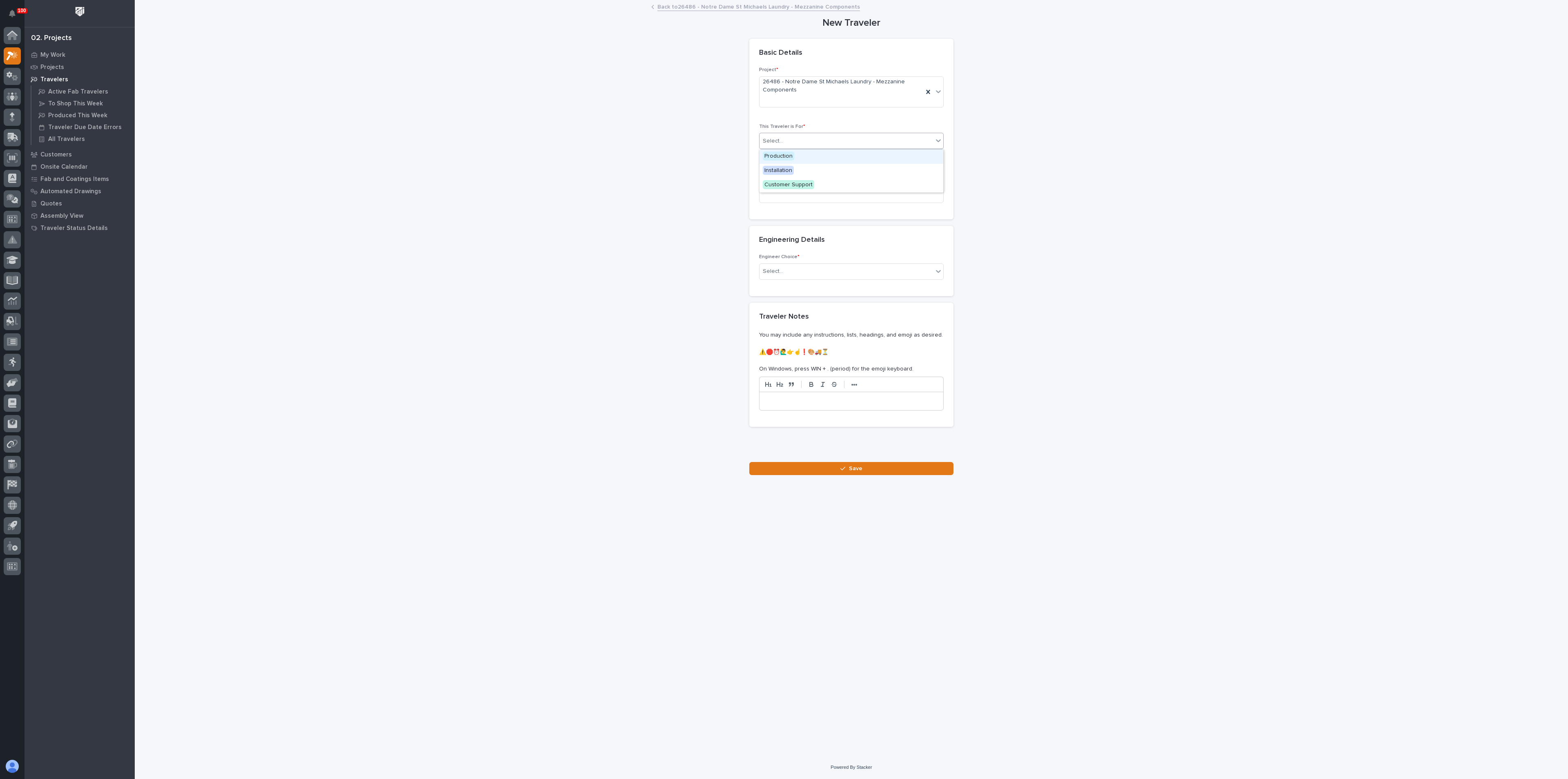
click at [810, 139] on div "Select..." at bounding box center [846, 141] width 173 height 13
click at [777, 157] on span "Production" at bounding box center [779, 156] width 32 height 9
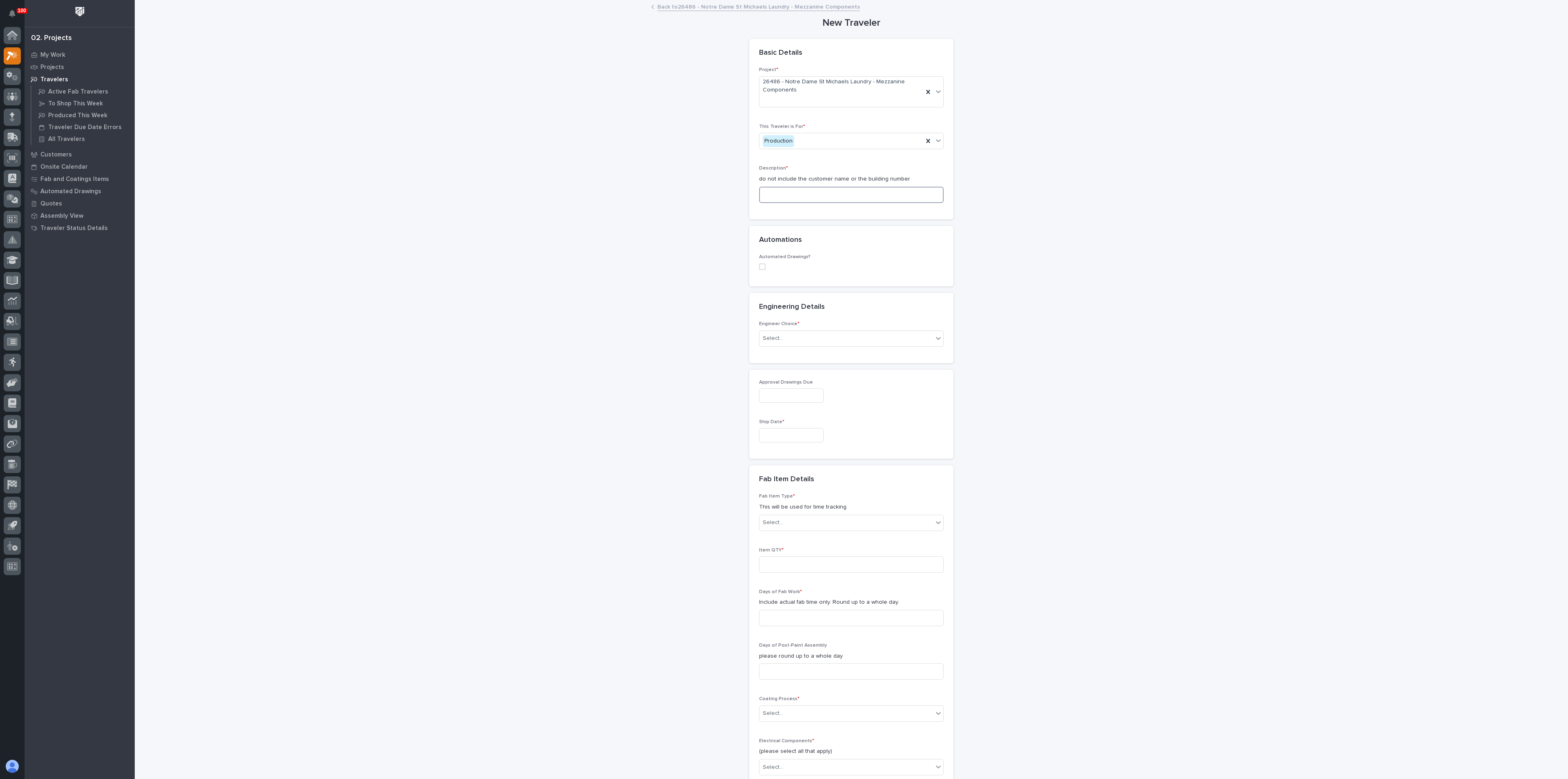
click at [780, 199] on input at bounding box center [851, 195] width 184 height 16
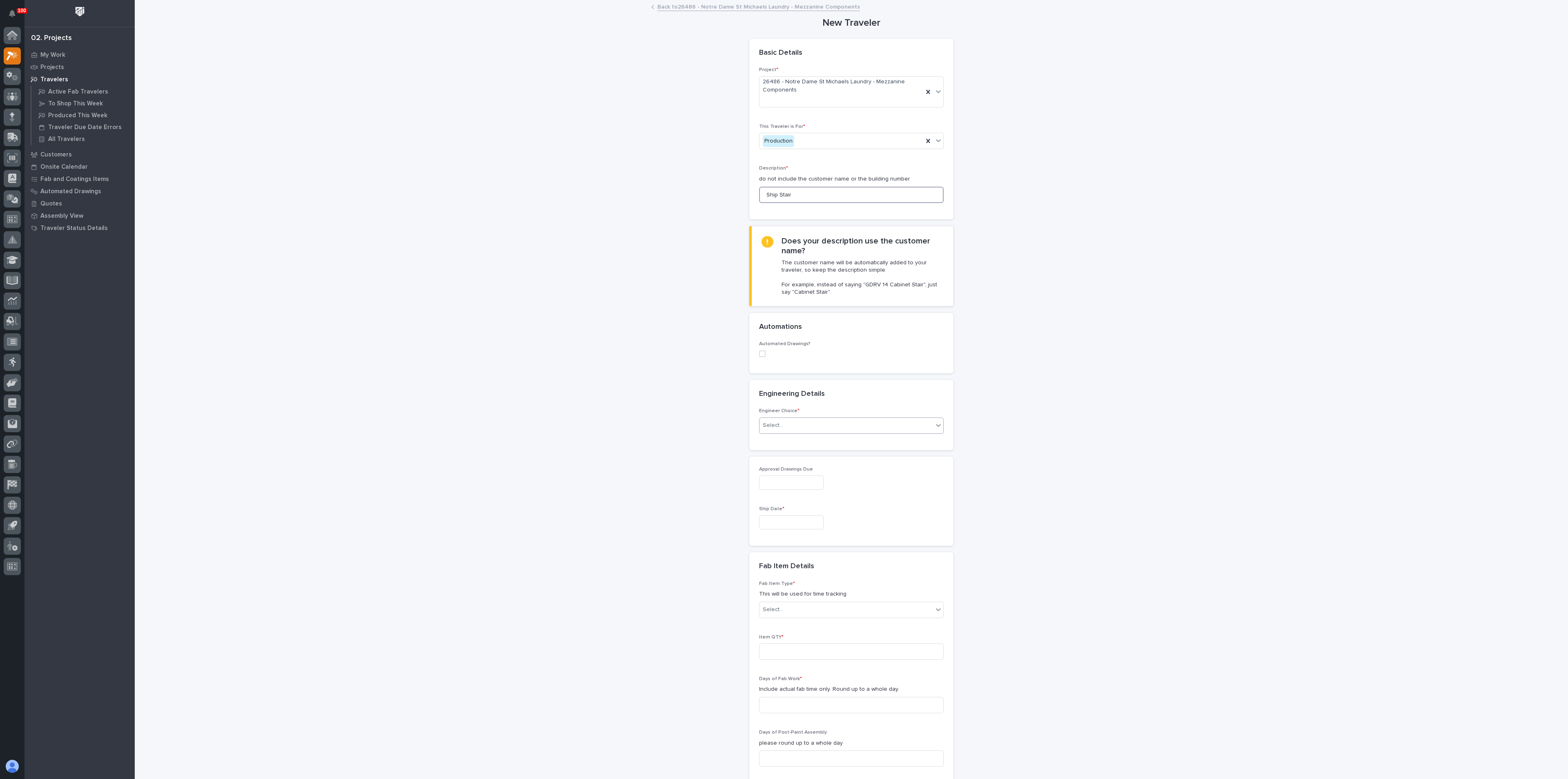
type input "Ship Stair"
click at [793, 429] on div "Select..." at bounding box center [846, 426] width 173 height 13
click at [785, 467] on div "I know who will draw this" at bounding box center [847, 470] width 184 height 14
click at [775, 559] on div "Select..." at bounding box center [773, 561] width 21 height 9
click at [701, 573] on div "**********" at bounding box center [852, 655] width 819 height 1309
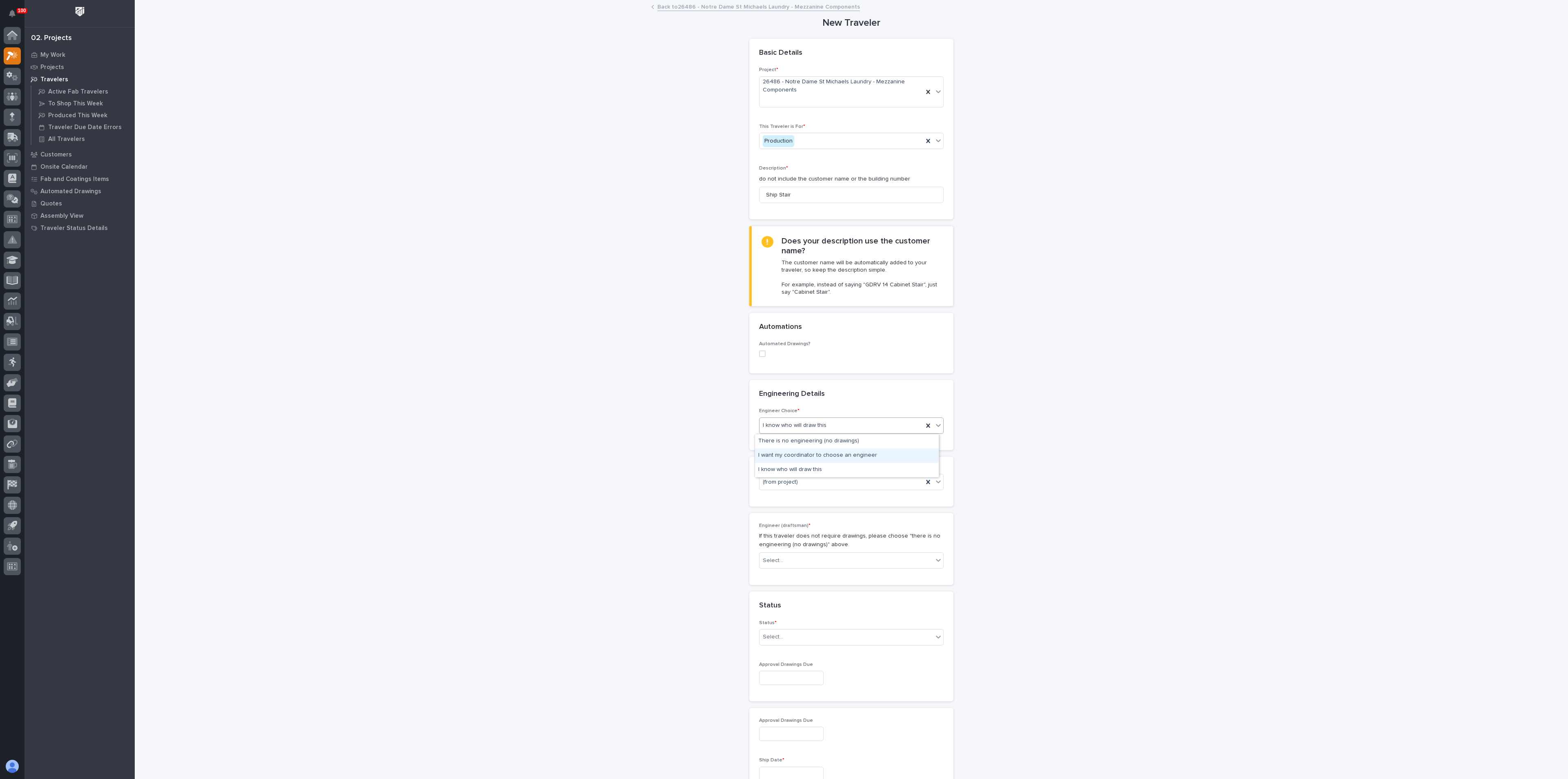
drag, startPoint x: 774, startPoint y: 448, endPoint x: 766, endPoint y: 459, distance: 13.6
click at [772, 457] on div "I want my coordinator to choose an engineer" at bounding box center [847, 456] width 184 height 14
click at [707, 464] on div "New Traveler Loading... Saving… Loading... Saving… Basic Details Project * 2648…" at bounding box center [852, 655] width 819 height 1309
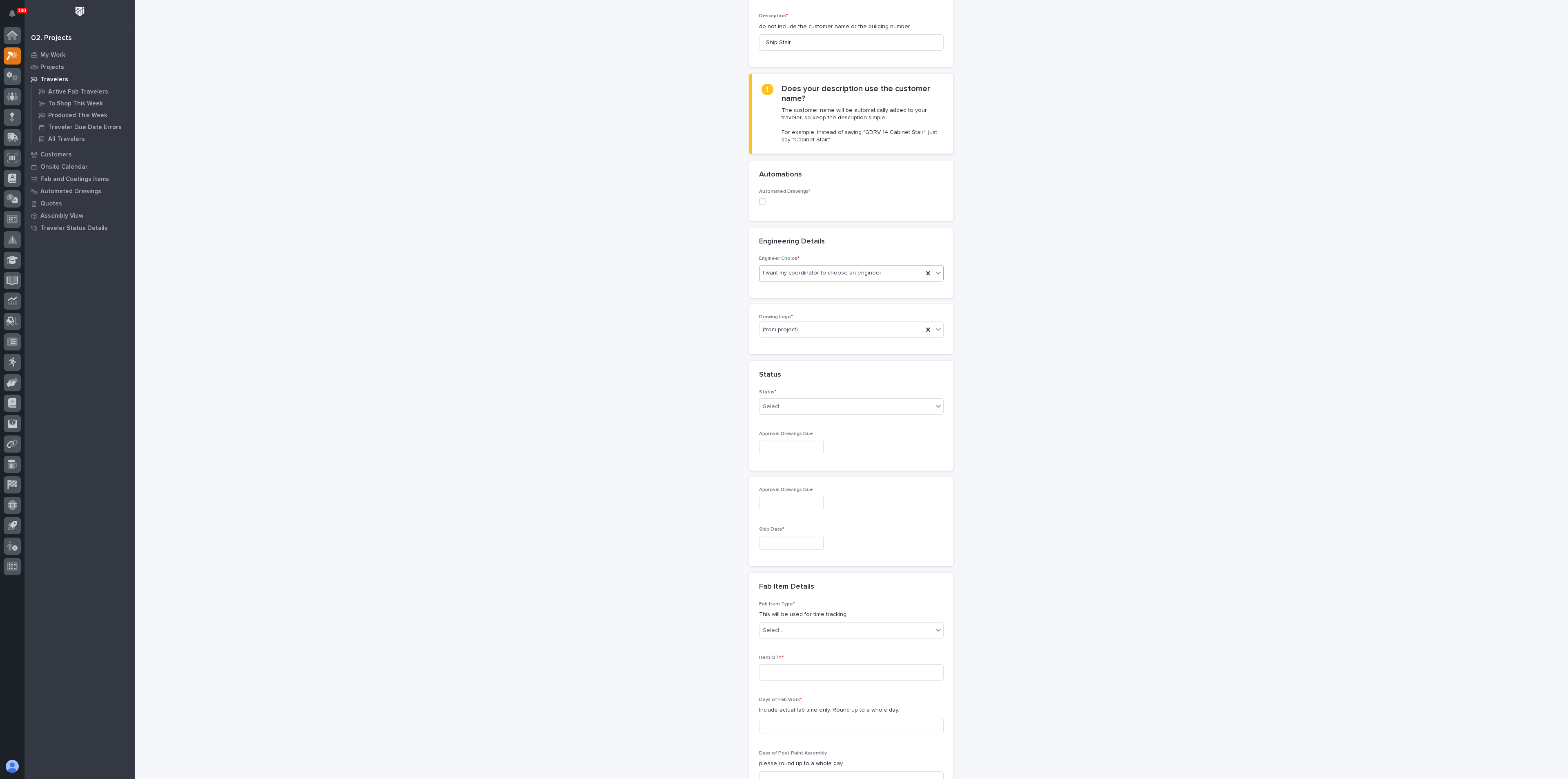
scroll to position [184, 0]
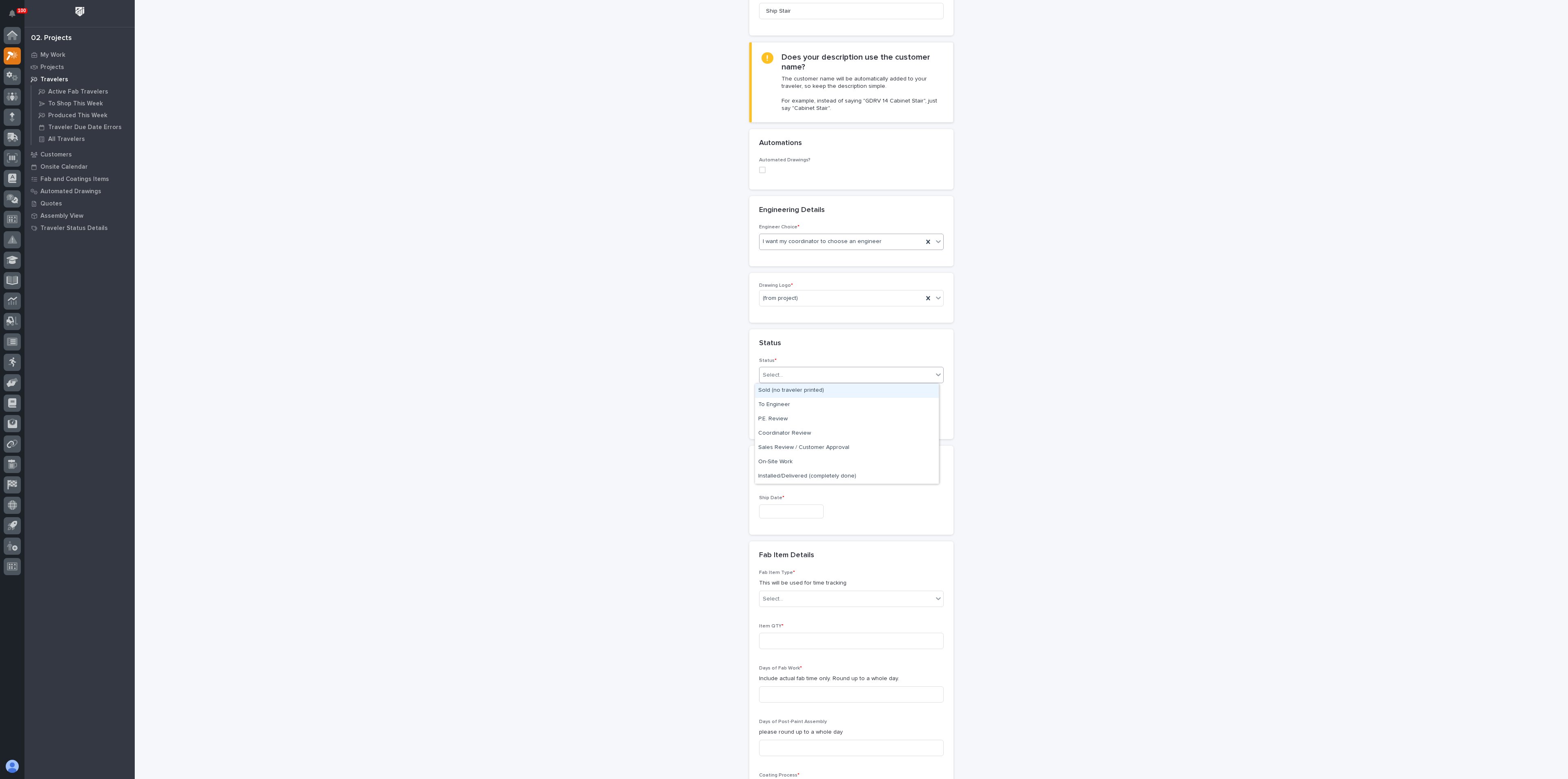
click at [780, 372] on div "Select..." at bounding box center [846, 375] width 173 height 13
drag, startPoint x: 783, startPoint y: 405, endPoint x: 772, endPoint y: 407, distance: 11.2
click at [783, 405] on div "To Engineer" at bounding box center [847, 404] width 184 height 14
click at [674, 419] on div "**********" at bounding box center [852, 432] width 819 height 1230
drag, startPoint x: 776, startPoint y: 504, endPoint x: 776, endPoint y: 508, distance: 4.0
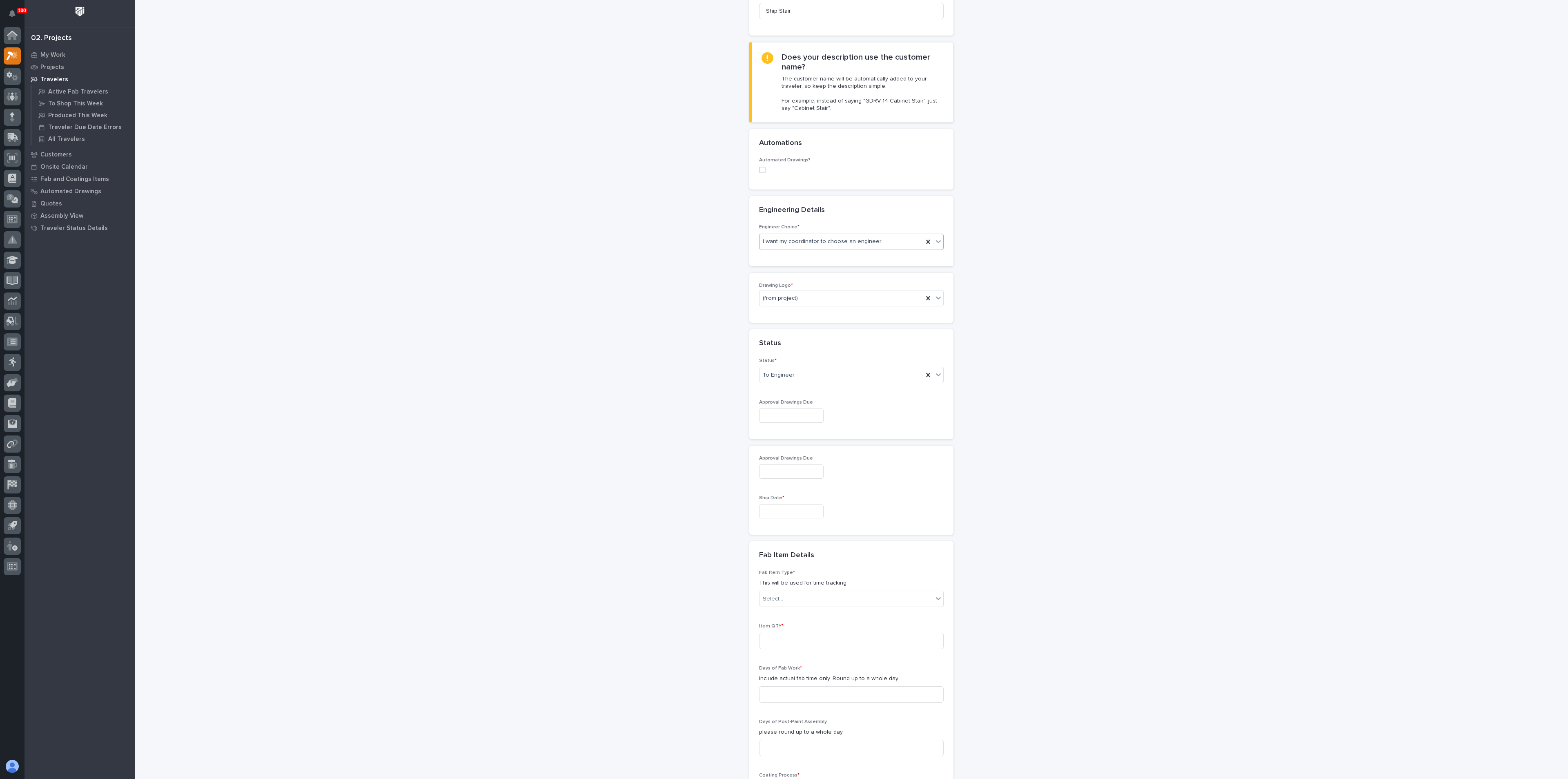
click at [776, 504] on div "Ship Date *" at bounding box center [851, 510] width 184 height 30
click at [772, 510] on input "text" at bounding box center [791, 511] width 65 height 14
click at [783, 454] on div "22" at bounding box center [782, 458] width 11 height 11
type input "**********"
click at [743, 536] on div "**********" at bounding box center [852, 432] width 819 height 1230
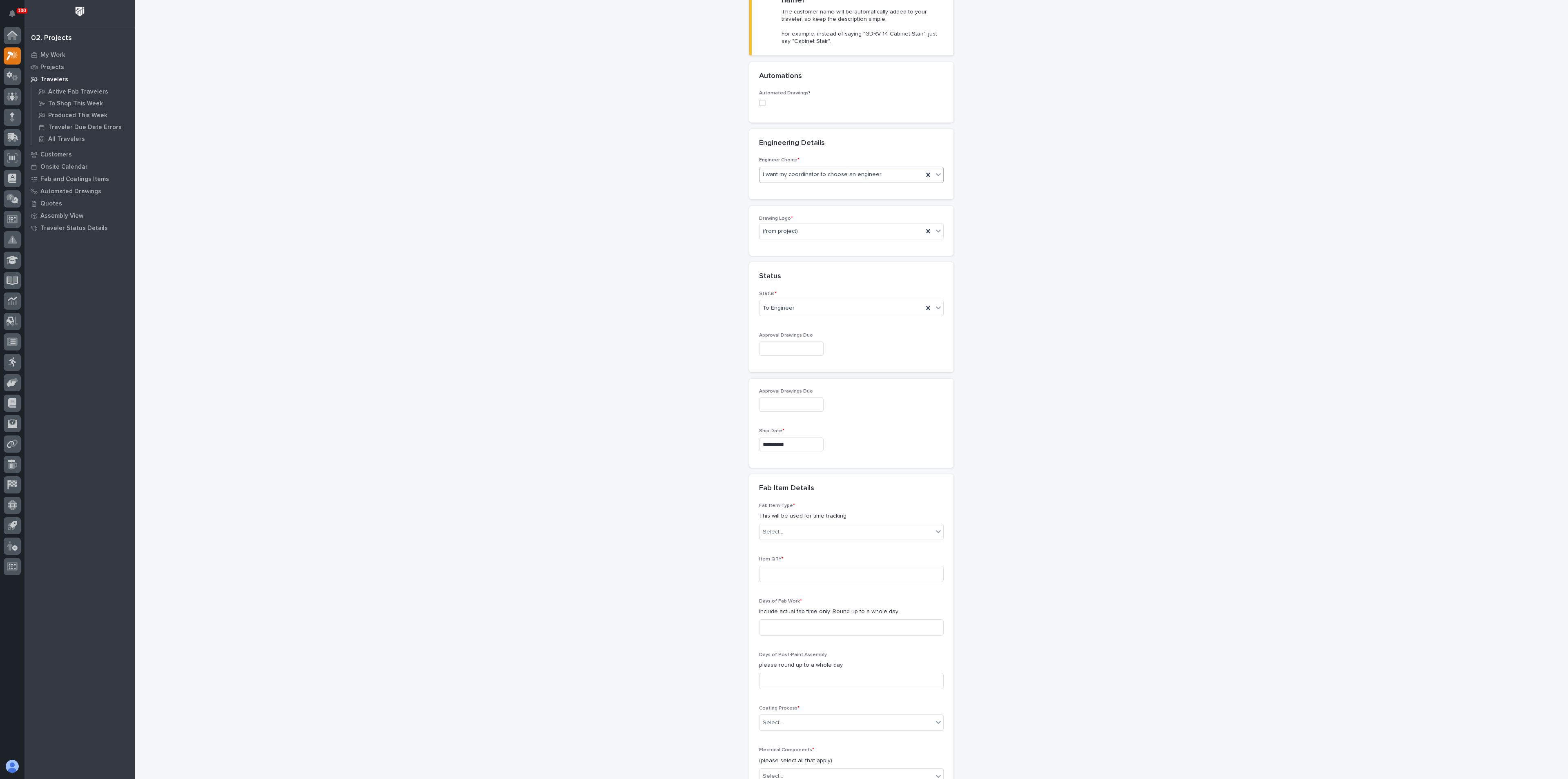
scroll to position [306, 0]
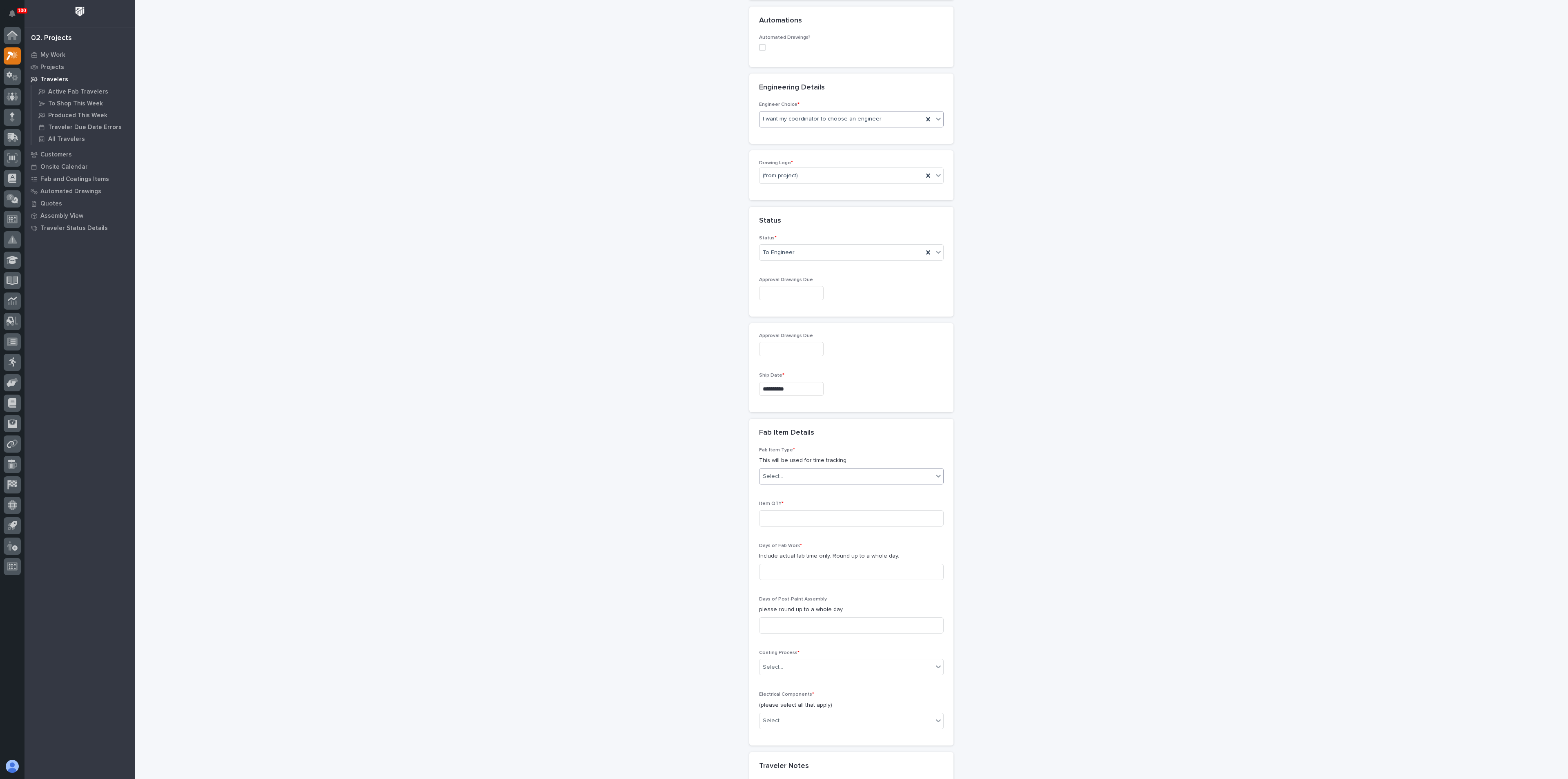
click at [823, 479] on div "Select..." at bounding box center [846, 476] width 173 height 13
click at [798, 534] on div "Stairway - (straight)" at bounding box center [847, 535] width 184 height 14
click at [780, 522] on input at bounding box center [851, 518] width 184 height 16
type input "1"
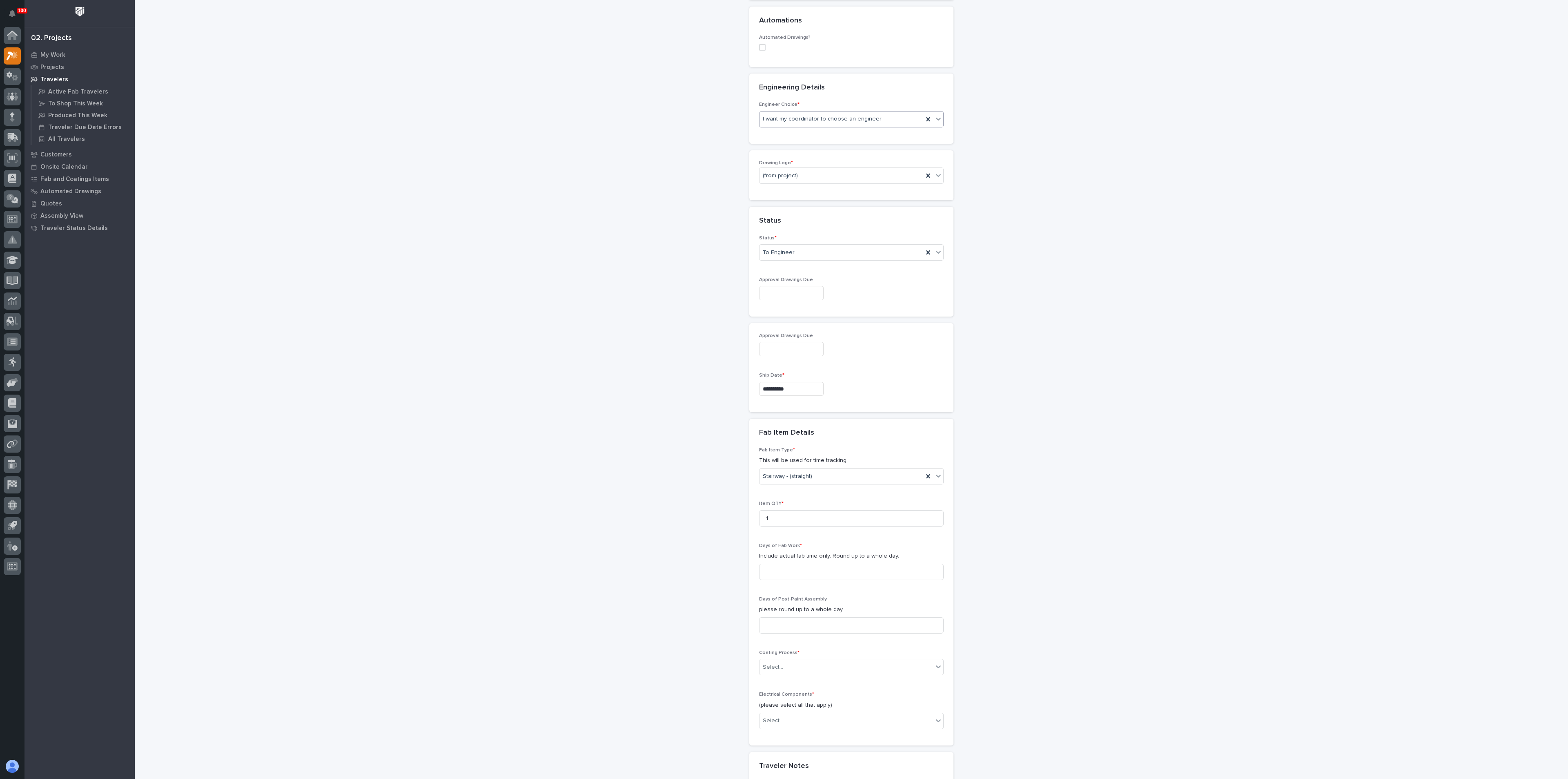
drag, startPoint x: 720, startPoint y: 548, endPoint x: 732, endPoint y: 549, distance: 12.0
click at [722, 548] on div "**********" at bounding box center [852, 309] width 819 height 1230
click at [782, 564] on input at bounding box center [851, 572] width 184 height 16
type input "4"
type input "3"
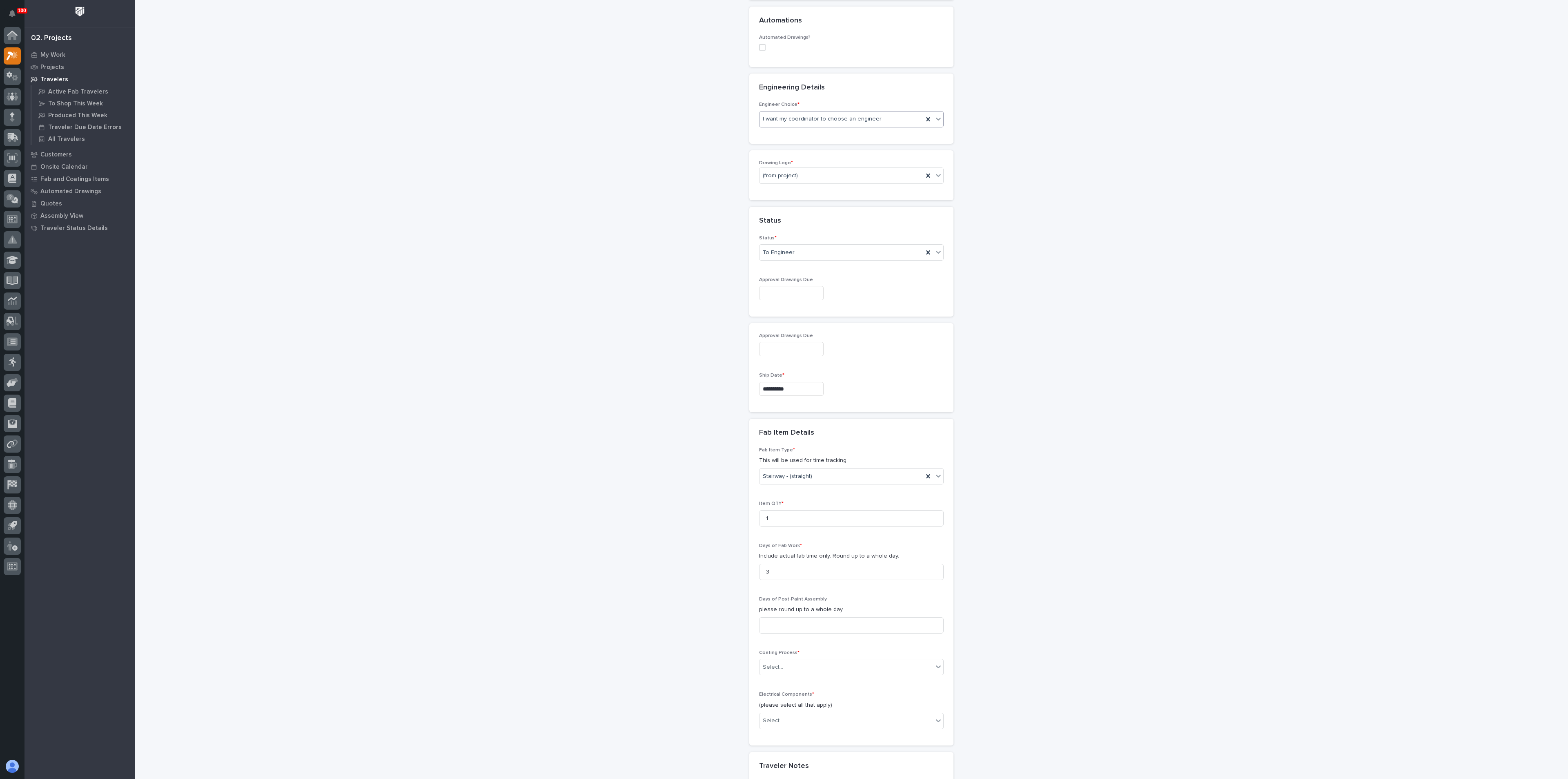
click at [713, 585] on div "**********" at bounding box center [852, 309] width 819 height 1230
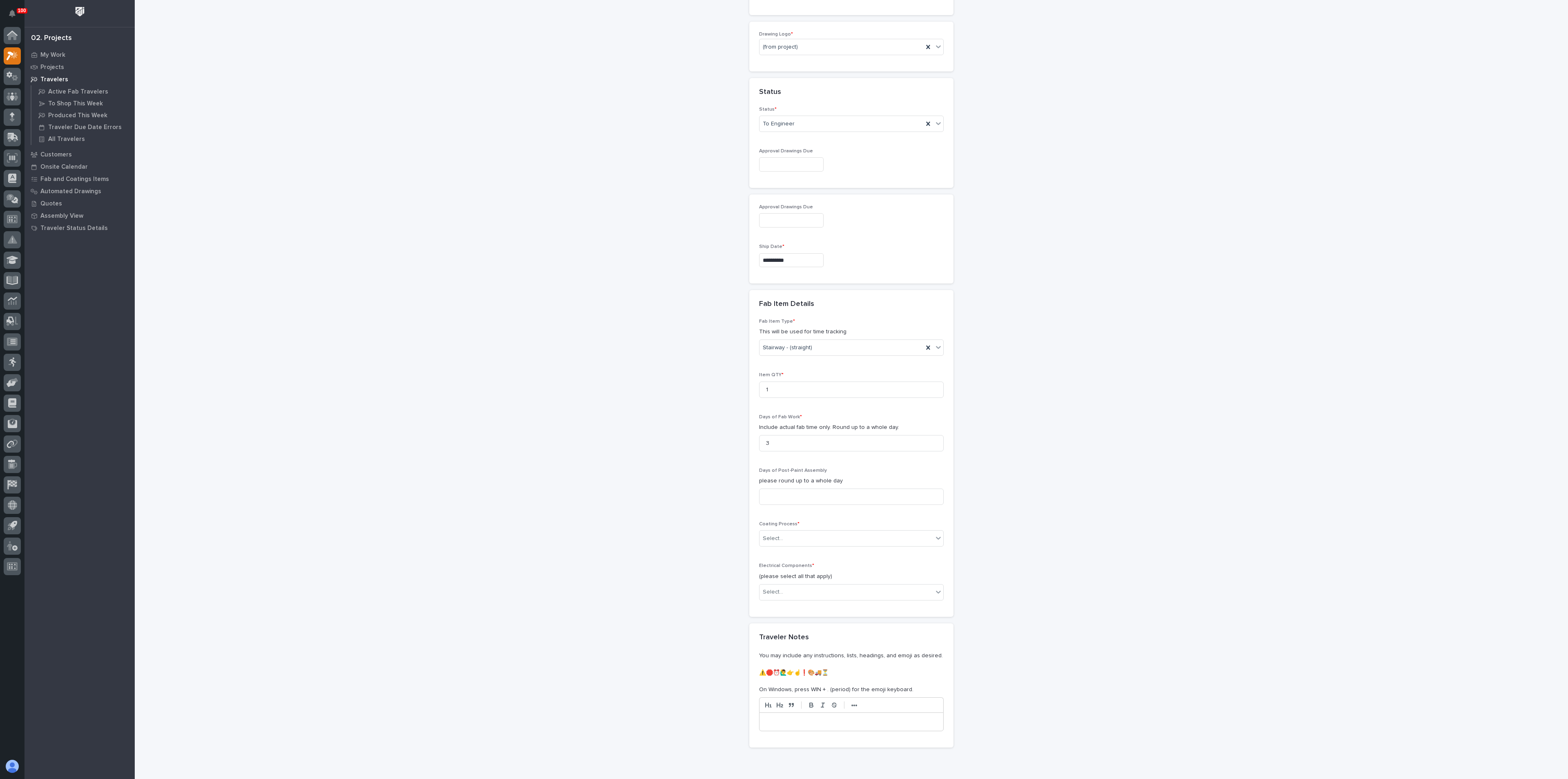
scroll to position [490, 0]
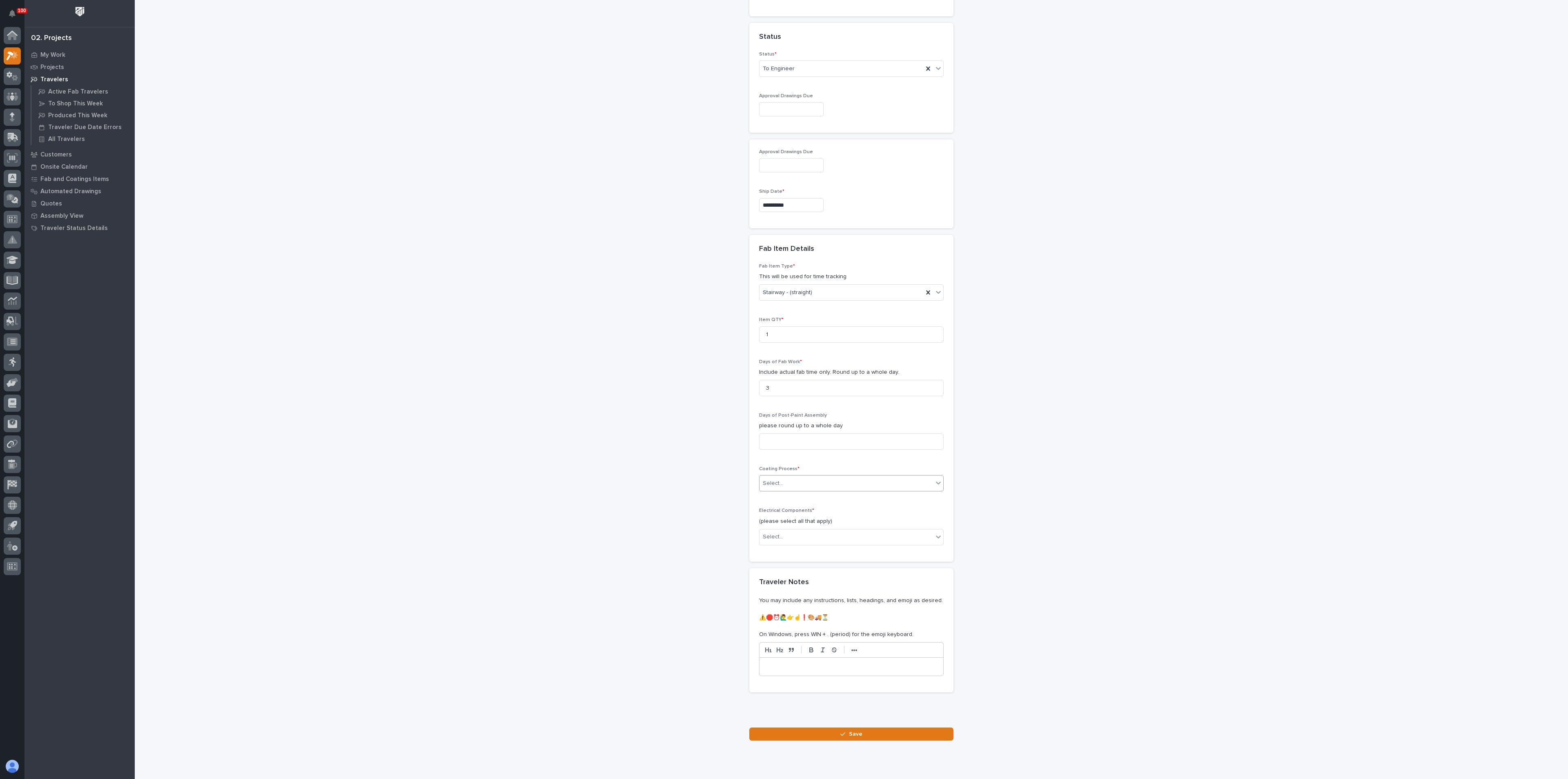
click at [800, 482] on div "Select..." at bounding box center [846, 484] width 173 height 13
click at [777, 513] on div "In-House Paint/Powder" at bounding box center [847, 513] width 184 height 14
click at [685, 530] on div "**********" at bounding box center [852, 125] width 819 height 1230
click at [788, 533] on div "Select..." at bounding box center [846, 537] width 173 height 13
drag, startPoint x: 779, startPoint y: 553, endPoint x: 773, endPoint y: 555, distance: 6.3
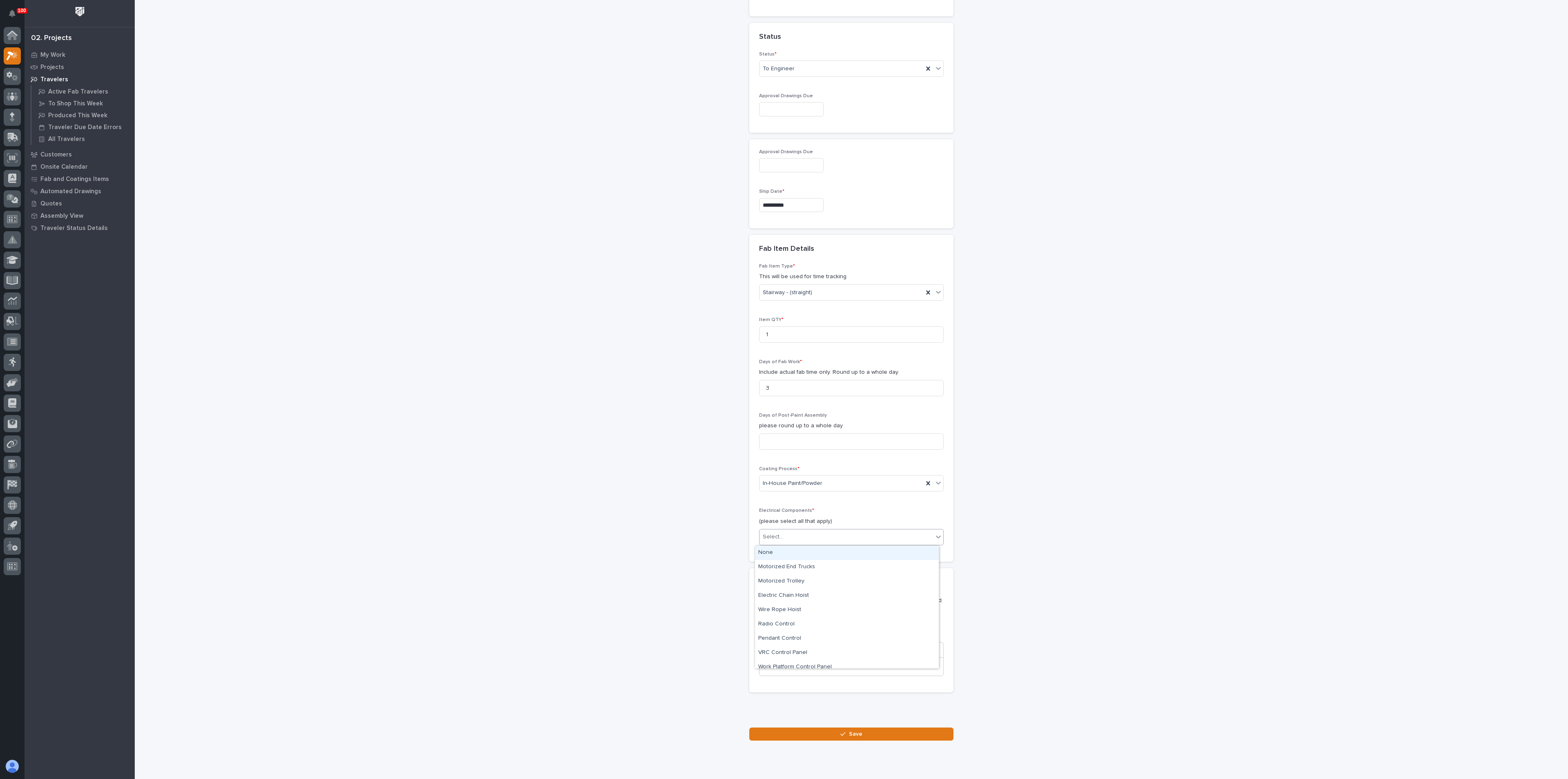
click at [779, 553] on div "None" at bounding box center [847, 552] width 184 height 14
click at [702, 570] on div "**********" at bounding box center [852, 125] width 819 height 1230
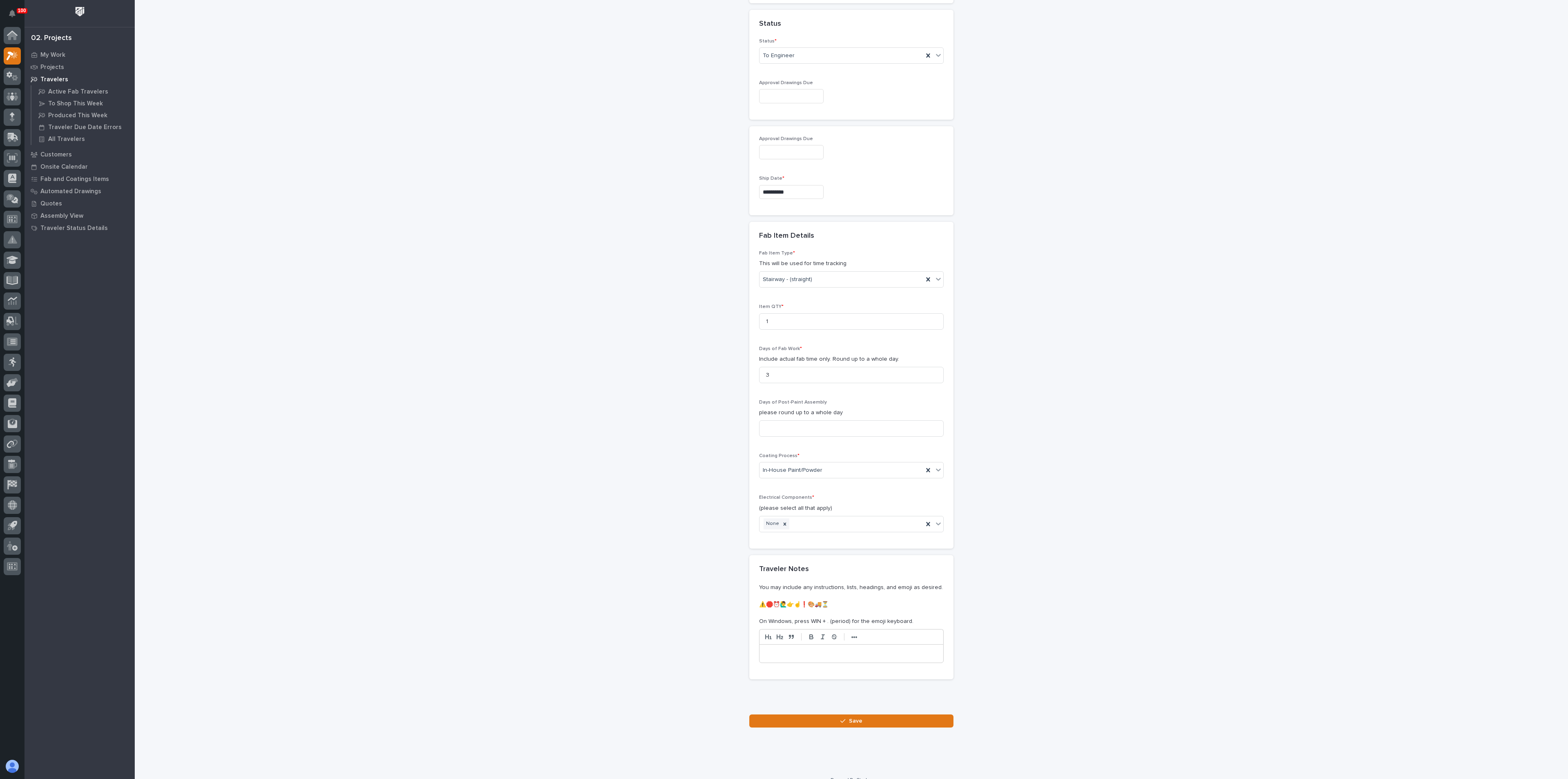
scroll to position [516, 0]
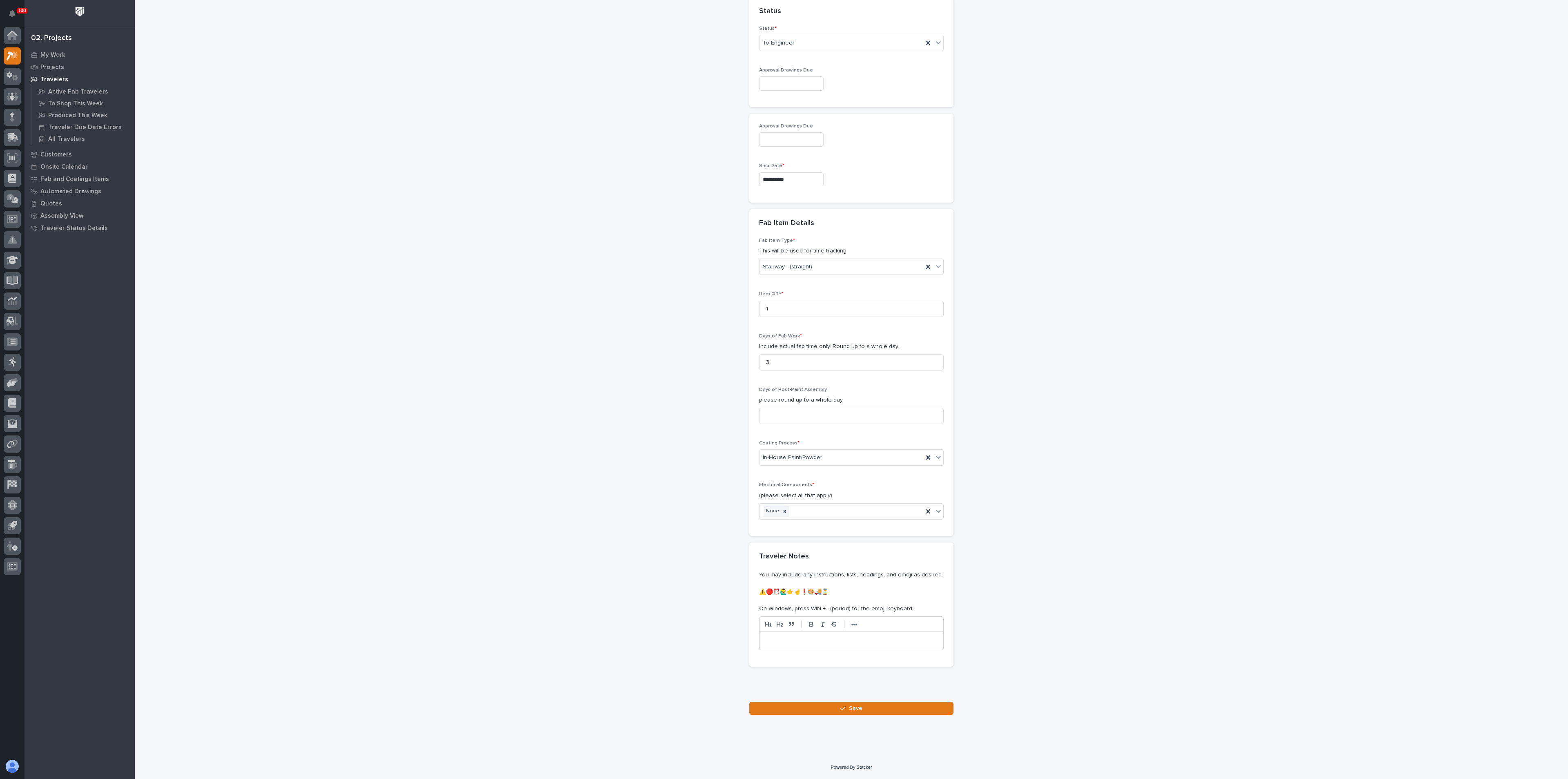
click at [862, 707] on button "Save" at bounding box center [851, 708] width 204 height 13
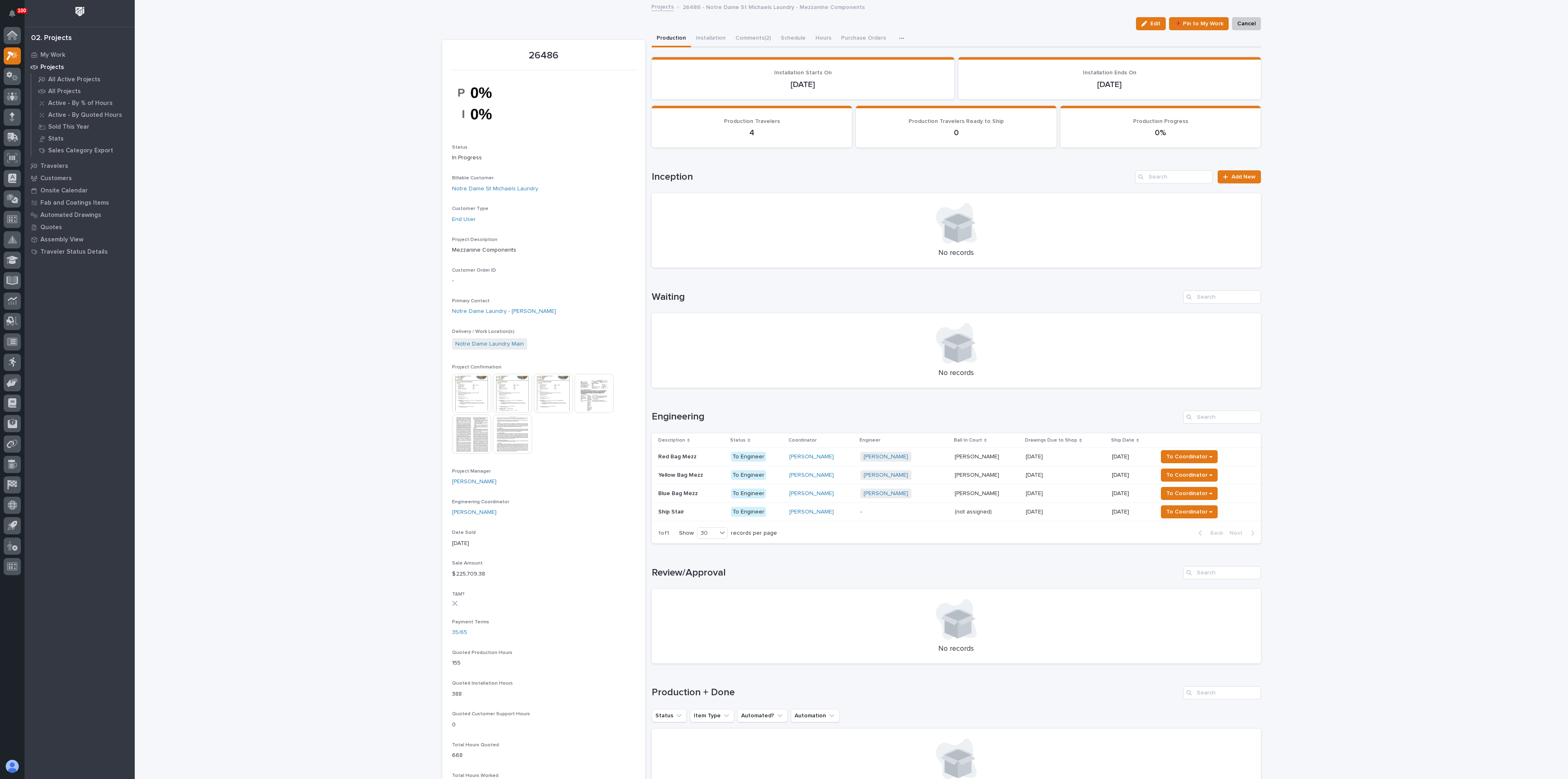
click at [660, 510] on p "Ship Stair" at bounding box center [671, 512] width 27 height 9
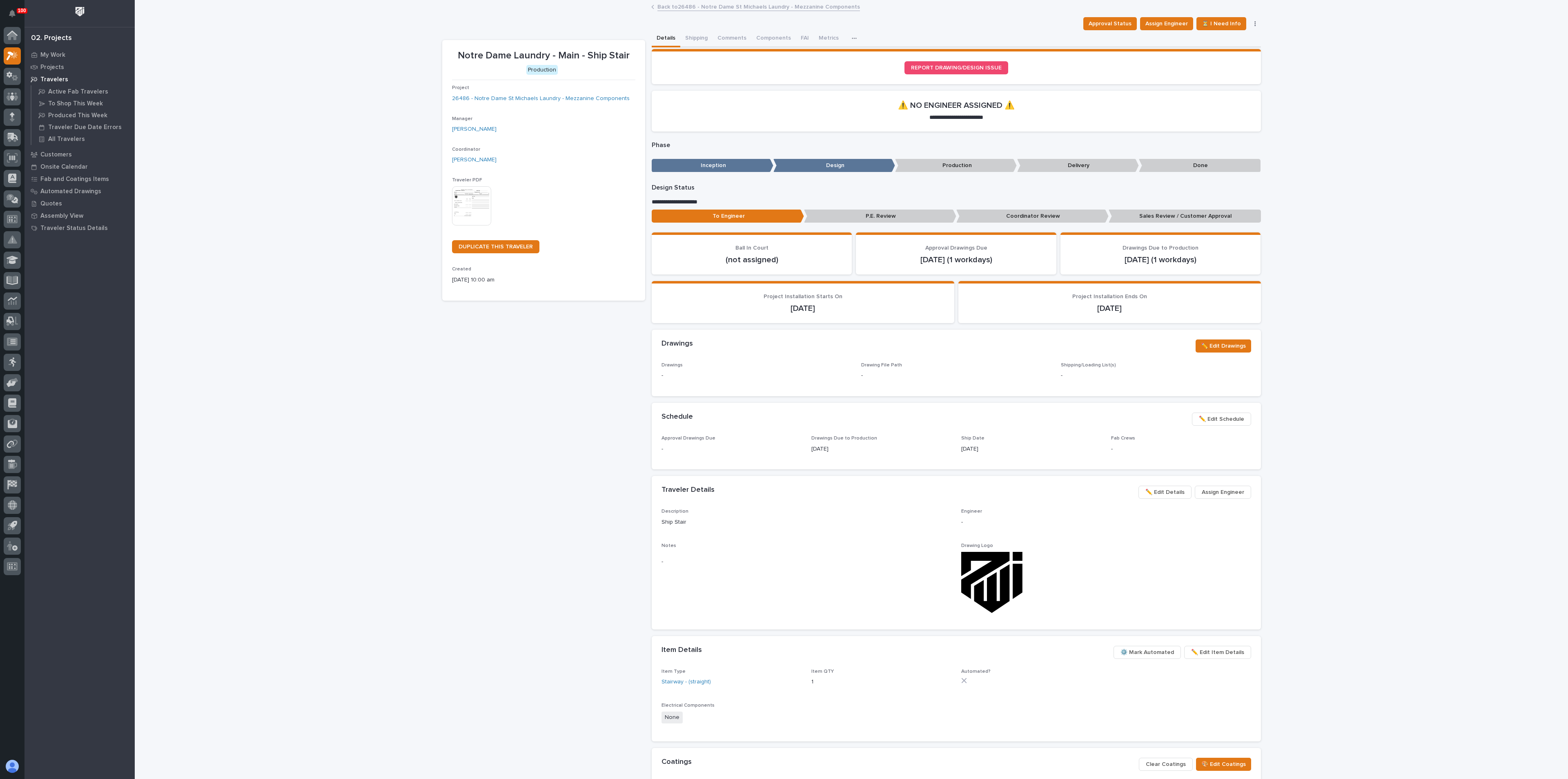
click at [471, 186] on img at bounding box center [472, 206] width 39 height 39
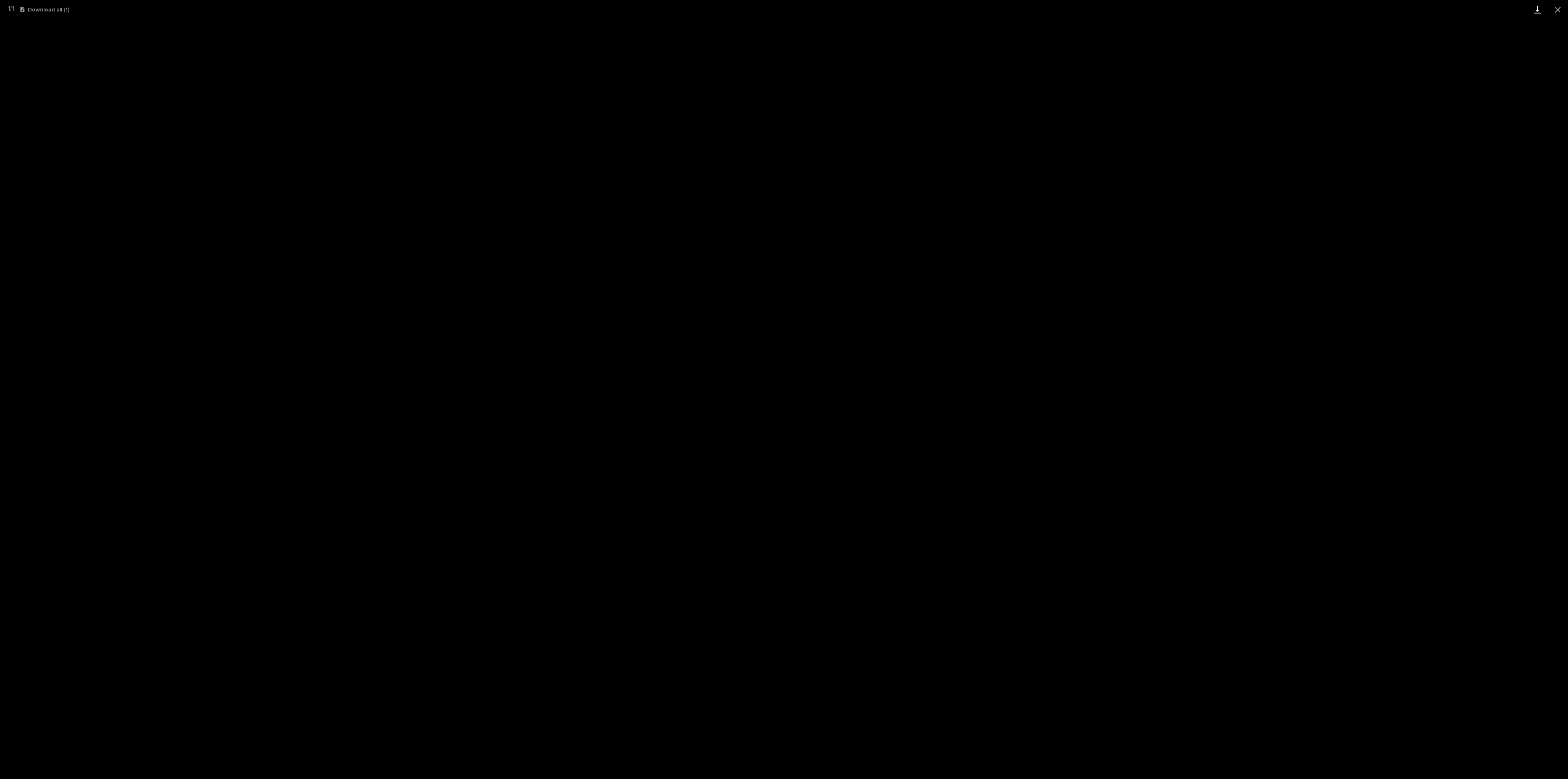
drag, startPoint x: 1558, startPoint y: 9, endPoint x: 1536, endPoint y: 18, distance: 23.8
click at [1558, 9] on button "Close gallery" at bounding box center [1558, 10] width 21 height 19
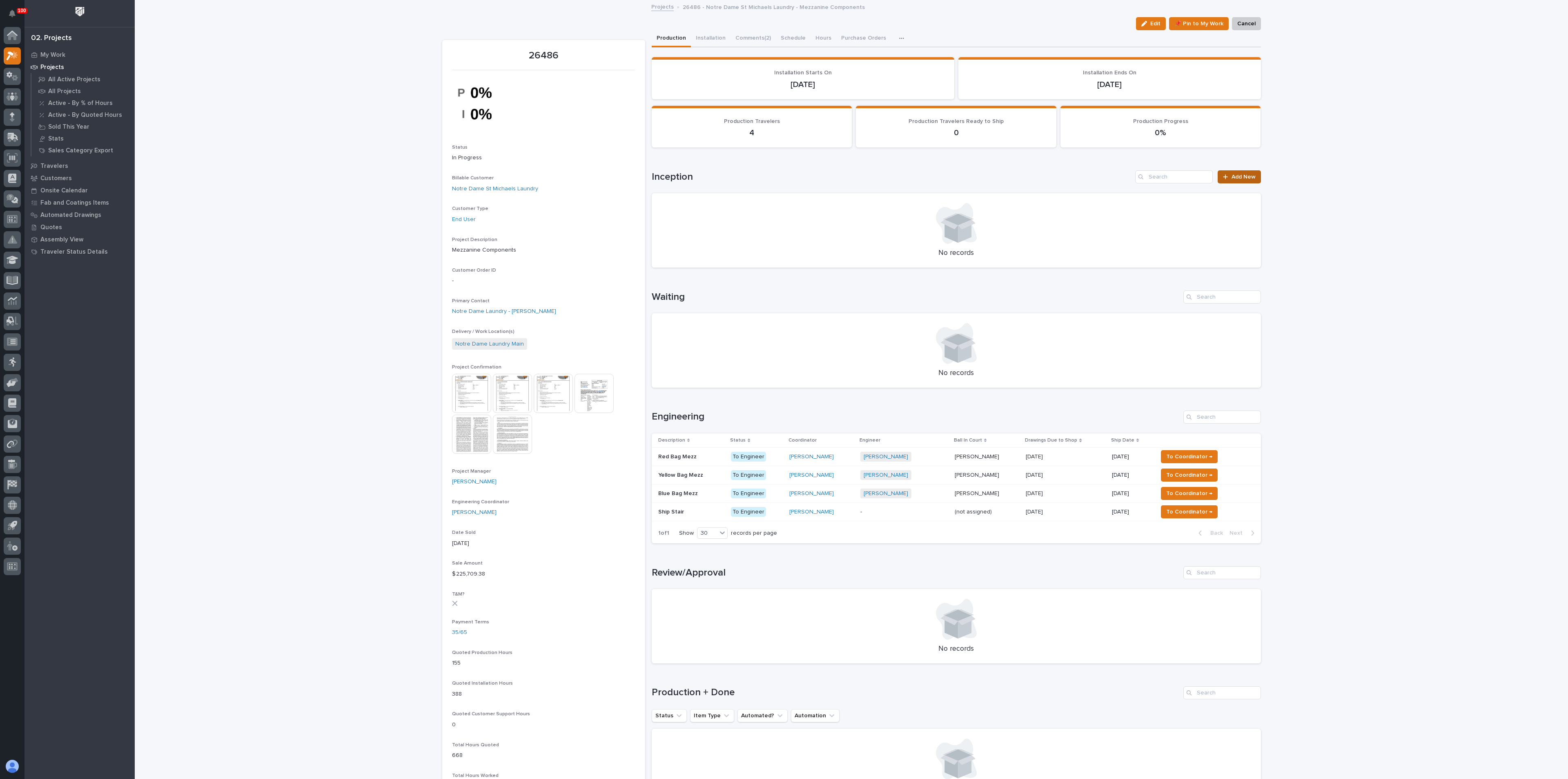
click at [1231, 178] on span "Add New" at bounding box center [1244, 177] width 24 height 5
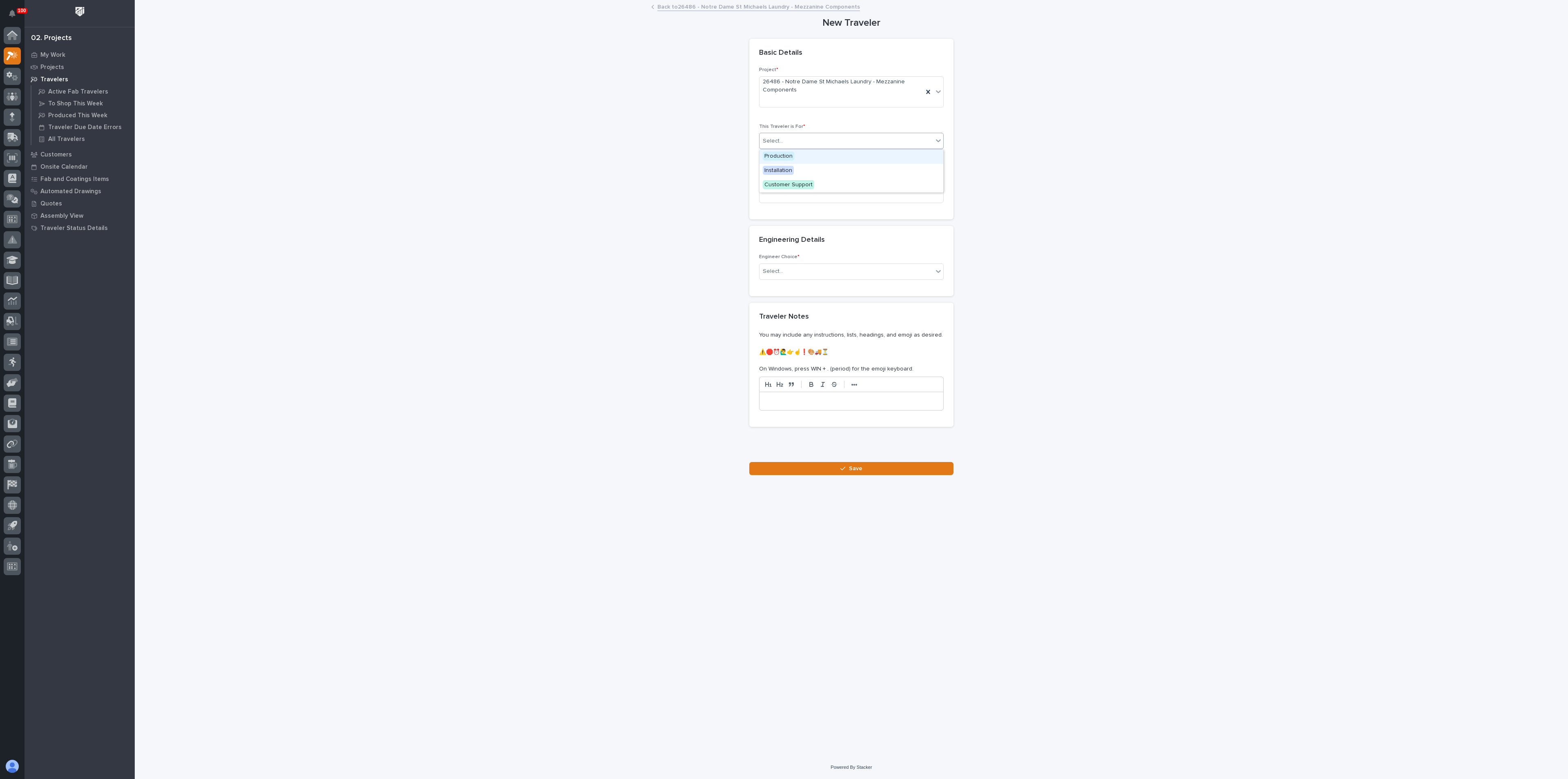
click at [796, 139] on div "Select..." at bounding box center [846, 141] width 173 height 13
click at [791, 157] on span "Production" at bounding box center [779, 156] width 32 height 9
click at [791, 192] on input at bounding box center [851, 195] width 184 height 16
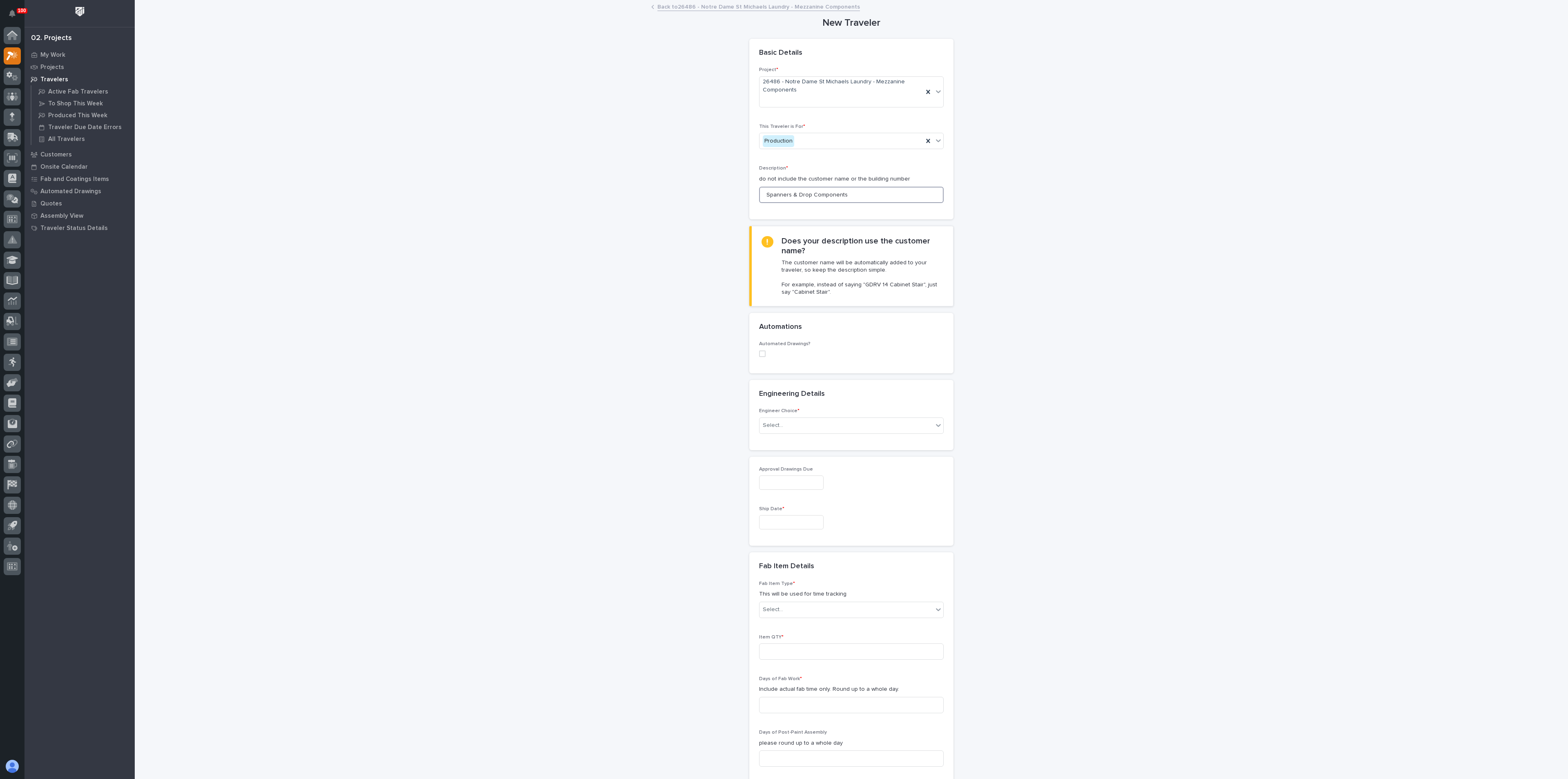
type input "Spanners & Drop Components"
click at [786, 415] on div "Engineer Choice * Select..." at bounding box center [851, 424] width 184 height 32
click at [783, 425] on div "Select..." at bounding box center [846, 426] width 173 height 13
click at [777, 471] on div "I know who will draw this" at bounding box center [847, 470] width 184 height 14
click at [794, 444] on div "There is no engineering (no drawings)" at bounding box center [847, 441] width 184 height 14
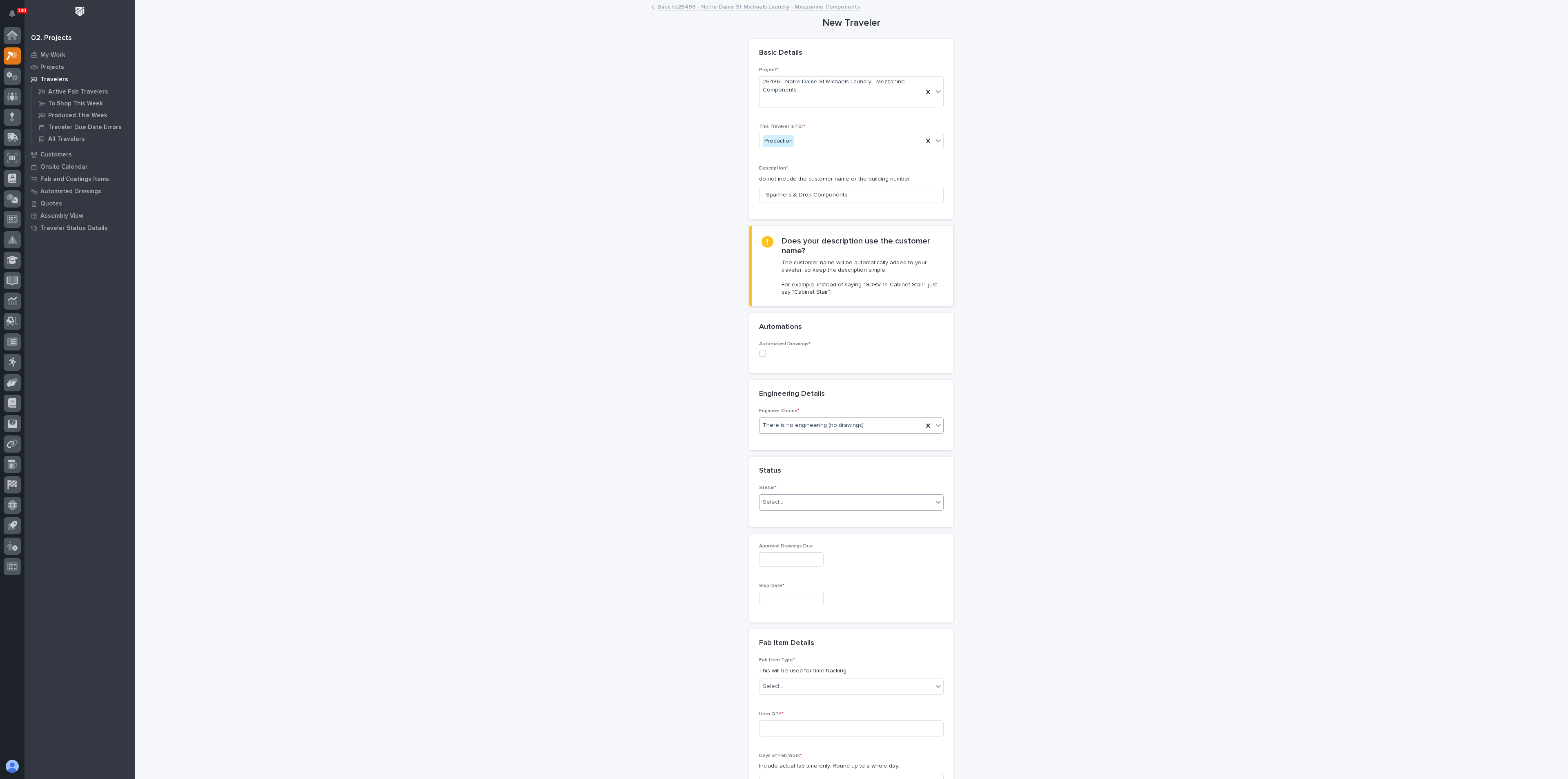
click at [785, 505] on div "Select..." at bounding box center [846, 502] width 173 height 13
click at [782, 535] on div "To Engineer" at bounding box center [847, 532] width 184 height 14
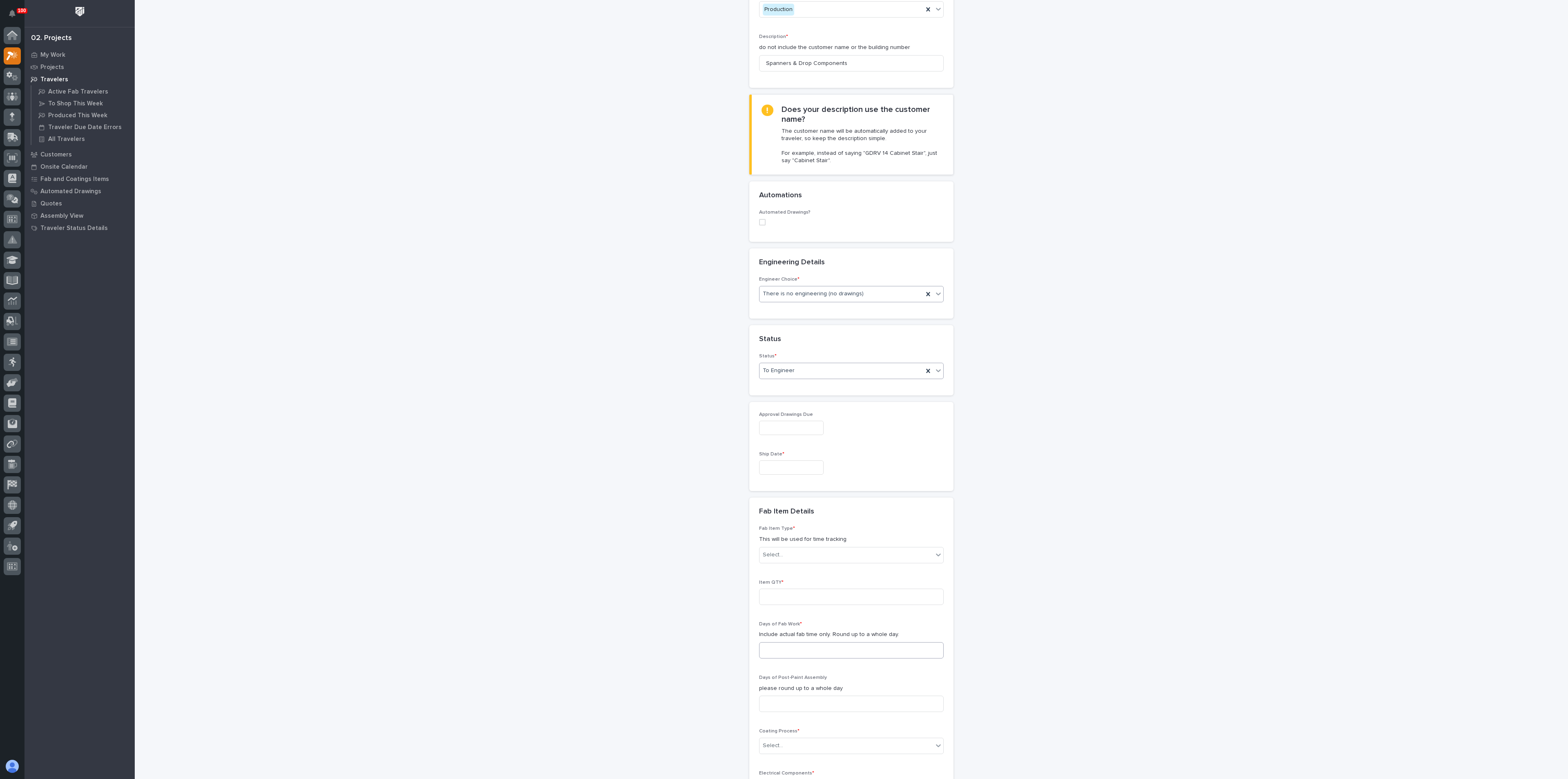
scroll to position [245, 0]
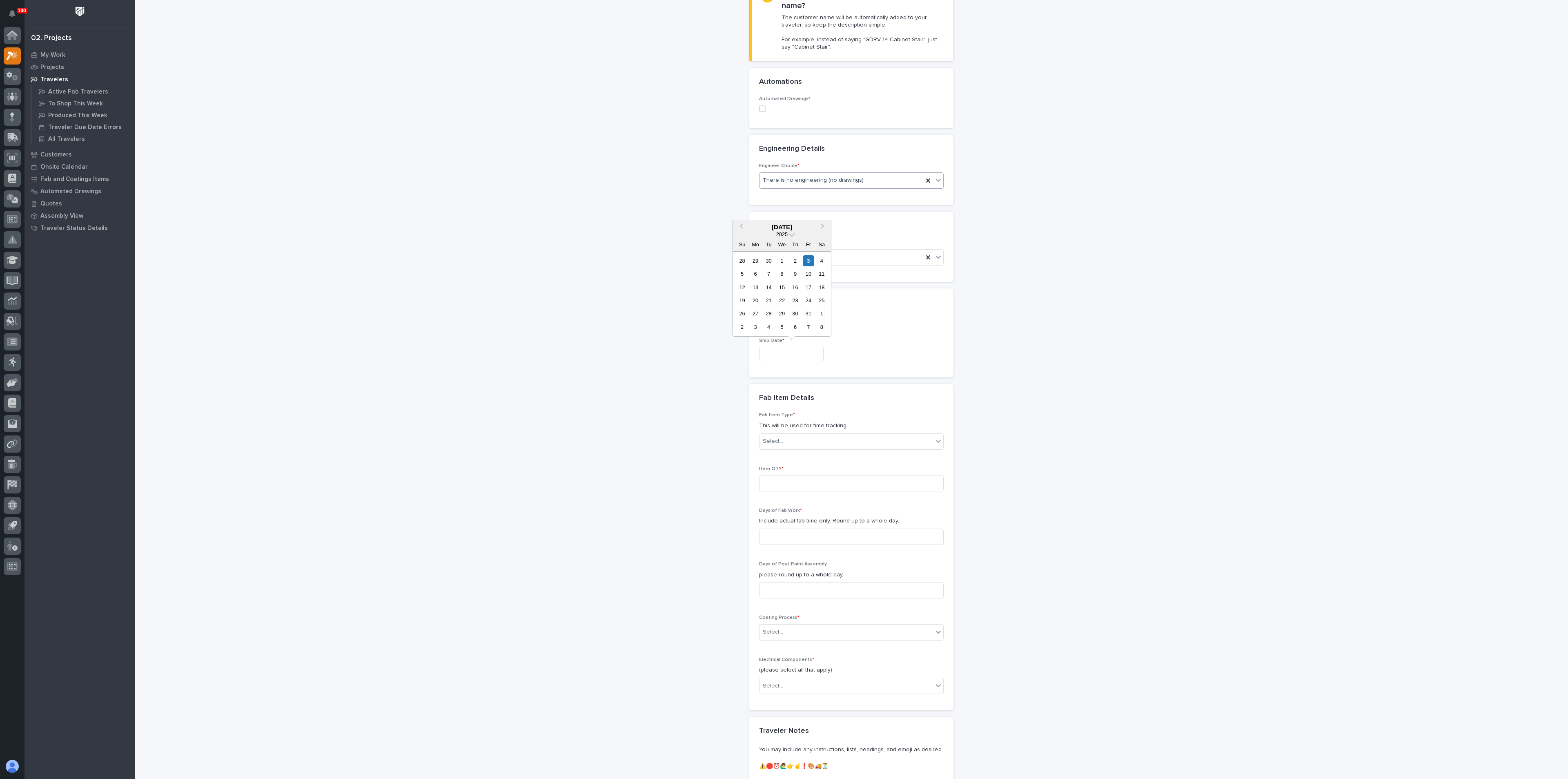
click at [778, 353] on input "text" at bounding box center [791, 354] width 65 height 14
click at [782, 289] on div "15" at bounding box center [782, 287] width 11 height 11
type input "**********"
click at [676, 350] on div "**********" at bounding box center [852, 323] width 819 height 1134
click at [777, 478] on input at bounding box center [851, 483] width 184 height 16
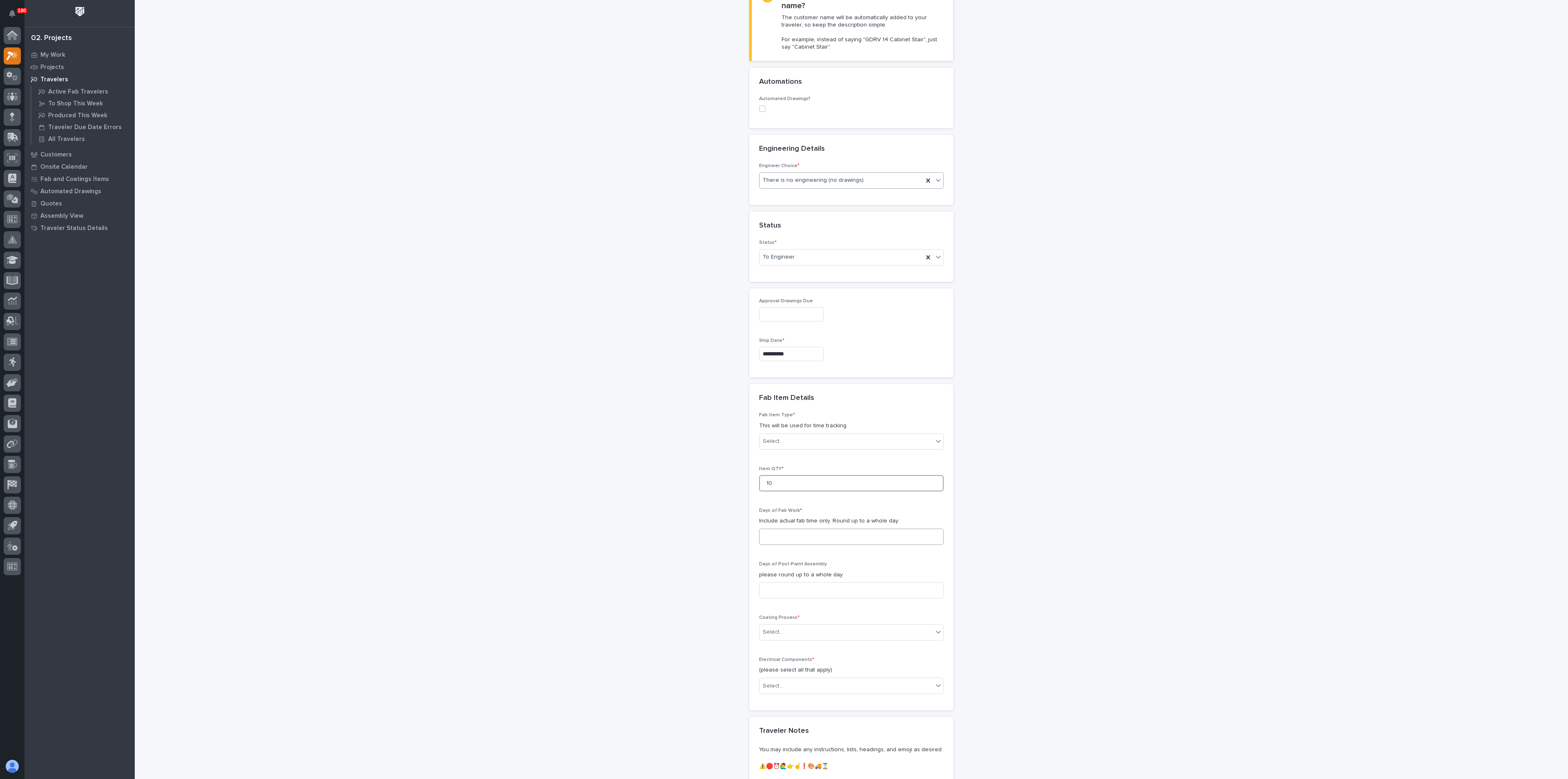
type input "10"
drag, startPoint x: 783, startPoint y: 530, endPoint x: 771, endPoint y: 535, distance: 13.0
click at [783, 530] on input at bounding box center [851, 537] width 184 height 16
type input "2"
click at [715, 551] on div "**********" at bounding box center [852, 323] width 819 height 1134
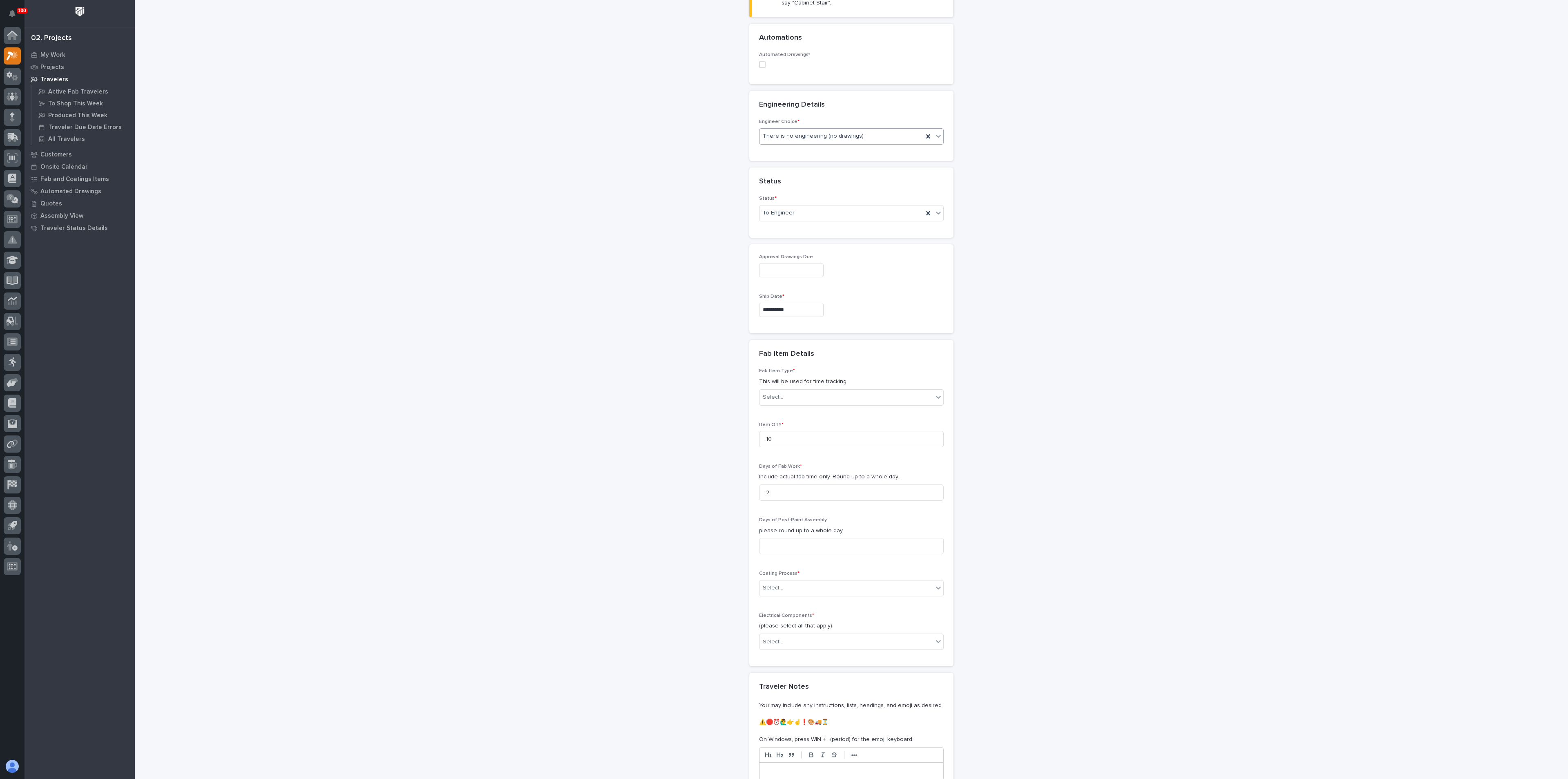
scroll to position [306, 0]
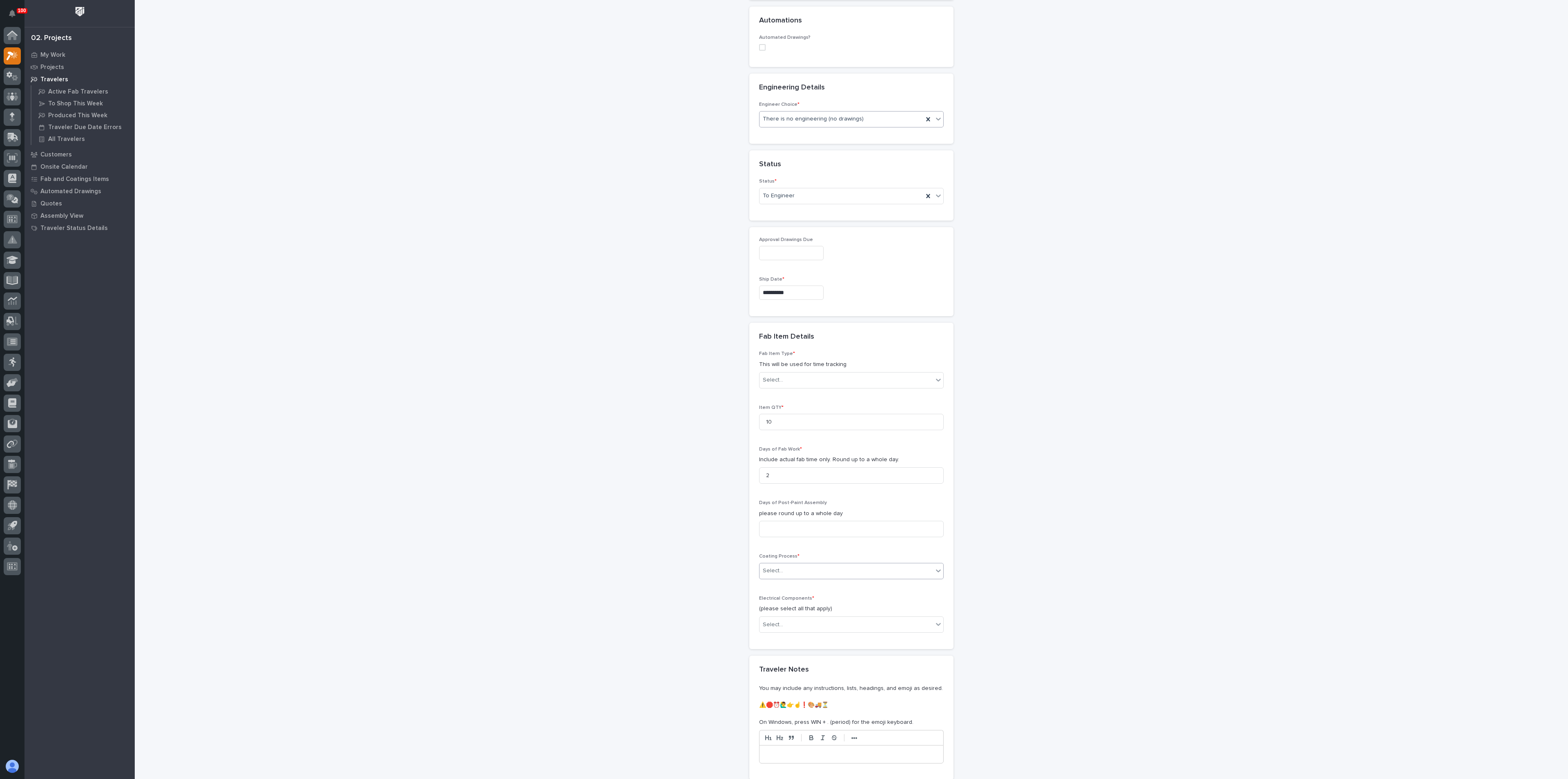
click at [793, 570] on div "Select..." at bounding box center [846, 571] width 173 height 13
click at [791, 601] on div "In-House Paint/Powder" at bounding box center [847, 601] width 184 height 14
click at [688, 599] on div "**********" at bounding box center [852, 261] width 819 height 1134
drag, startPoint x: 793, startPoint y: 622, endPoint x: 783, endPoint y: 628, distance: 11.7
click at [793, 622] on div "Select..." at bounding box center [846, 625] width 173 height 13
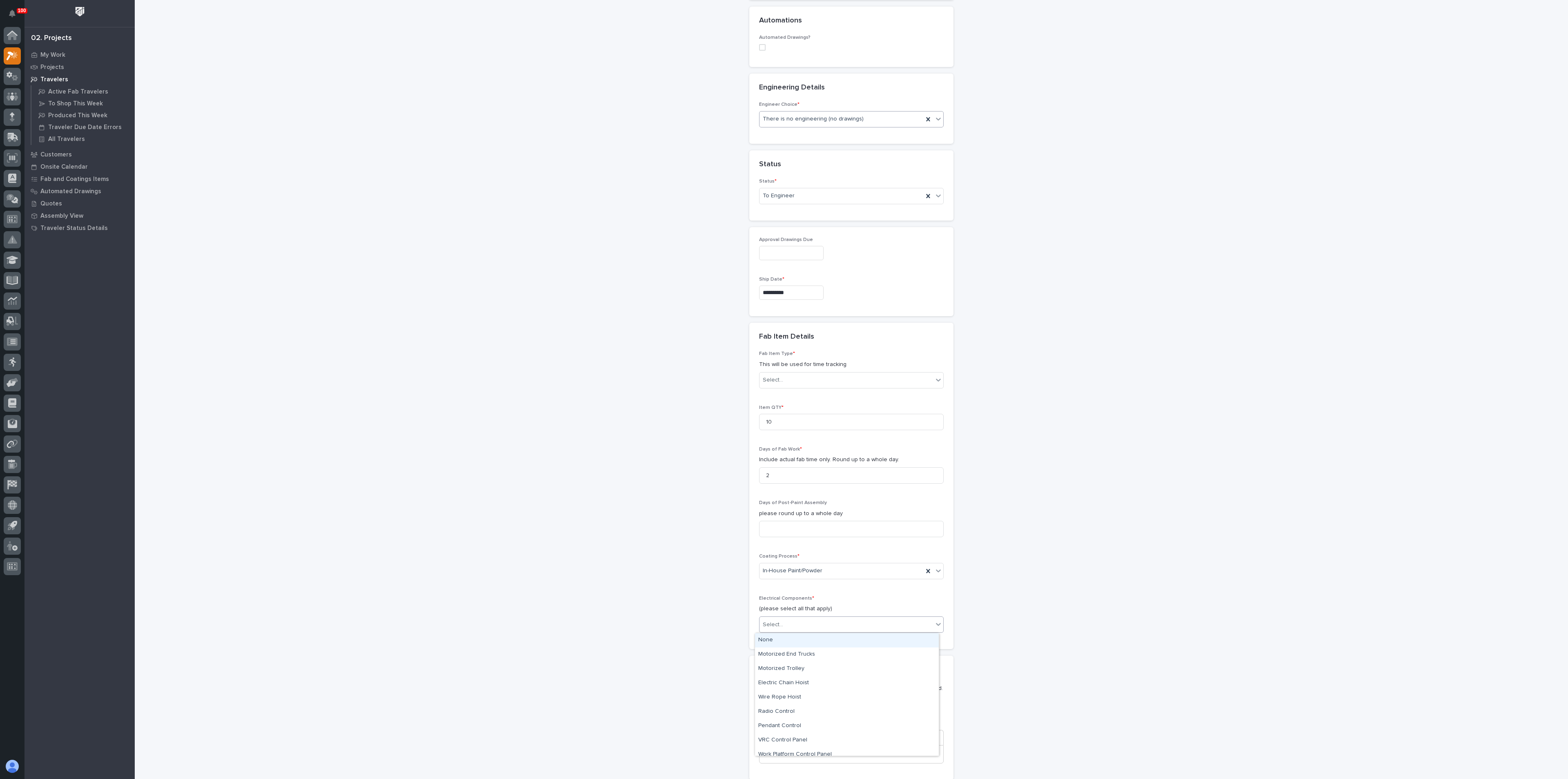
click at [774, 635] on div "None" at bounding box center [847, 640] width 184 height 14
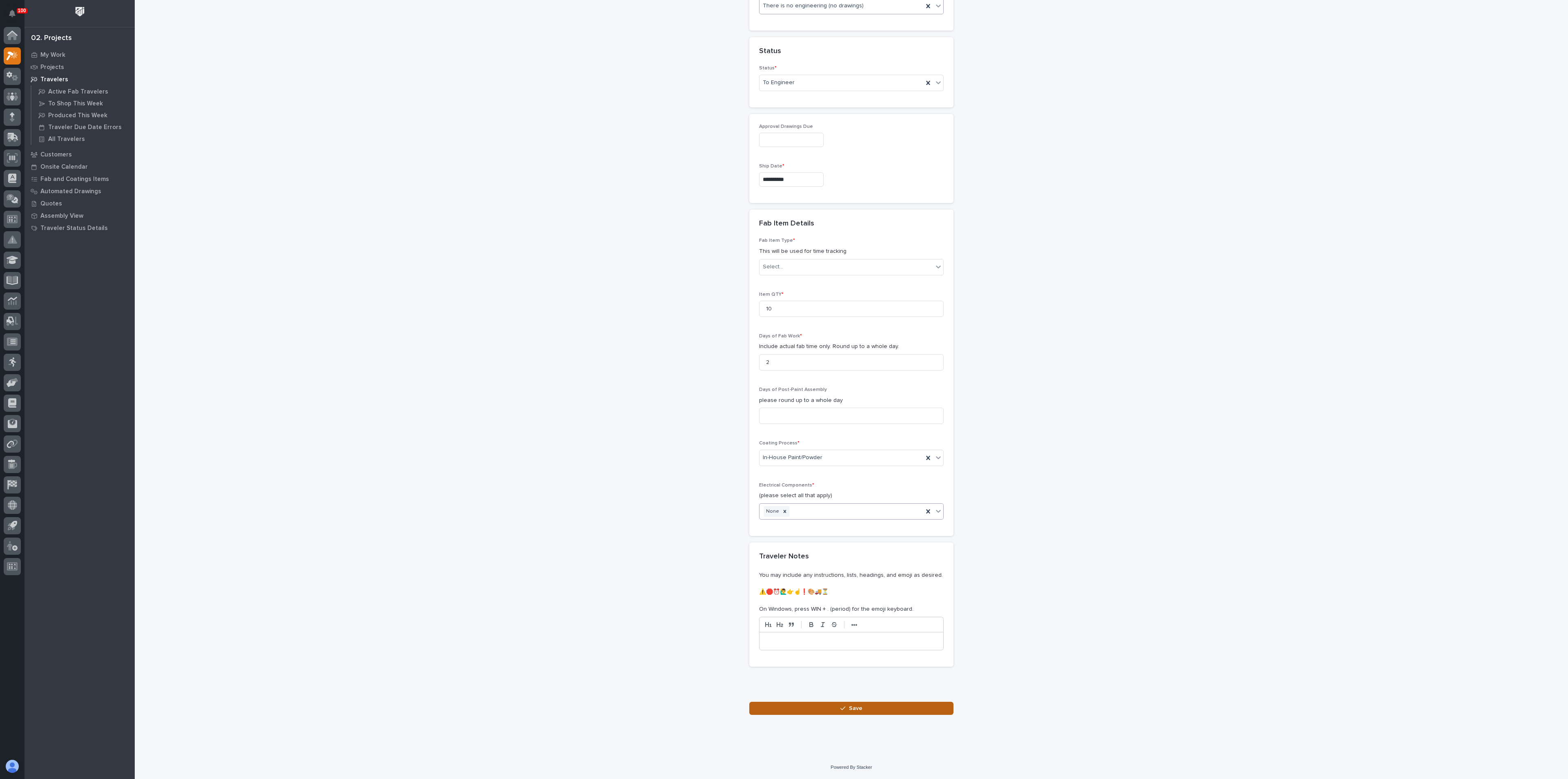
click at [826, 704] on button "Save" at bounding box center [851, 708] width 204 height 13
click at [772, 242] on div "Select..." at bounding box center [773, 246] width 21 height 9
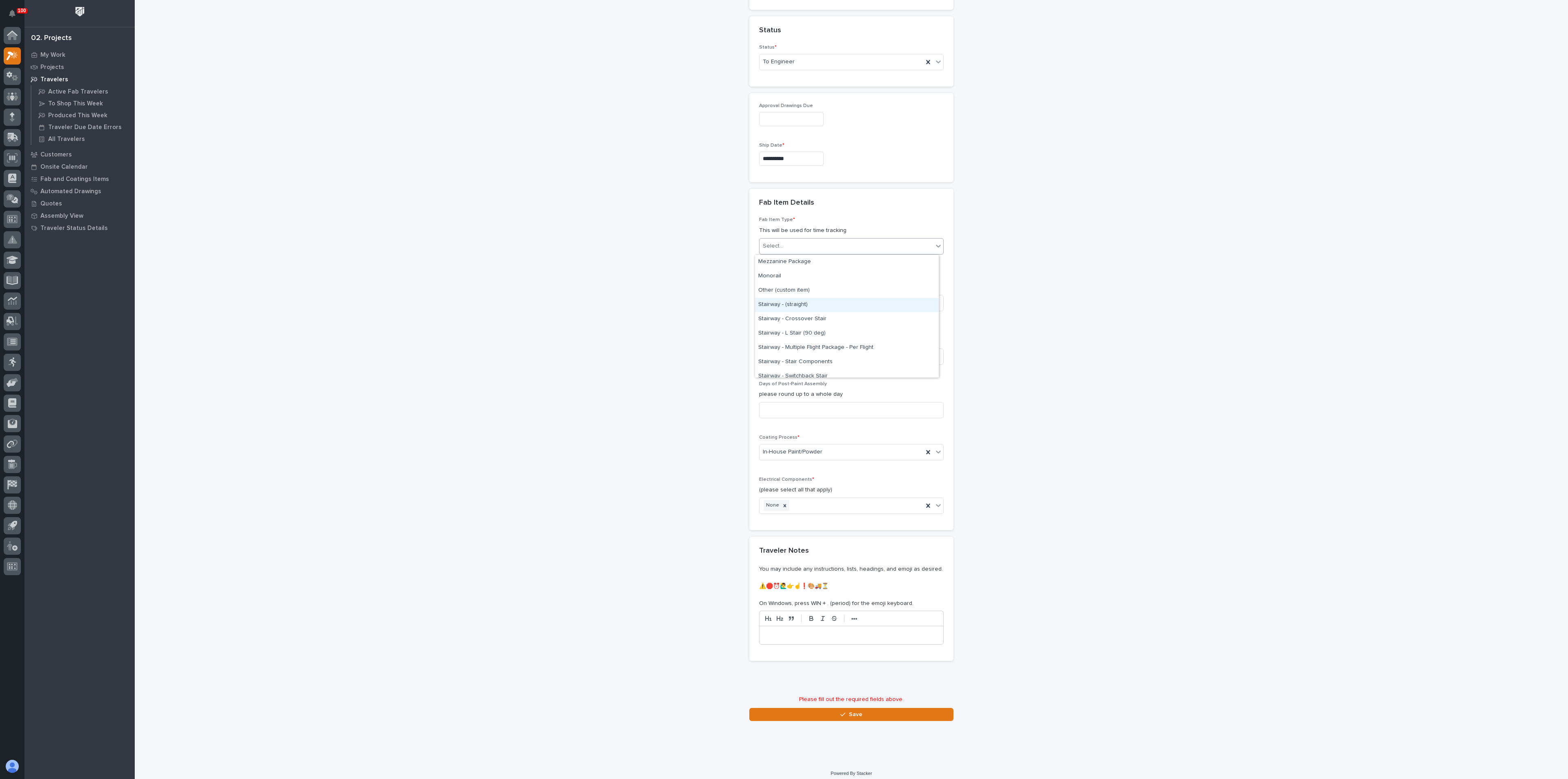
scroll to position [368, 0]
click at [775, 354] on div "Other (custom item)" at bounding box center [847, 351] width 184 height 14
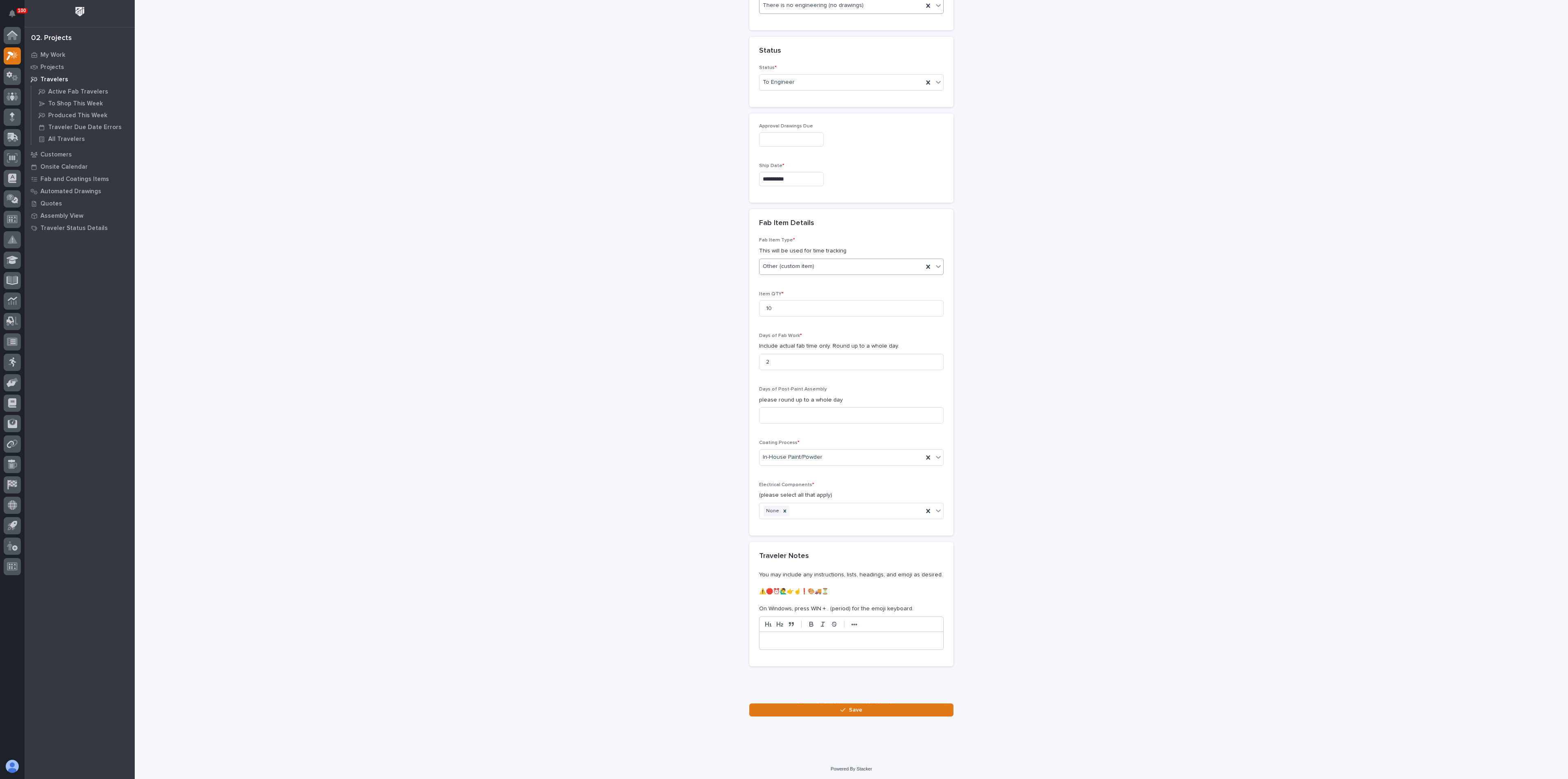
scroll to position [420, 0]
click at [810, 711] on button "Save" at bounding box center [851, 708] width 204 height 13
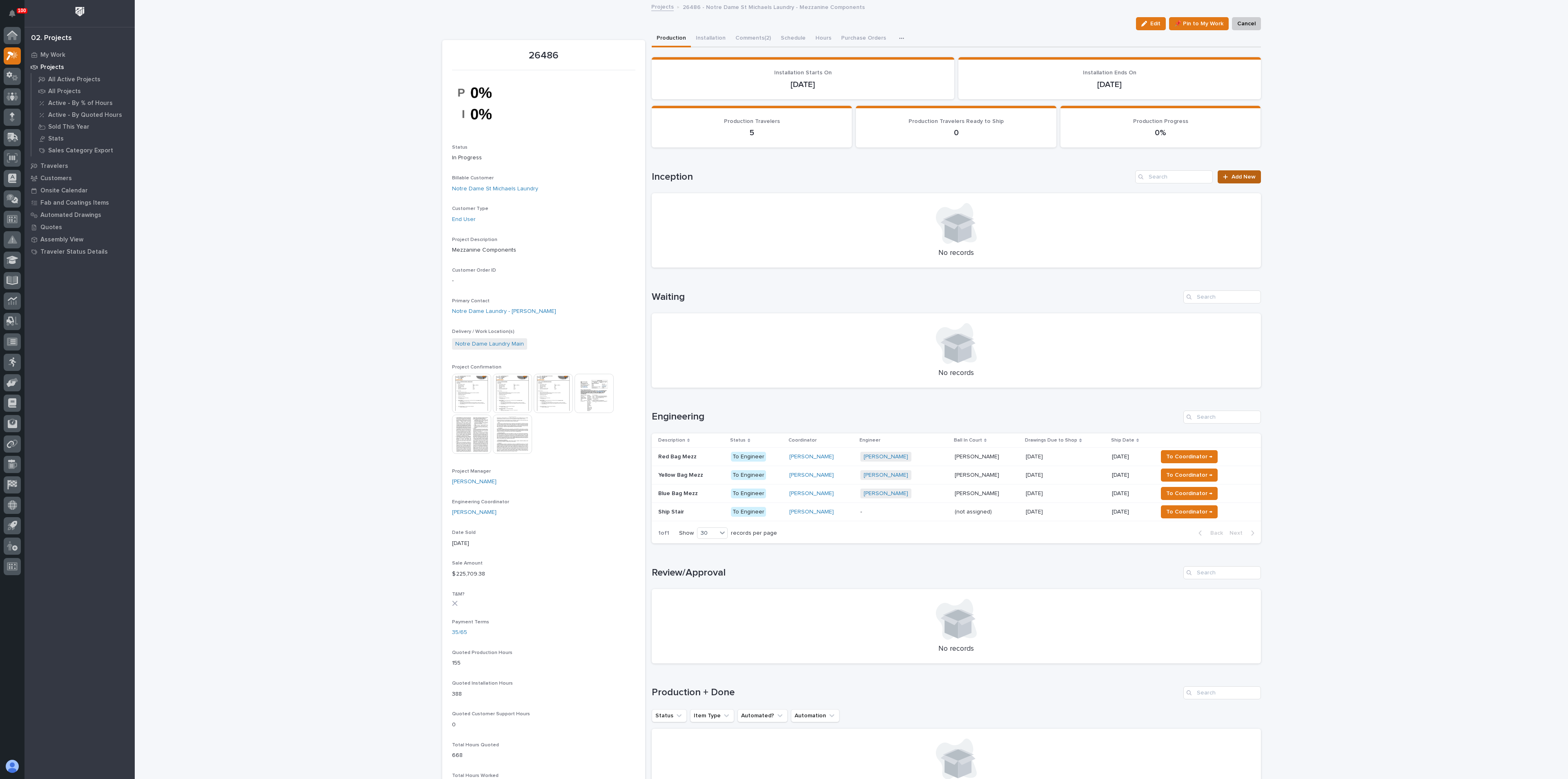
click at [1235, 175] on span "Add New" at bounding box center [1244, 177] width 24 height 5
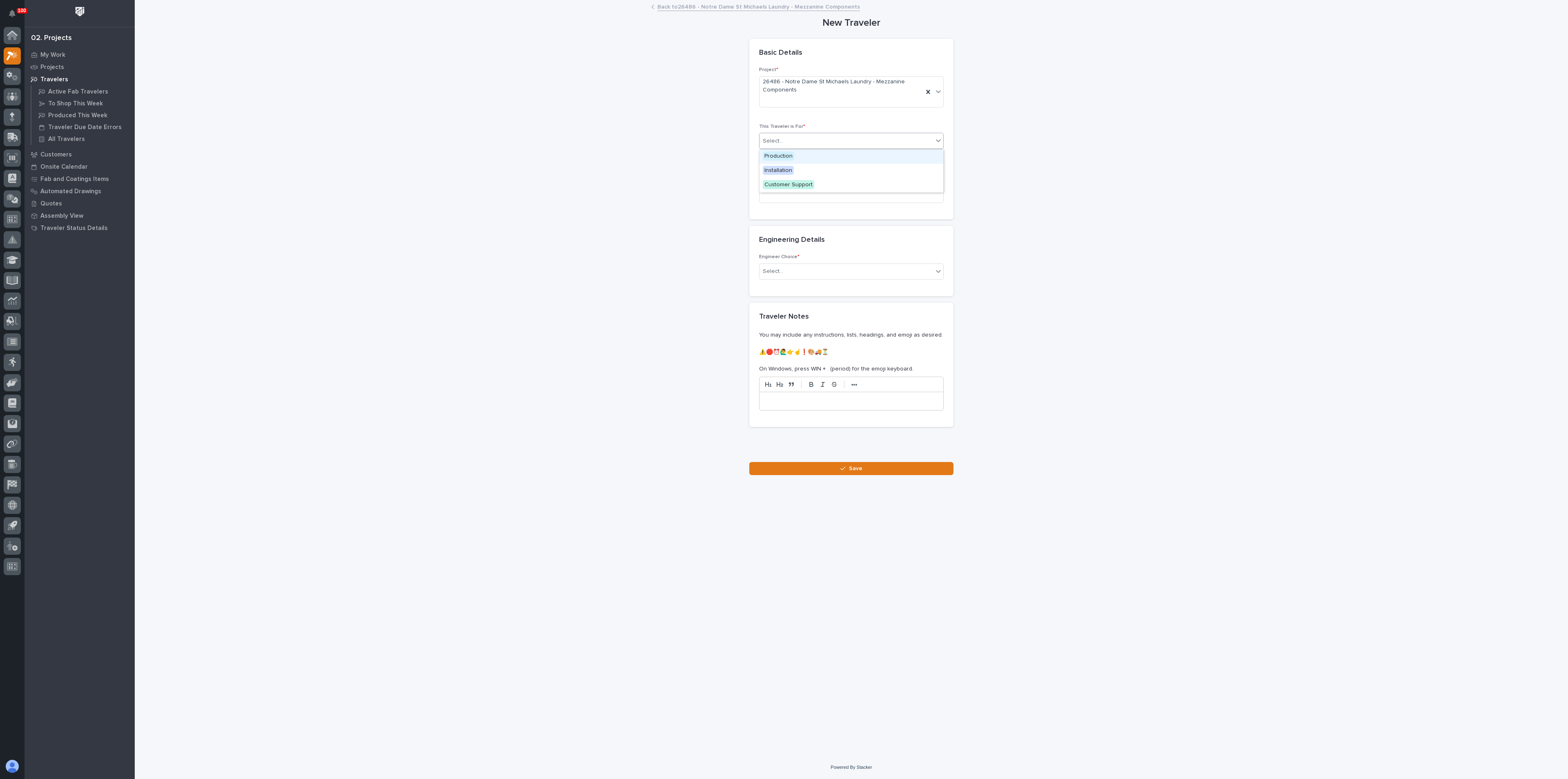
click at [780, 142] on div "Select..." at bounding box center [773, 141] width 21 height 9
click at [776, 157] on span "Production" at bounding box center [779, 156] width 32 height 9
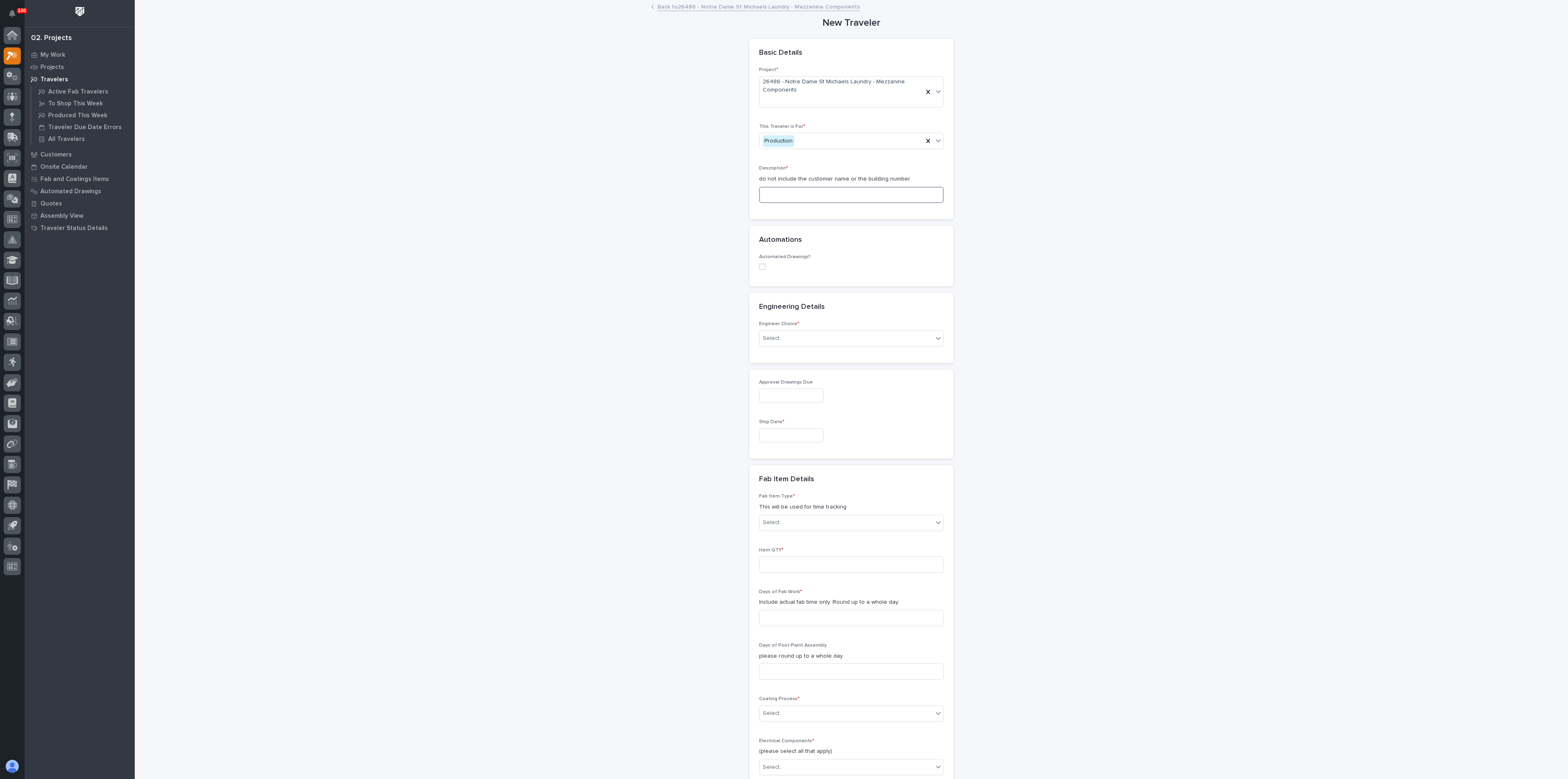
click at [771, 202] on input at bounding box center [851, 195] width 184 height 16
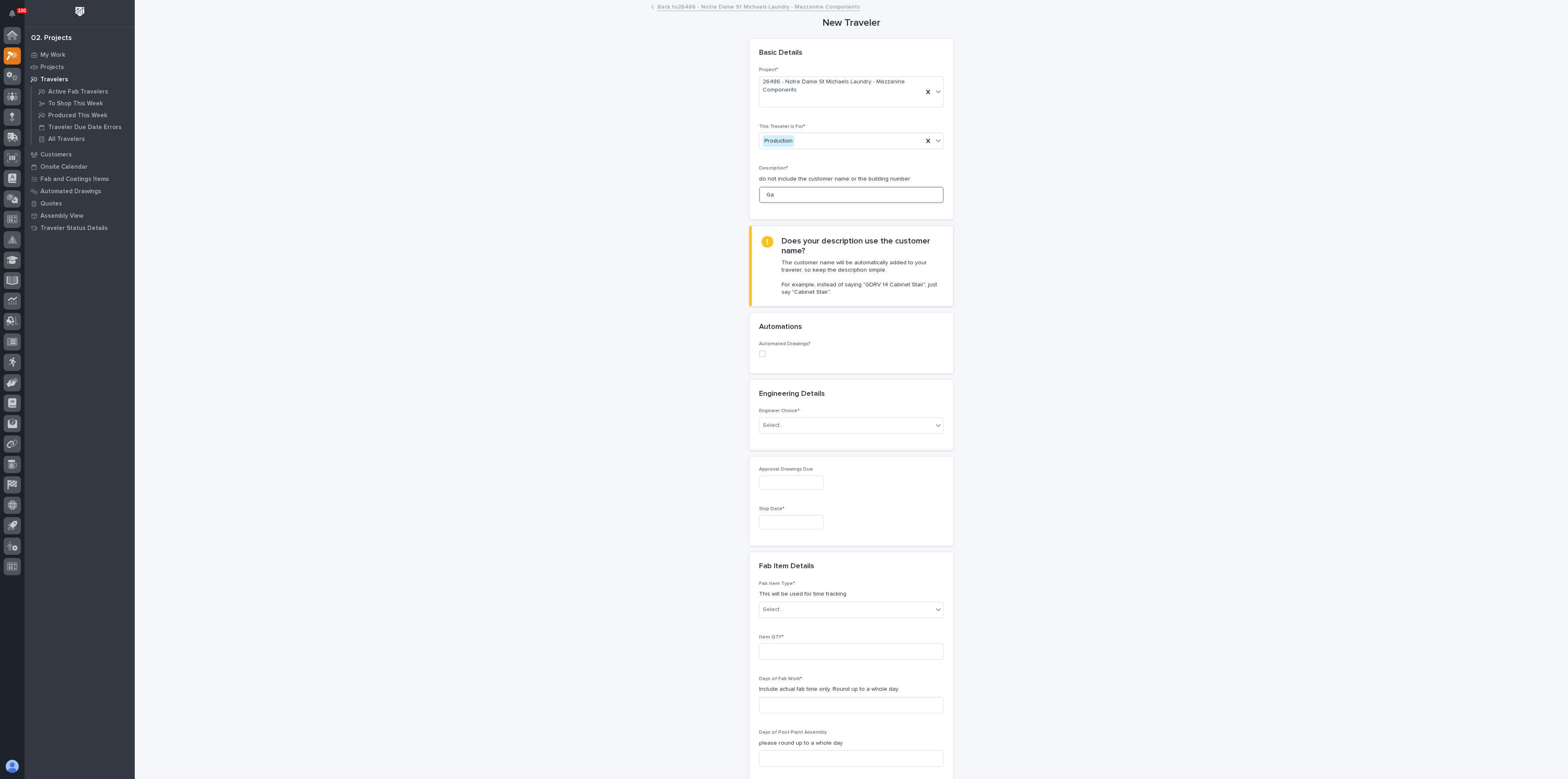
type input "G"
type input "S"
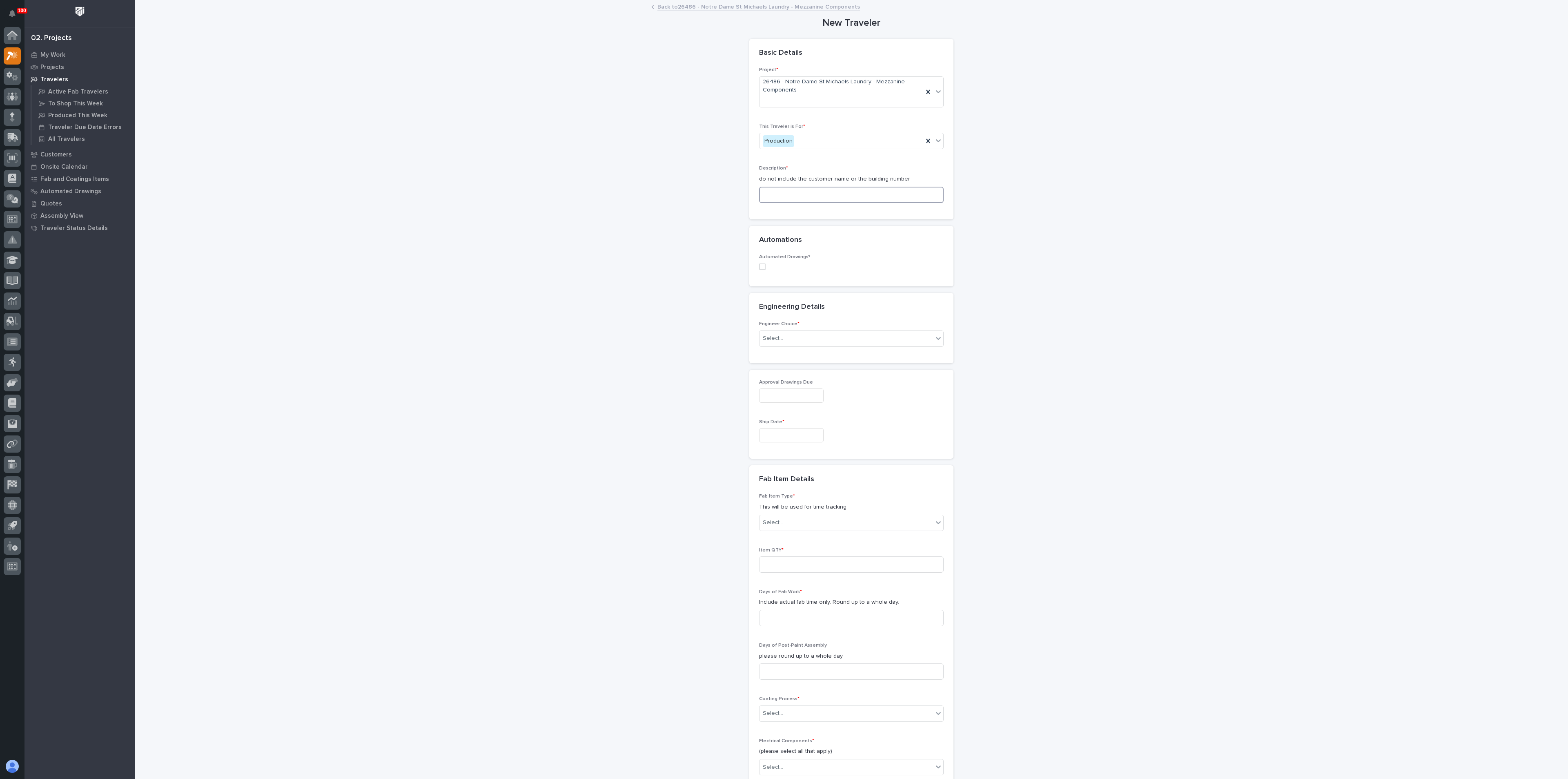
type input "P"
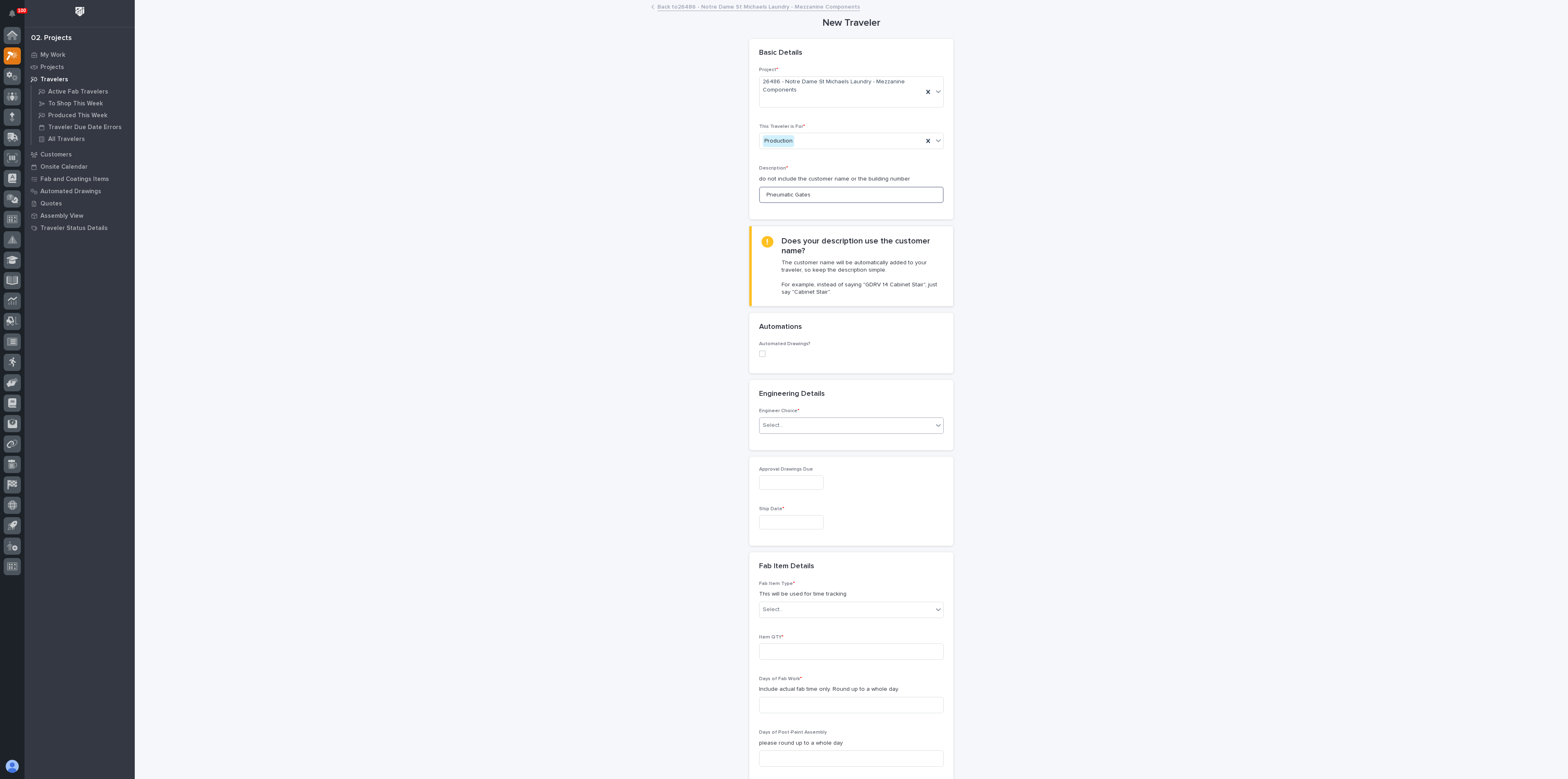
type input "Pneumatic Gates"
click at [794, 428] on div "Select..." at bounding box center [846, 426] width 173 height 13
click at [791, 443] on div "There is no engineering (no drawings)" at bounding box center [847, 441] width 184 height 14
drag, startPoint x: 800, startPoint y: 419, endPoint x: 800, endPoint y: 424, distance: 5.0
click at [800, 419] on div "There is no engineering (no drawings)" at bounding box center [841, 426] width 164 height 13
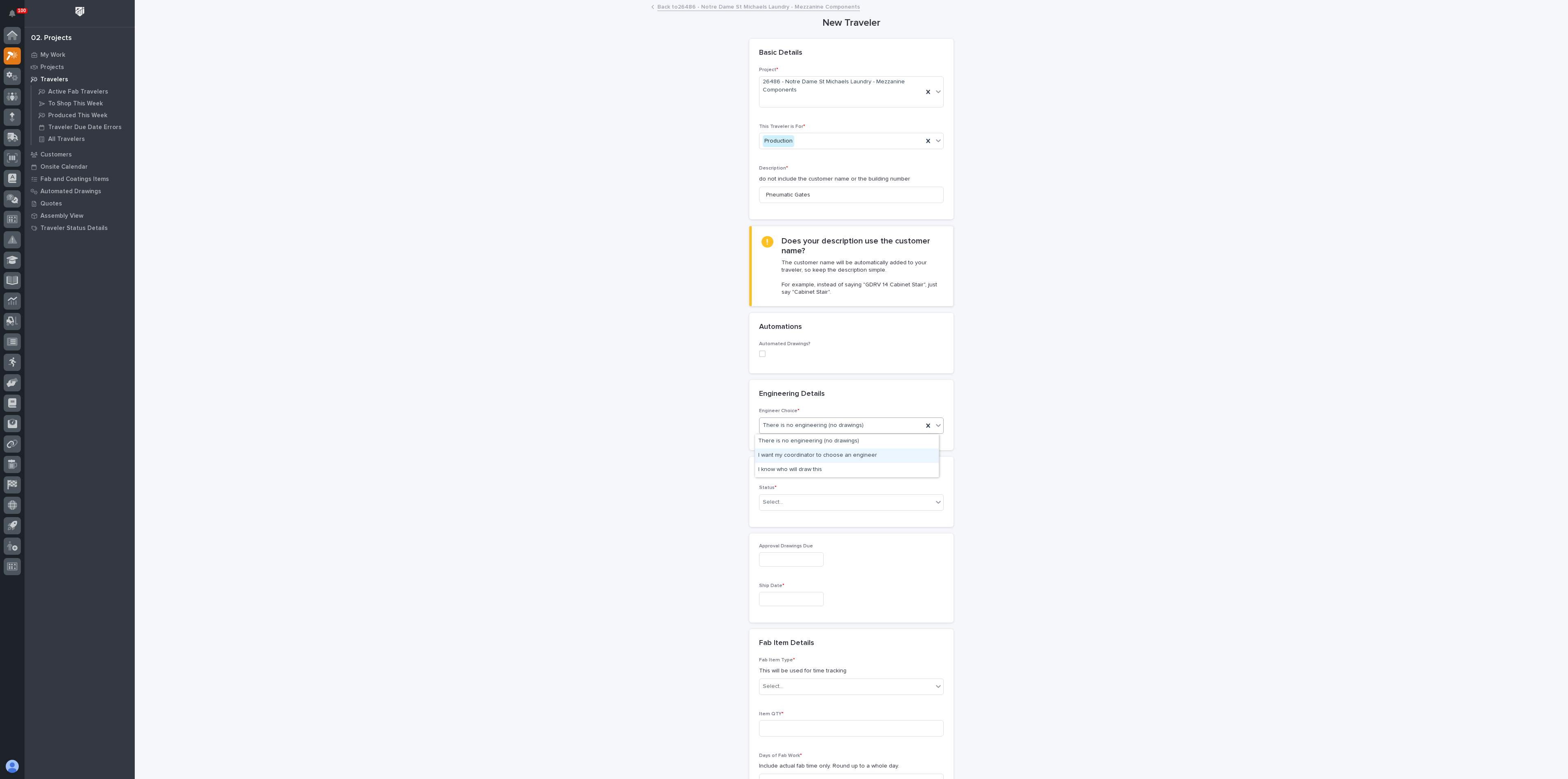
click at [796, 455] on div "I want my coordinator to choose an engineer" at bounding box center [847, 456] width 184 height 14
click at [782, 557] on div "Select..." at bounding box center [846, 559] width 173 height 13
click at [774, 590] on div "To Engineer" at bounding box center [847, 588] width 184 height 14
click at [659, 553] on div "**********" at bounding box center [852, 616] width 819 height 1230
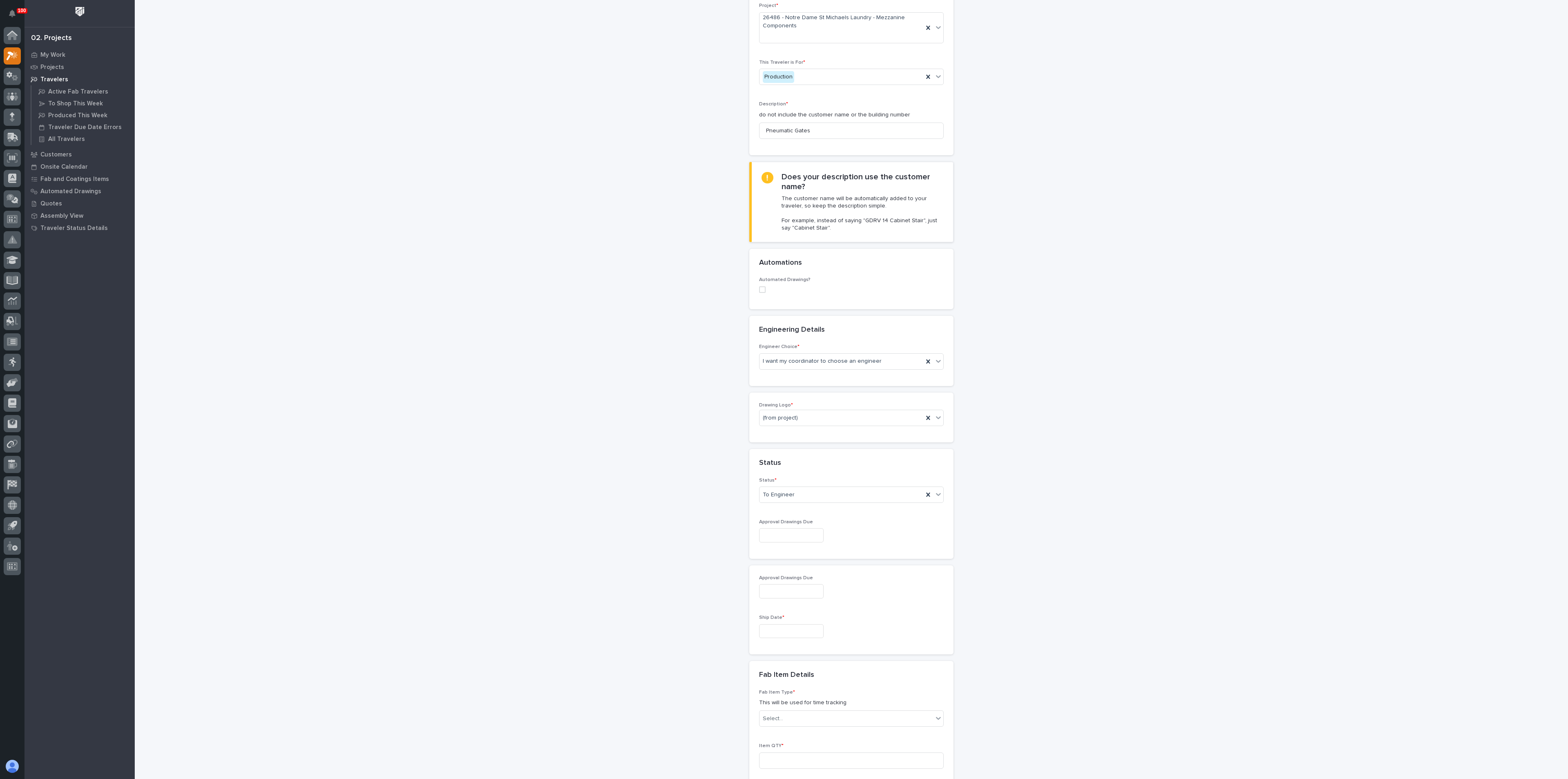
scroll to position [184, 0]
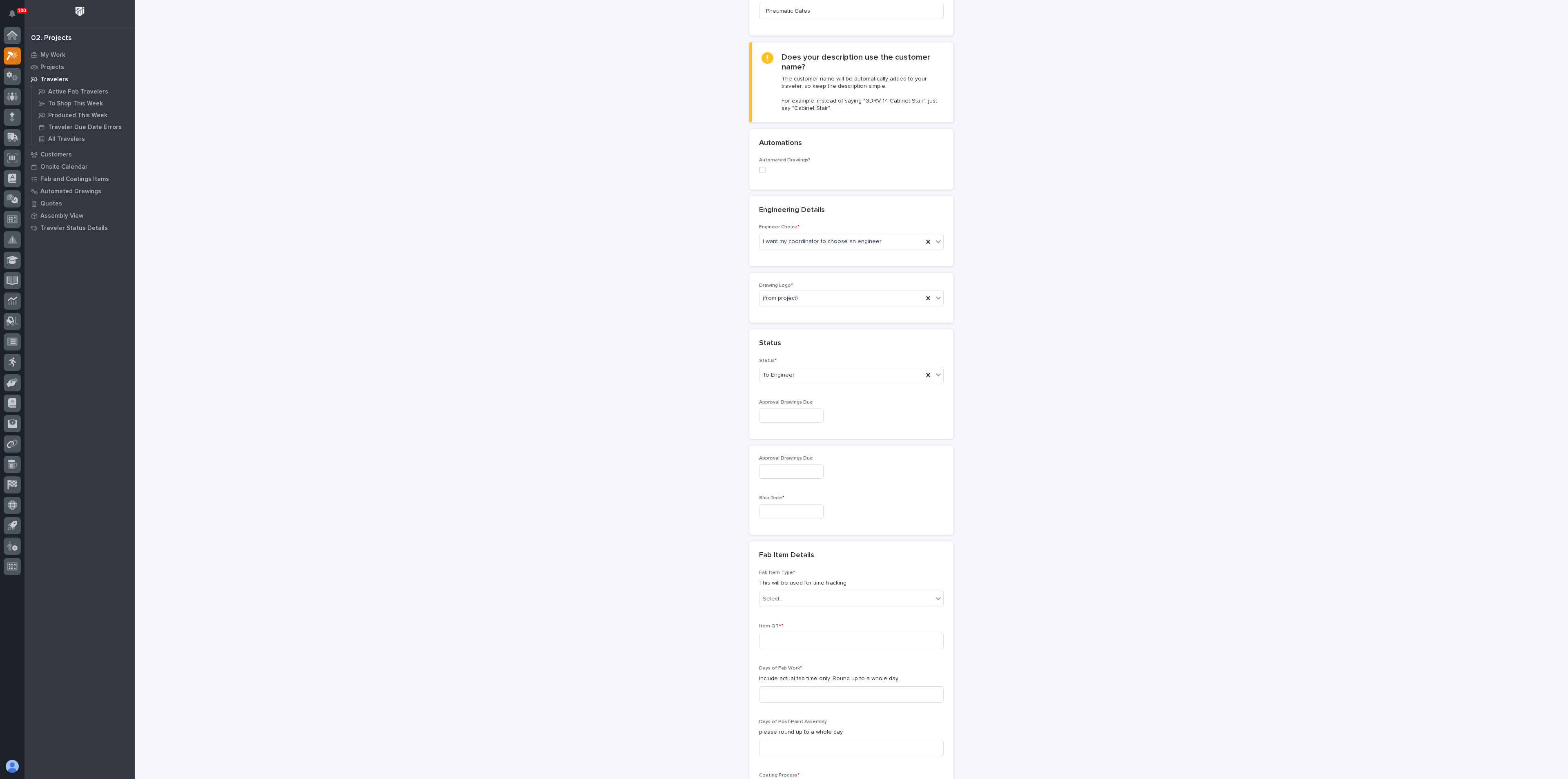
click at [784, 501] on p "Ship Date *" at bounding box center [851, 498] width 184 height 5
click at [780, 513] on input "text" at bounding box center [791, 511] width 65 height 14
click at [804, 457] on div "24" at bounding box center [808, 458] width 11 height 11
click at [813, 512] on input "**********" at bounding box center [791, 511] width 65 height 14
click at [793, 462] on div "23" at bounding box center [795, 458] width 11 height 11
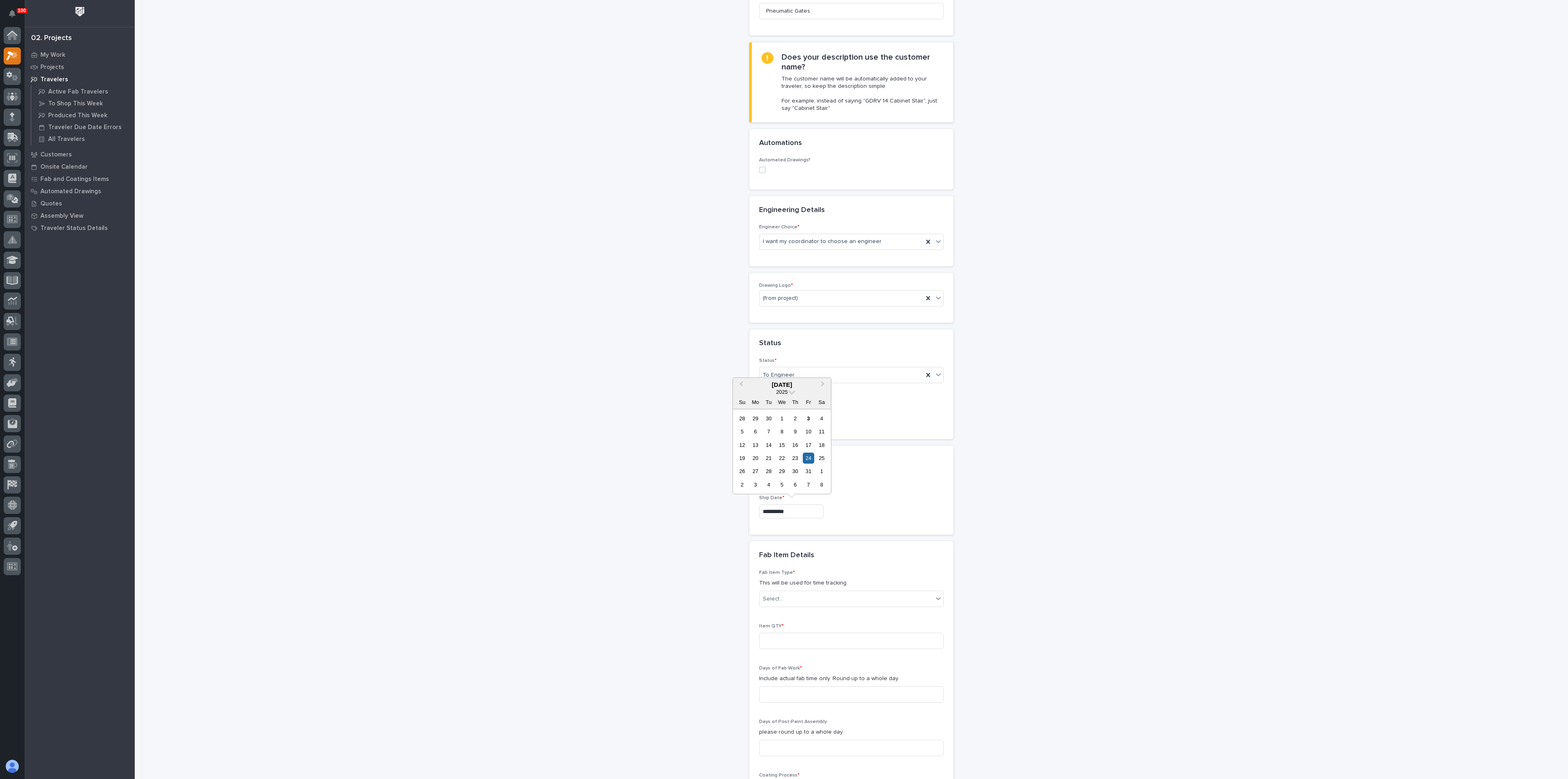
type input "**********"
click at [673, 543] on div "**********" at bounding box center [852, 432] width 819 height 1230
click at [781, 602] on div "Select..." at bounding box center [846, 599] width 173 height 13
click at [779, 705] on div "Other (custom item)" at bounding box center [847, 704] width 184 height 14
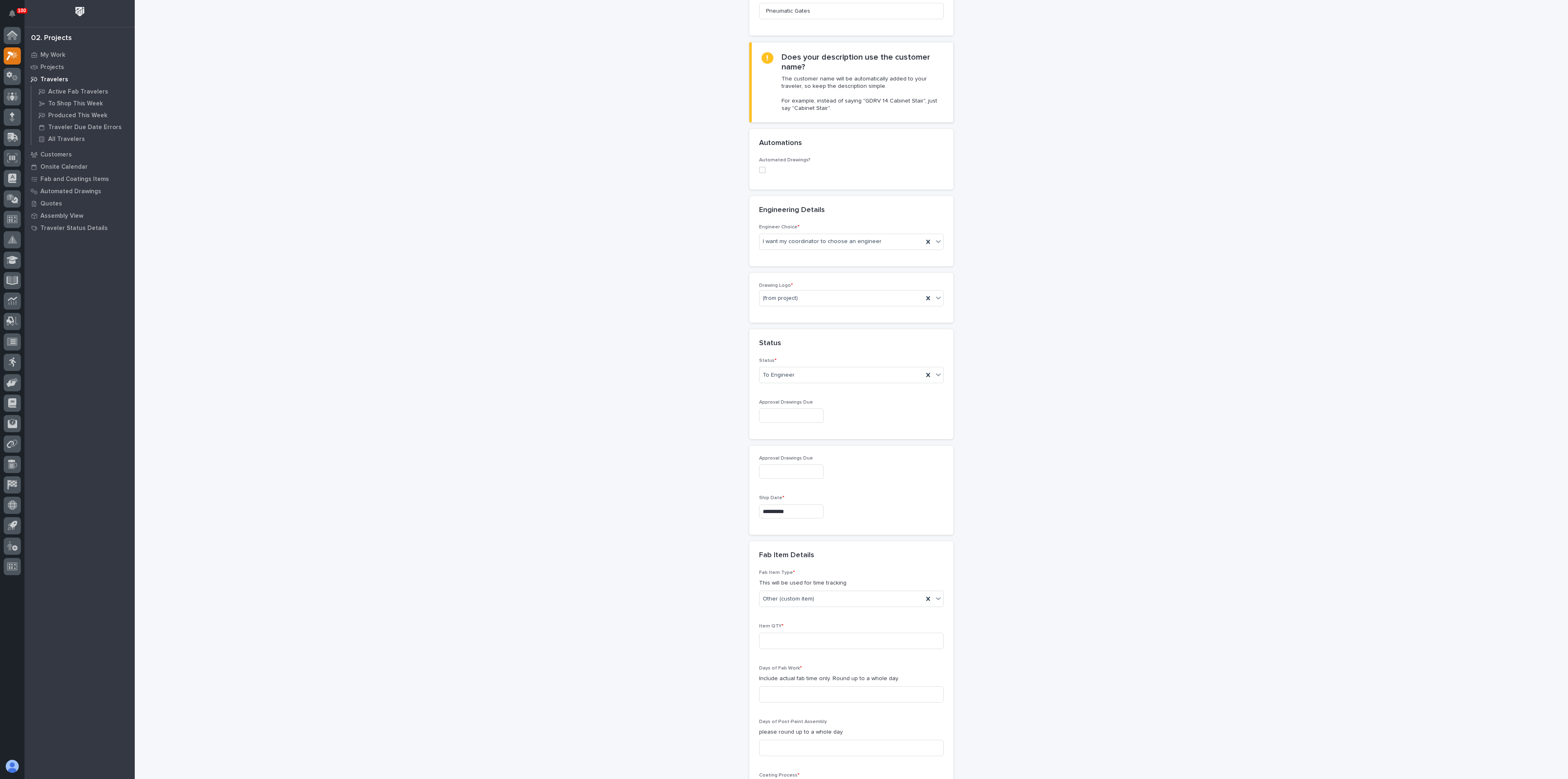
click at [729, 657] on div "**********" at bounding box center [852, 432] width 819 height 1230
click at [792, 636] on input at bounding box center [851, 641] width 184 height 16
type input "4"
click at [727, 643] on div "**********" at bounding box center [852, 432] width 819 height 1230
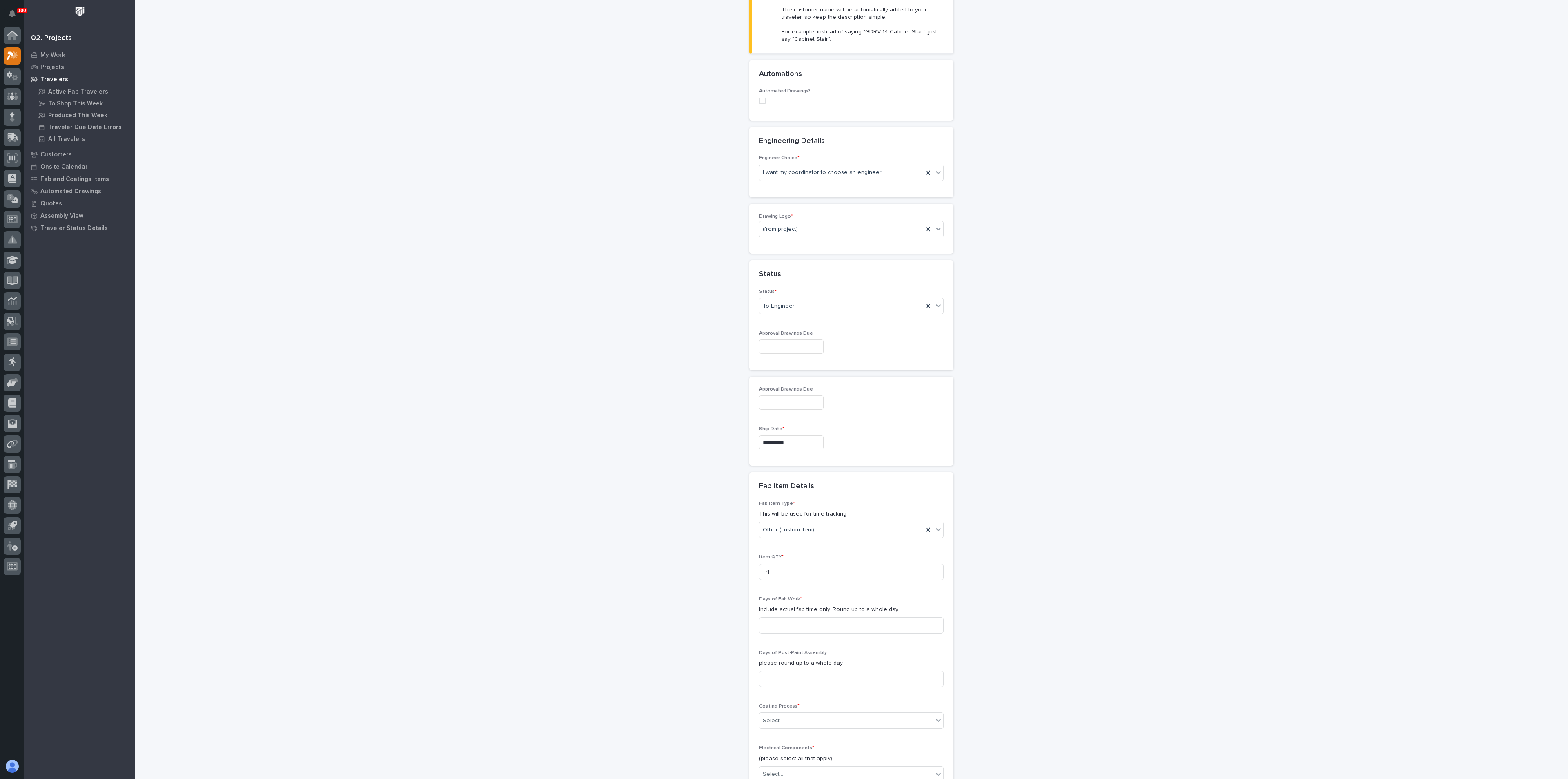
scroll to position [306, 0]
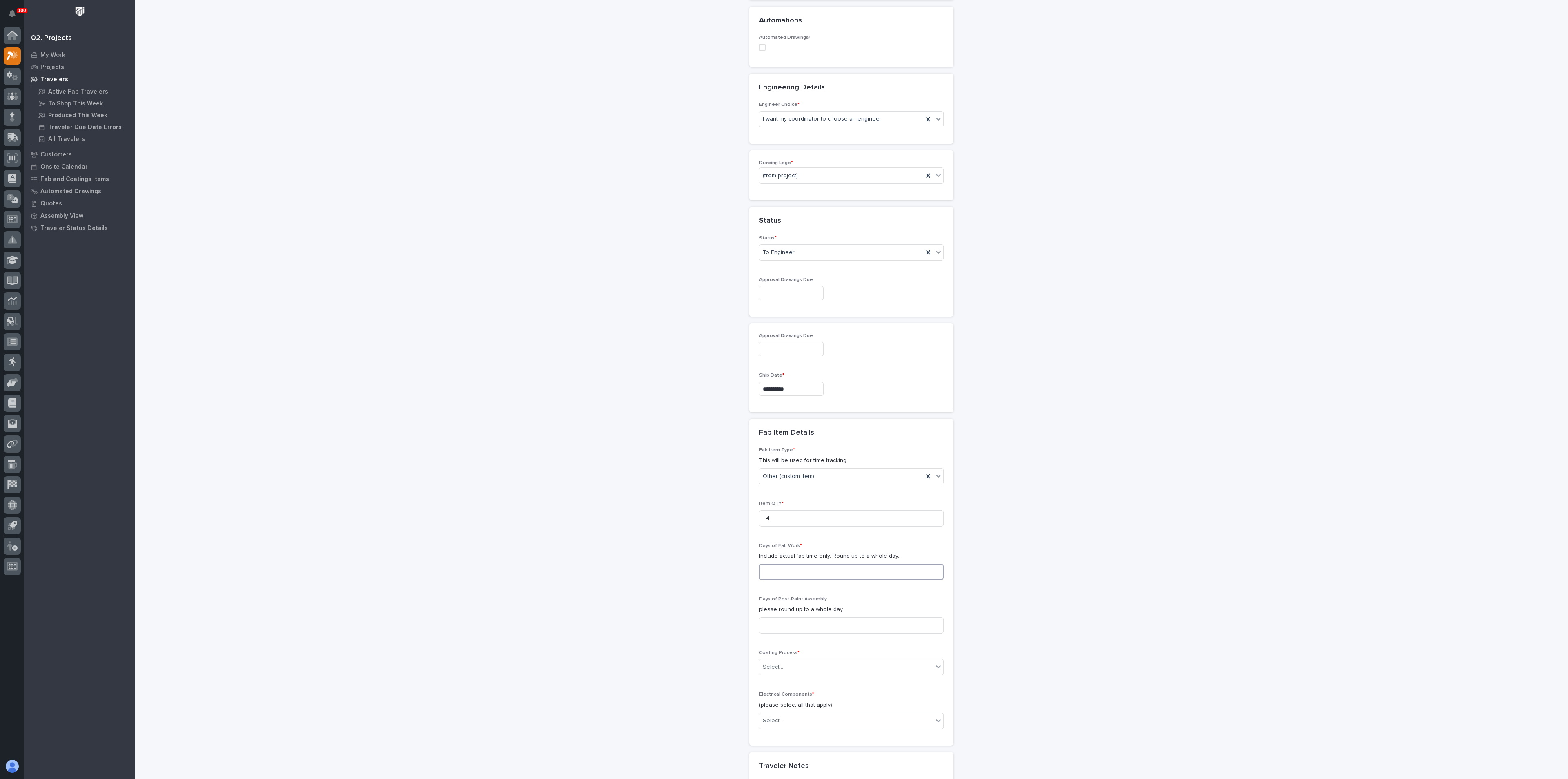
click at [785, 573] on input at bounding box center [851, 572] width 184 height 16
type input "3"
click at [674, 649] on div "**********" at bounding box center [852, 309] width 819 height 1230
click at [777, 663] on div "Select..." at bounding box center [773, 668] width 21 height 9
click at [771, 696] on div "In-House Paint/Powder" at bounding box center [847, 697] width 184 height 14
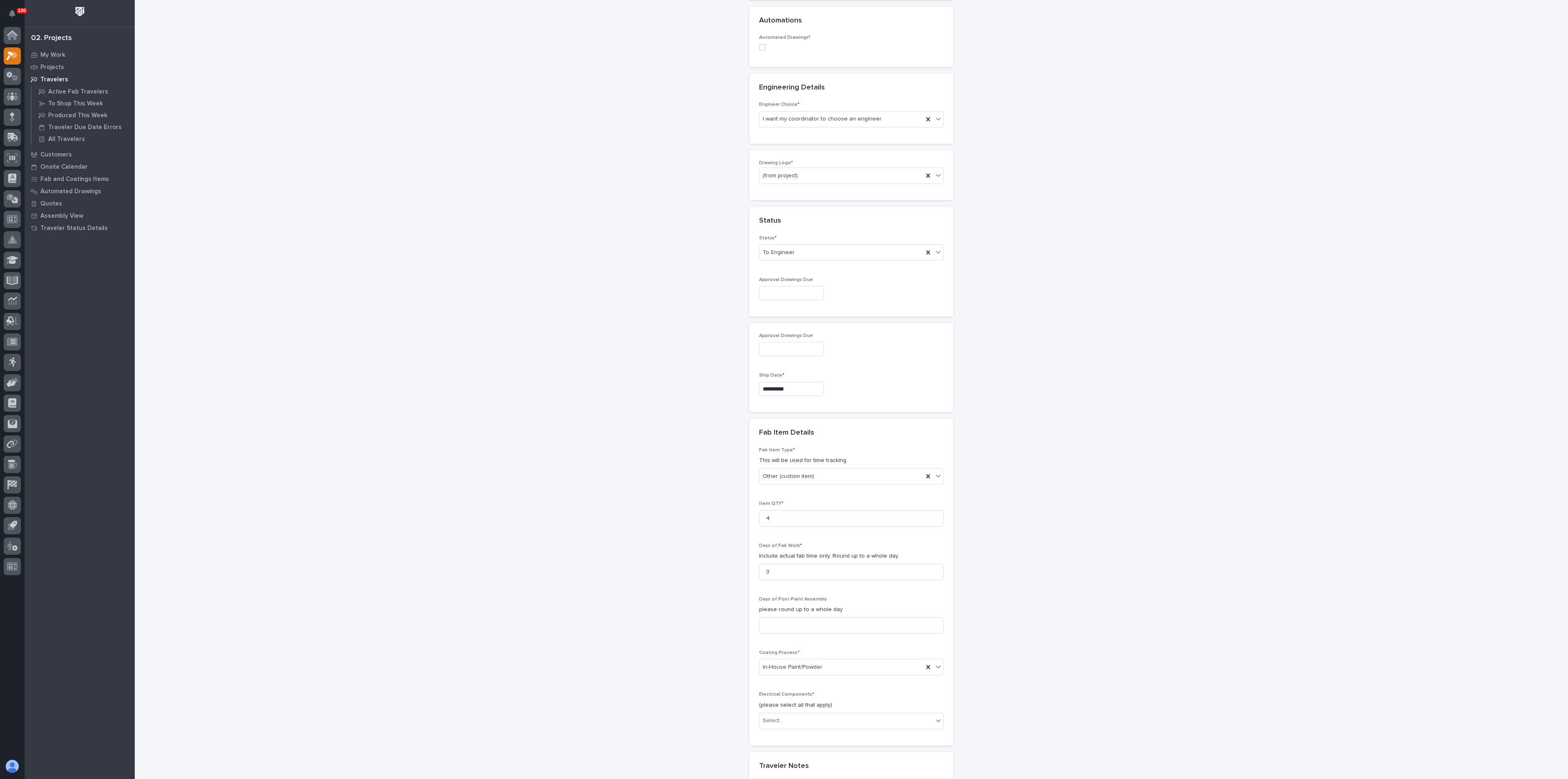
drag, startPoint x: 720, startPoint y: 712, endPoint x: 733, endPoint y: 714, distance: 13.2
click at [720, 712] on div "**********" at bounding box center [852, 309] width 819 height 1230
click at [787, 725] on div "Select..." at bounding box center [846, 721] width 173 height 13
drag, startPoint x: 775, startPoint y: 596, endPoint x: 771, endPoint y: 597, distance: 4.1
click at [775, 596] on div "None" at bounding box center [847, 597] width 184 height 14
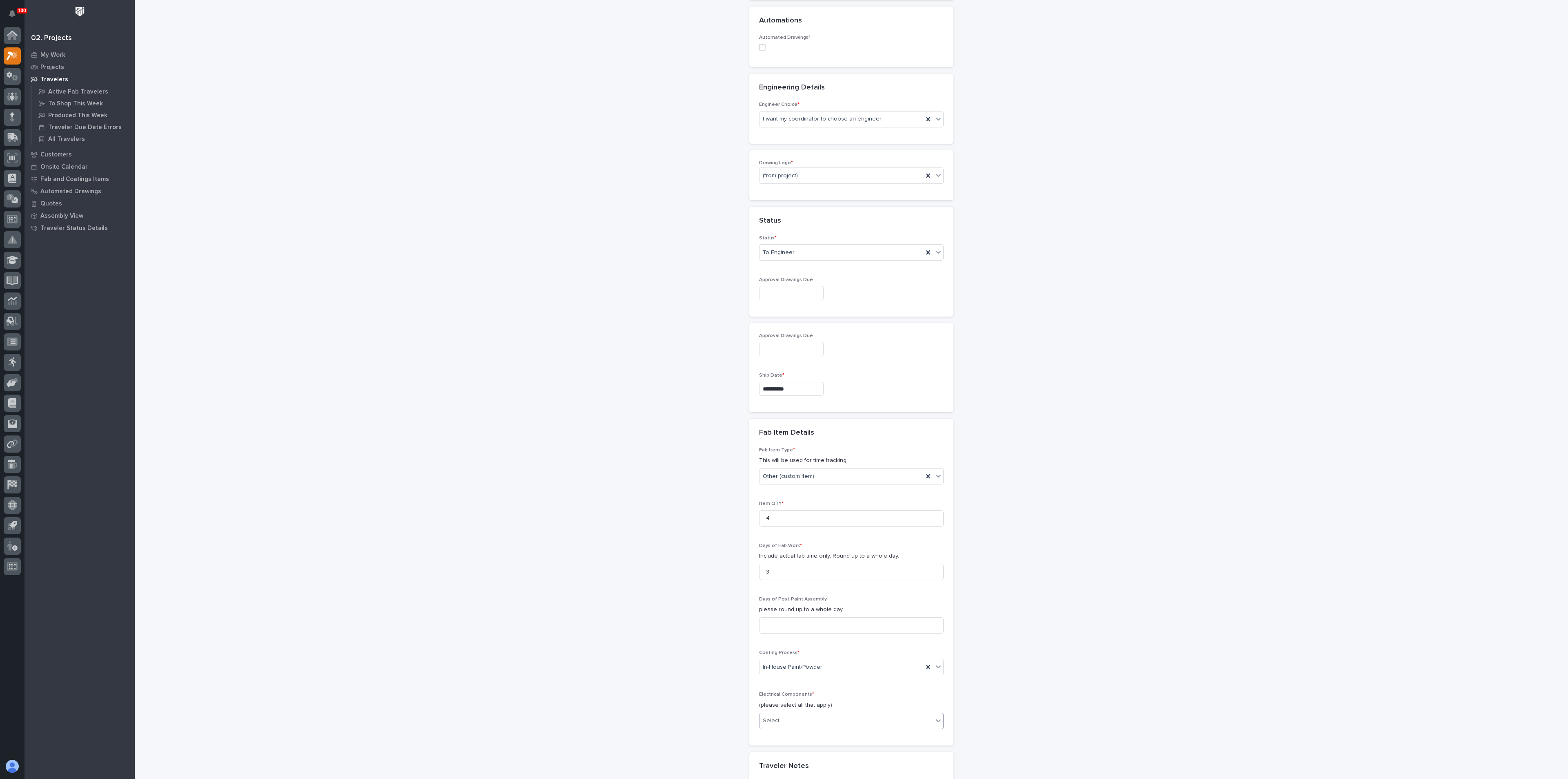
click at [644, 633] on div "**********" at bounding box center [852, 309] width 819 height 1230
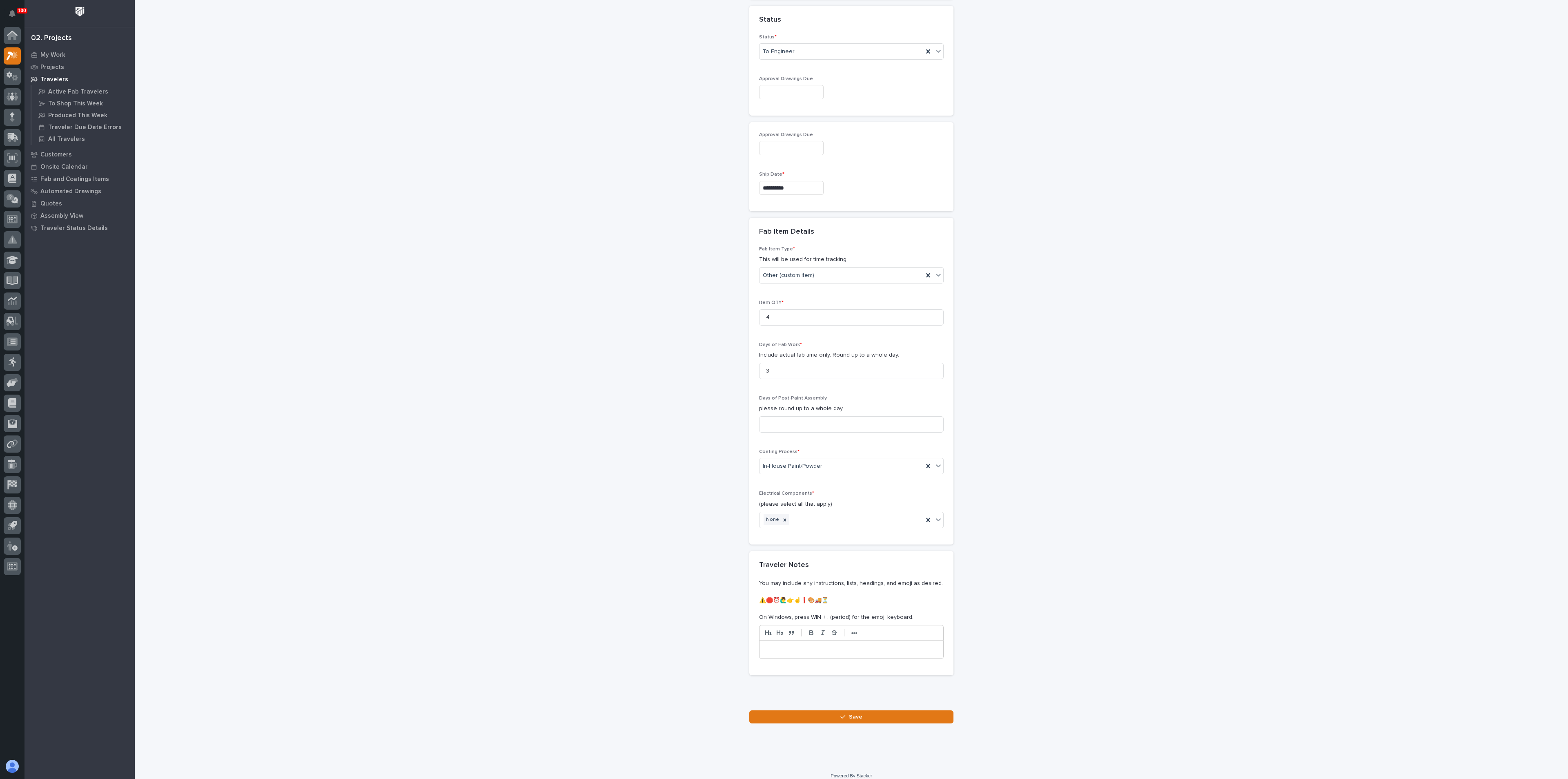
scroll to position [516, 0]
click at [786, 711] on button "Save" at bounding box center [851, 708] width 204 height 13
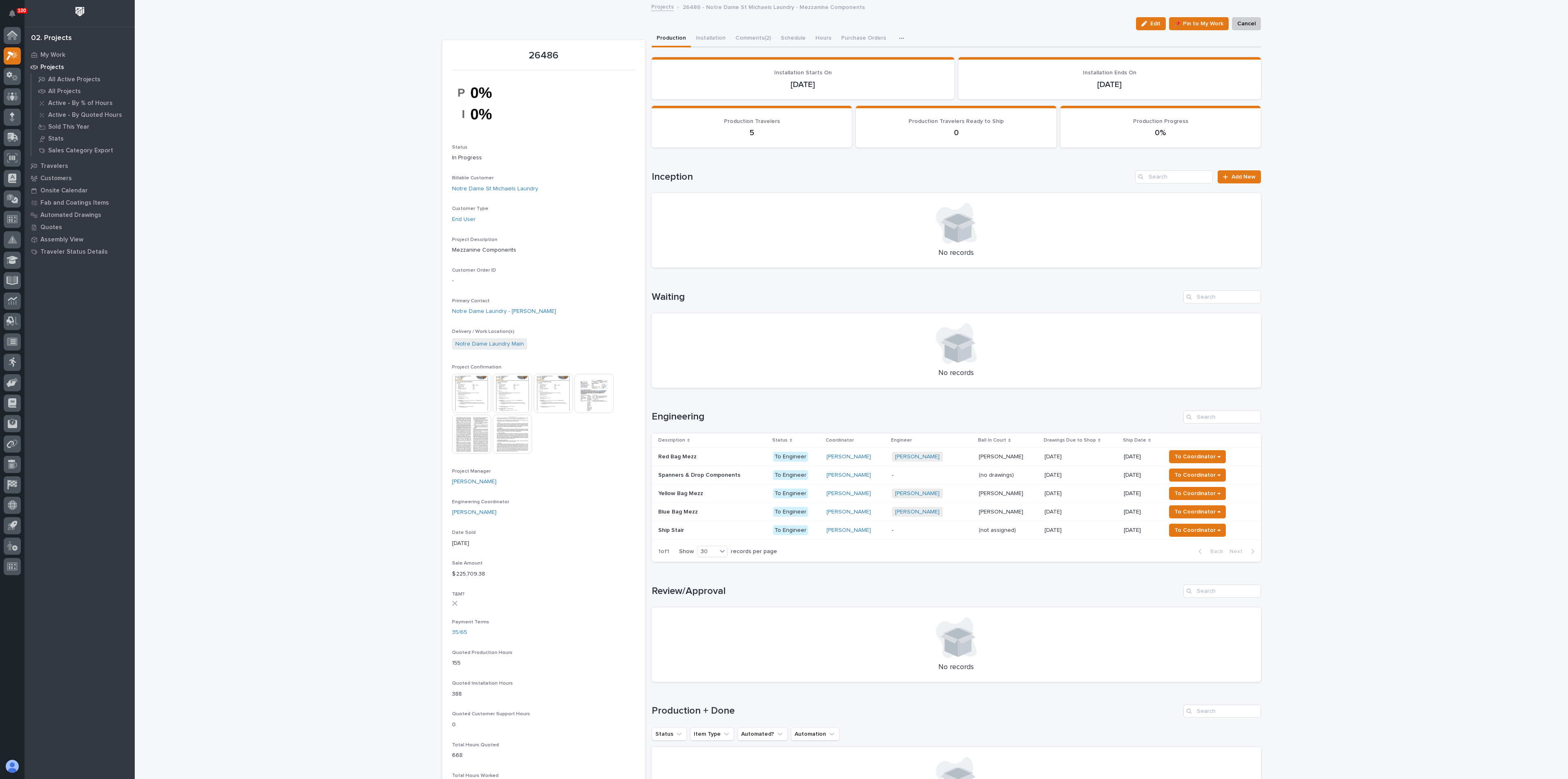
click at [684, 475] on p "Spanners & Drop Components" at bounding box center [700, 474] width 84 height 9
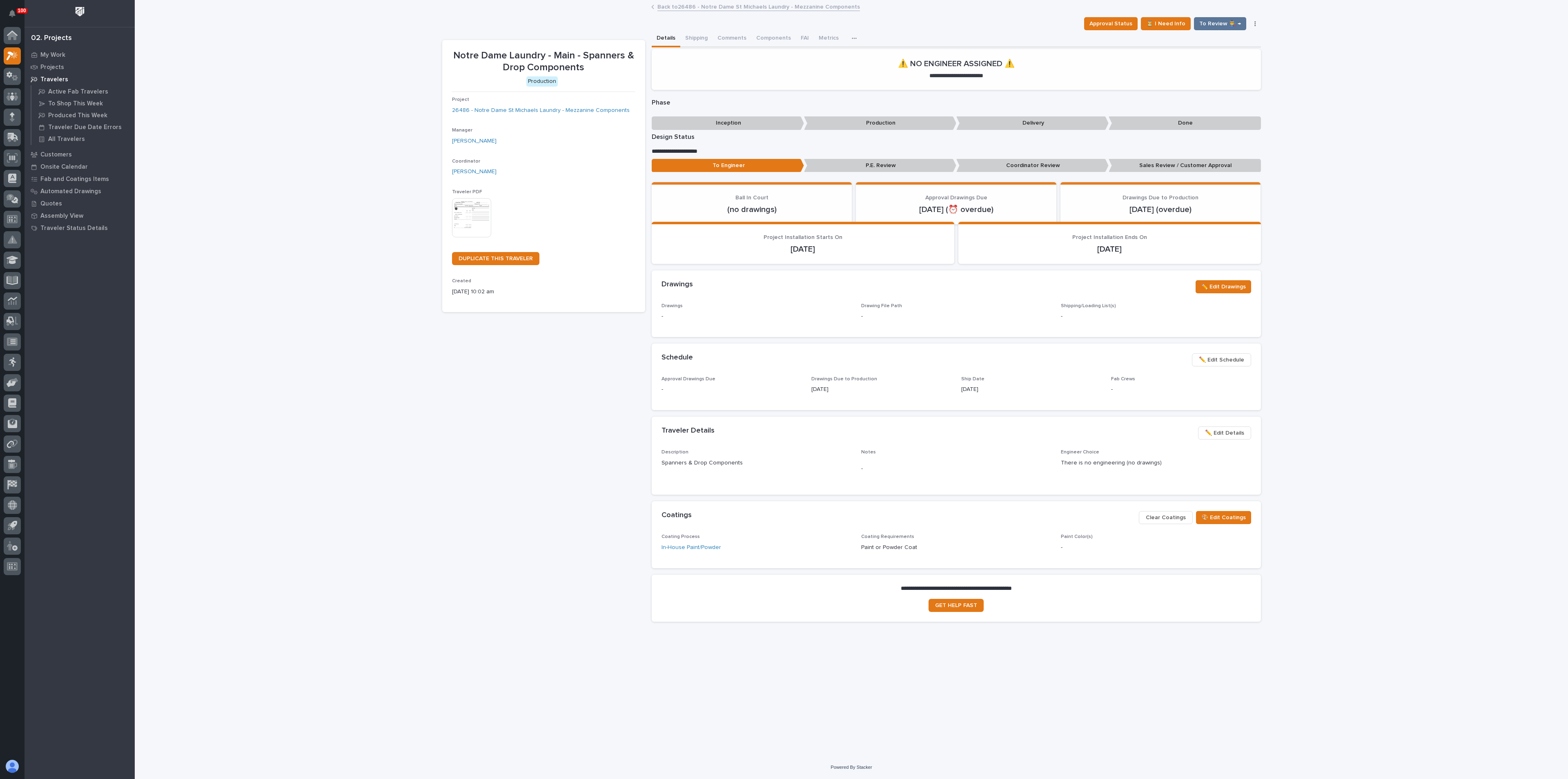
click at [473, 216] on img at bounding box center [472, 217] width 39 height 39
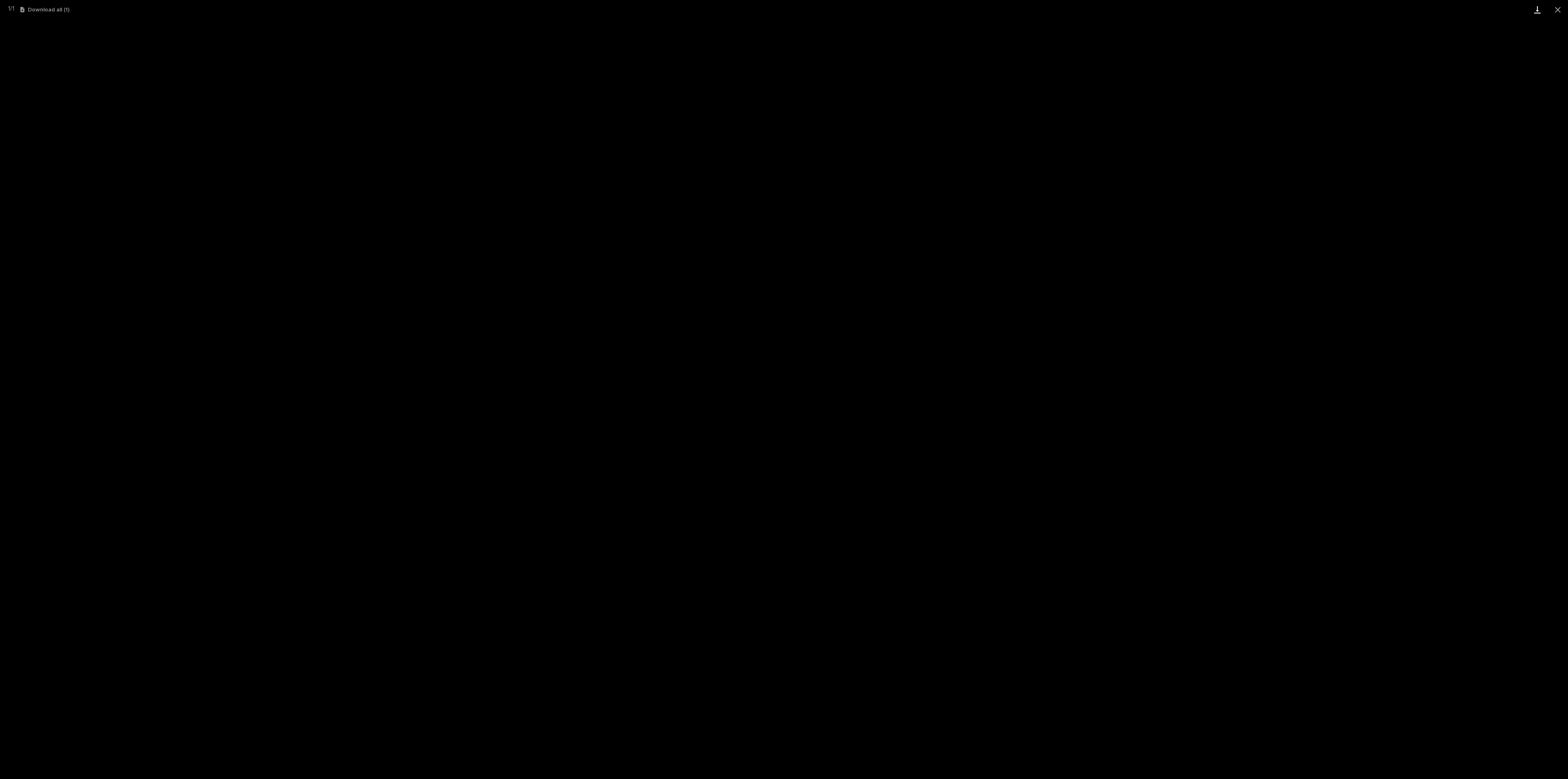
drag, startPoint x: 1555, startPoint y: 7, endPoint x: 1531, endPoint y: 19, distance: 26.8
click at [1555, 7] on button "Close gallery" at bounding box center [1558, 10] width 21 height 19
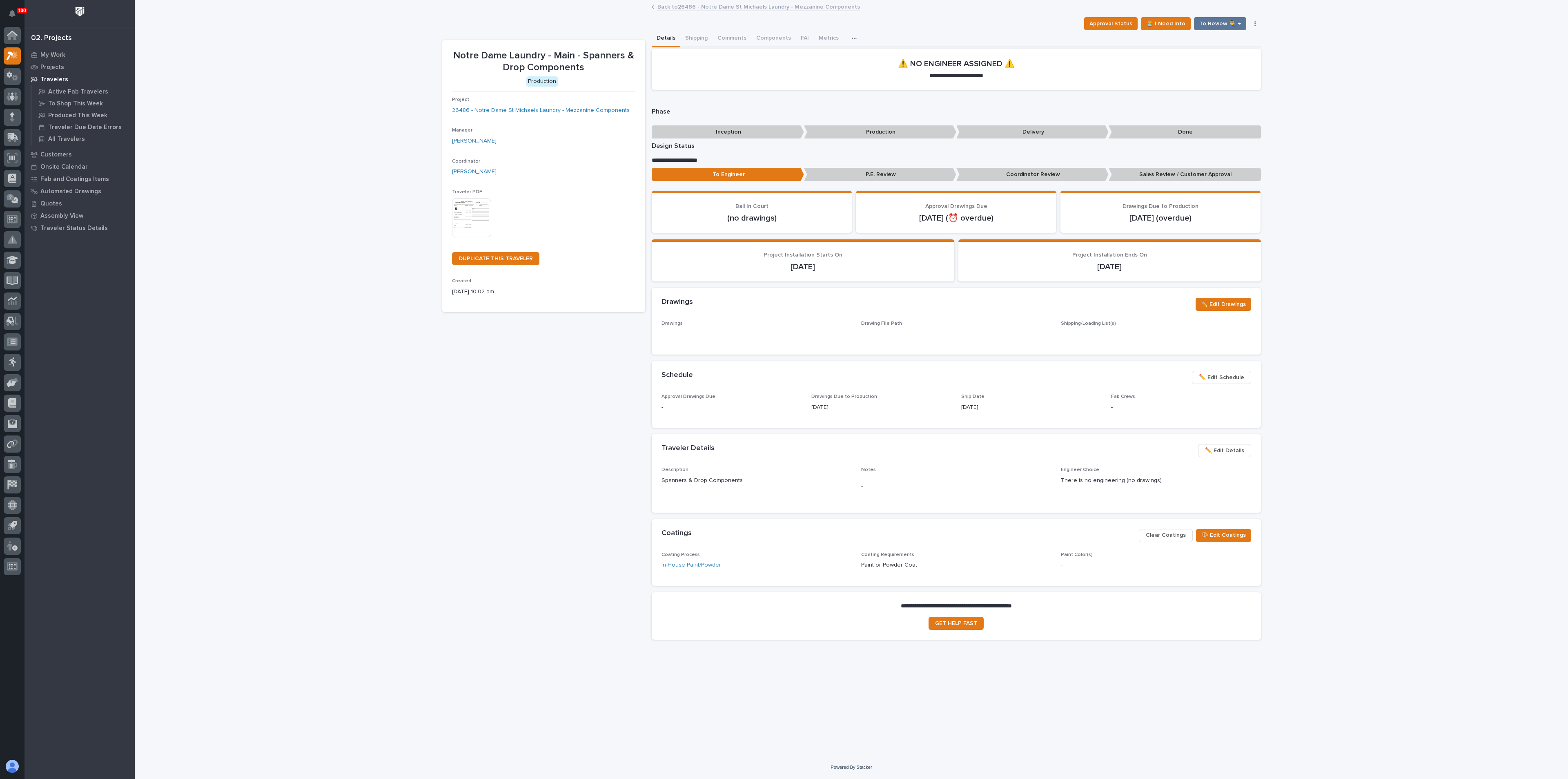
drag, startPoint x: 601, startPoint y: 378, endPoint x: 602, endPoint y: 372, distance: 6.1
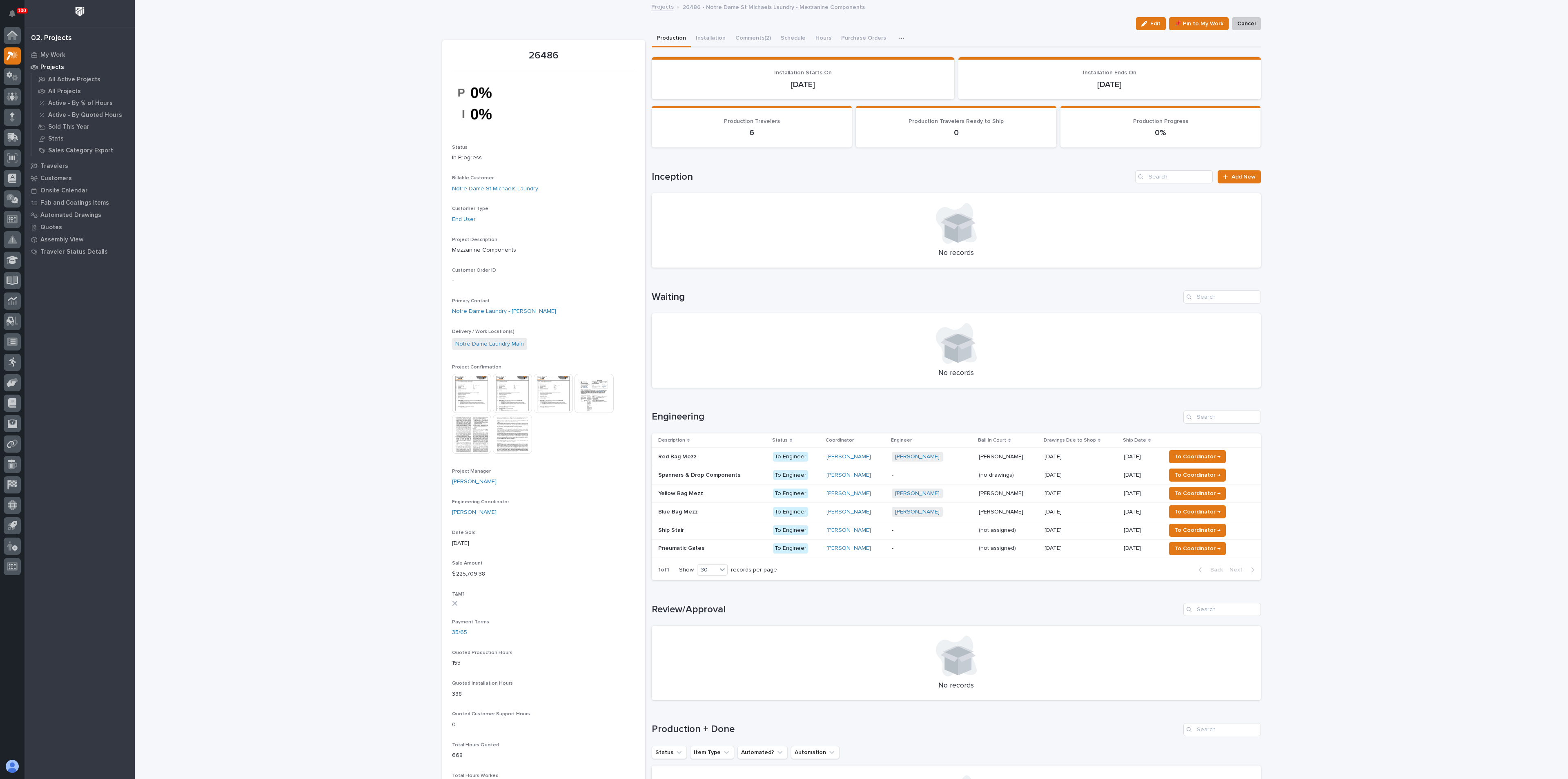
click at [685, 549] on p "Pneumatic Gates" at bounding box center [682, 548] width 47 height 9
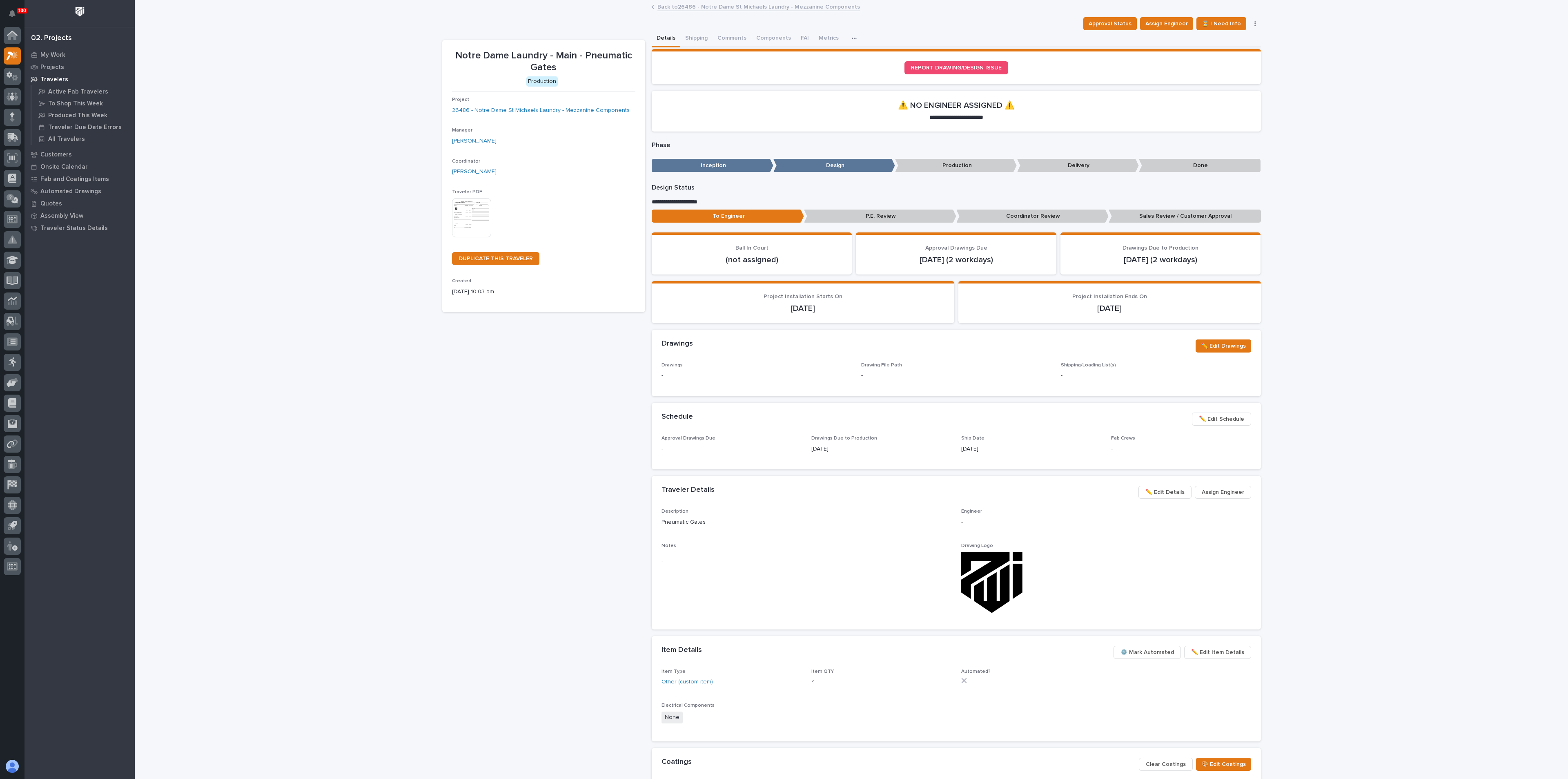
click at [463, 226] on img at bounding box center [472, 217] width 39 height 39
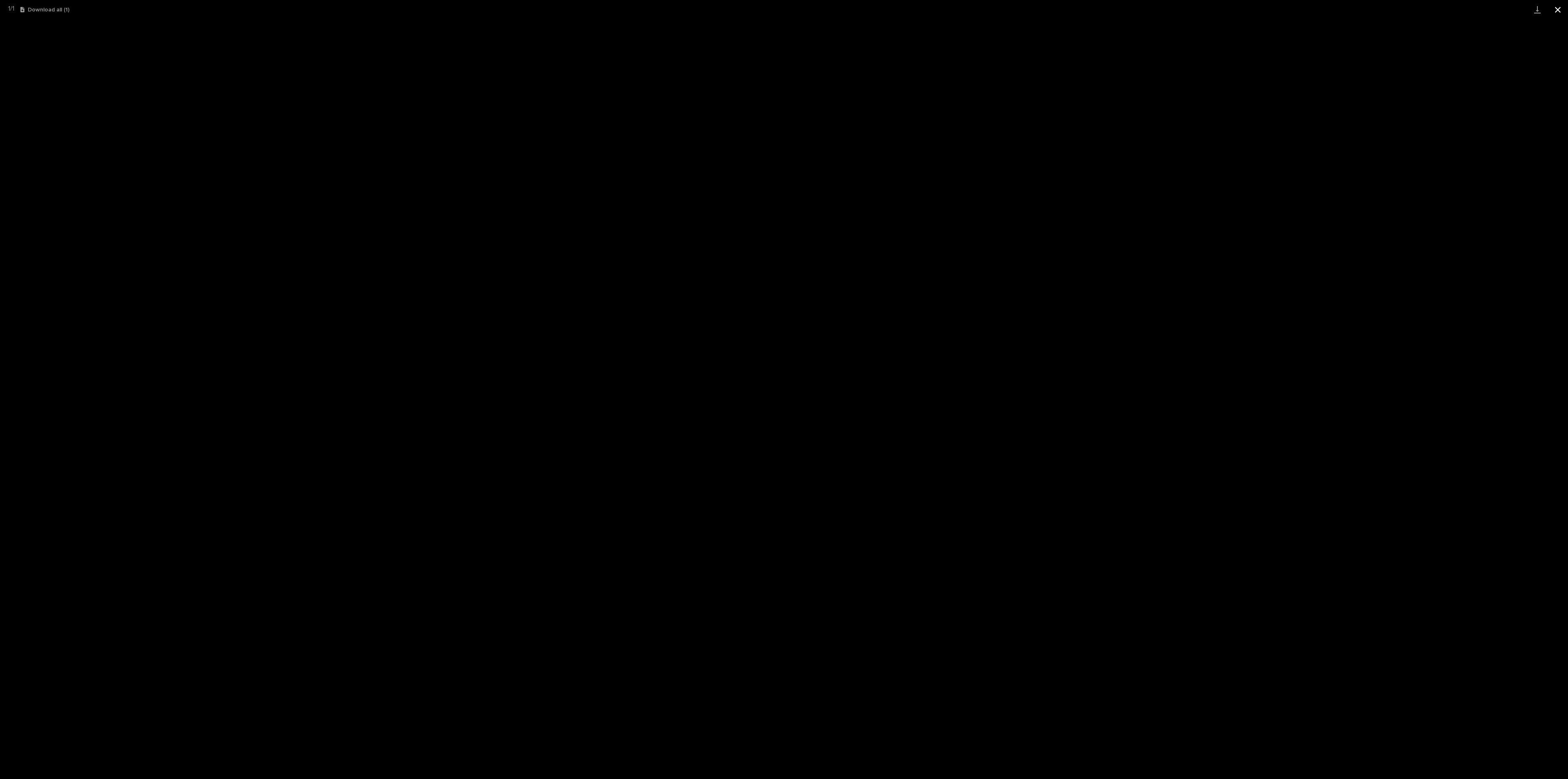
click at [1561, 7] on button "Close gallery" at bounding box center [1558, 10] width 21 height 19
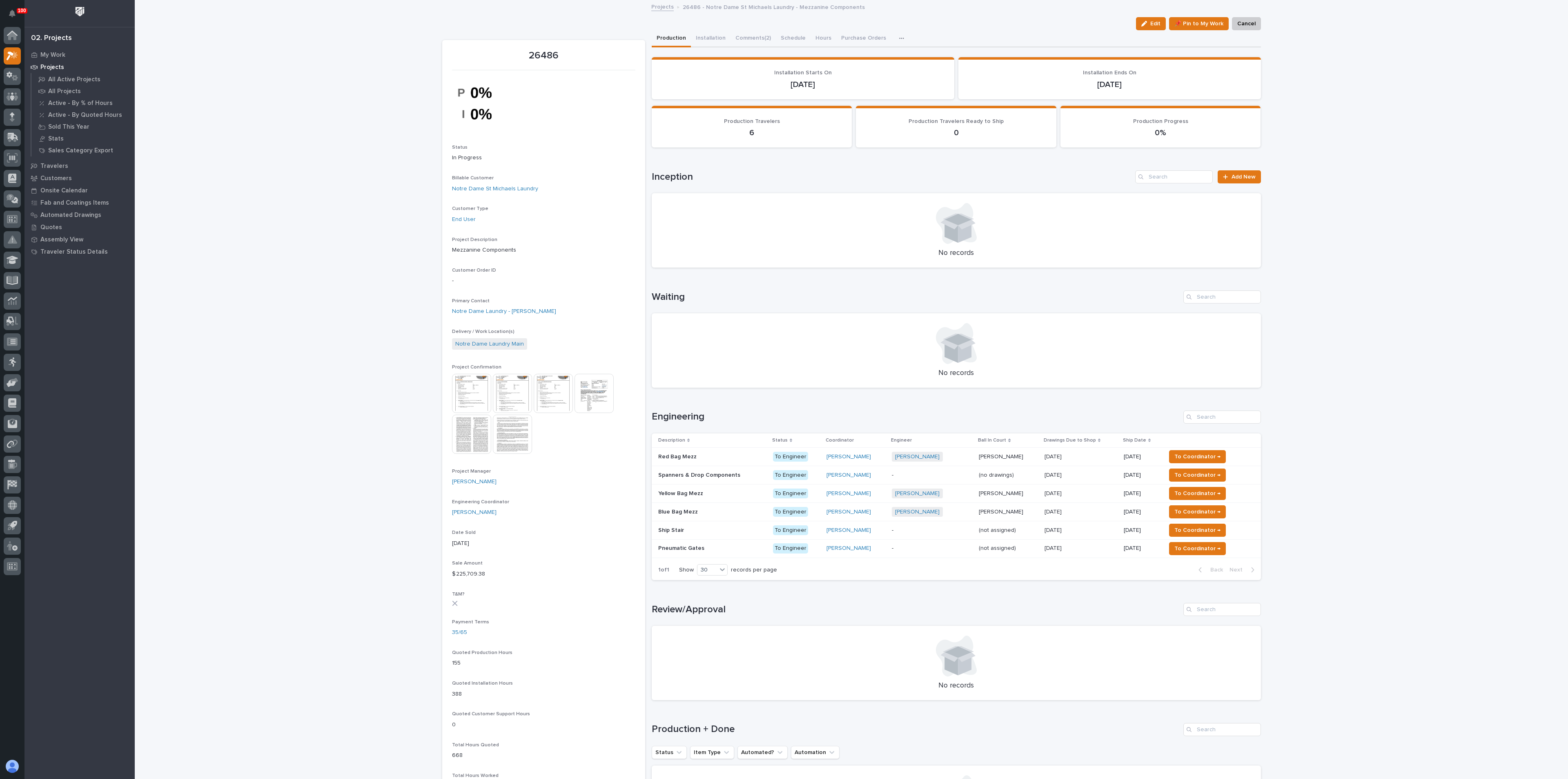
click at [679, 529] on p at bounding box center [712, 530] width 108 height 7
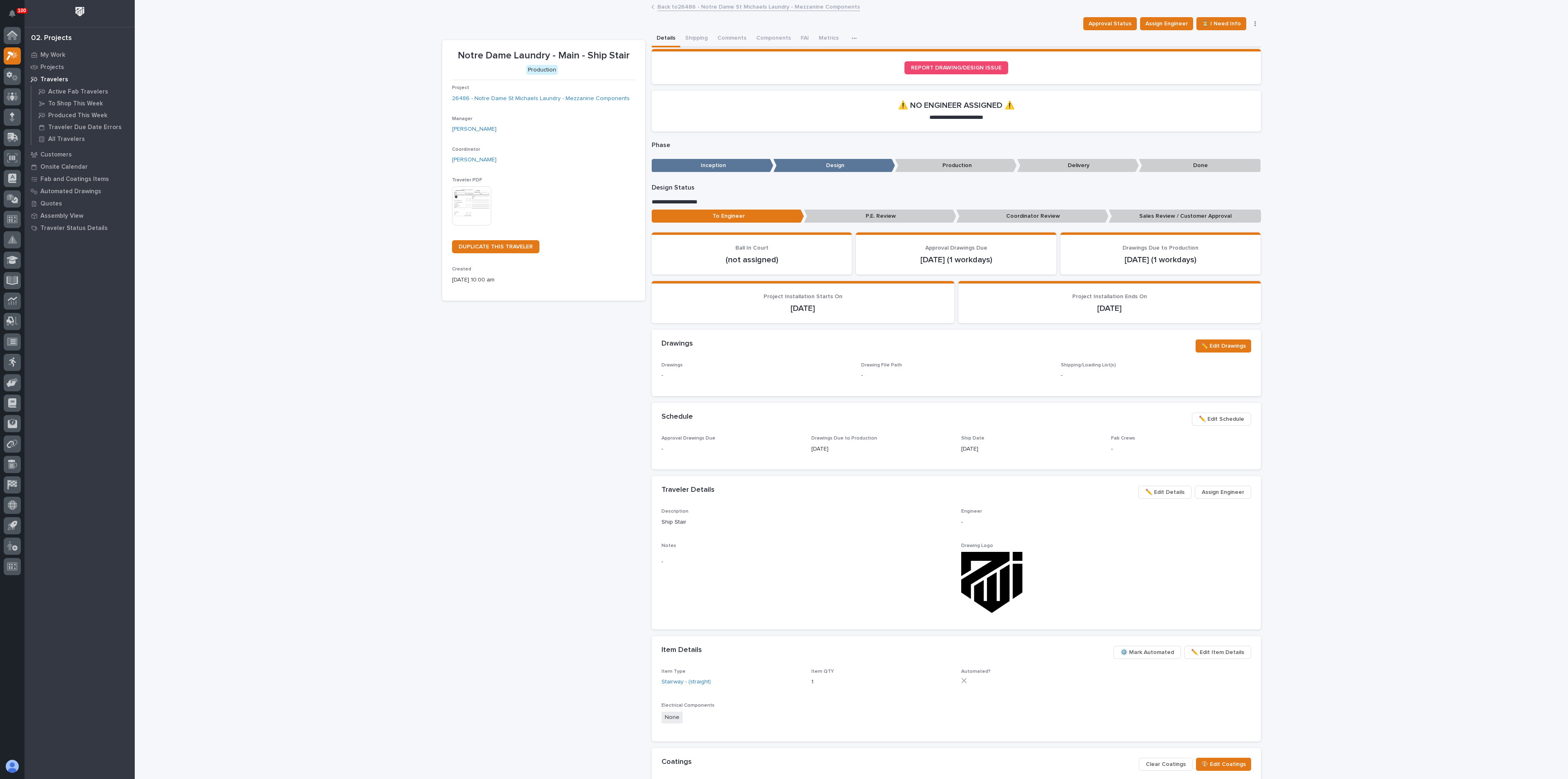
click at [1209, 493] on span "Assign Engineer" at bounding box center [1223, 492] width 43 height 10
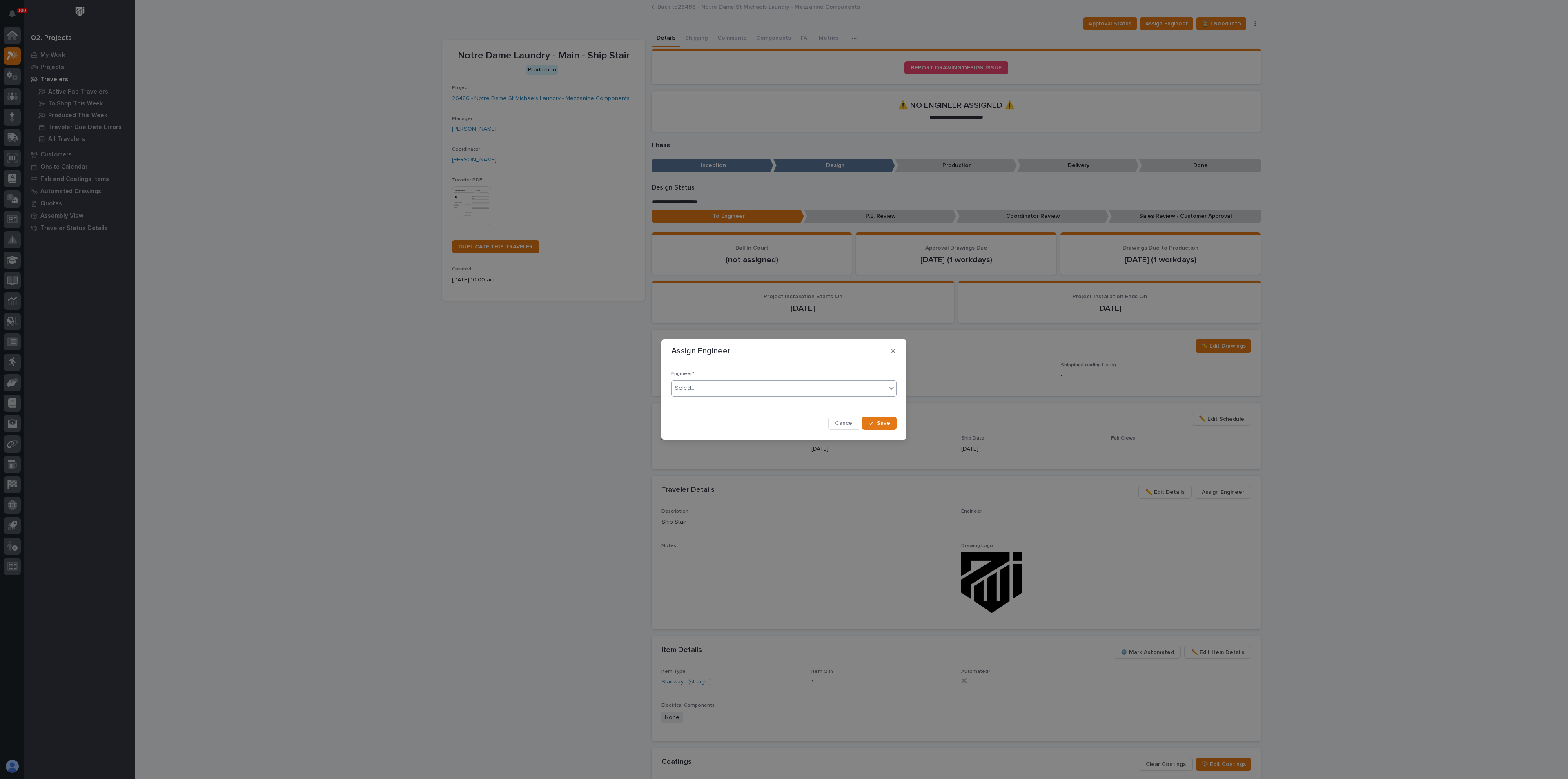
click at [743, 388] on div "Select..." at bounding box center [779, 389] width 214 height 13
type input "****"
drag, startPoint x: 686, startPoint y: 403, endPoint x: 690, endPoint y: 403, distance: 4.0
click at [686, 403] on div "[PERSON_NAME]" at bounding box center [784, 404] width 225 height 14
click at [875, 421] on div "button" at bounding box center [872, 423] width 8 height 5
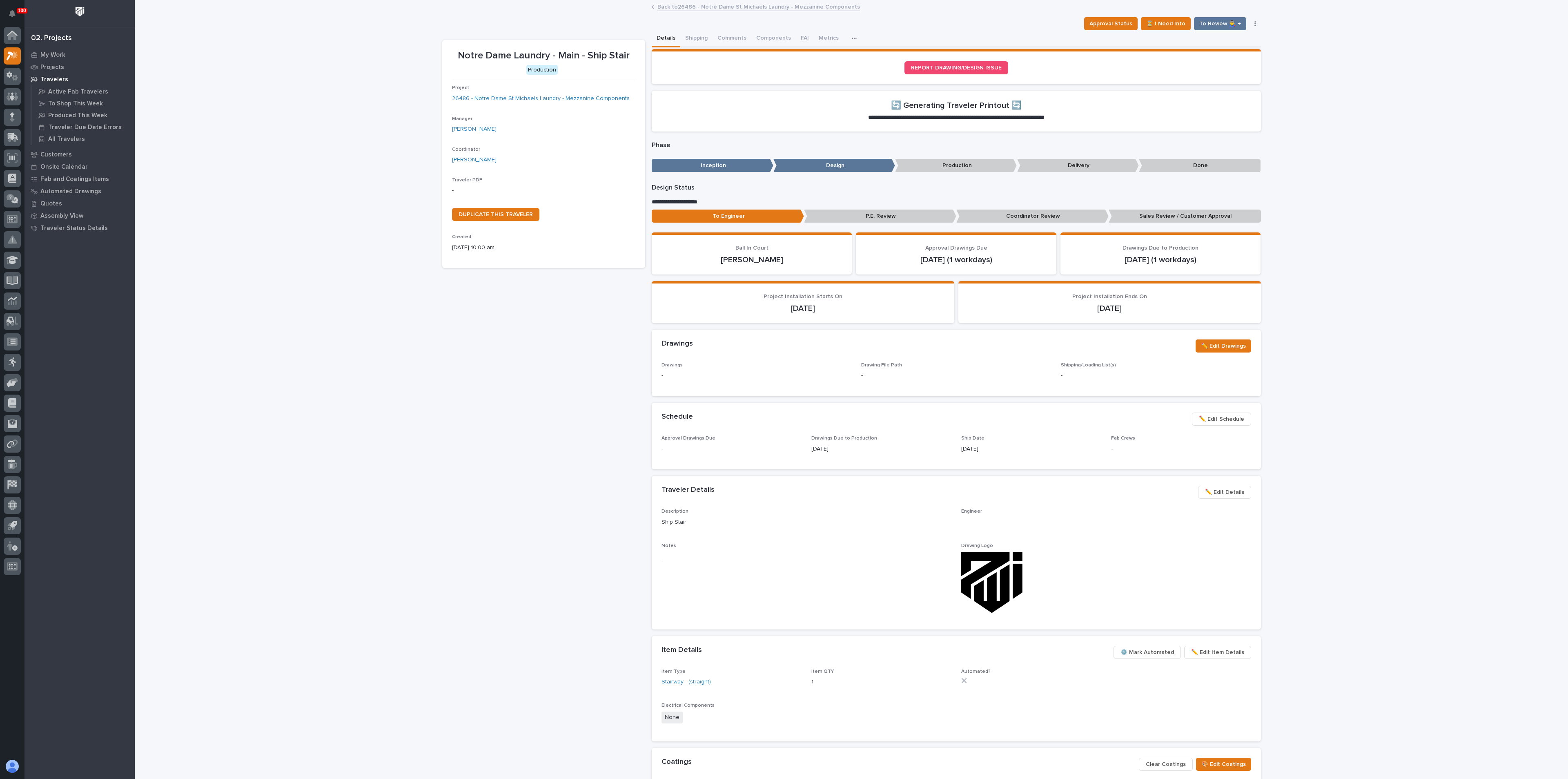
click at [613, 492] on div "Notre Dame Laundry - Main - Ship Stair Production Project 26486 - Notre Dame St…" at bounding box center [544, 457] width 203 height 835
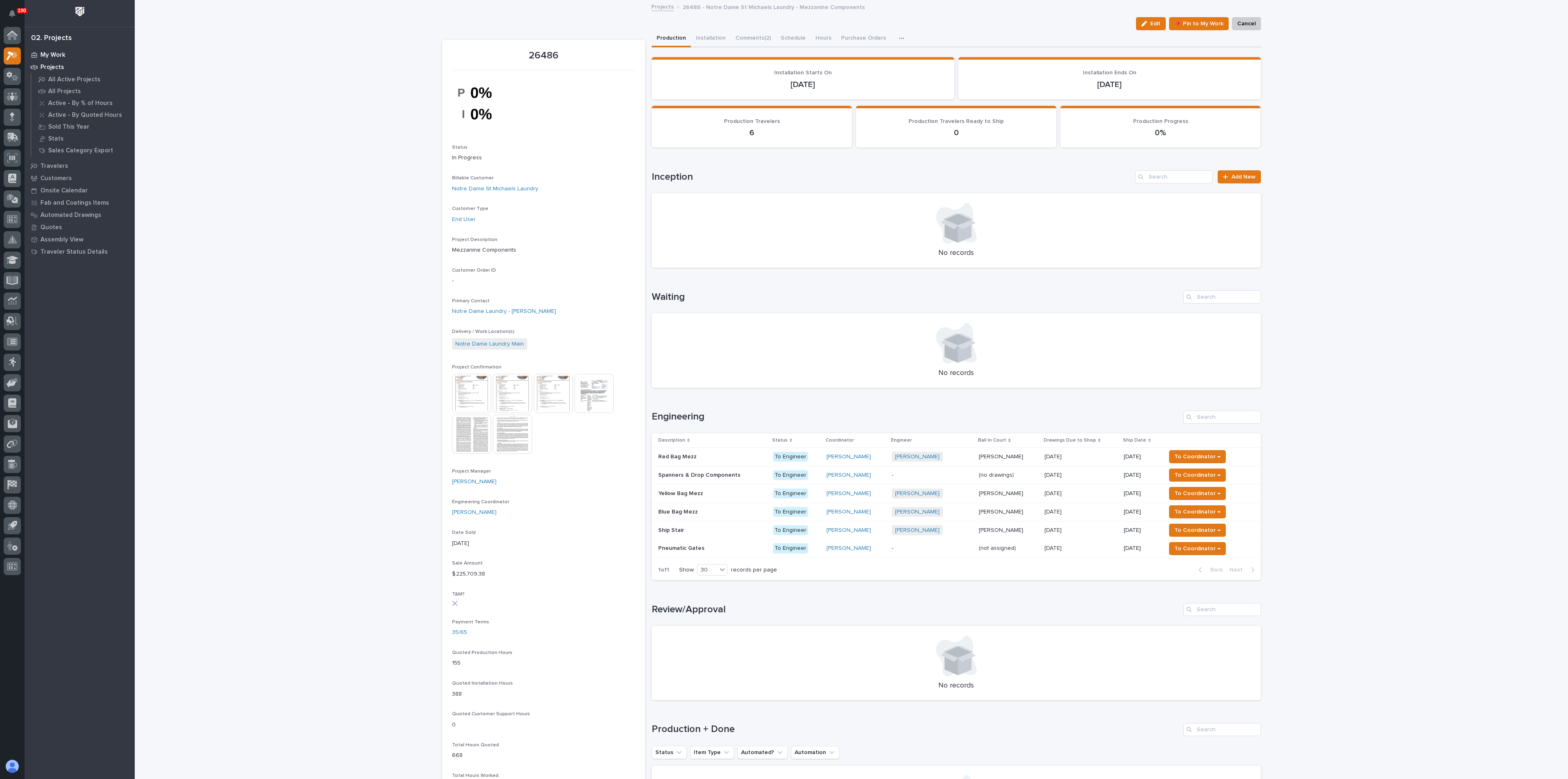
click at [63, 49] on div "My Work" at bounding box center [80, 54] width 106 height 12
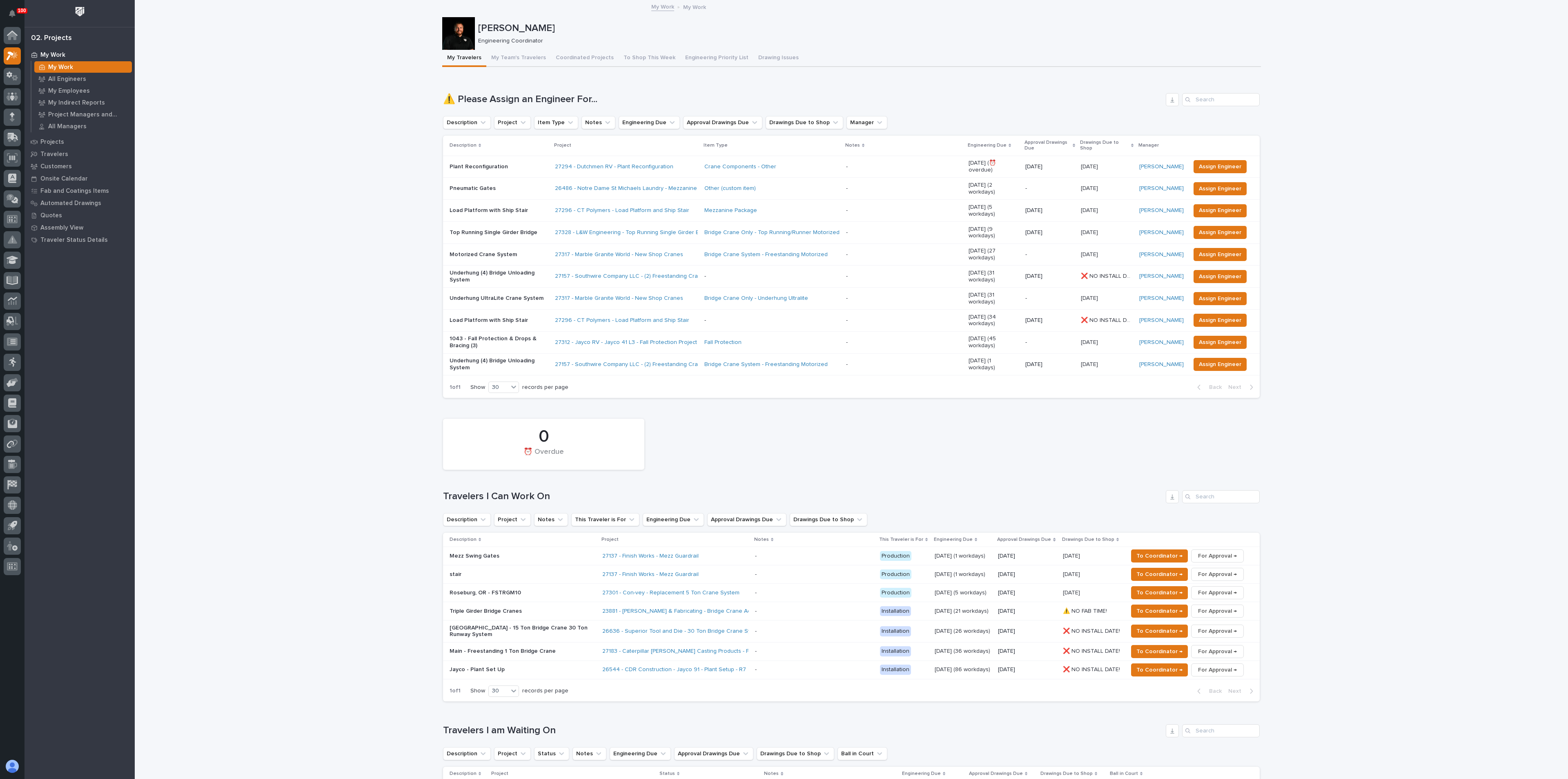
click at [516, 358] on p "Underhung (4) Bridge Unloading System" at bounding box center [499, 364] width 99 height 14
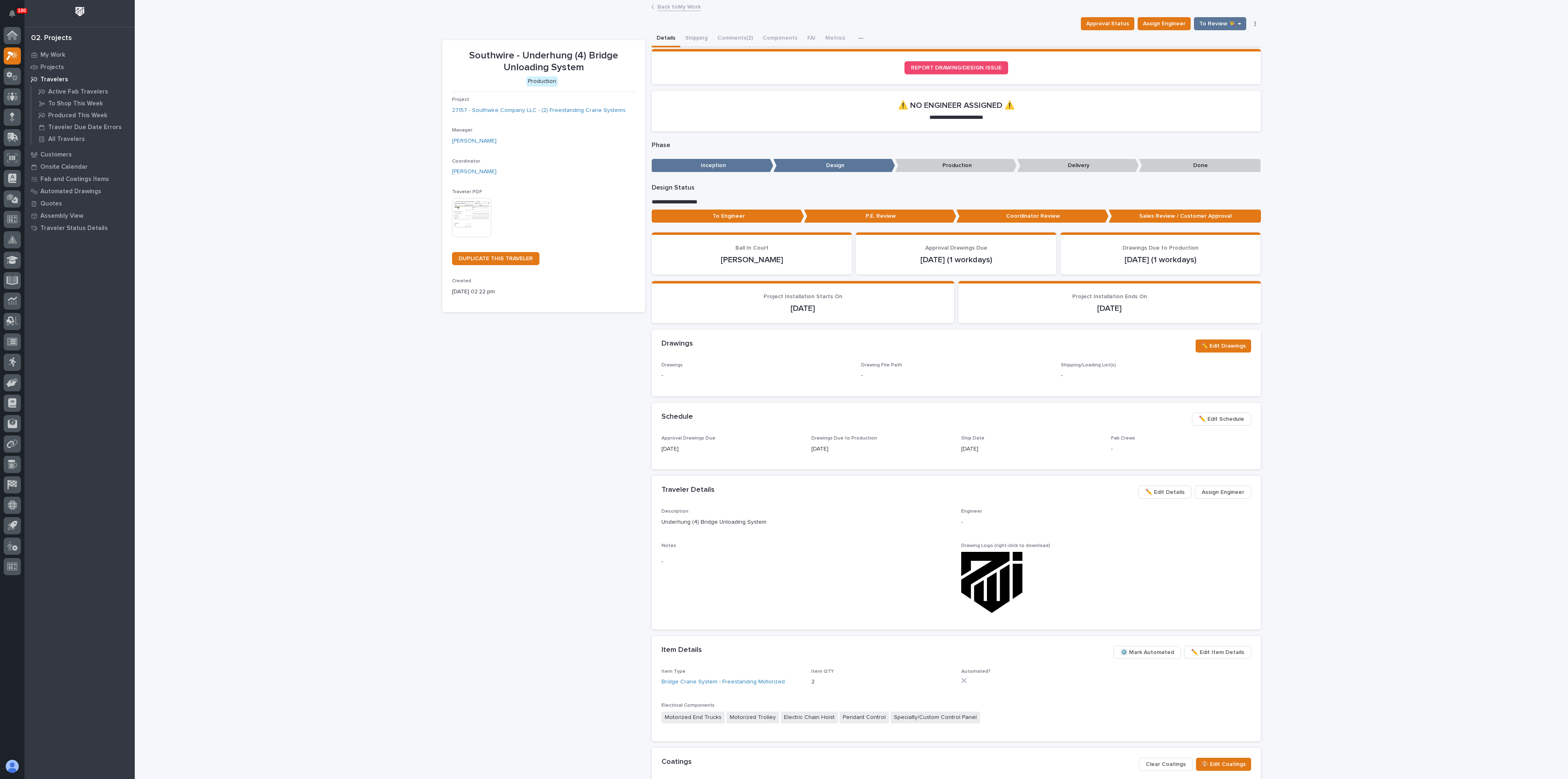
click at [752, 214] on p "To Engineer" at bounding box center [728, 216] width 152 height 13
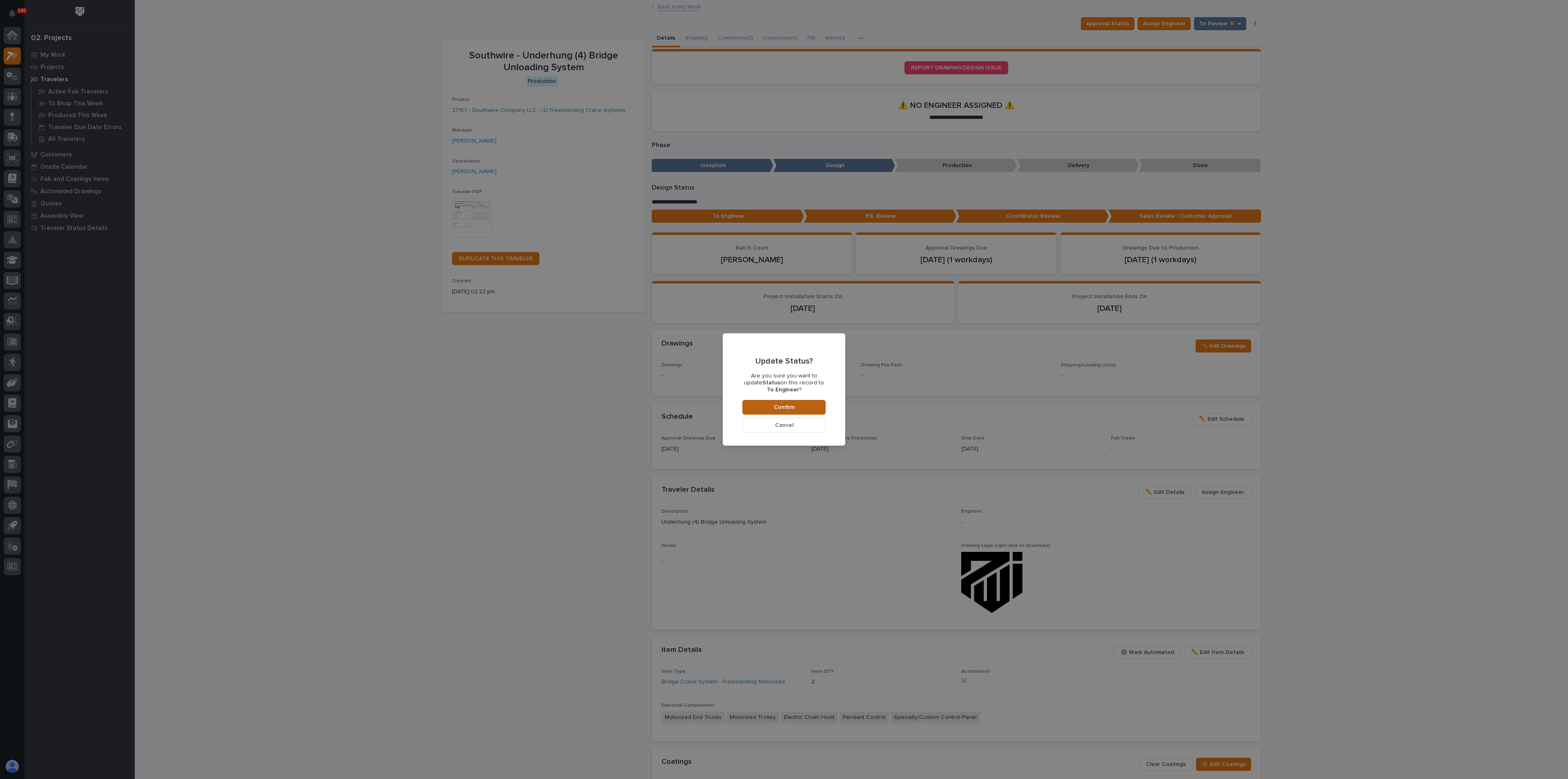
click at [791, 401] on button "Confirm" at bounding box center [784, 407] width 83 height 15
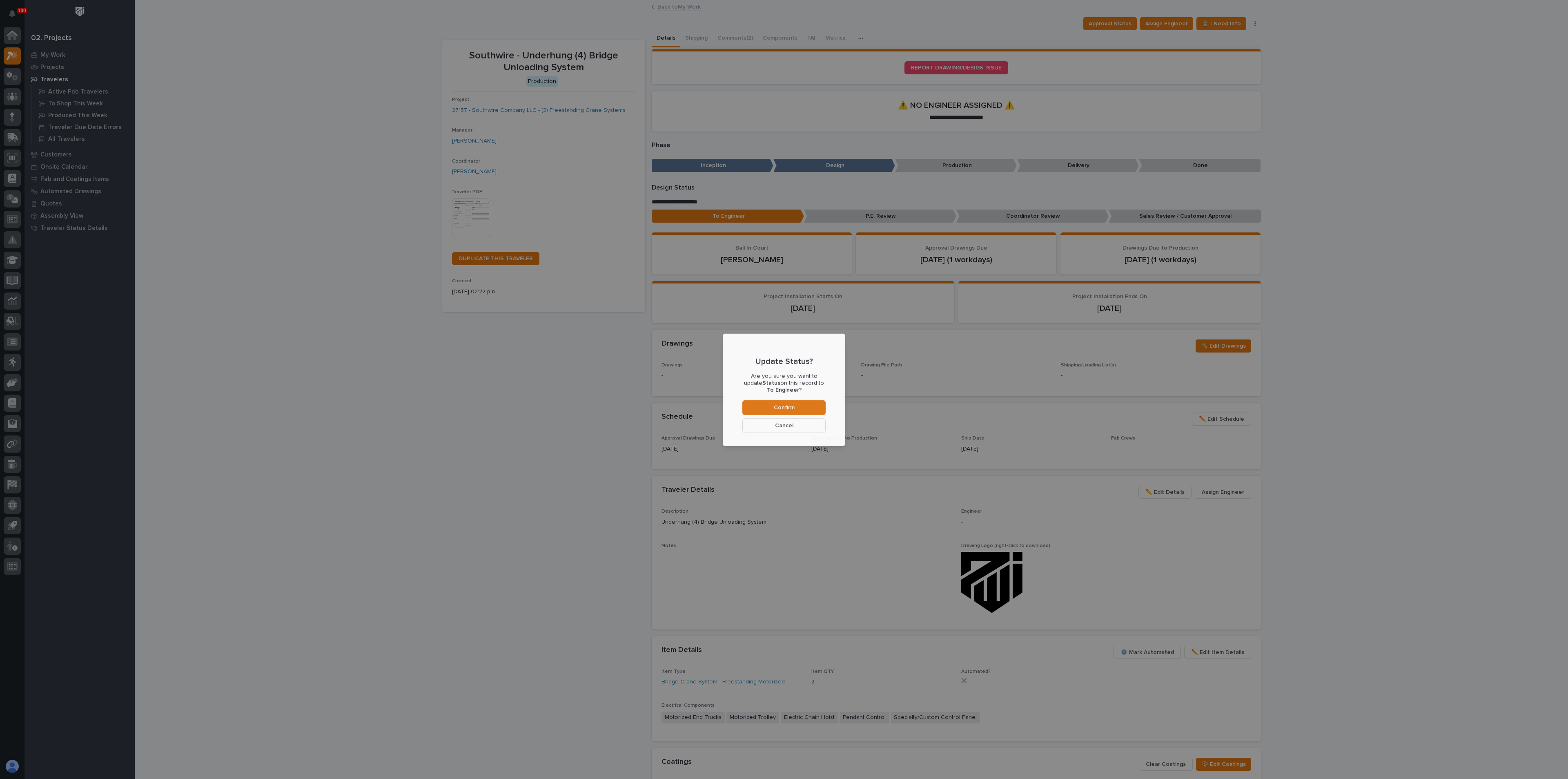
scroll to position [49, 0]
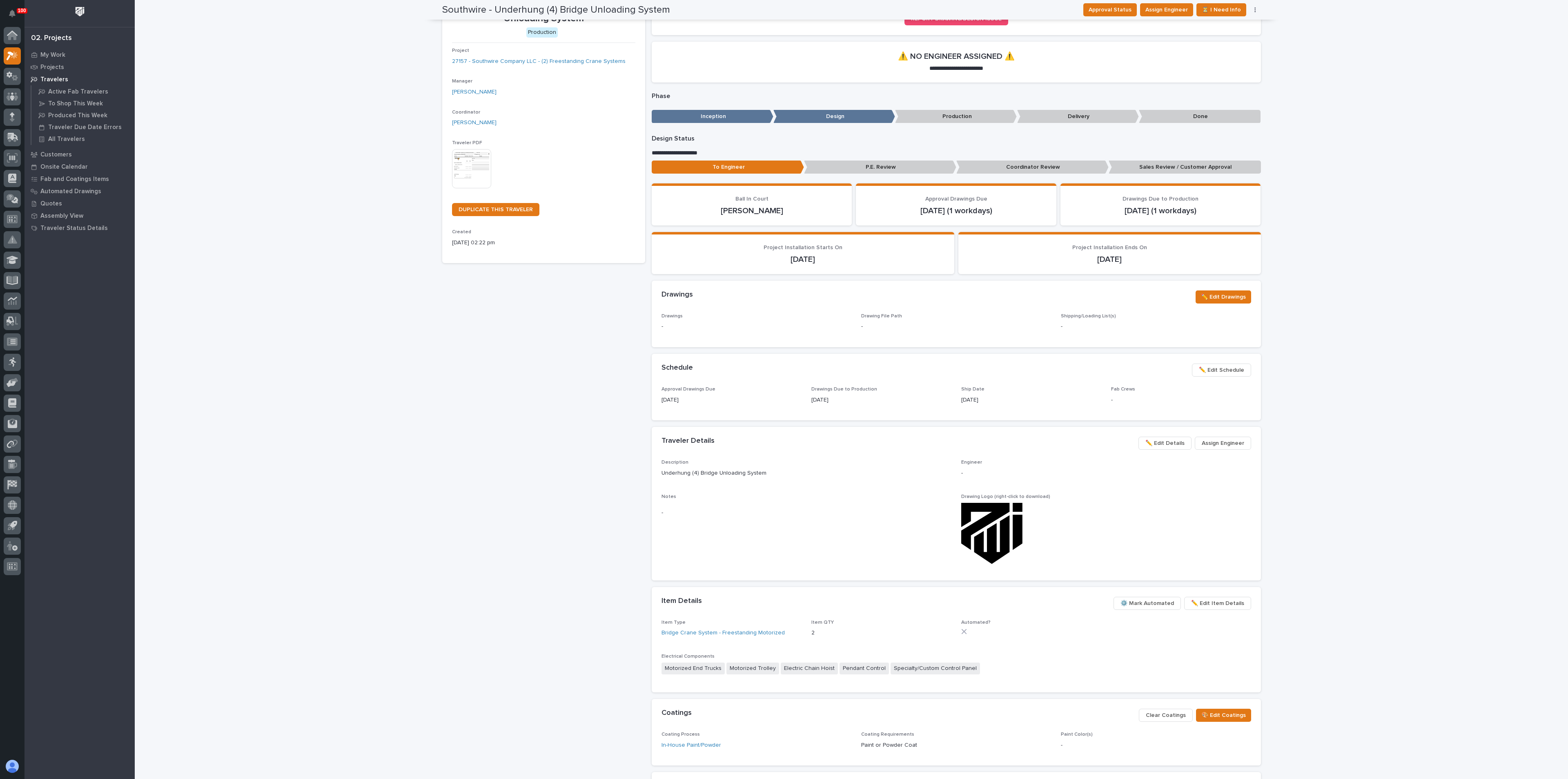
click at [1208, 444] on span "Assign Engineer" at bounding box center [1223, 443] width 43 height 10
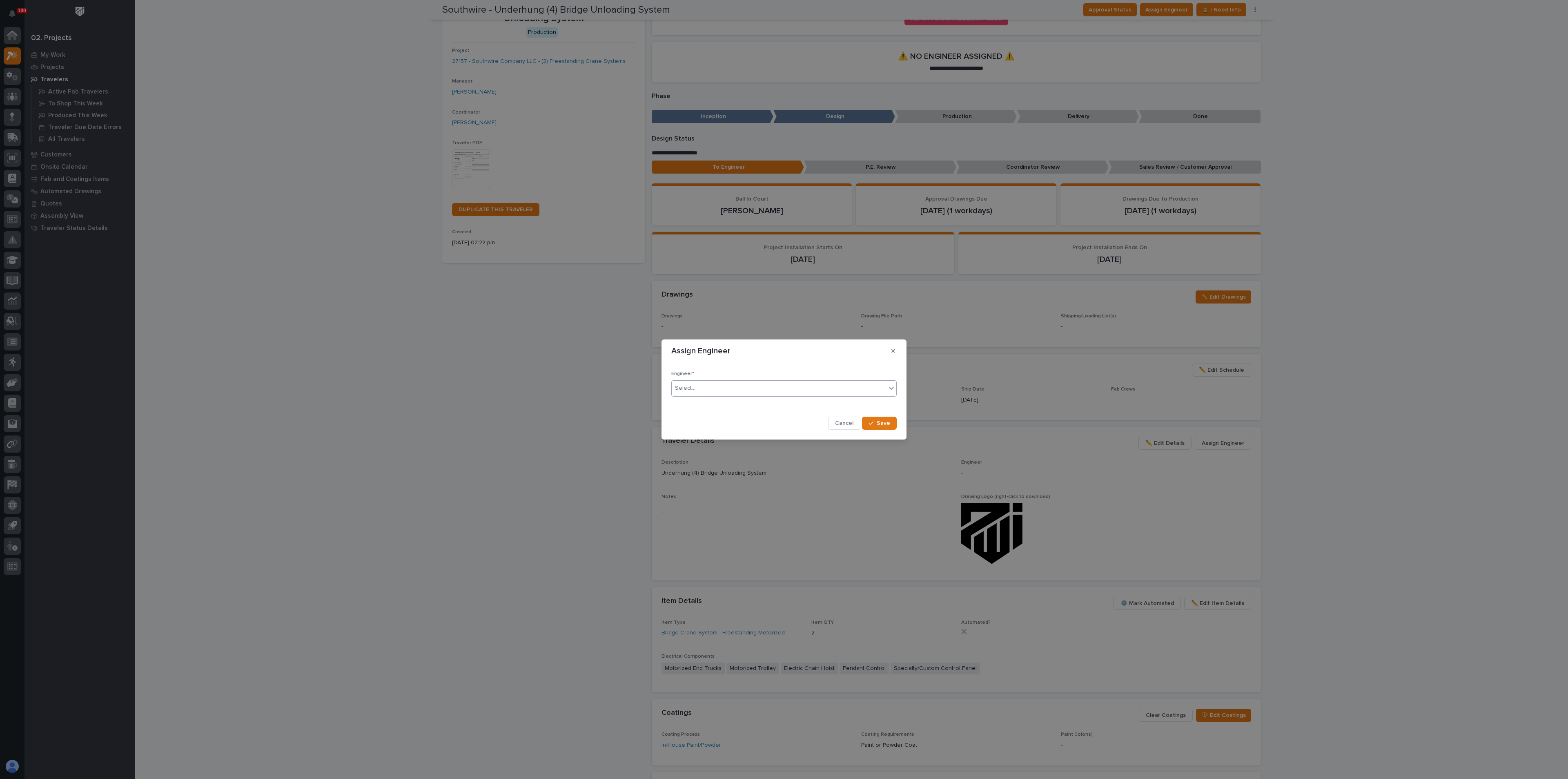
click at [757, 382] on div "Select..." at bounding box center [779, 389] width 214 height 13
type input "****"
click at [688, 401] on div "[PERSON_NAME]" at bounding box center [784, 404] width 225 height 14
click at [893, 426] on button "Save" at bounding box center [879, 423] width 35 height 13
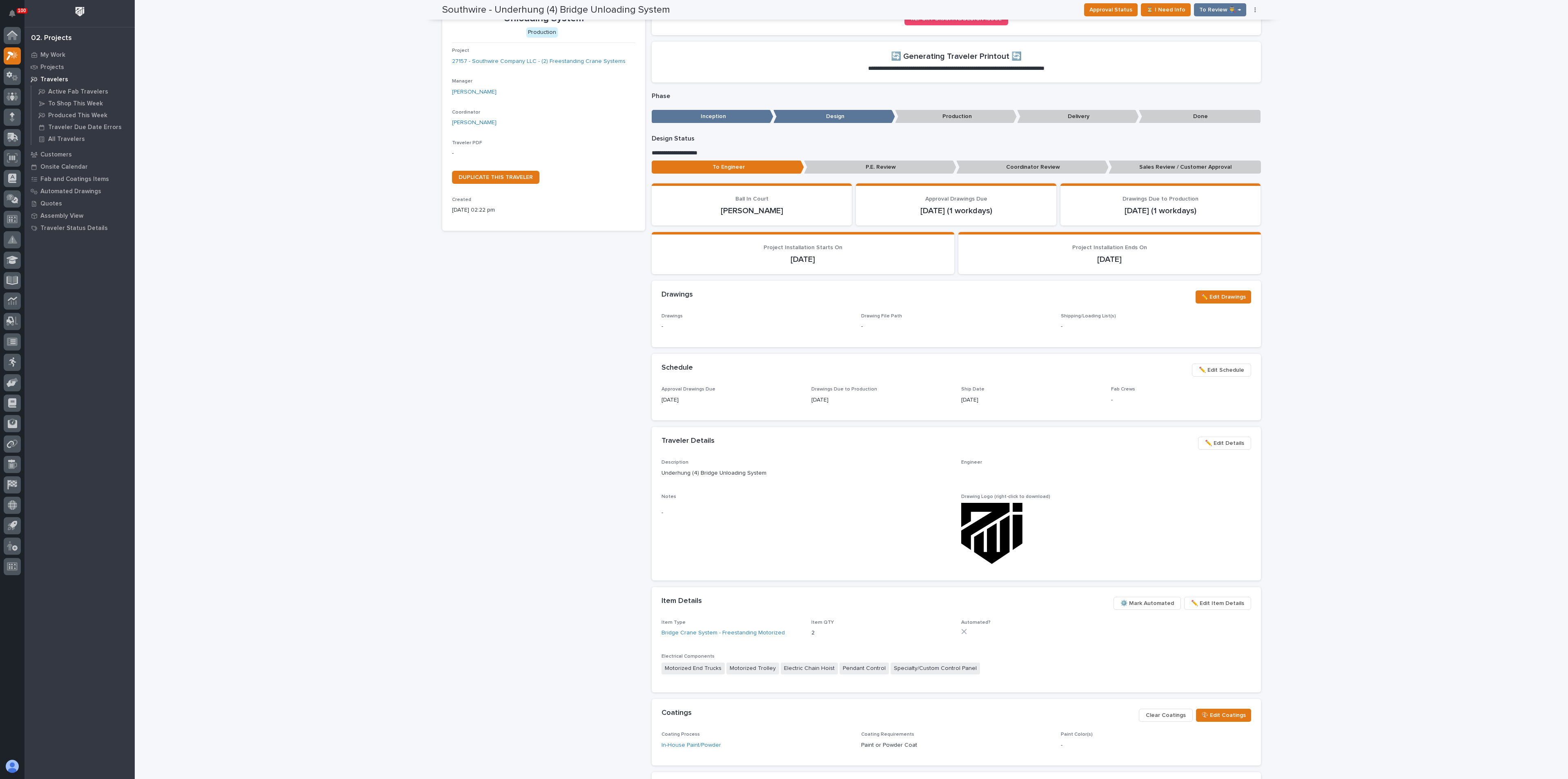
click at [572, 504] on div "Southwire - Underhung (4) Bridge Unloading System Production Project 27157 - So…" at bounding box center [544, 408] width 203 height 835
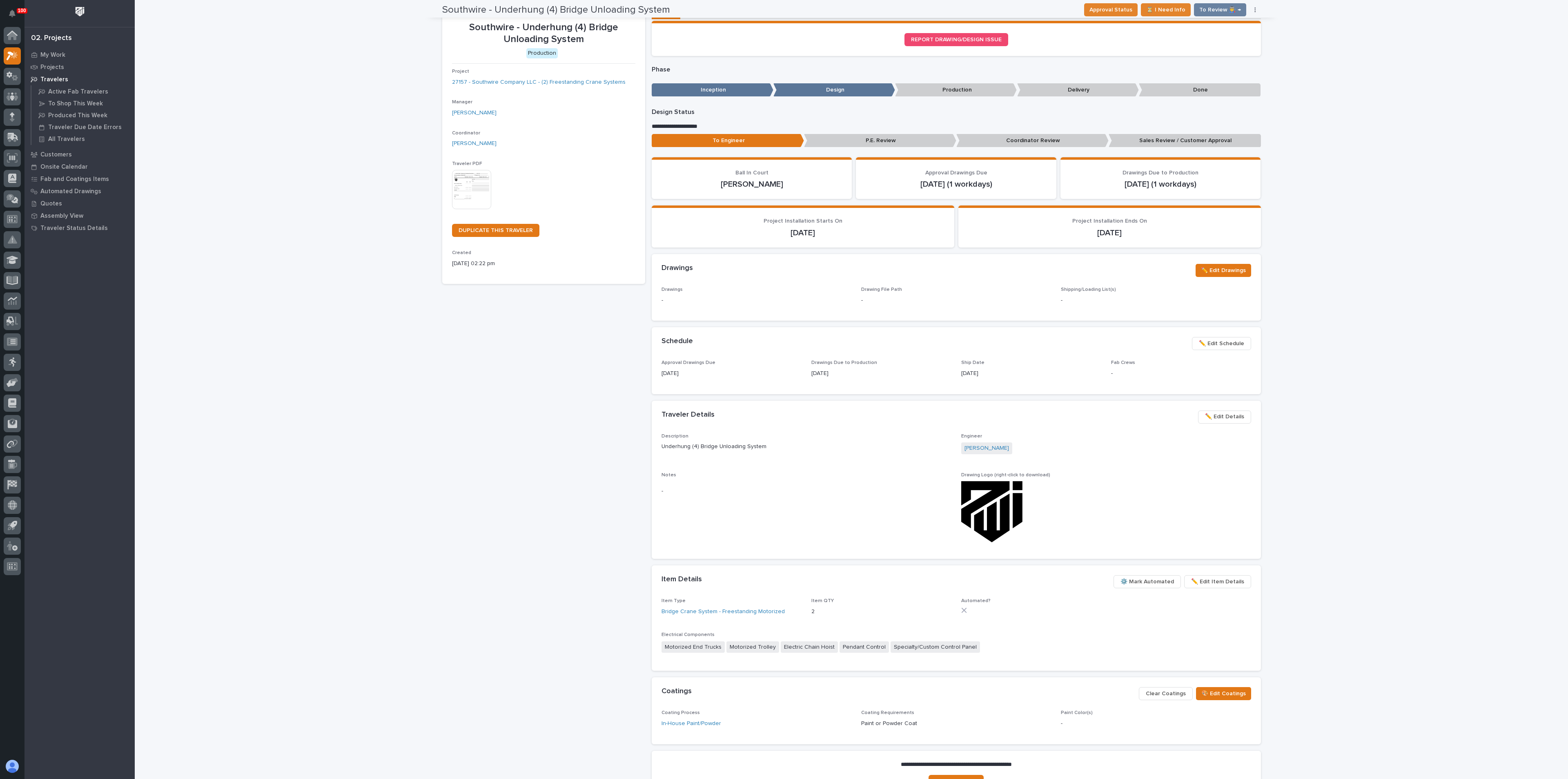
scroll to position [28, 0]
